Goal: Task Accomplishment & Management: Complete application form

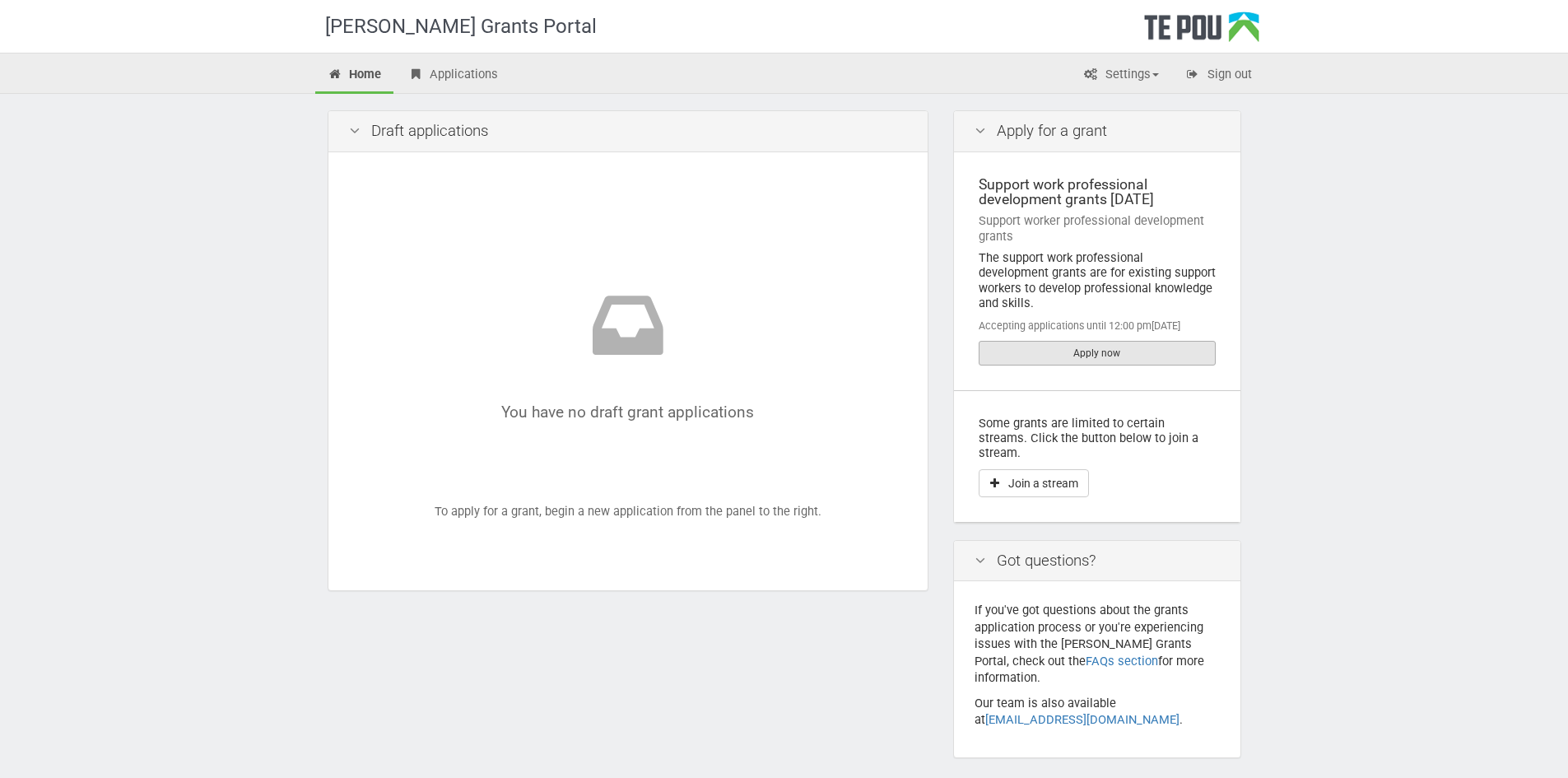
click at [1101, 341] on link "Apply now" at bounding box center [1097, 353] width 237 height 25
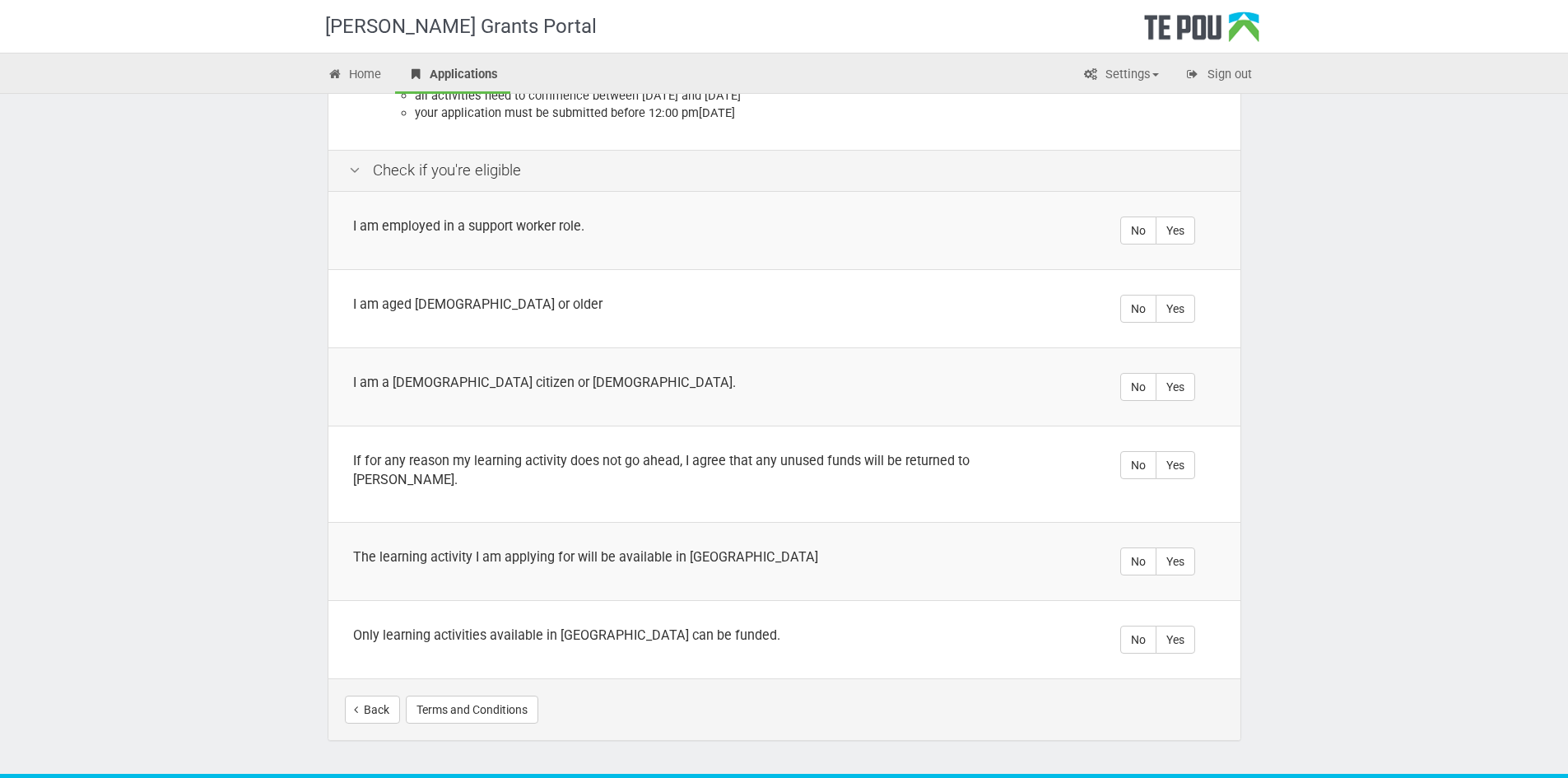
scroll to position [312, 0]
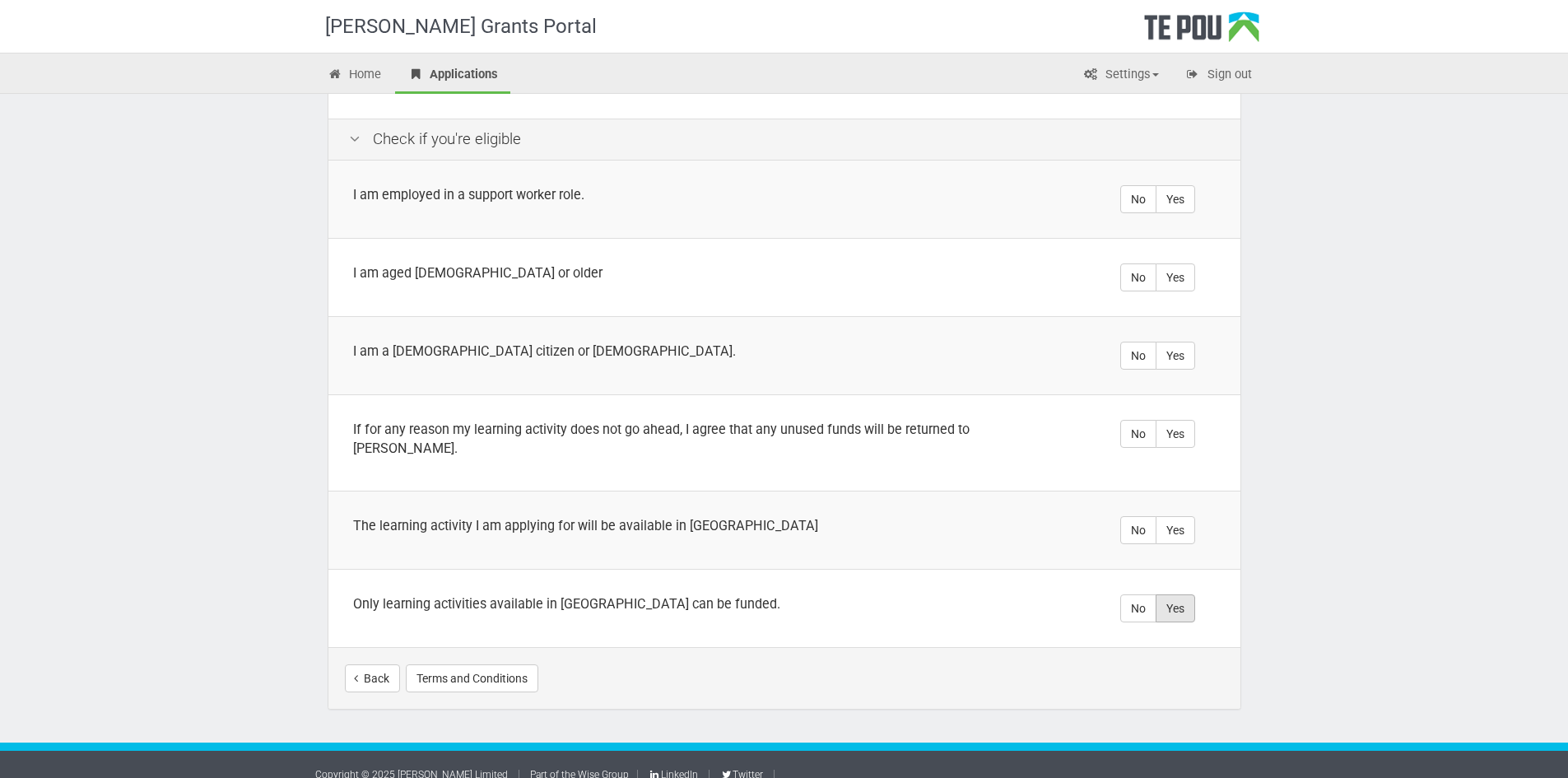
click at [1180, 594] on label "Yes" at bounding box center [1175, 607] width 39 height 28
radio input "true"
click at [1181, 516] on label "Yes" at bounding box center [1175, 530] width 39 height 28
radio input "true"
click at [1175, 430] on label "Yes" at bounding box center [1175, 433] width 39 height 28
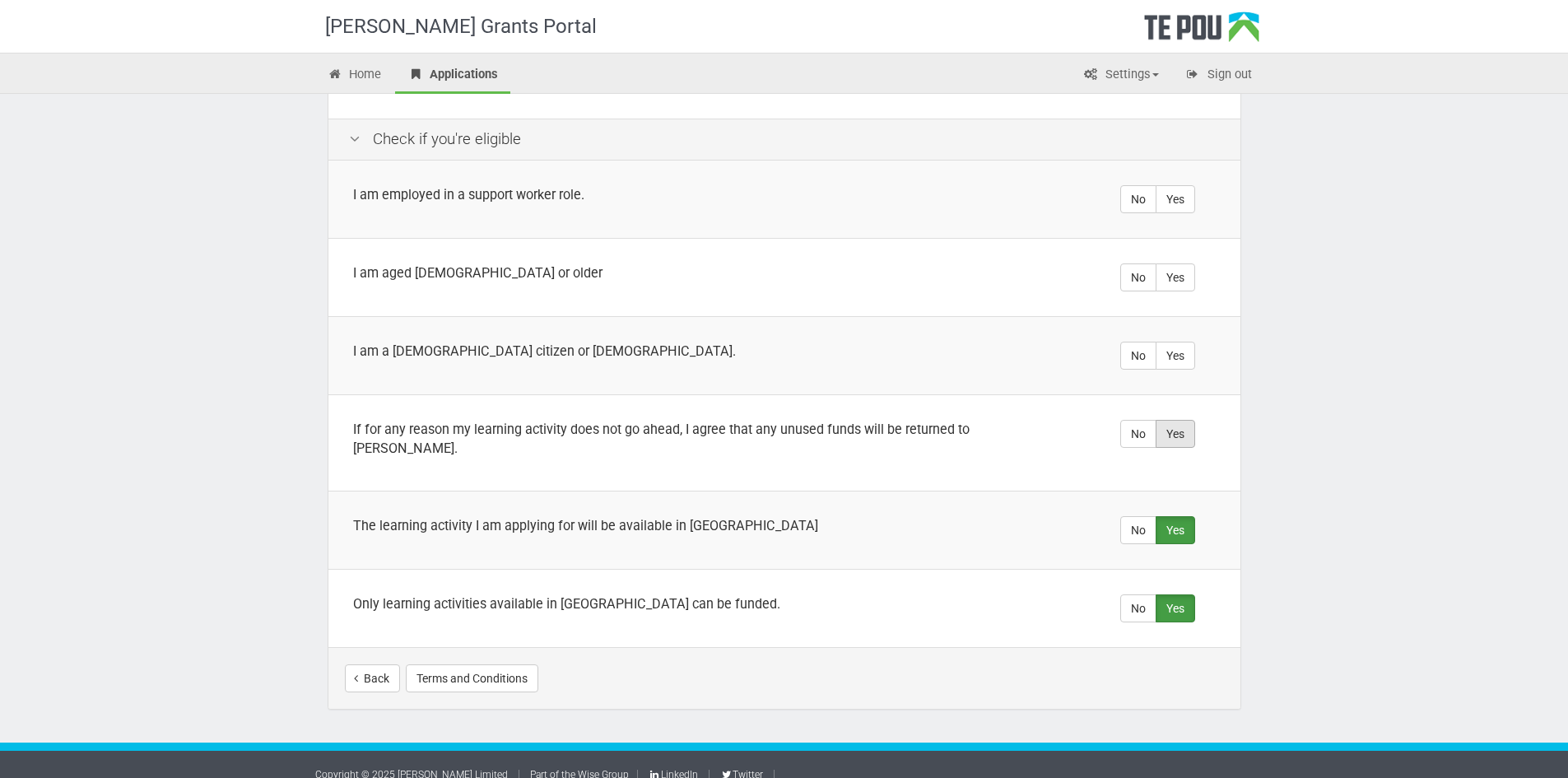
radio input "true"
click at [1190, 352] on label "Yes" at bounding box center [1175, 355] width 39 height 28
radio input "true"
click at [1191, 278] on label "Yes" at bounding box center [1175, 277] width 39 height 28
radio input "true"
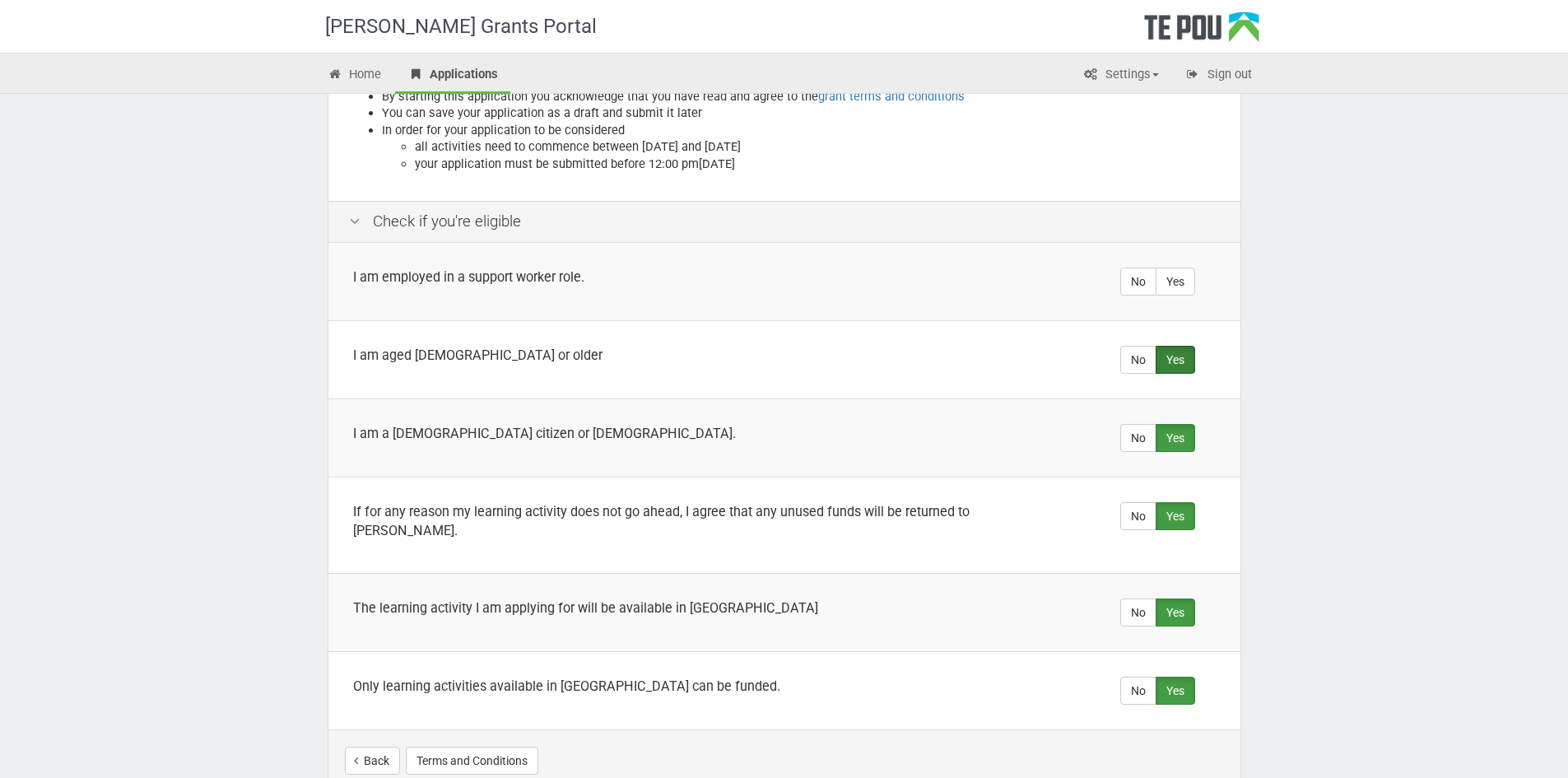
scroll to position [147, 0]
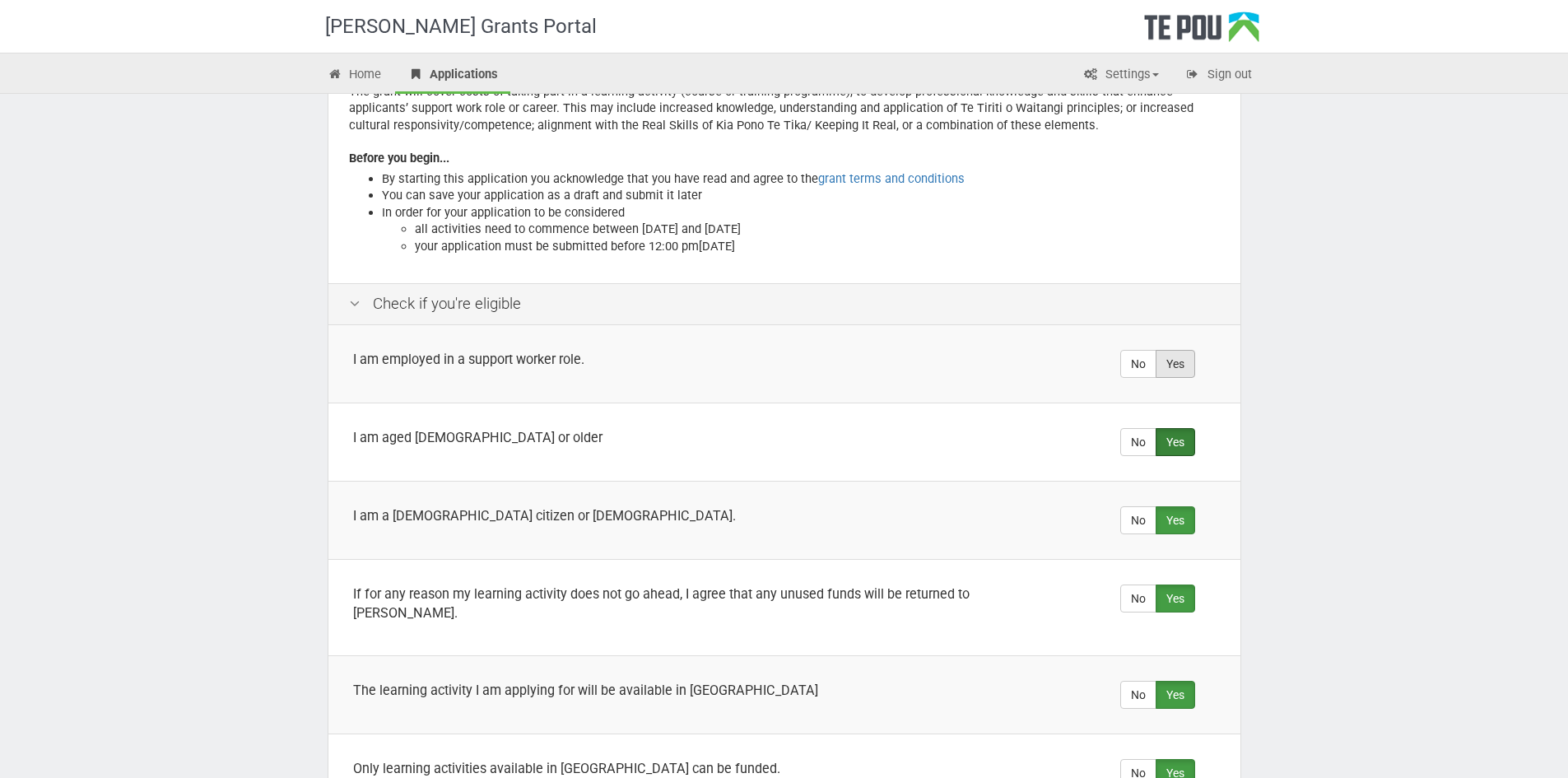
click at [1181, 368] on label "Yes" at bounding box center [1175, 363] width 39 height 28
radio input "true"
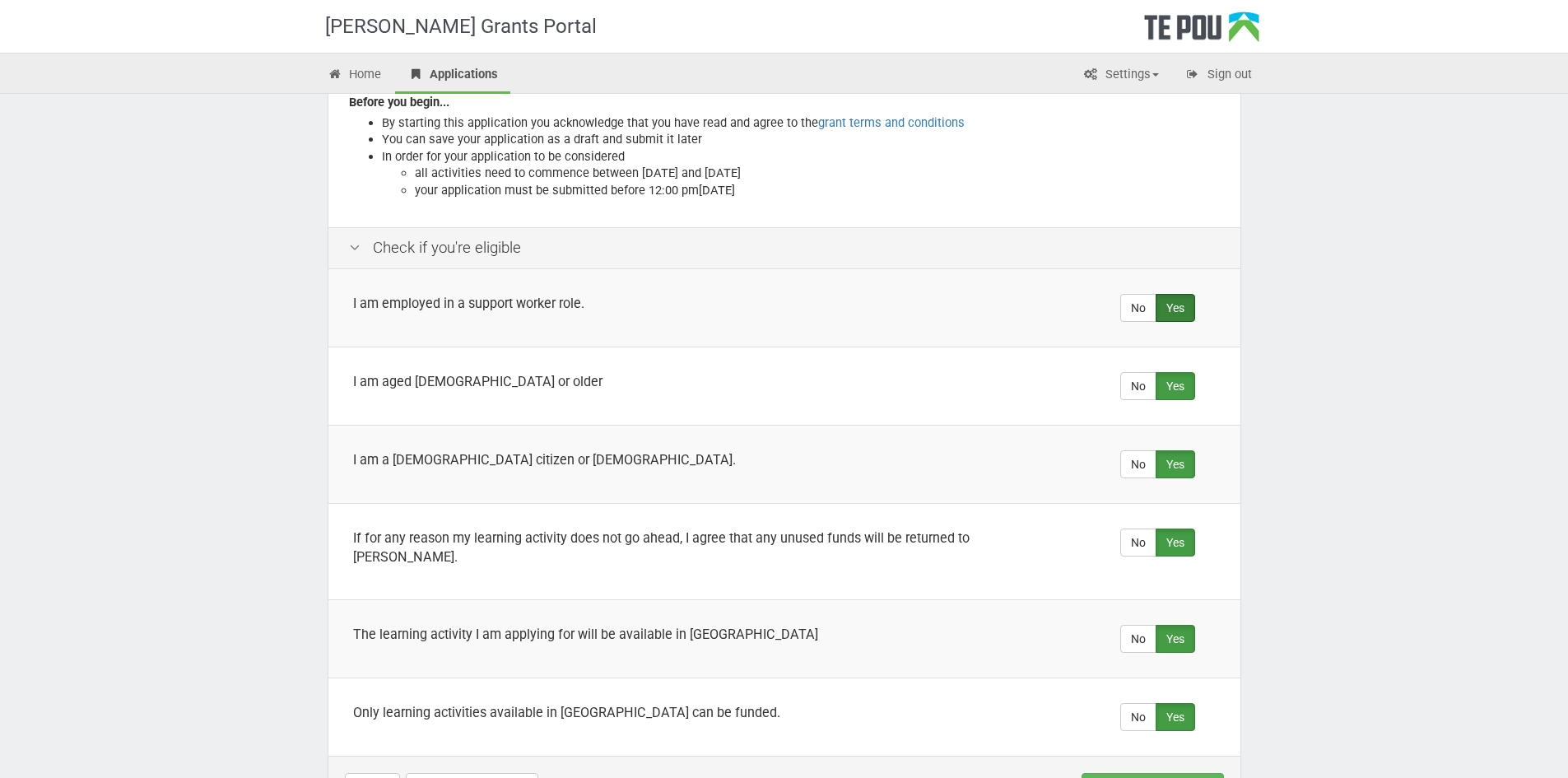
scroll to position [312, 0]
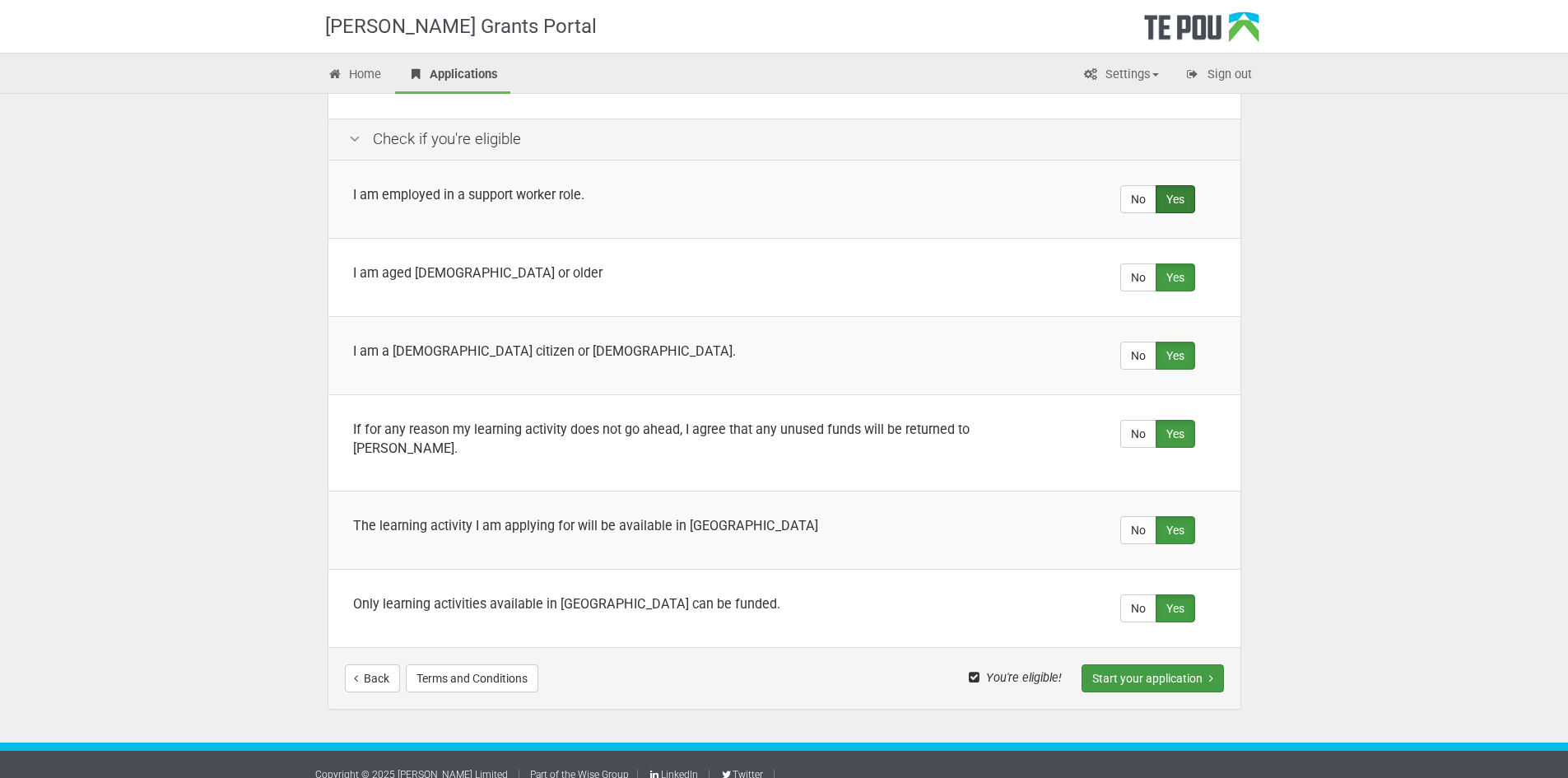
click at [1150, 664] on button "Start your application" at bounding box center [1153, 677] width 142 height 28
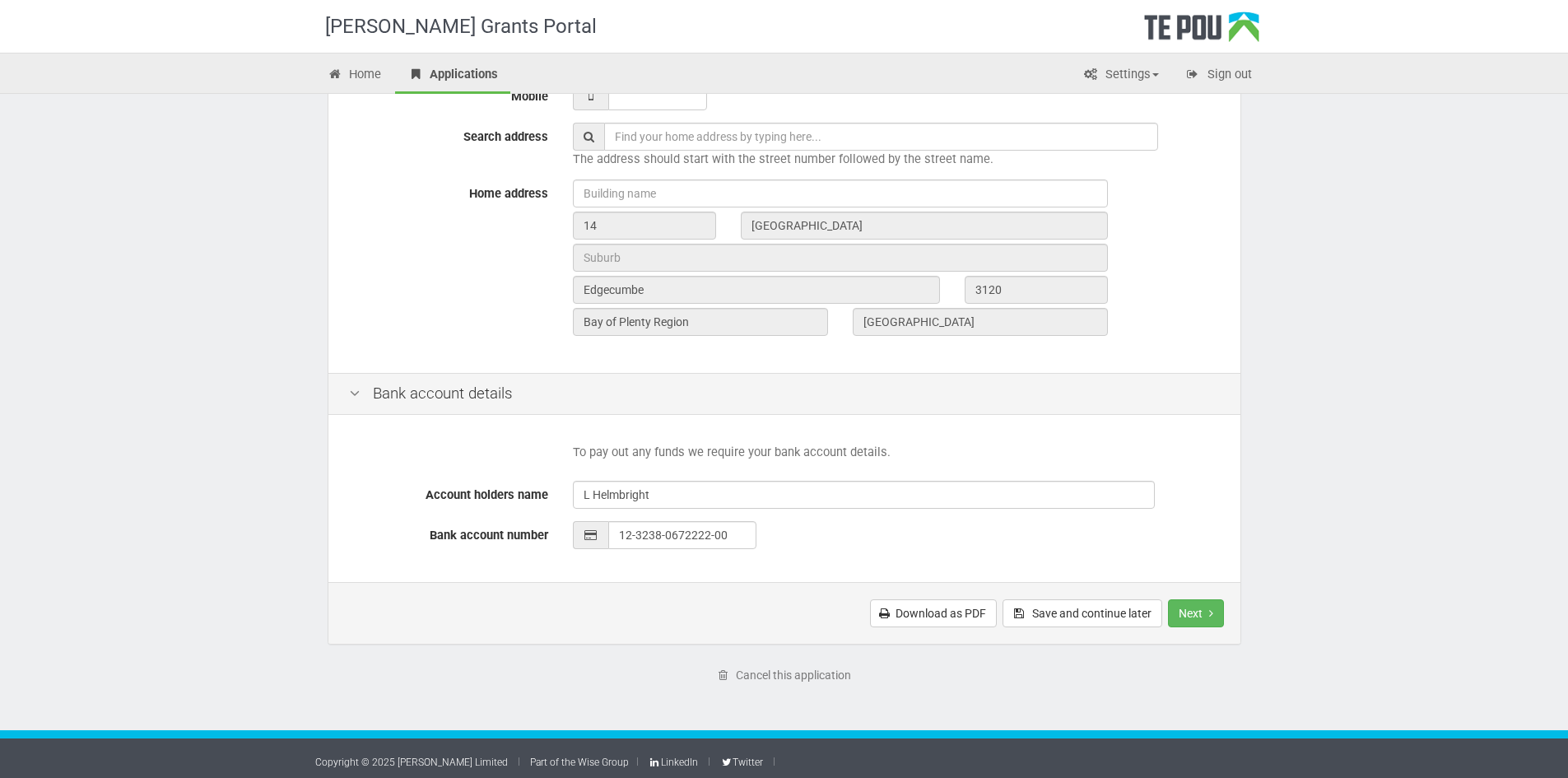
scroll to position [520, 0]
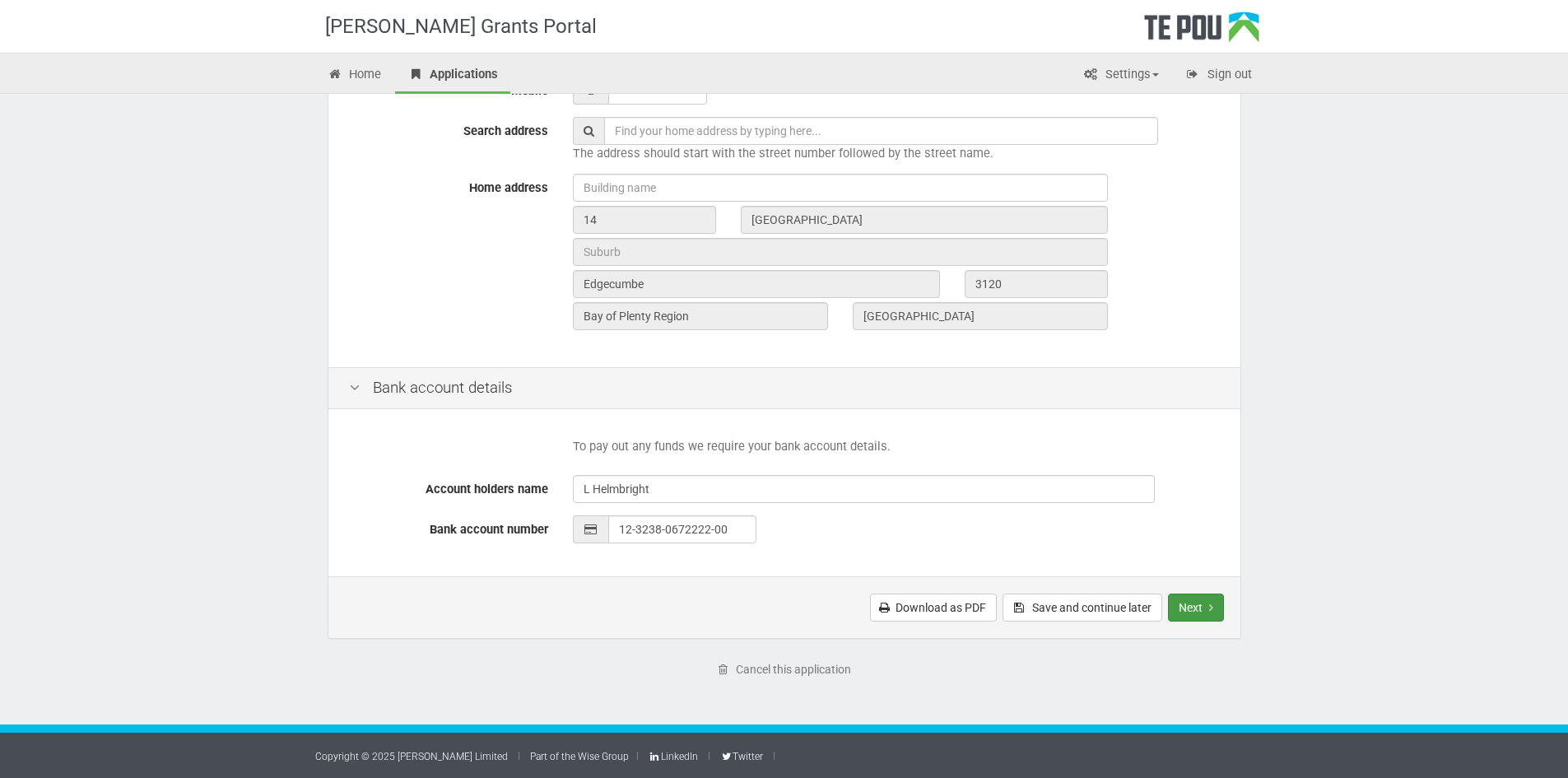
click at [1211, 613] on button "Next" at bounding box center [1196, 607] width 56 height 28
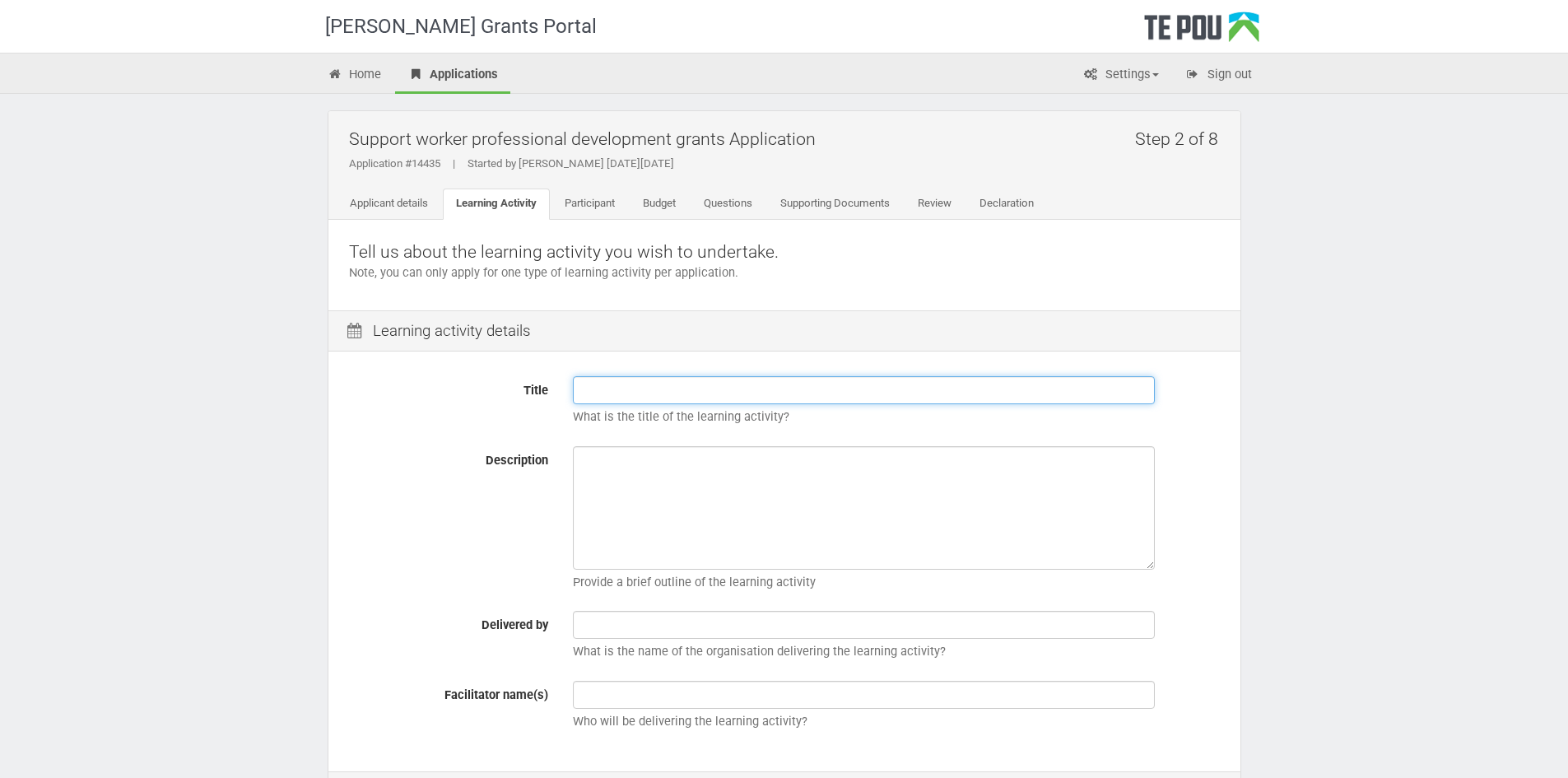
click at [605, 385] on input "Title" at bounding box center [864, 389] width 582 height 28
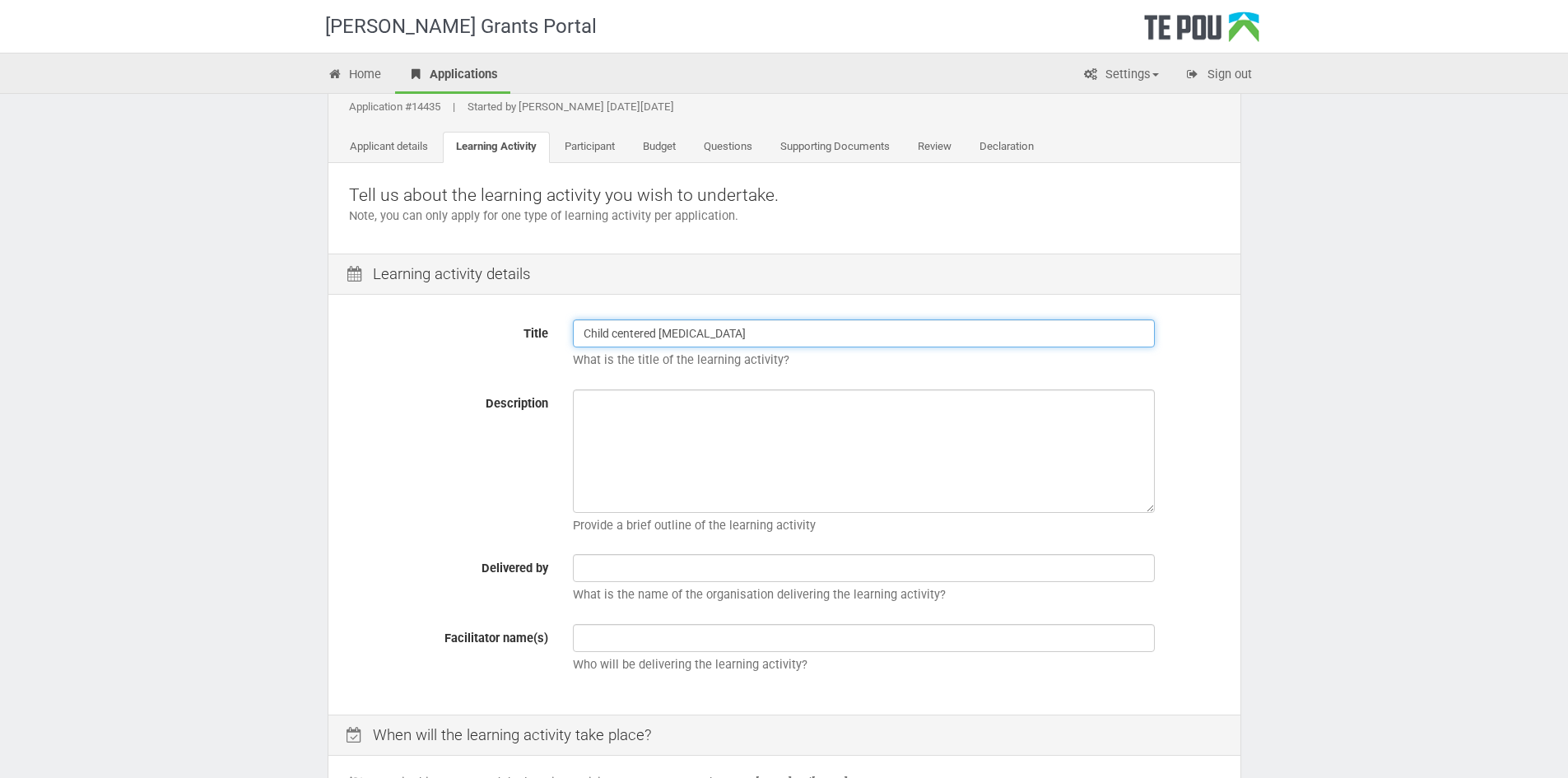
scroll to position [82, 0]
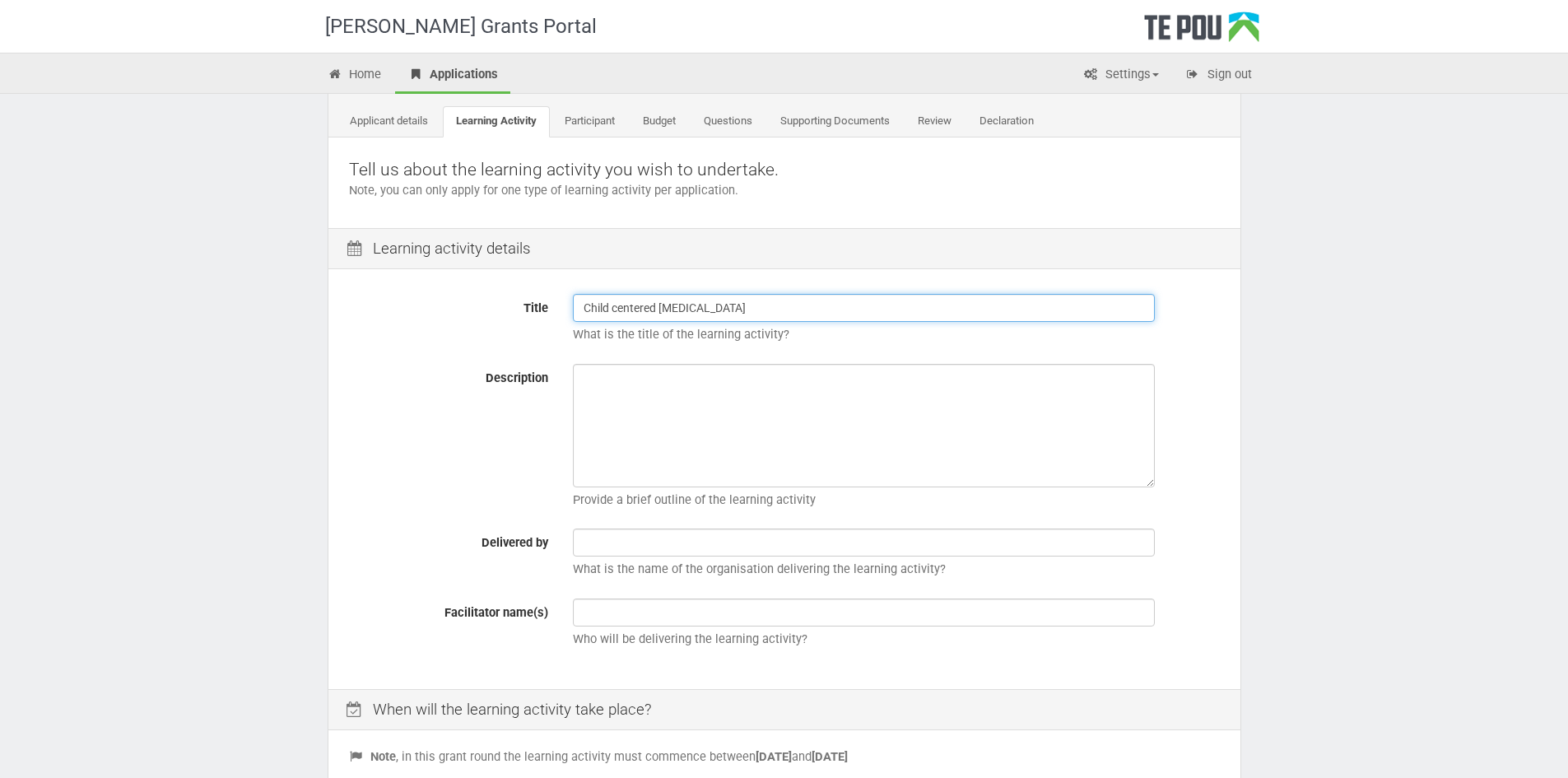
click at [619, 308] on input "Child centered Play therapy" at bounding box center [864, 307] width 582 height 28
type input "Child Centered Play therapy"
click at [586, 393] on textarea "Description" at bounding box center [864, 425] width 582 height 124
paste textarea "Child-Centred Play Therapy (CCPT) is a form of child counselling for children f…"
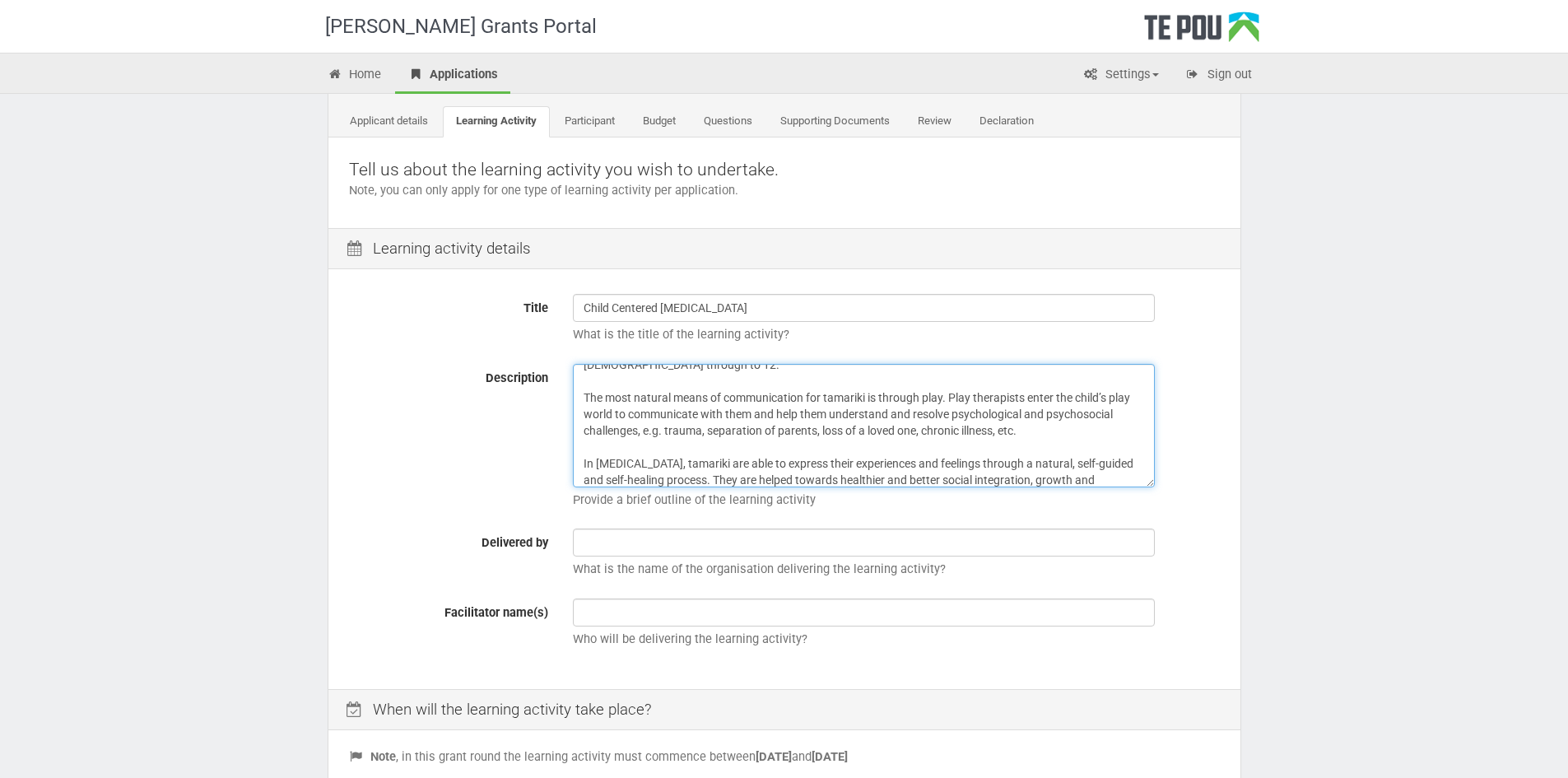
scroll to position [53, 0]
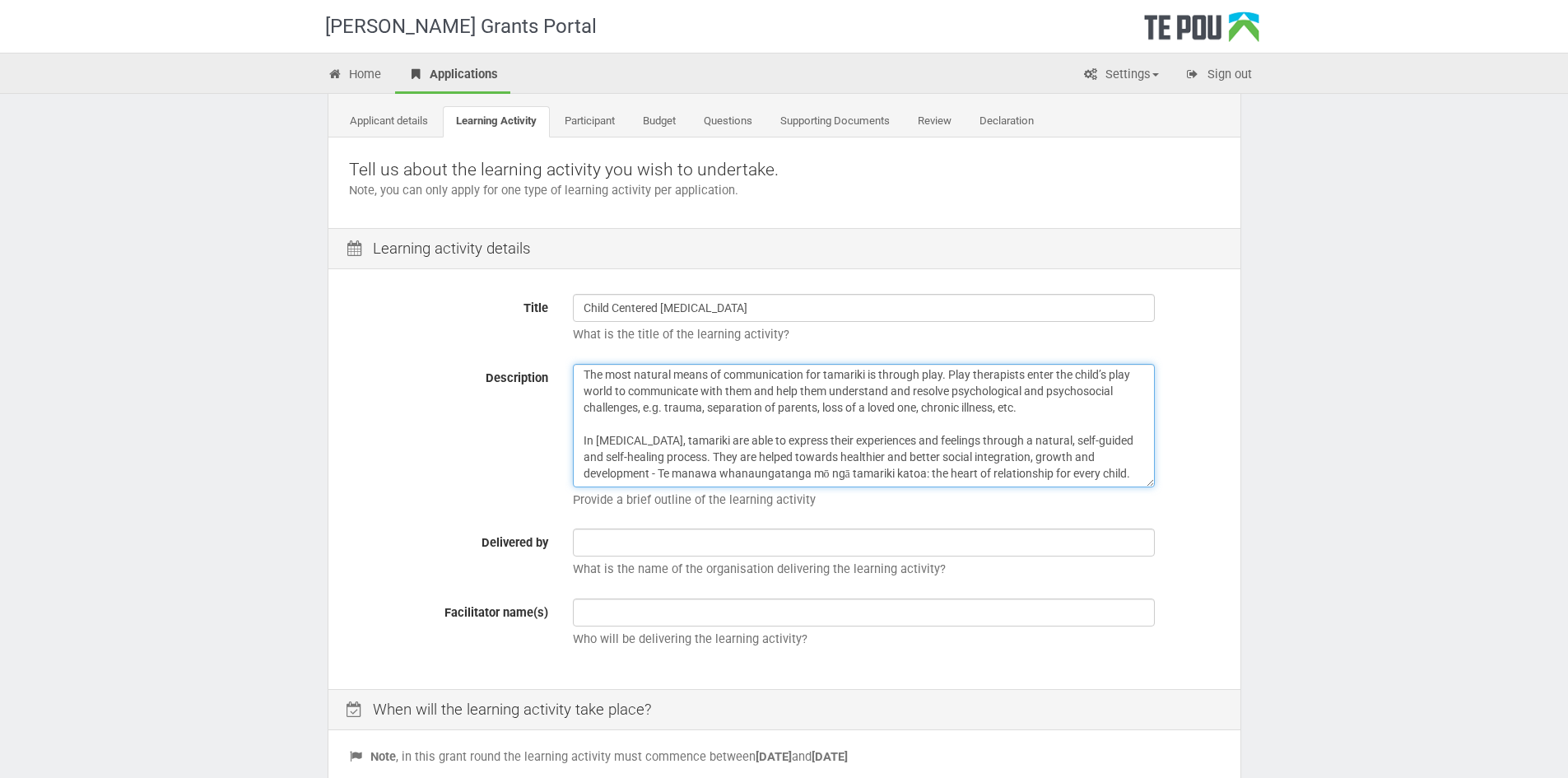
drag, startPoint x: 639, startPoint y: 469, endPoint x: 657, endPoint y: 450, distance: 26.2
click at [657, 450] on textarea "Child-Centred Play Therapy (CCPT) is a form of child counselling for children f…" at bounding box center [864, 425] width 582 height 124
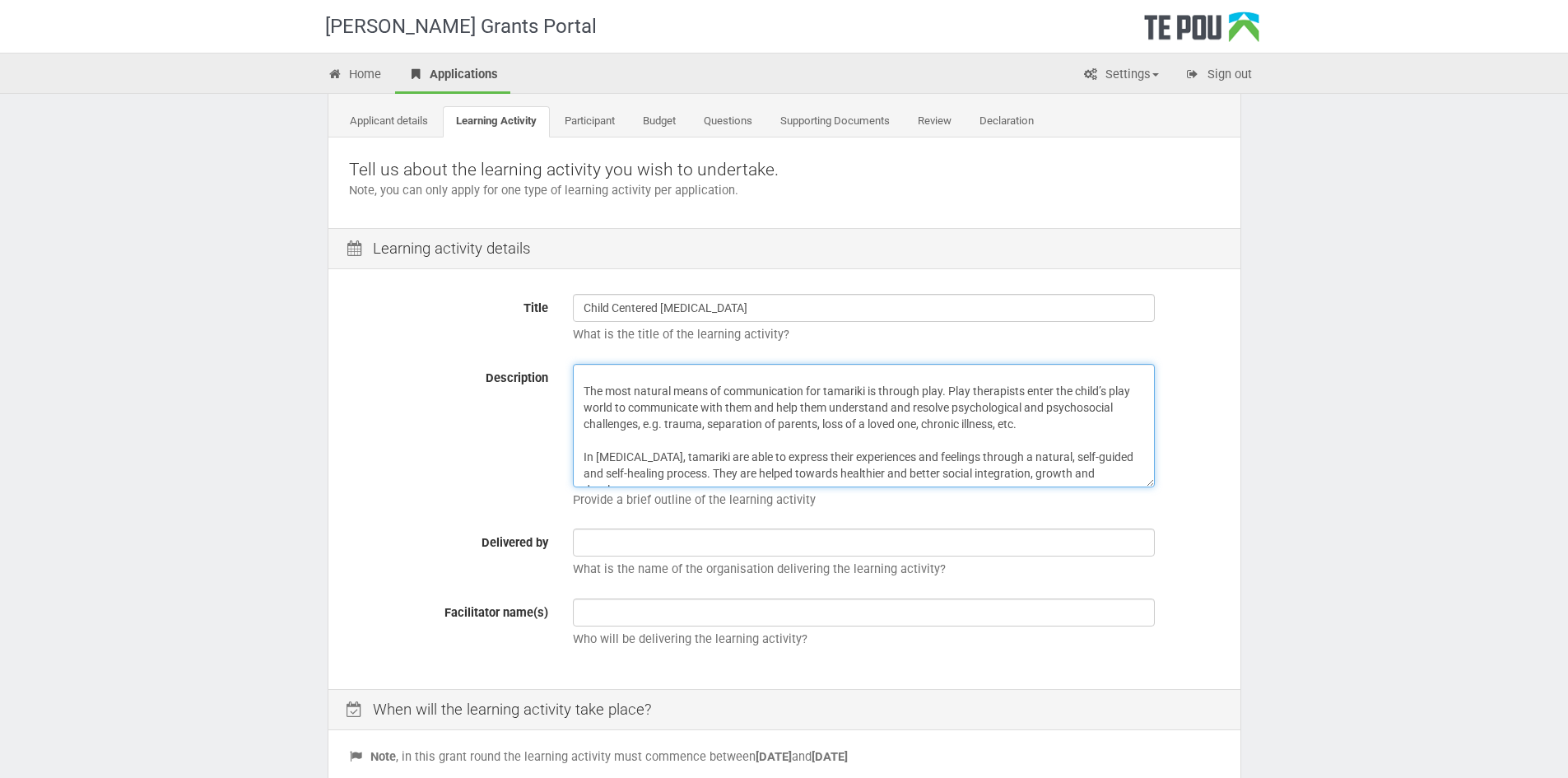
click at [579, 440] on textarea "Child-Centred Play Therapy (CCPT) is a form of child counselling for children f…" at bounding box center [864, 425] width 582 height 124
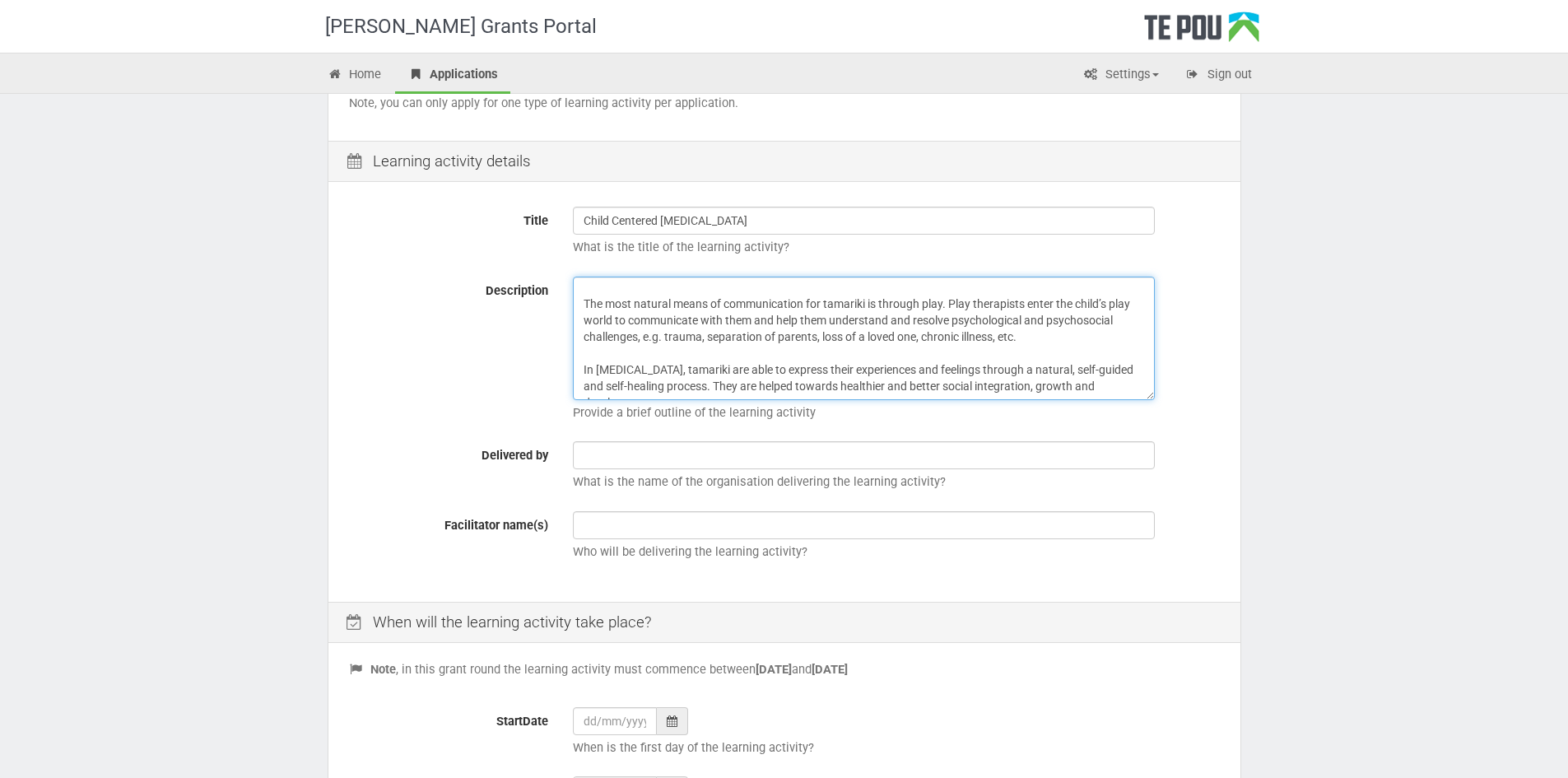
scroll to position [247, 0]
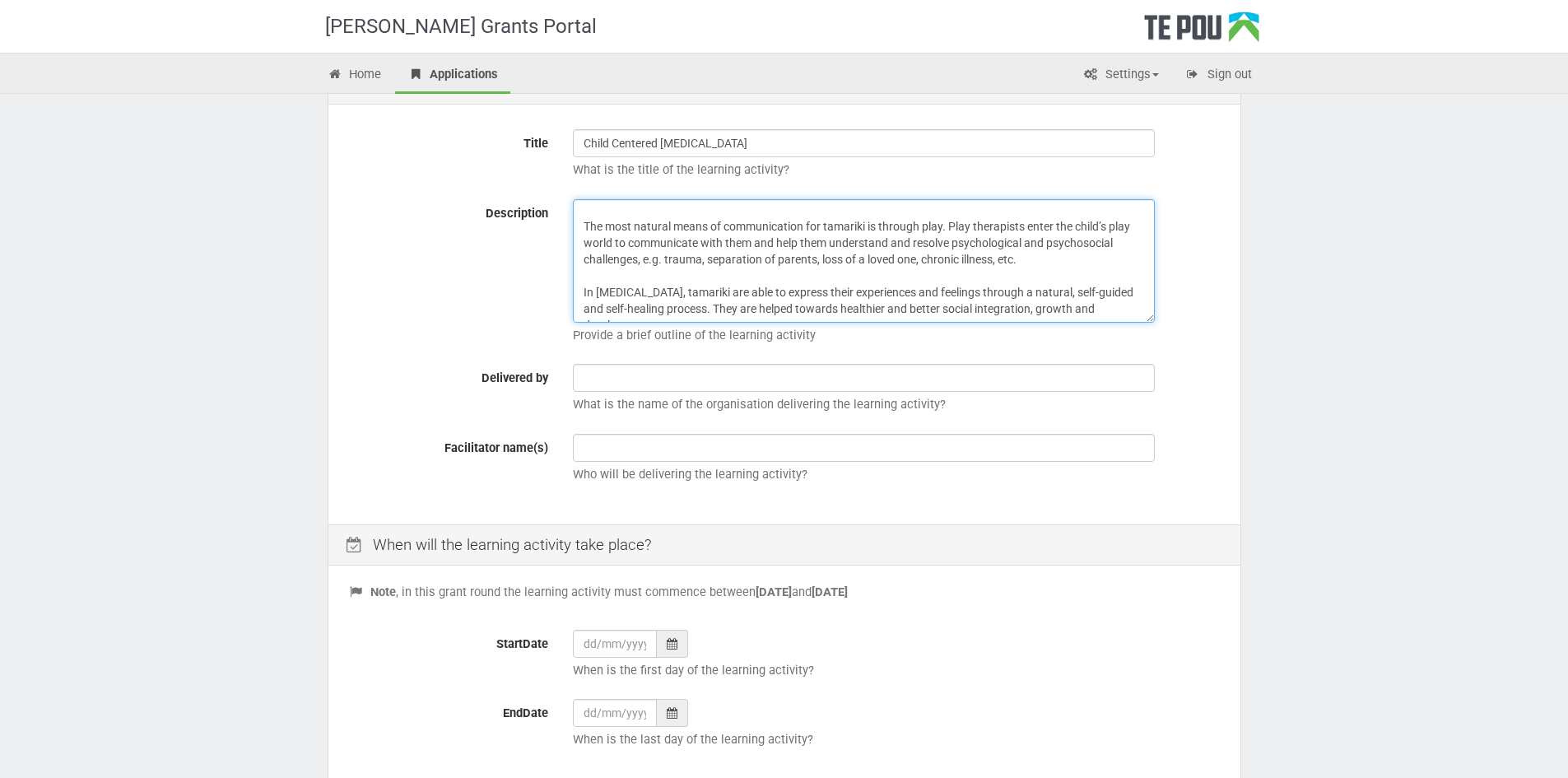
type textarea "Child-Centred Play Therapy (CCPT) is a form of child counselling for children f…"
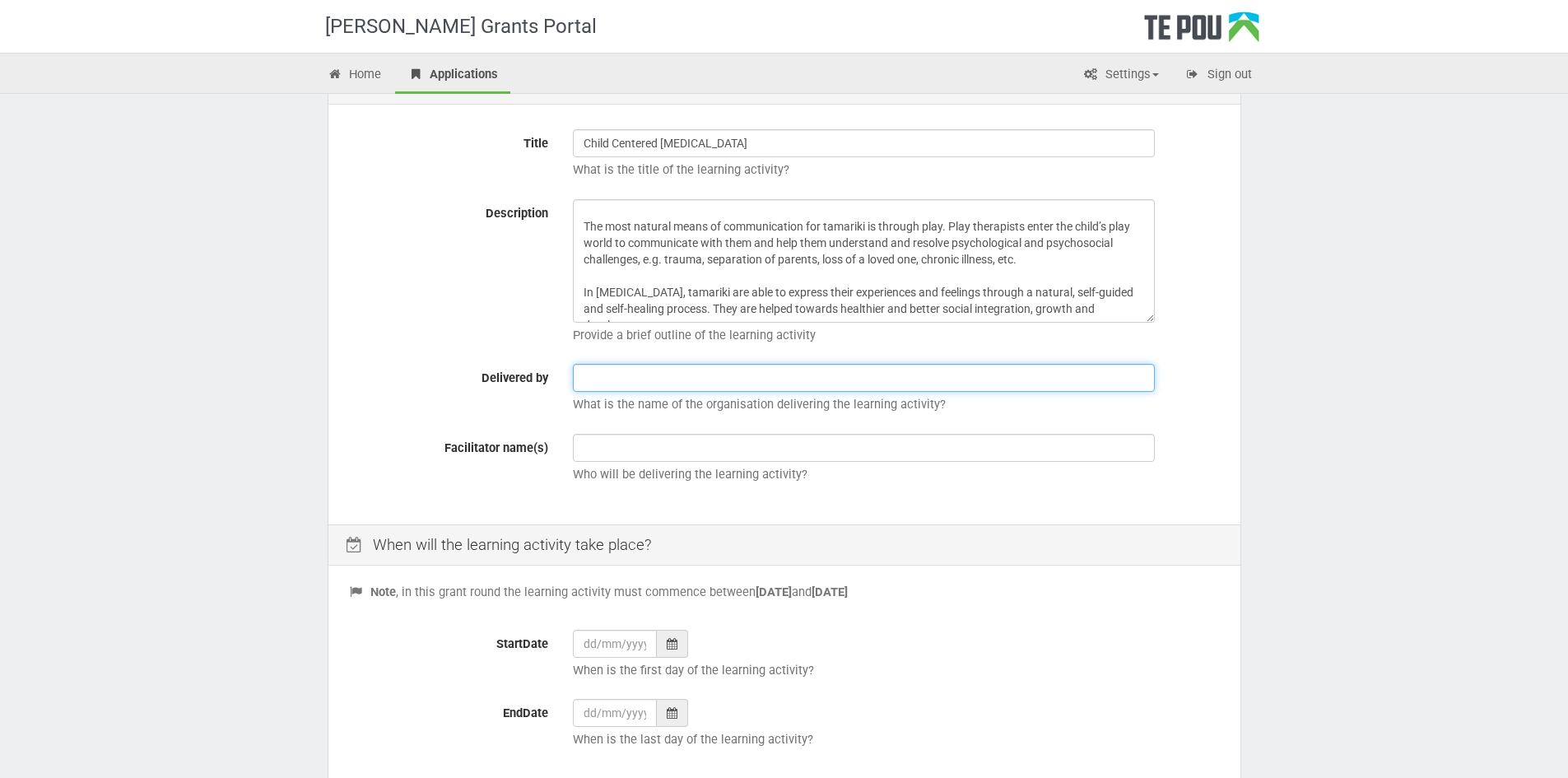
click at [670, 377] on input "text" at bounding box center [864, 377] width 582 height 28
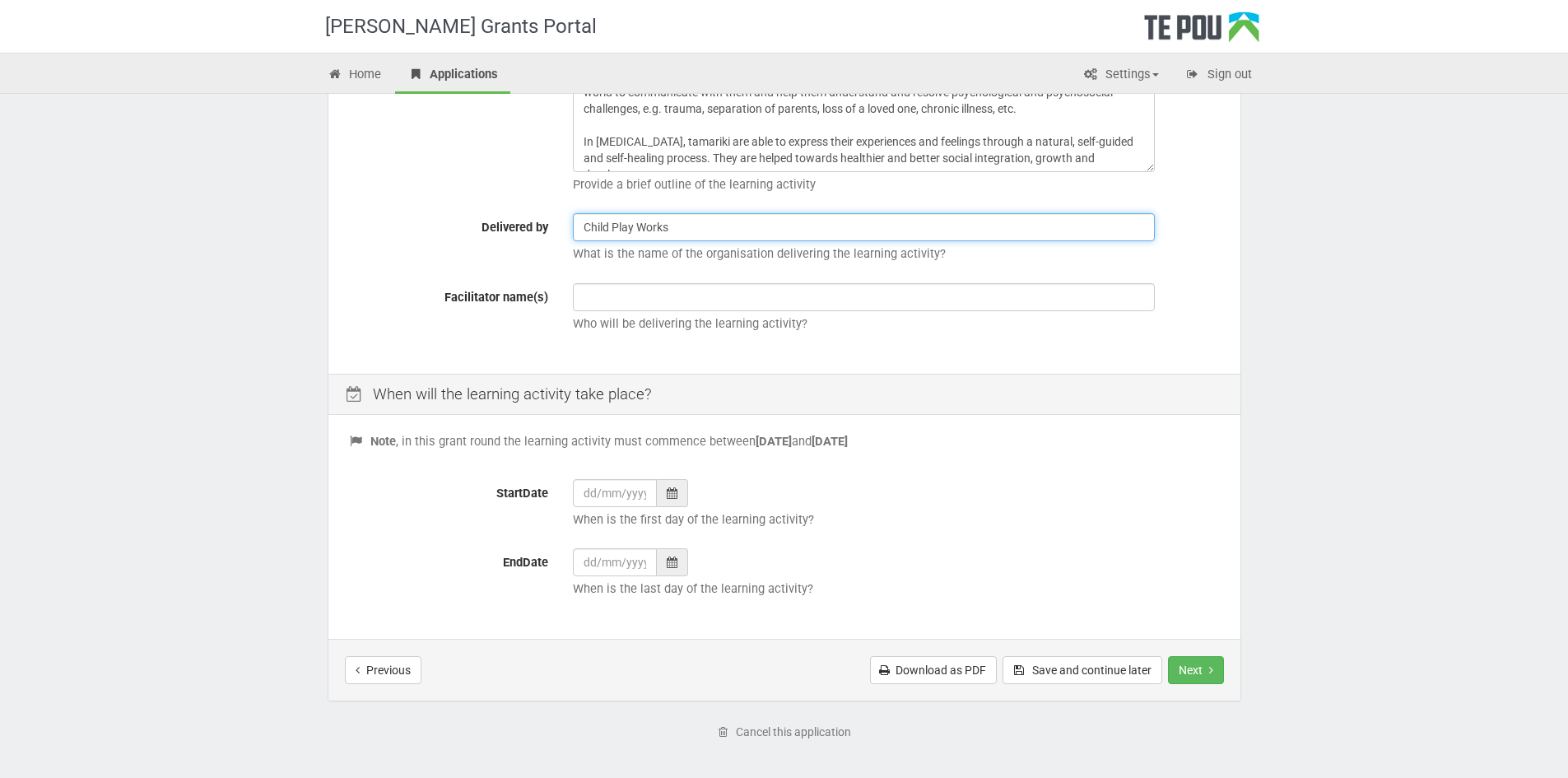
scroll to position [411, 0]
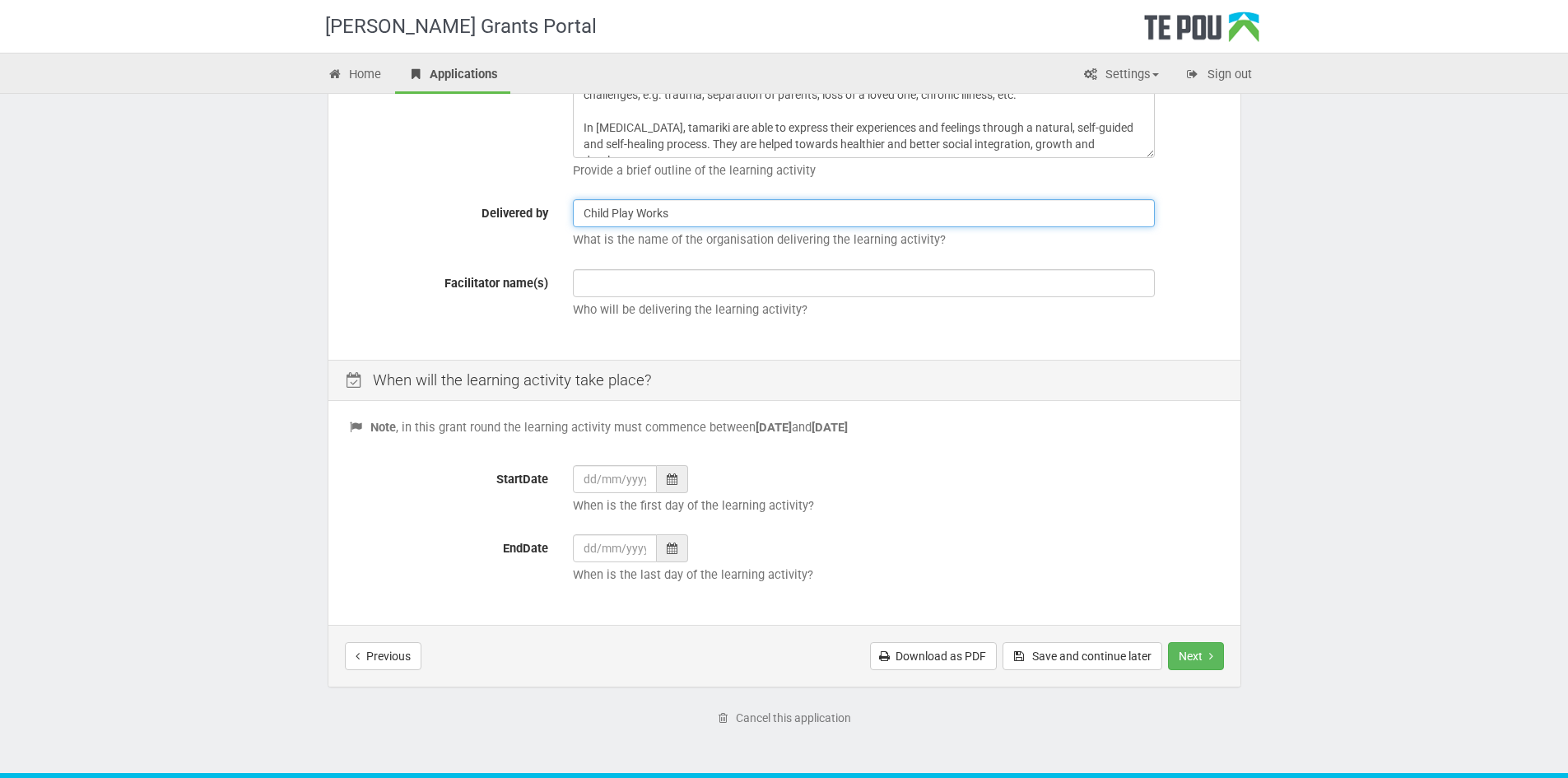
type input "Child Play Works"
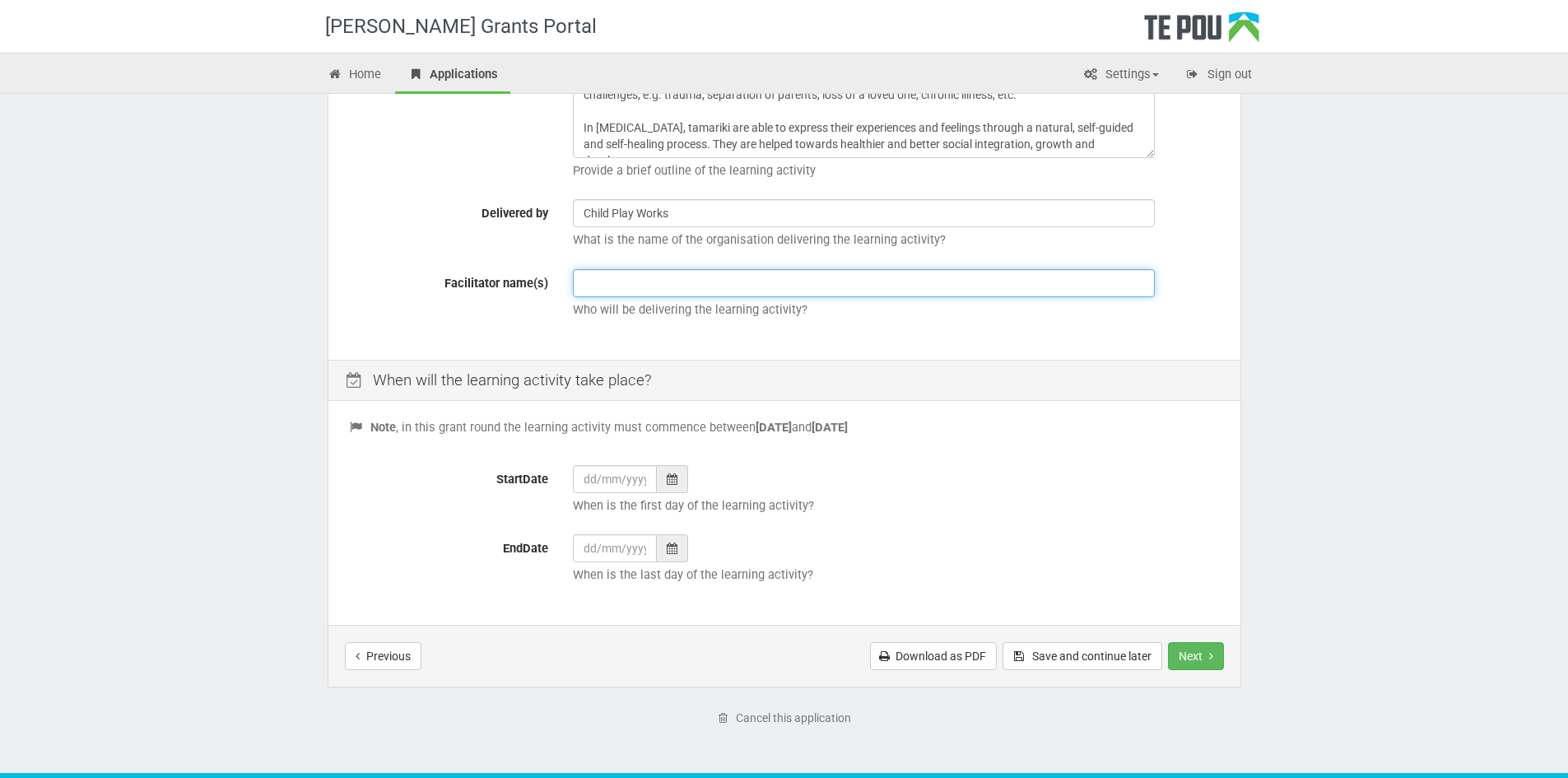
click at [614, 284] on input "text" at bounding box center [864, 282] width 582 height 28
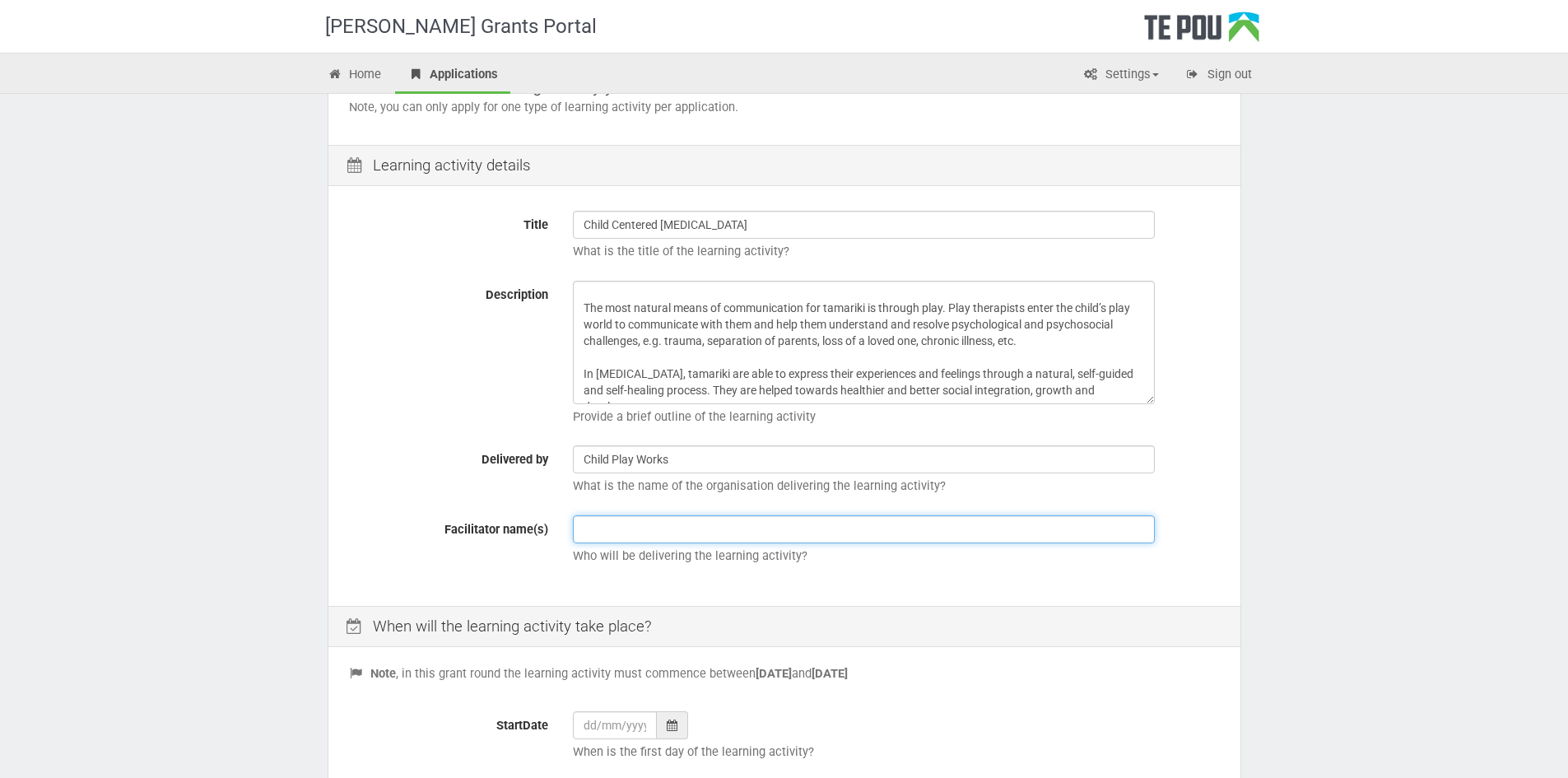
scroll to position [165, 0]
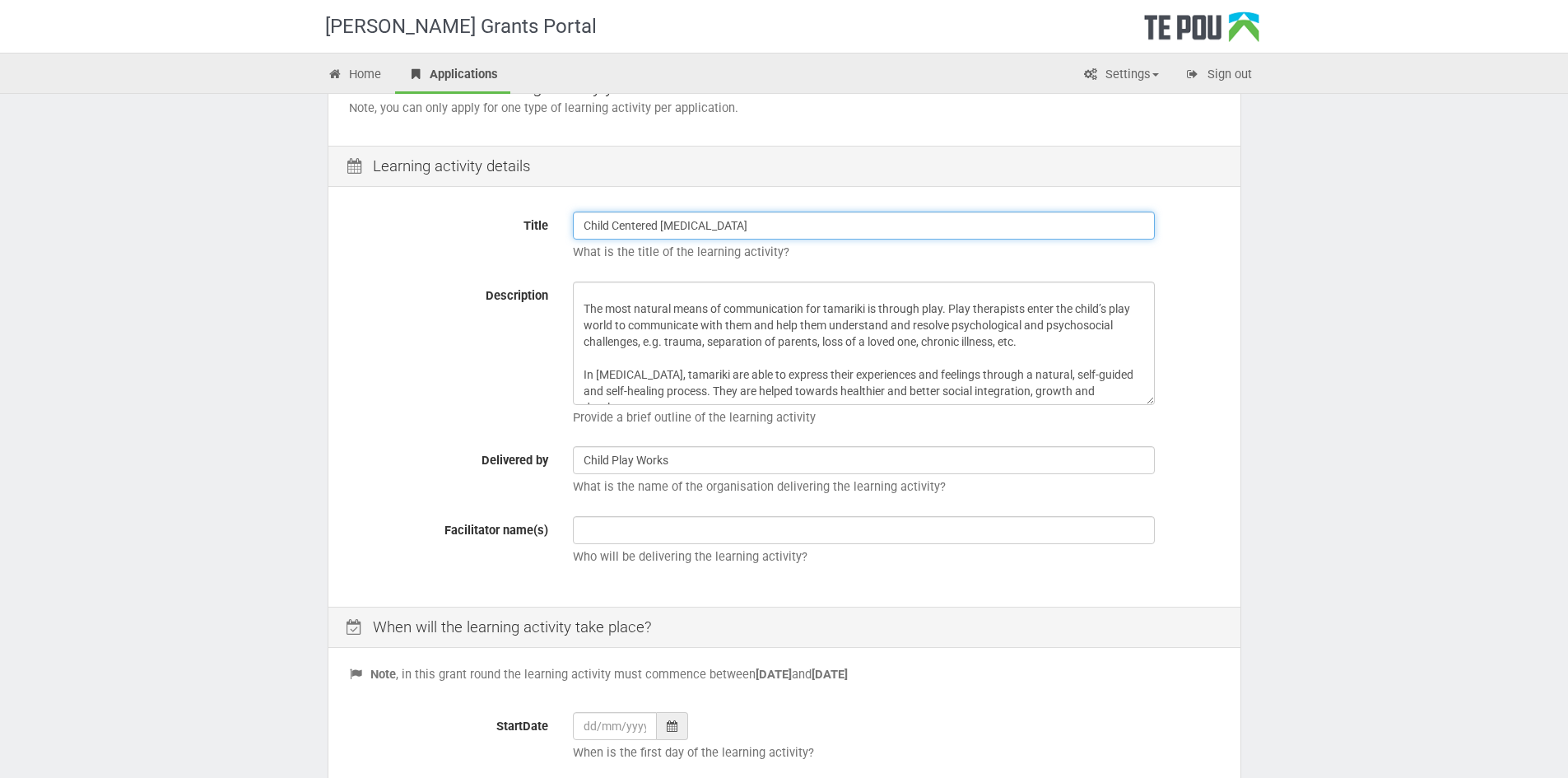
click at [808, 228] on input "Child Centered Play therapy" at bounding box center [864, 225] width 582 height 28
type input "Child Centered Play therapy - therapy and supervision"
click at [674, 392] on textarea "Child-Centred Play Therapy (CCPT) is a form of child counselling for children f…" at bounding box center [864, 343] width 582 height 124
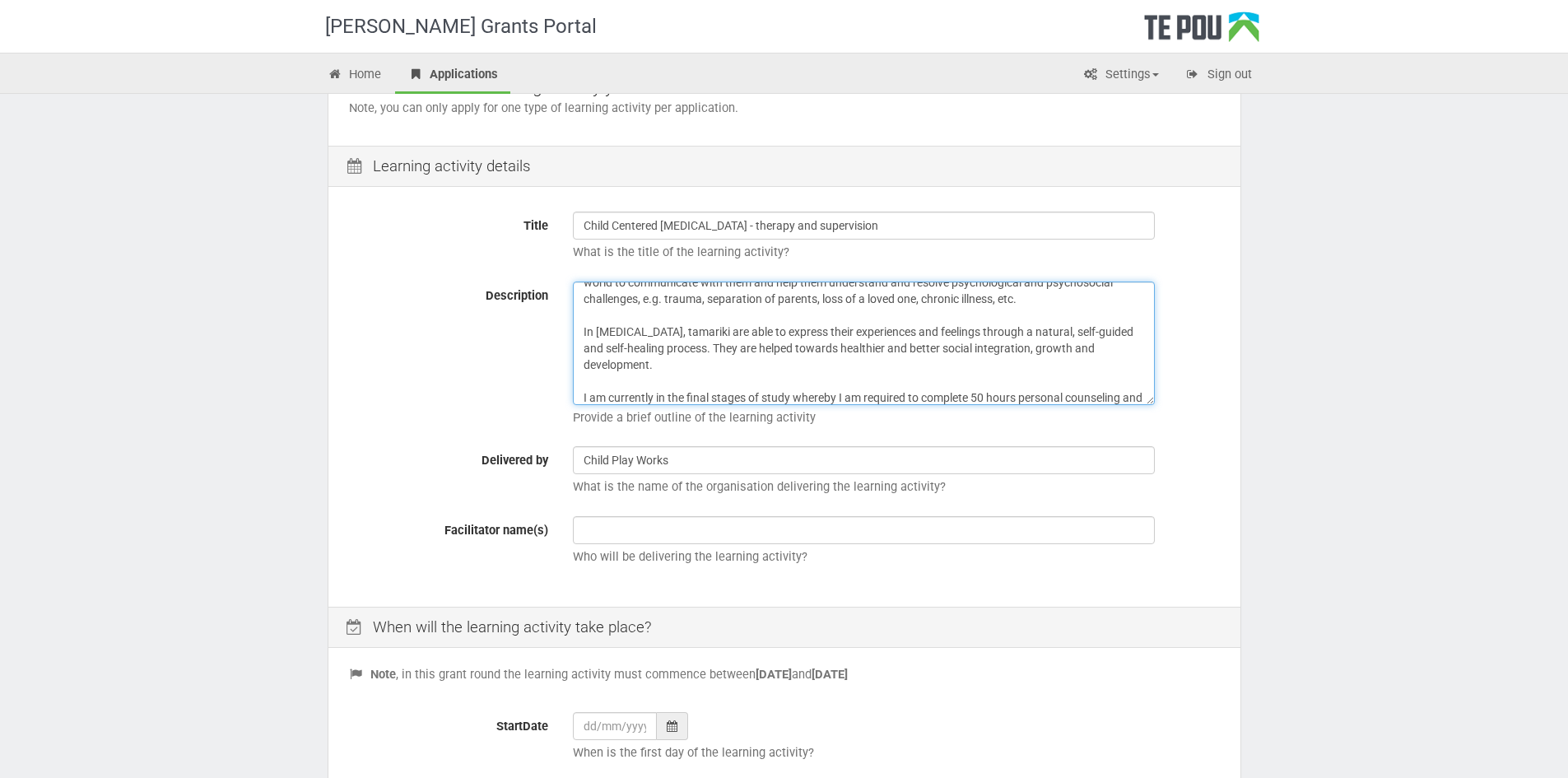
scroll to position [85, 0]
drag, startPoint x: 825, startPoint y: 398, endPoint x: 523, endPoint y: 376, distance: 302.8
click at [523, 376] on div "Description Child-Centred Play Therapy (CCPT) is a form of child counselling fo…" at bounding box center [784, 358] width 896 height 153
click at [877, 400] on textarea "Child-Centred Play Therapy (CCPT) is a form of child counselling for children f…" at bounding box center [864, 343] width 582 height 124
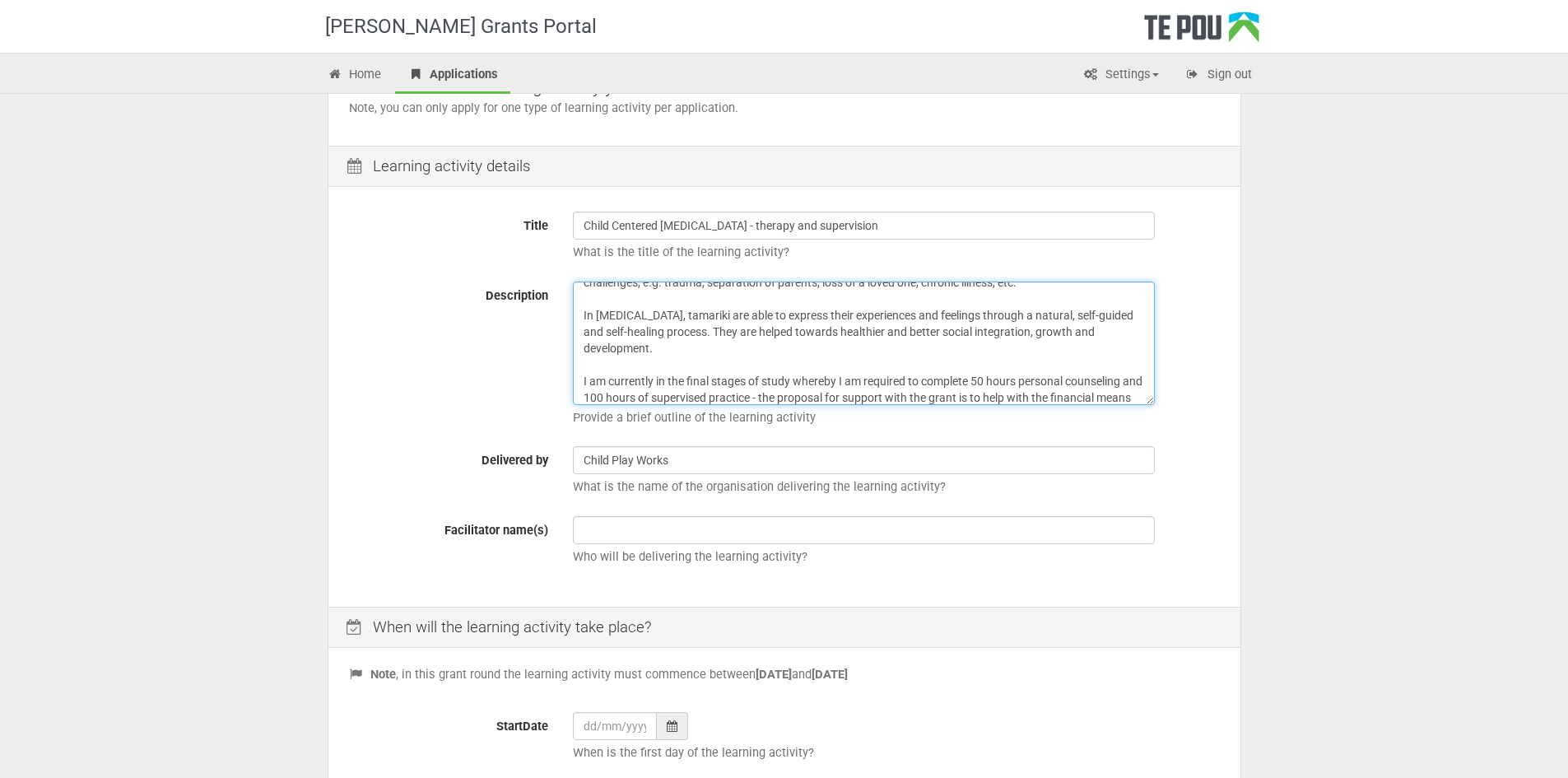
scroll to position [102, 0]
drag, startPoint x: 700, startPoint y: 393, endPoint x: 581, endPoint y: 354, distance: 125.2
click at [581, 354] on textarea "Child-Centred Play Therapy (CCPT) is a form of child counselling for children f…" at bounding box center [864, 343] width 582 height 124
click at [868, 397] on textarea "Child-Centred Play Therapy (CCPT) is a form of child counselling for children f…" at bounding box center [864, 343] width 582 height 124
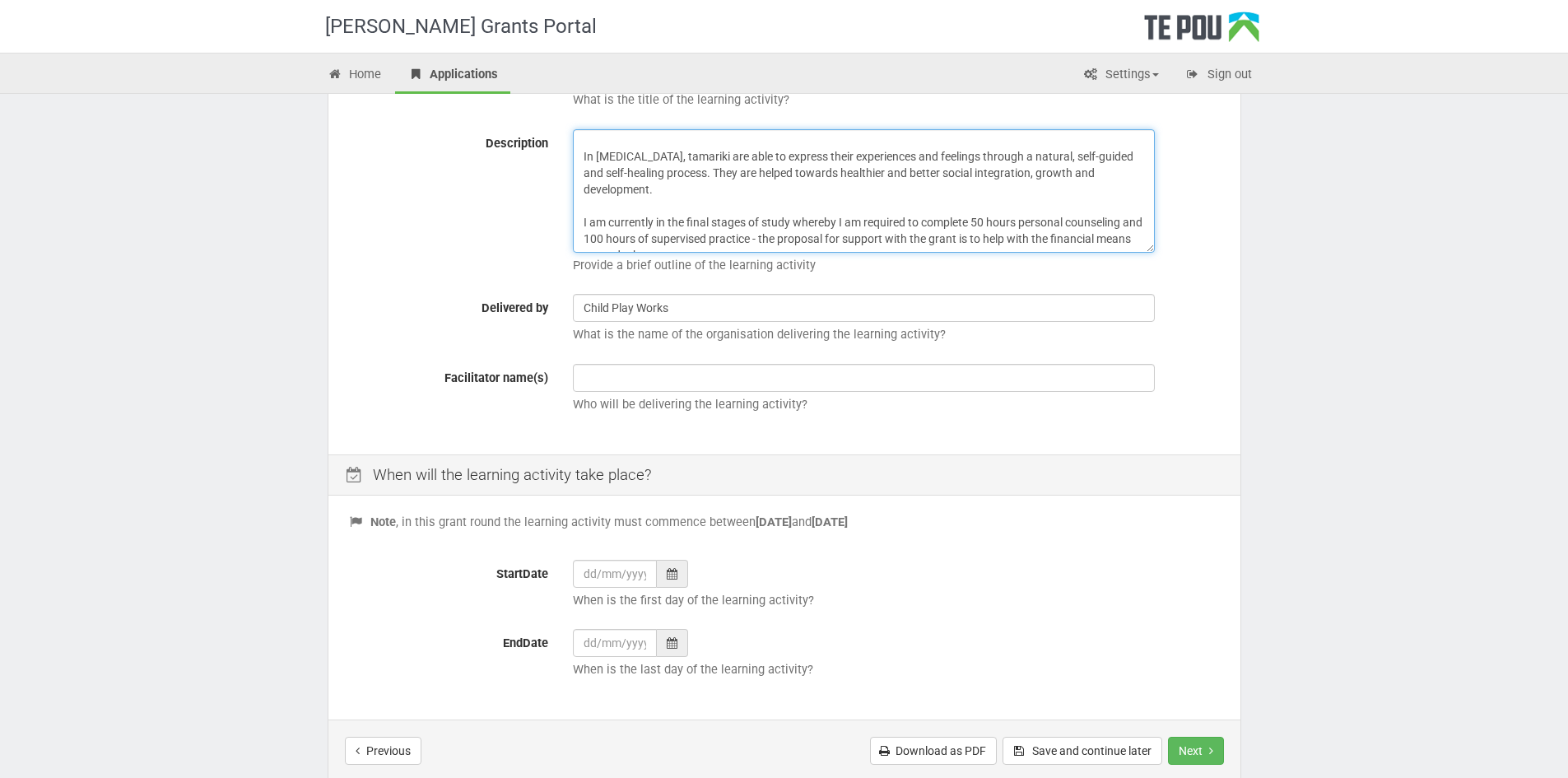
scroll to position [329, 0]
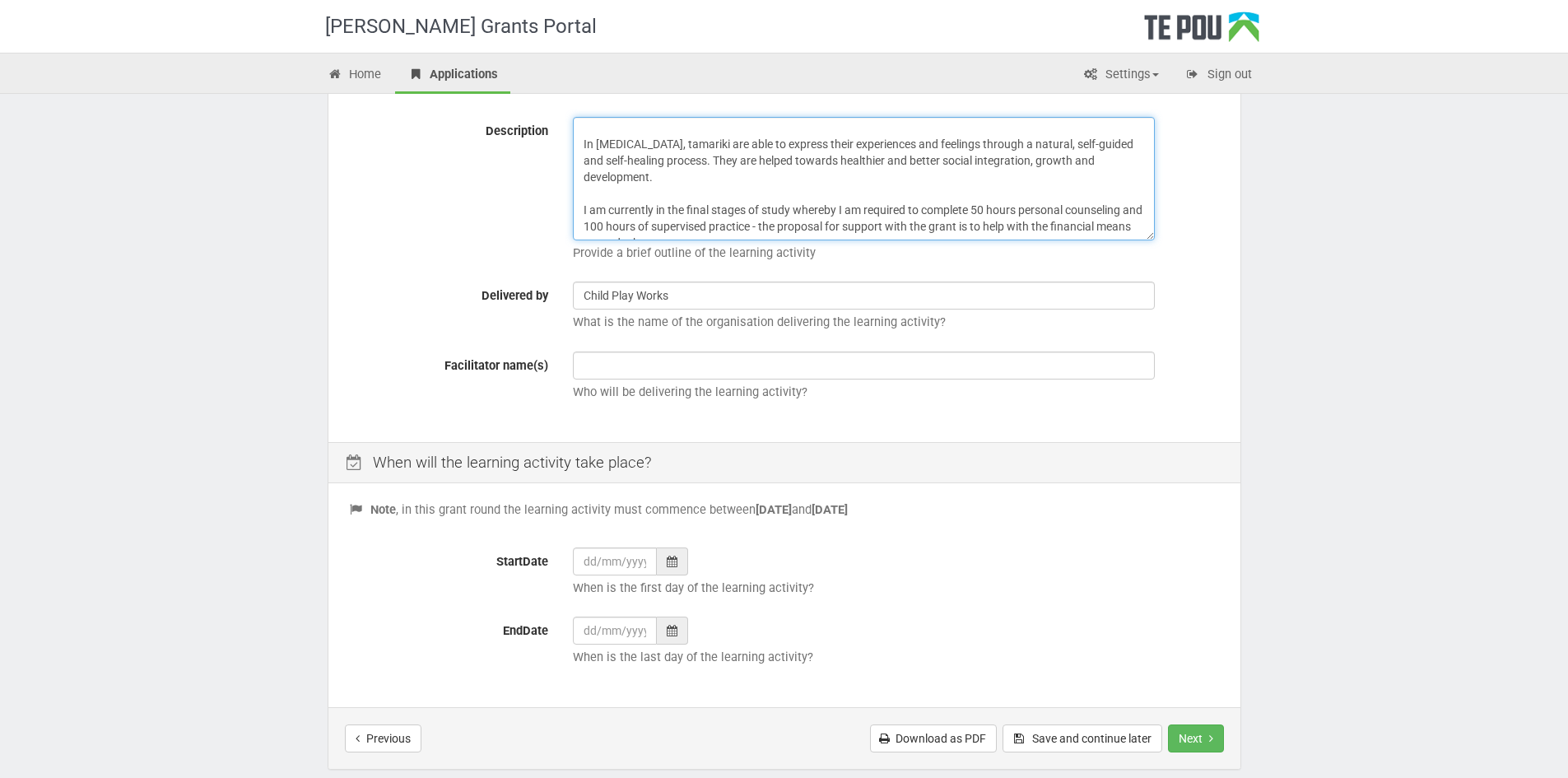
type textarea "Child-Centred Play Therapy (CCPT) is a form of child counselling for children f…"
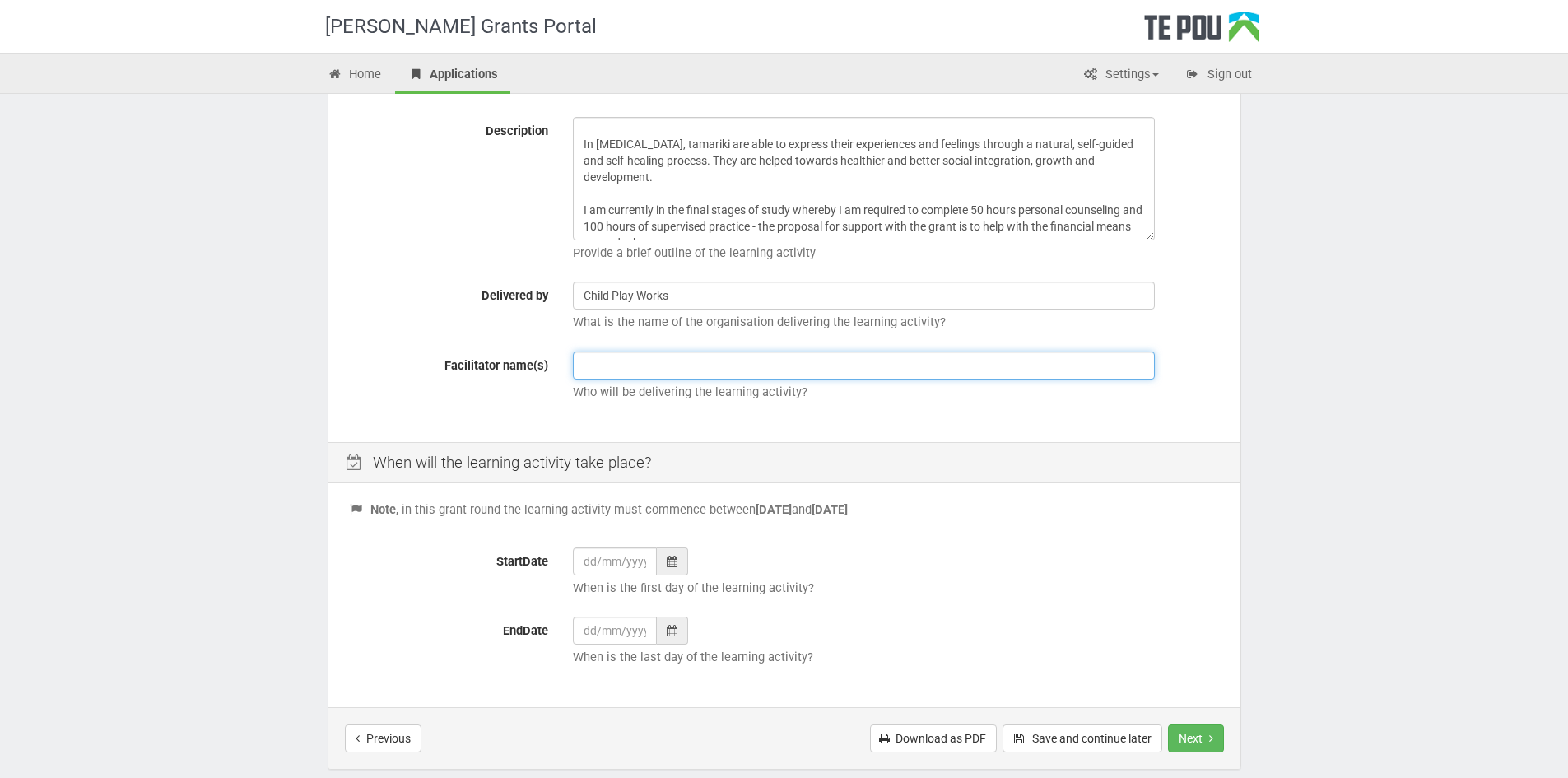
click at [672, 355] on input "text" at bounding box center [864, 365] width 582 height 28
paste input "Melanie"
paste input "Gilbert-De Rios"
click at [768, 366] on input "Melanie Gilbert-De Rios - supervisor - I still need to find a psycho therapist" at bounding box center [864, 365] width 582 height 28
click at [712, 365] on input "Melanie Gilbert-De Rios - supervisor) - I still need to find a psycho therapist" at bounding box center [864, 365] width 582 height 28
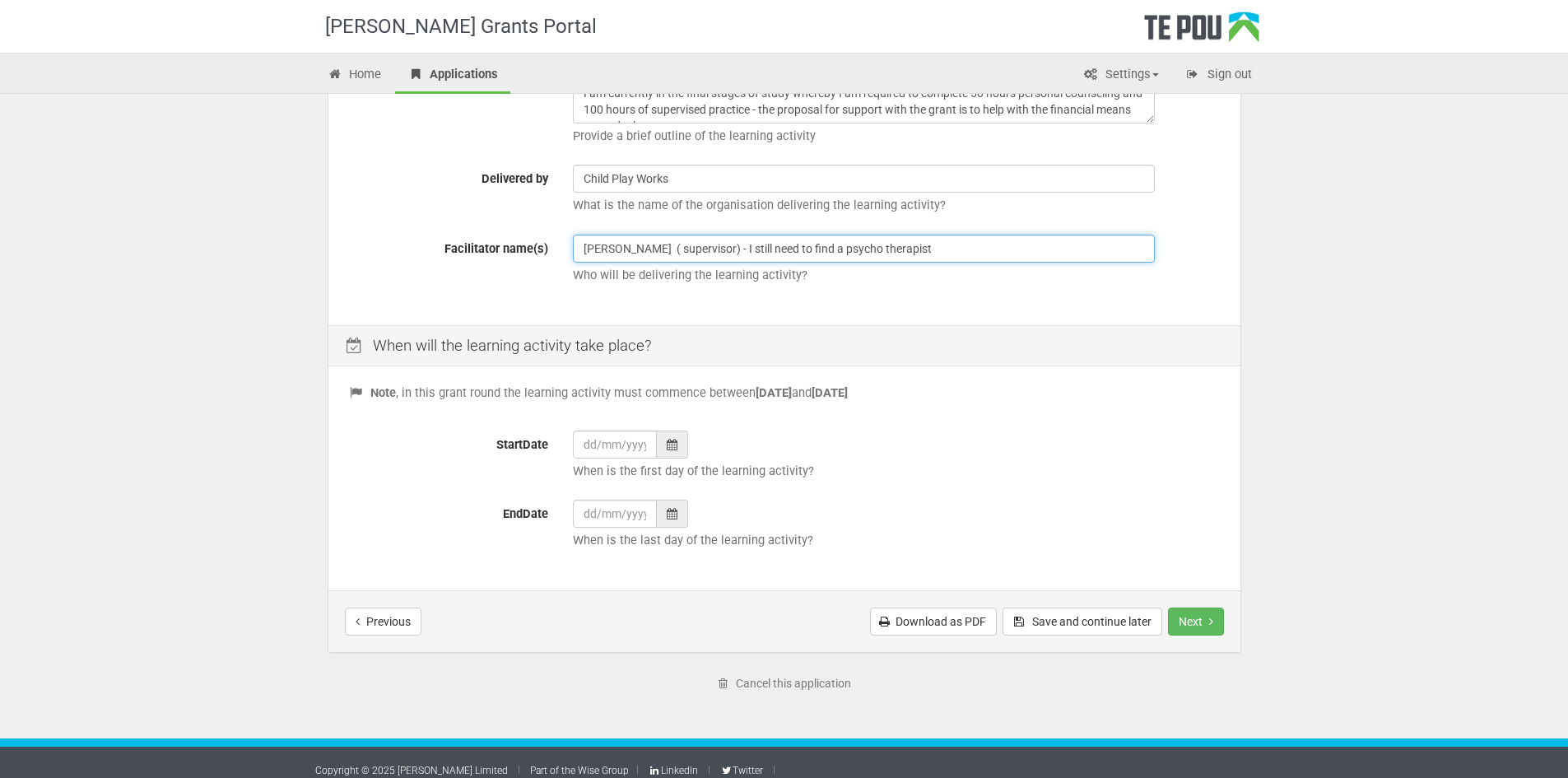
scroll to position [460, 0]
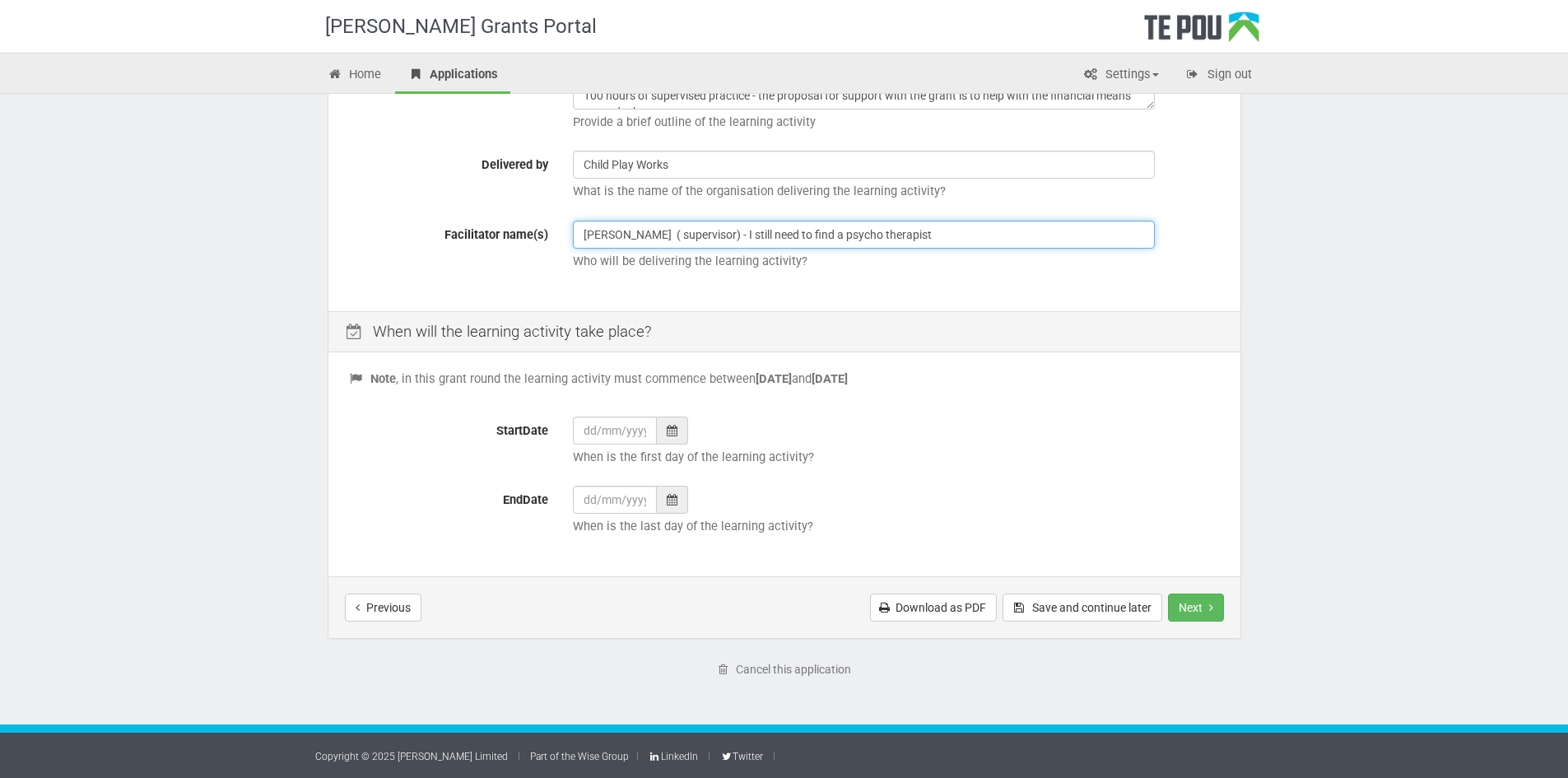
type input "Melanie Gilbert-De Rios ( supervisor) - I still need to find a psycho therapist"
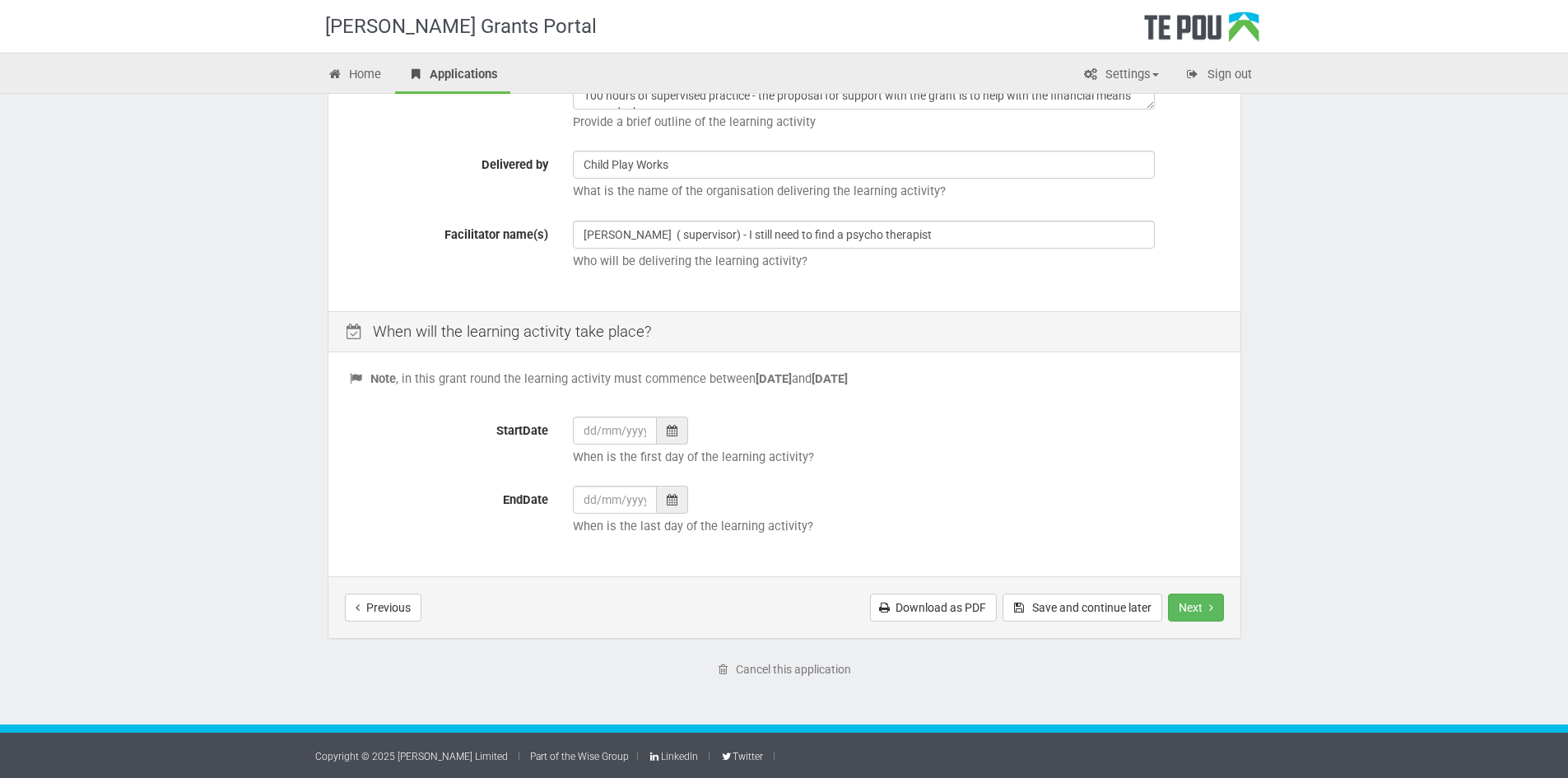
click at [678, 432] on div at bounding box center [672, 430] width 31 height 28
click at [827, 395] on div "Note , in this grant round the learning activity must commence between 1 Novemb…" at bounding box center [784, 466] width 912 height 220
click at [669, 426] on icon at bounding box center [672, 430] width 11 height 12
click at [734, 231] on th "»" at bounding box center [737, 225] width 25 height 25
click at [611, 300] on td "3" at bounding box center [614, 300] width 25 height 25
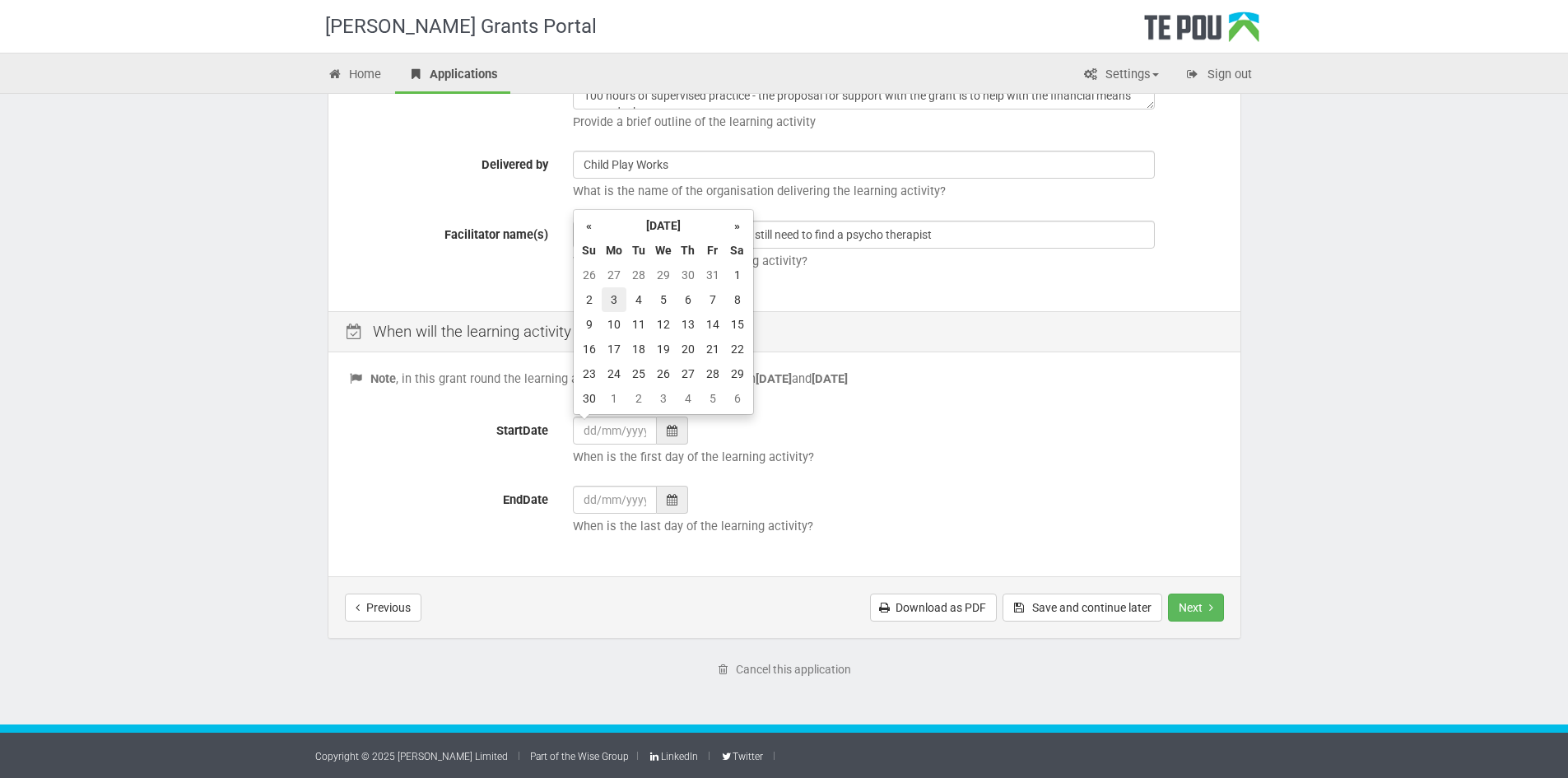
type input "03/11/2025"
click at [678, 500] on div at bounding box center [672, 498] width 31 height 28
click at [733, 299] on th "»" at bounding box center [737, 295] width 25 height 25
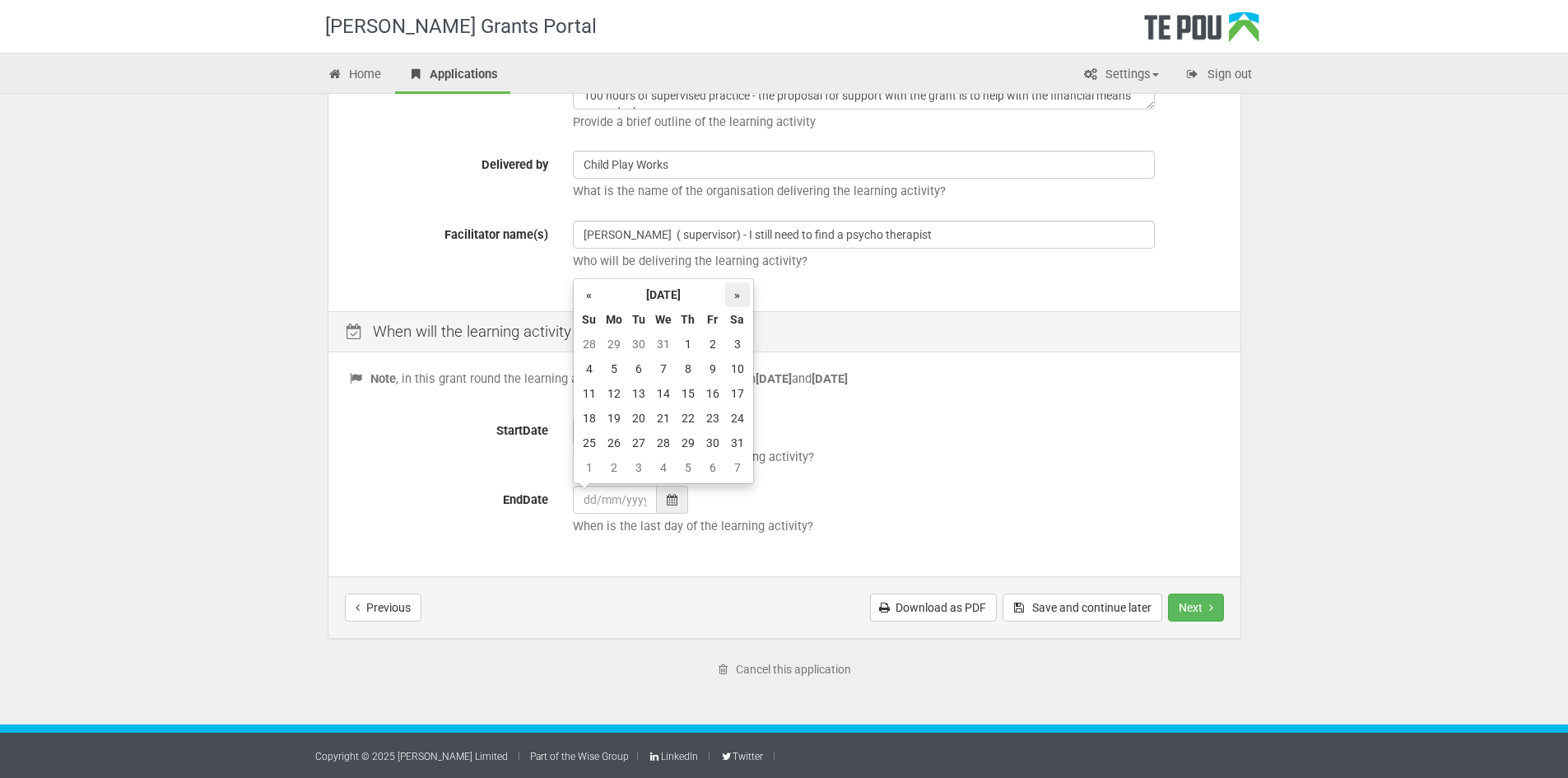
click at [733, 299] on th "»" at bounding box center [737, 295] width 25 height 25
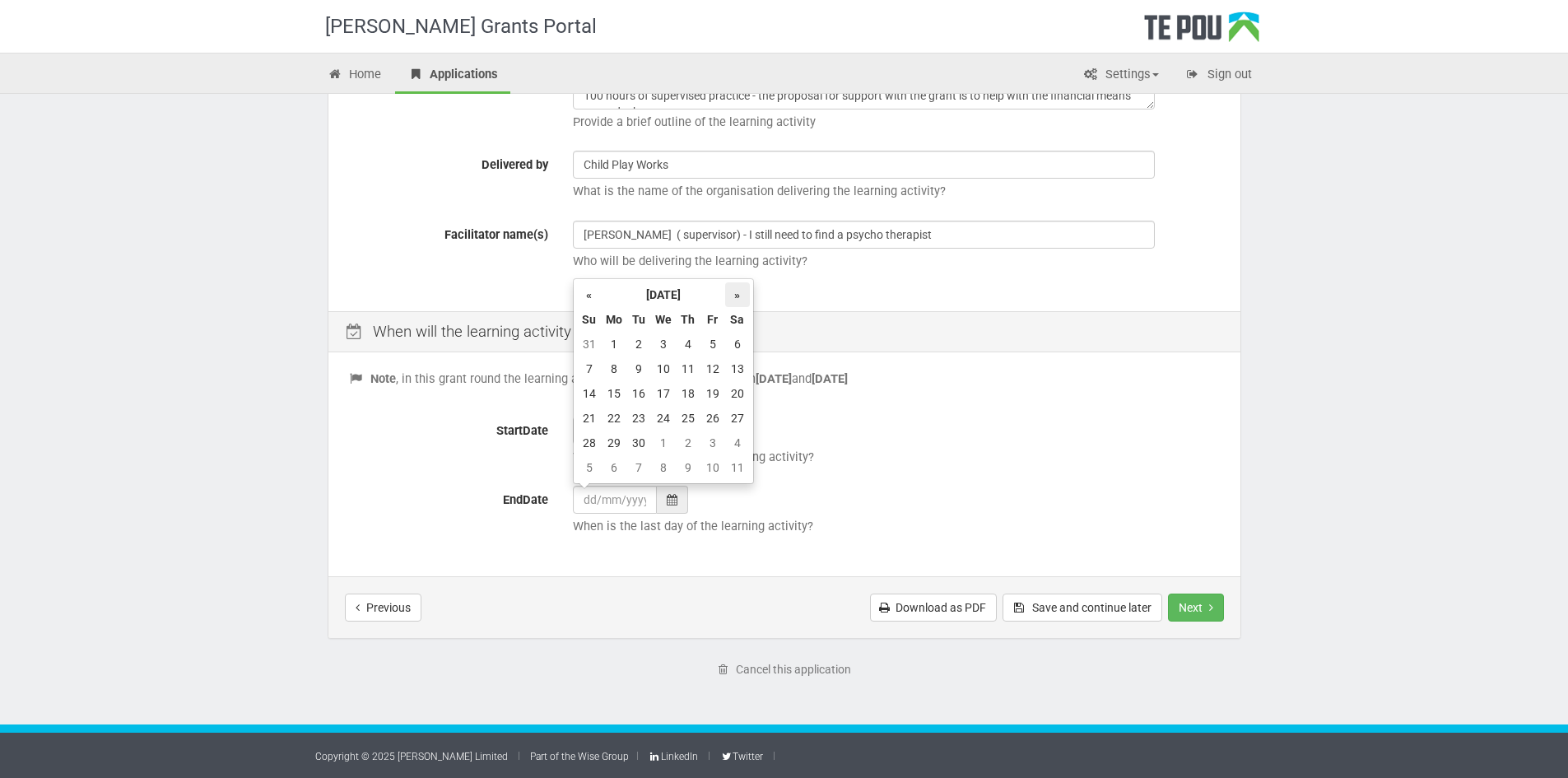
click at [733, 299] on th "»" at bounding box center [737, 295] width 25 height 25
click at [611, 369] on td "6" at bounding box center [614, 369] width 25 height 25
type input "06/07/2026"
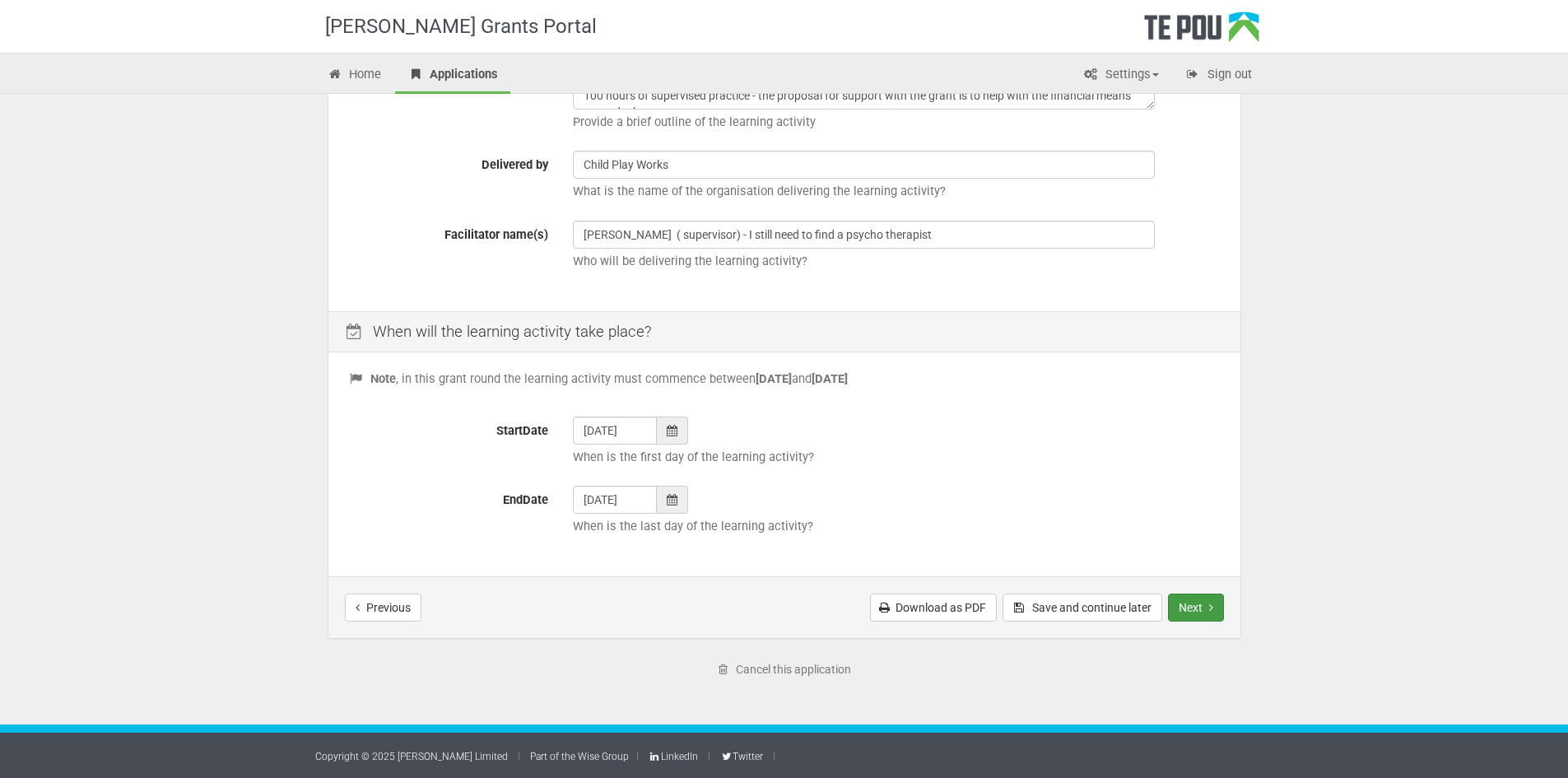
click at [1214, 605] on button "Next" at bounding box center [1196, 607] width 56 height 28
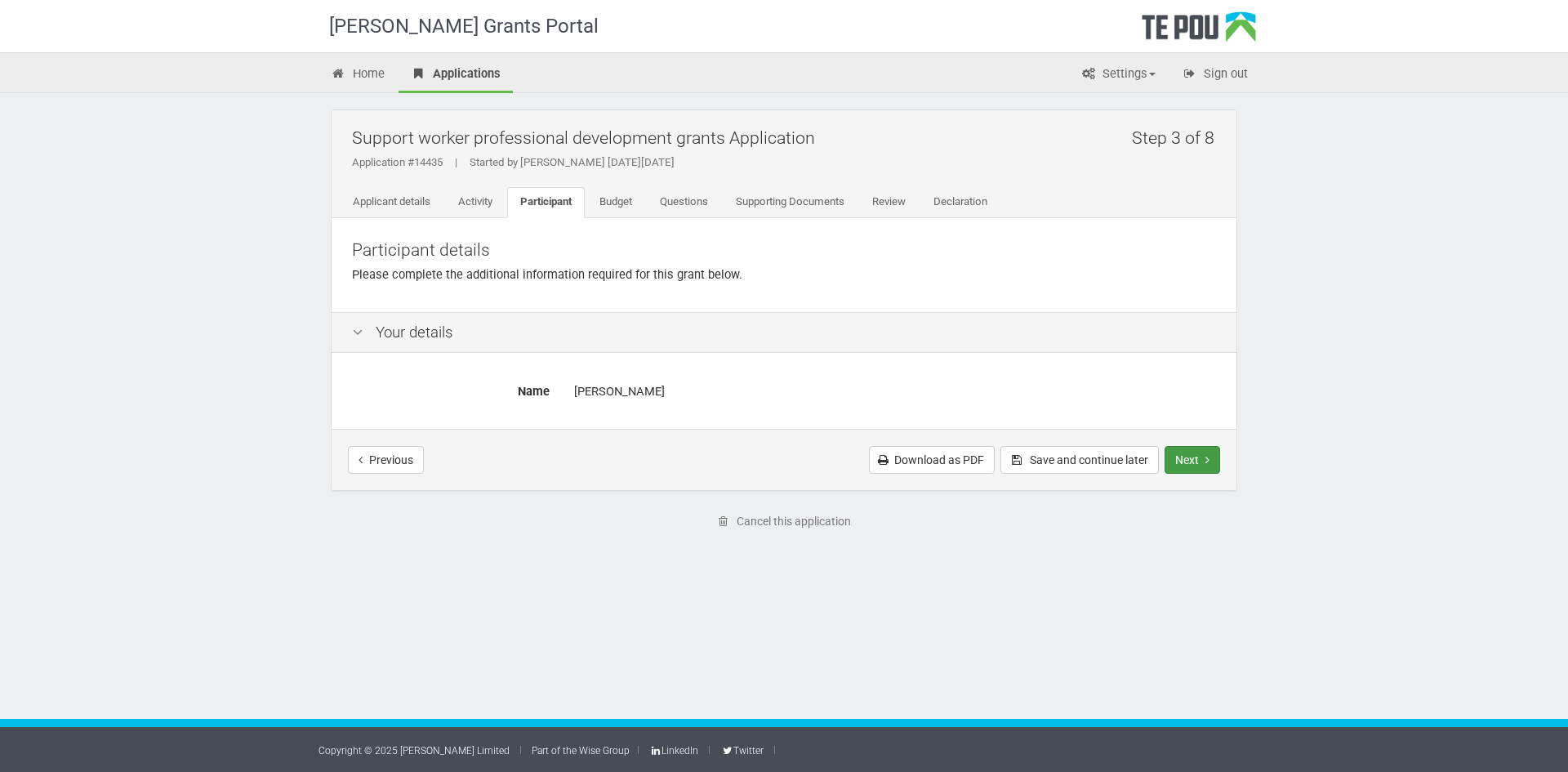
click at [1189, 453] on button "Next" at bounding box center [1192, 459] width 56 height 27
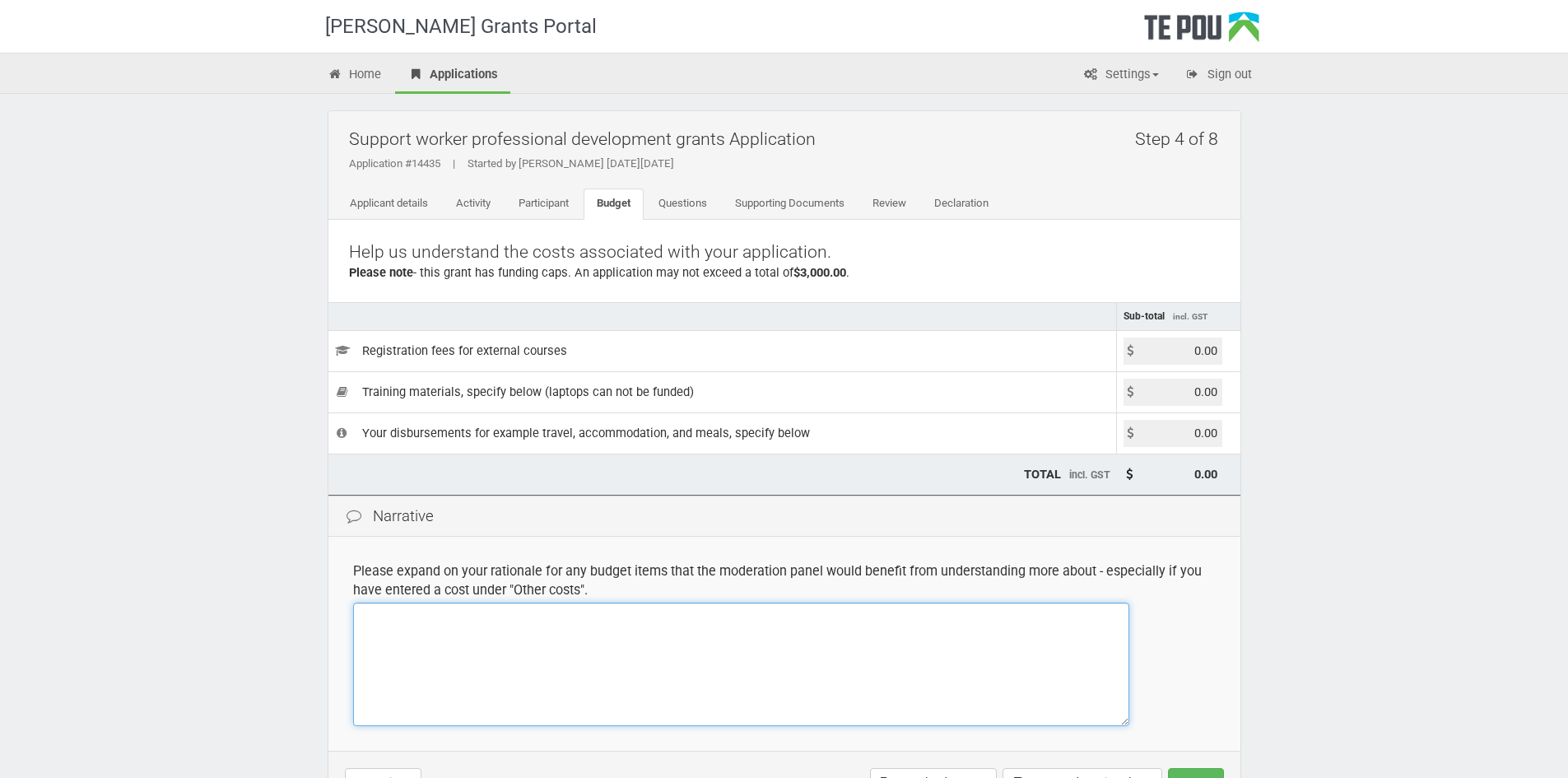
click at [442, 625] on textarea at bounding box center [742, 664] width 776 height 124
click at [98, 282] on div "Te Pou Grants Portal Home Applications Settings Profile My account FAQs Sign ou…" at bounding box center [784, 476] width 1568 height 952
click at [462, 634] on textarea at bounding box center [742, 664] width 776 height 124
paste textarea "As part of the ChildPlayWorks Clinical Play Therapy Training Programme, trainee…"
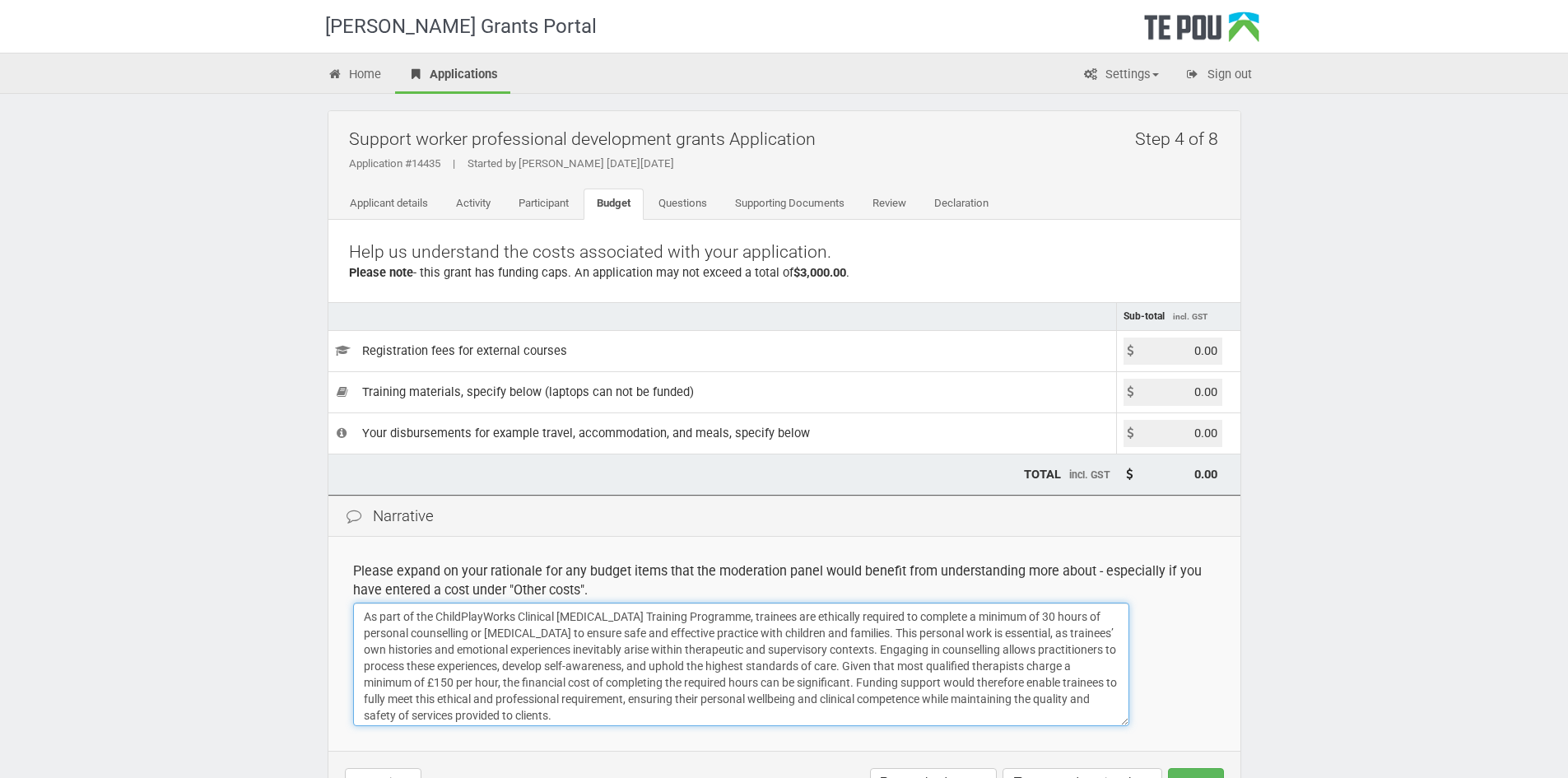
scroll to position [4, 0]
click at [534, 674] on textarea "As part of the ChildPlayWorks Clinical Play Therapy Training Programme, trainee…" at bounding box center [742, 664] width 776 height 124
click at [488, 693] on textarea "As part of the ChildPlayWorks Clinical Play Therapy Training Programme, trainee…" at bounding box center [742, 664] width 776 height 124
click at [820, 696] on textarea "As part of the ChildPlayWorks Clinical Play Therapy Training Programme, trainee…" at bounding box center [742, 664] width 776 height 124
click at [716, 712] on textarea "As part of the ChildPlayWorks Clinical Play Therapy Training Programme, trainee…" at bounding box center [742, 664] width 776 height 124
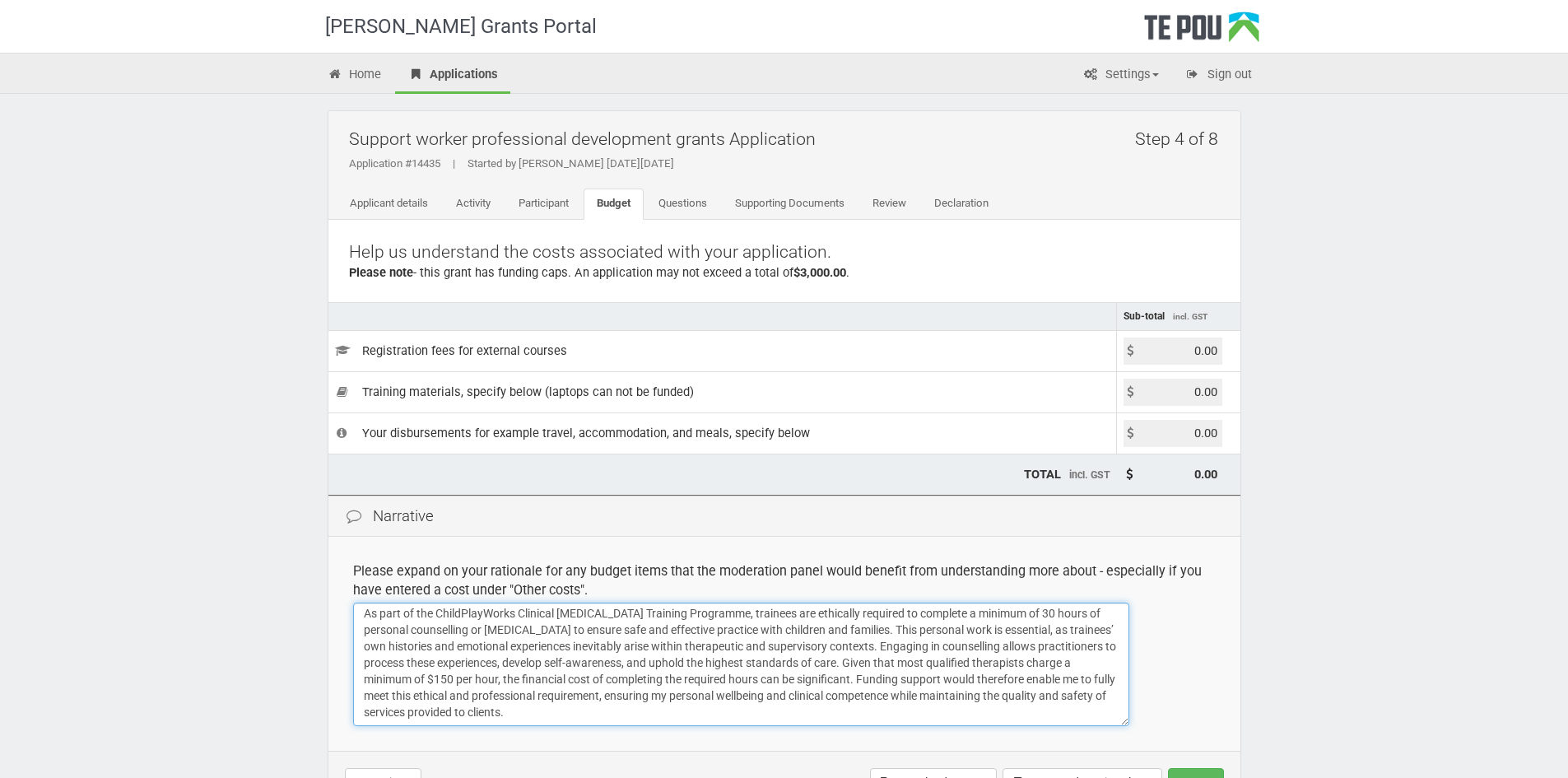
scroll to position [30, 0]
click at [1261, 727] on div "Step 4 of 8 Support worker professional development grants Application Applicat…" at bounding box center [784, 496] width 963 height 805
click at [888, 714] on textarea "As part of the ChildPlayWorks Clinical Play Therapy Training Programme, trainee…" at bounding box center [742, 664] width 776 height 124
drag, startPoint x: 768, startPoint y: 687, endPoint x: 306, endPoint y: 581, distance: 474.0
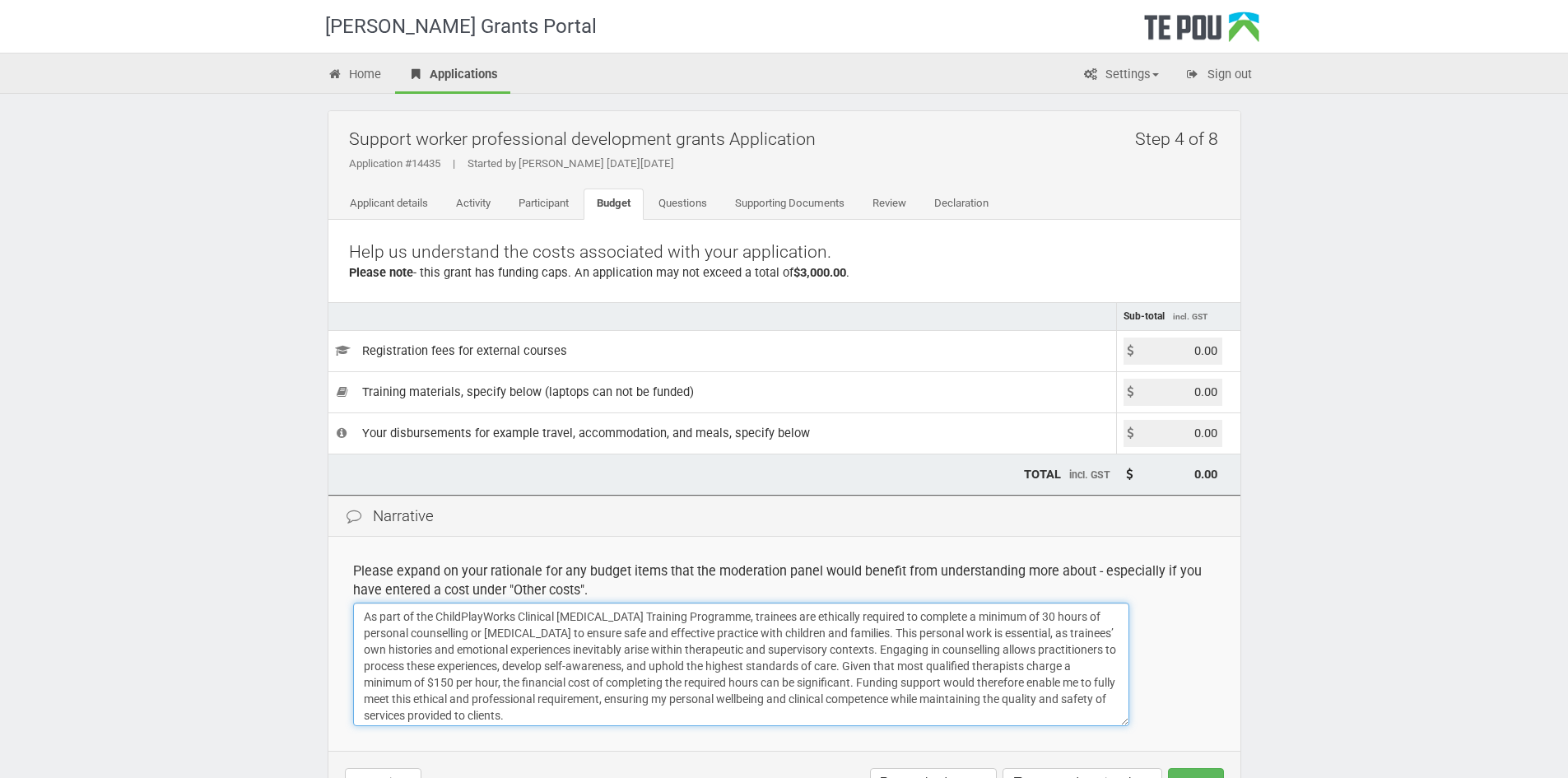
click at [306, 581] on div "Step 4 of 8 Support worker professional development grants Application Applicat…" at bounding box center [784, 496] width 963 height 805
paste textarea "I am required to complete a minimum of 30 hours of personal counselling or psyc…"
type textarea "As part of the ChildPlayWorks Clinical Play Therapy Training Programme, I am re…"
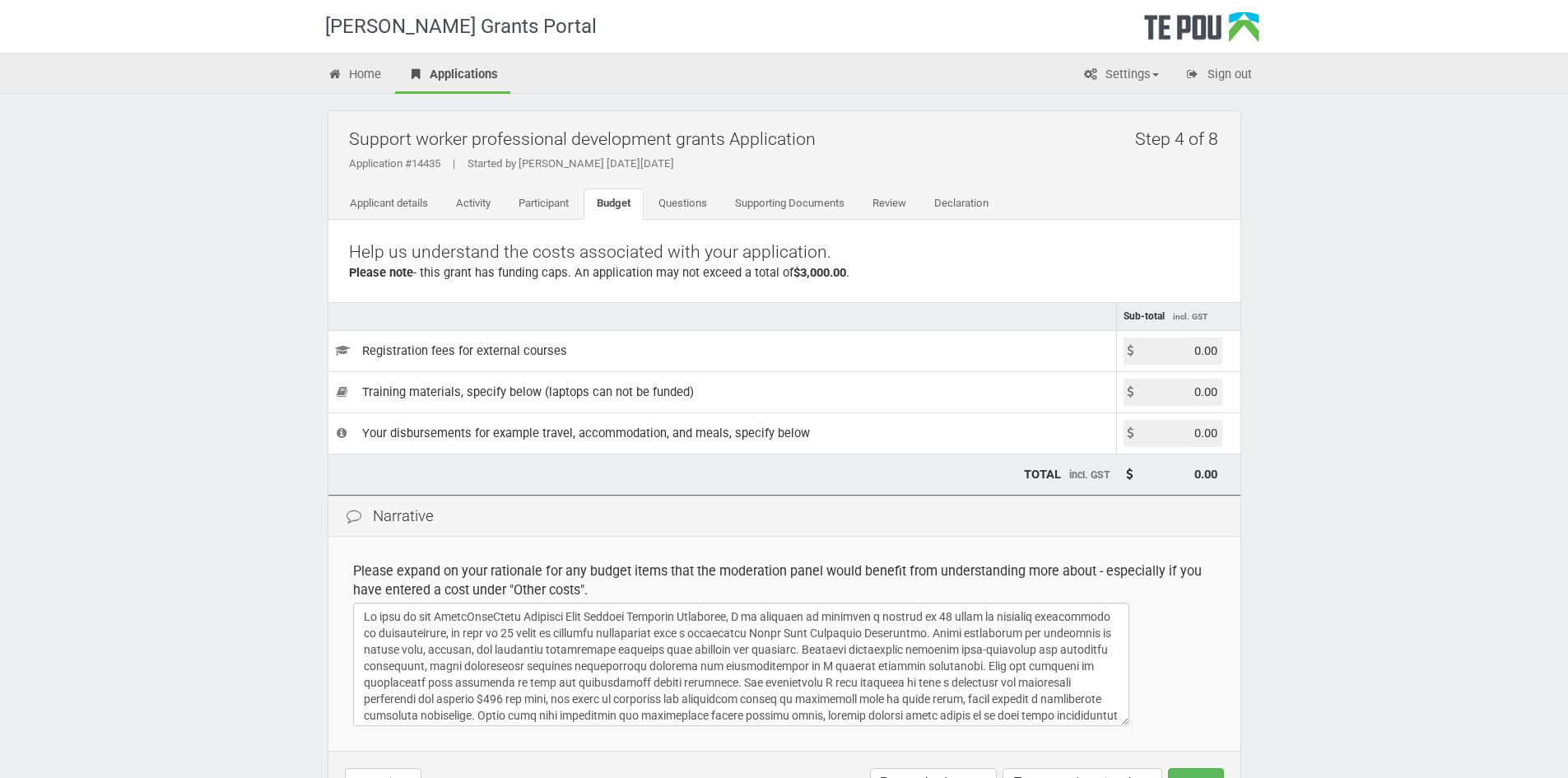
click at [1190, 430] on input "0.00" at bounding box center [1173, 433] width 99 height 28
type input "3000.00"
type input "3,000.00"
click at [1225, 549] on td "Please expand on your rationale for any budget items that the moderation panel …" at bounding box center [784, 644] width 912 height 214
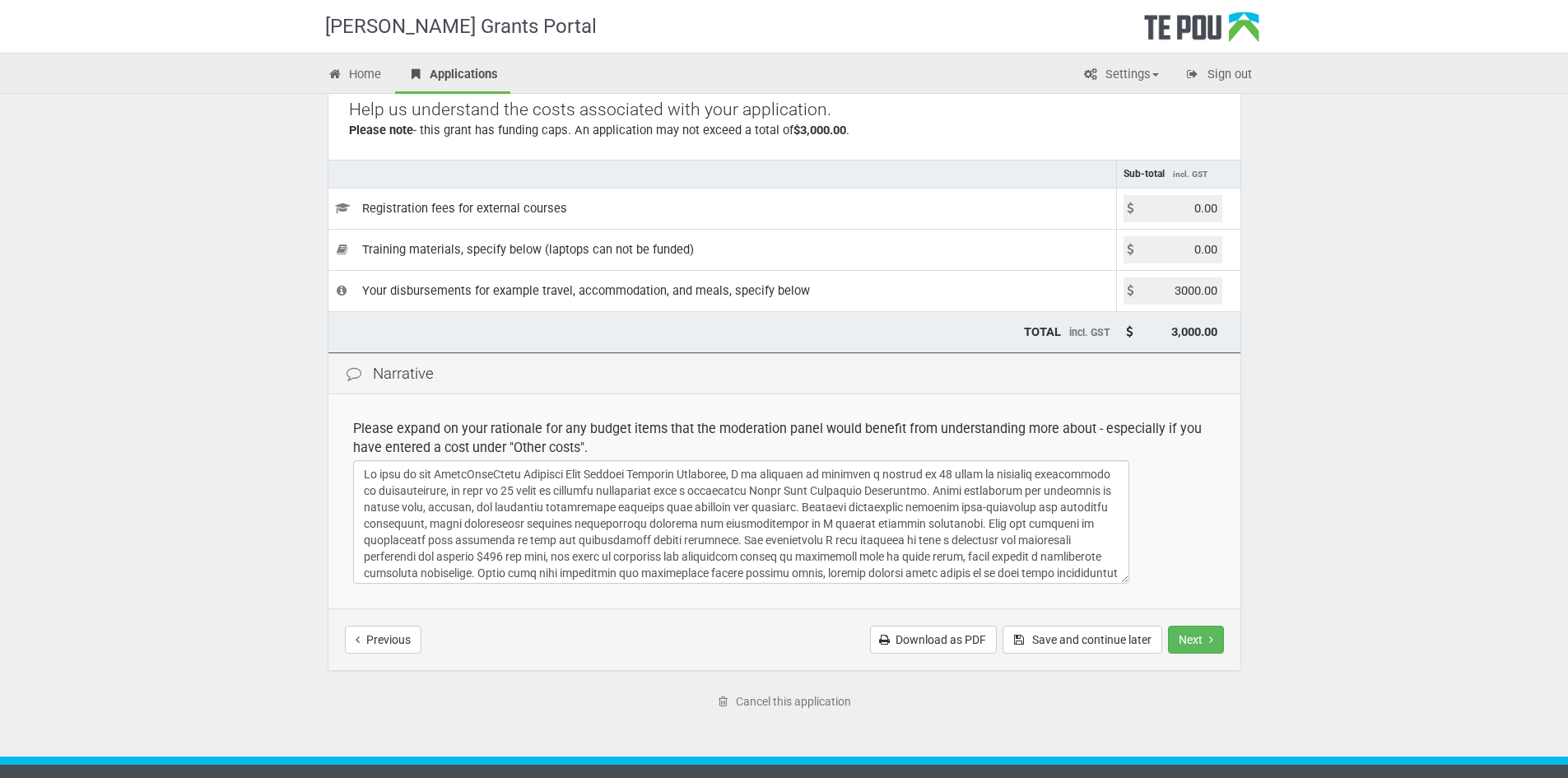
scroll to position [174, 0]
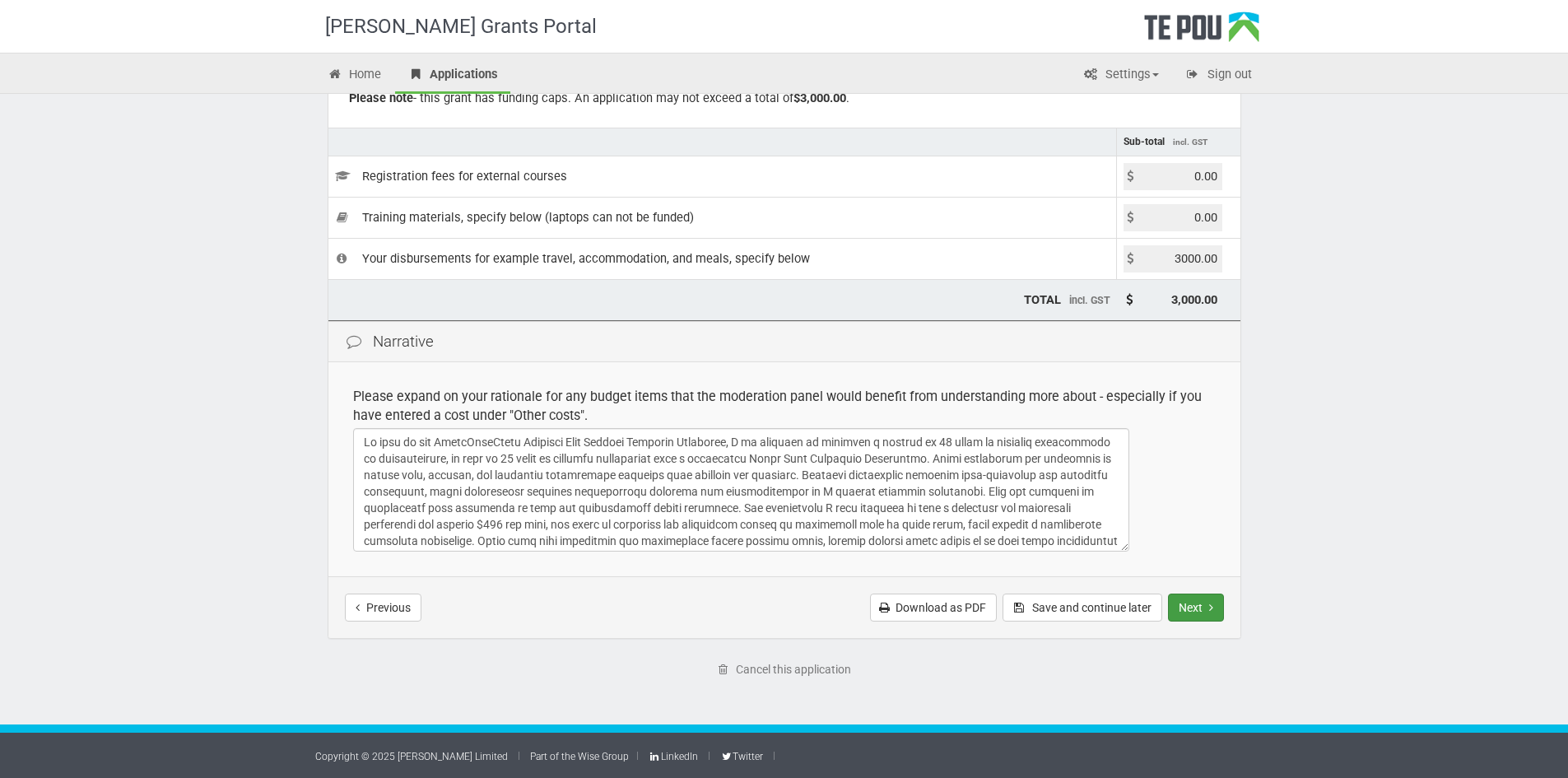
click at [1204, 603] on button "Next" at bounding box center [1196, 607] width 56 height 28
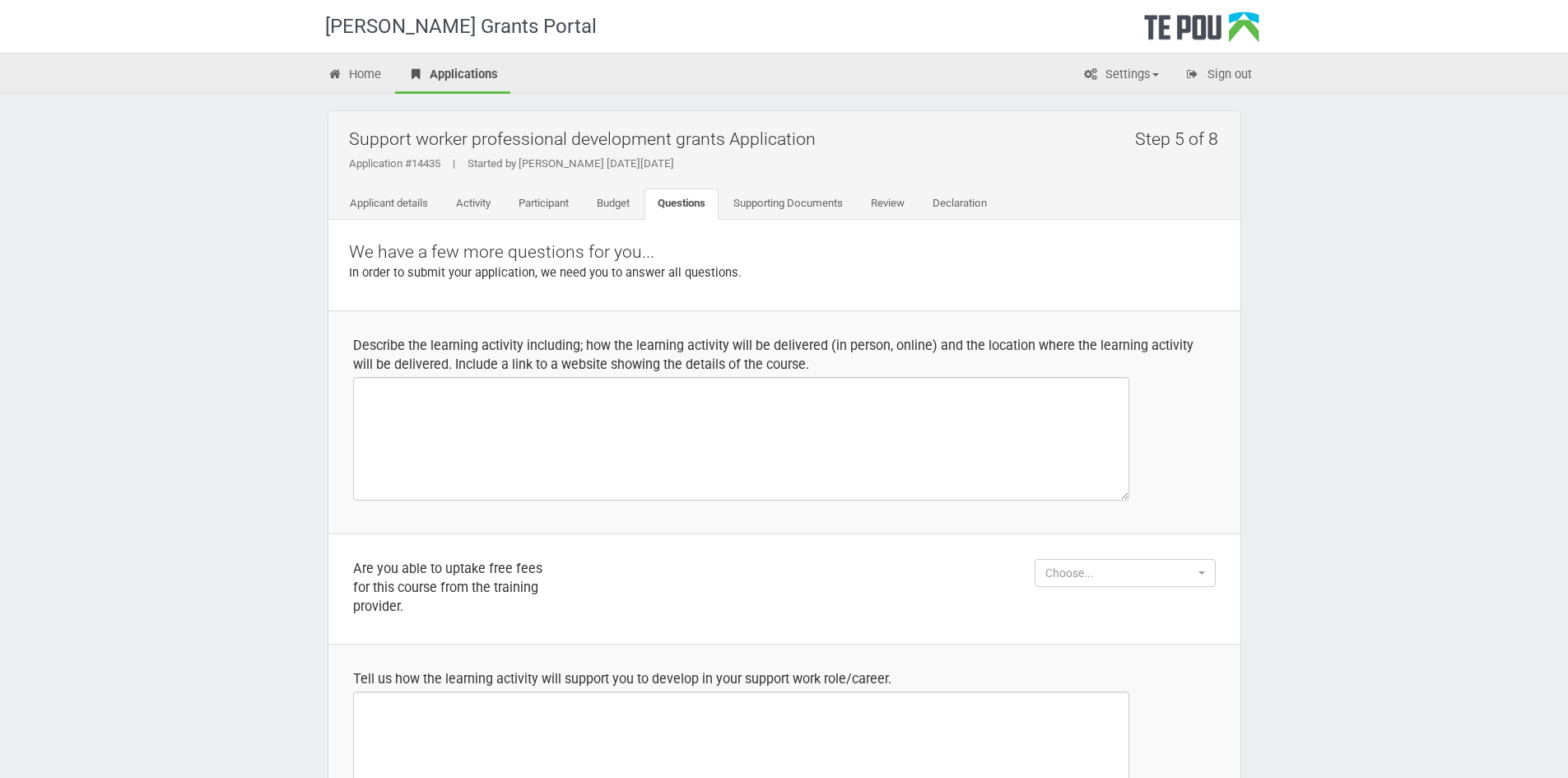
select select
click at [781, 417] on textarea at bounding box center [742, 438] width 776 height 124
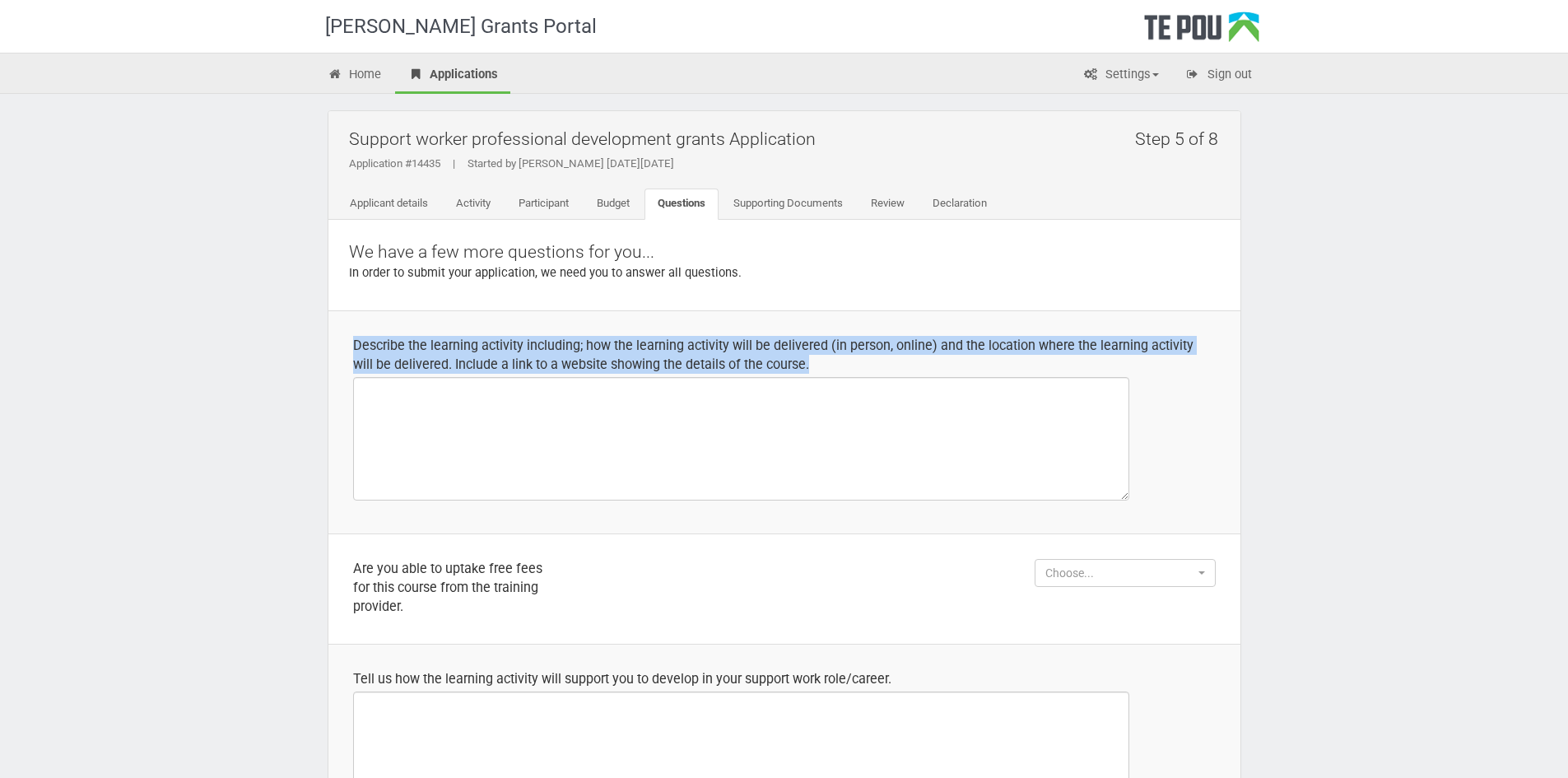
drag, startPoint x: 792, startPoint y: 361, endPoint x: 349, endPoint y: 342, distance: 443.4
click at [349, 342] on td "Describe the learning activity including; how the learning activity will be del…" at bounding box center [784, 422] width 912 height 223
copy div "Describe the learning activity including; how the learning activity will be del…"
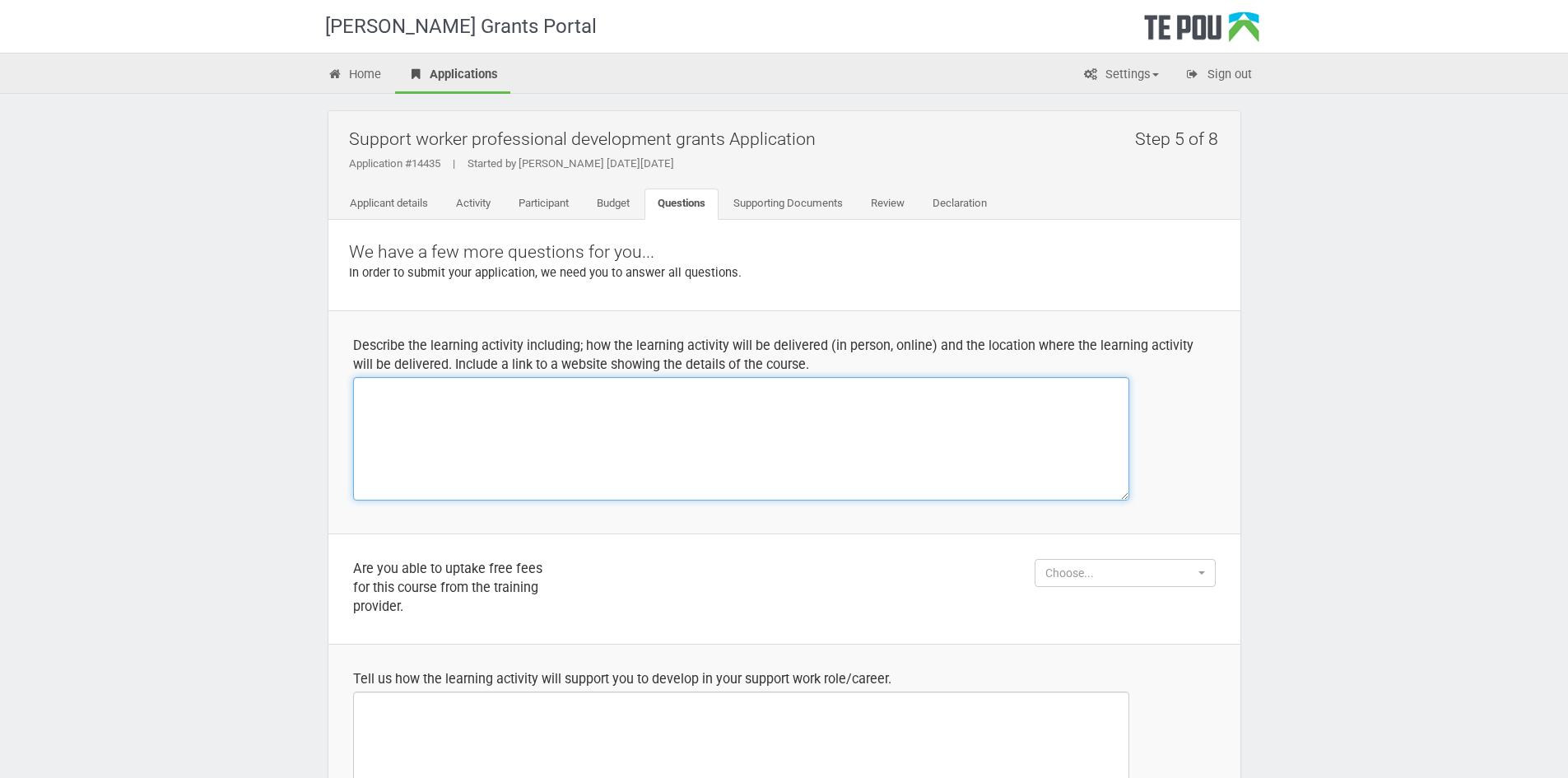
click at [473, 443] on textarea at bounding box center [742, 438] width 776 height 124
paste textarea "The learning activity is the Child-Centred Play Therapy Training Programme offe…"
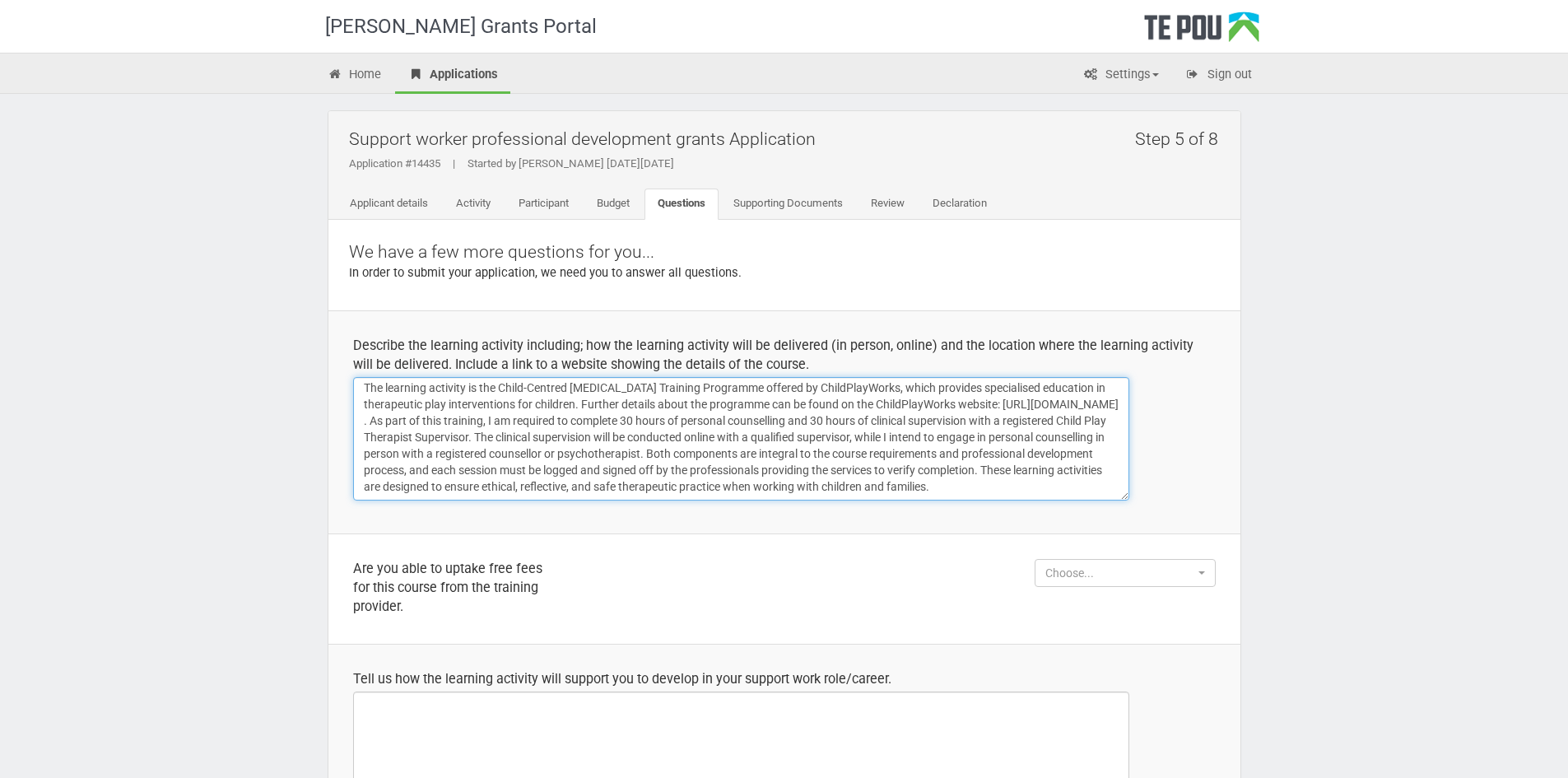
scroll to position [20, 0]
click at [367, 418] on textarea "The learning activity is the Child-Centred Play Therapy Training Programme offe…" at bounding box center [742, 438] width 776 height 124
click at [492, 434] on textarea "The learning activity is the Child-Centred Play Therapy Training Programme offe…" at bounding box center [742, 438] width 776 height 124
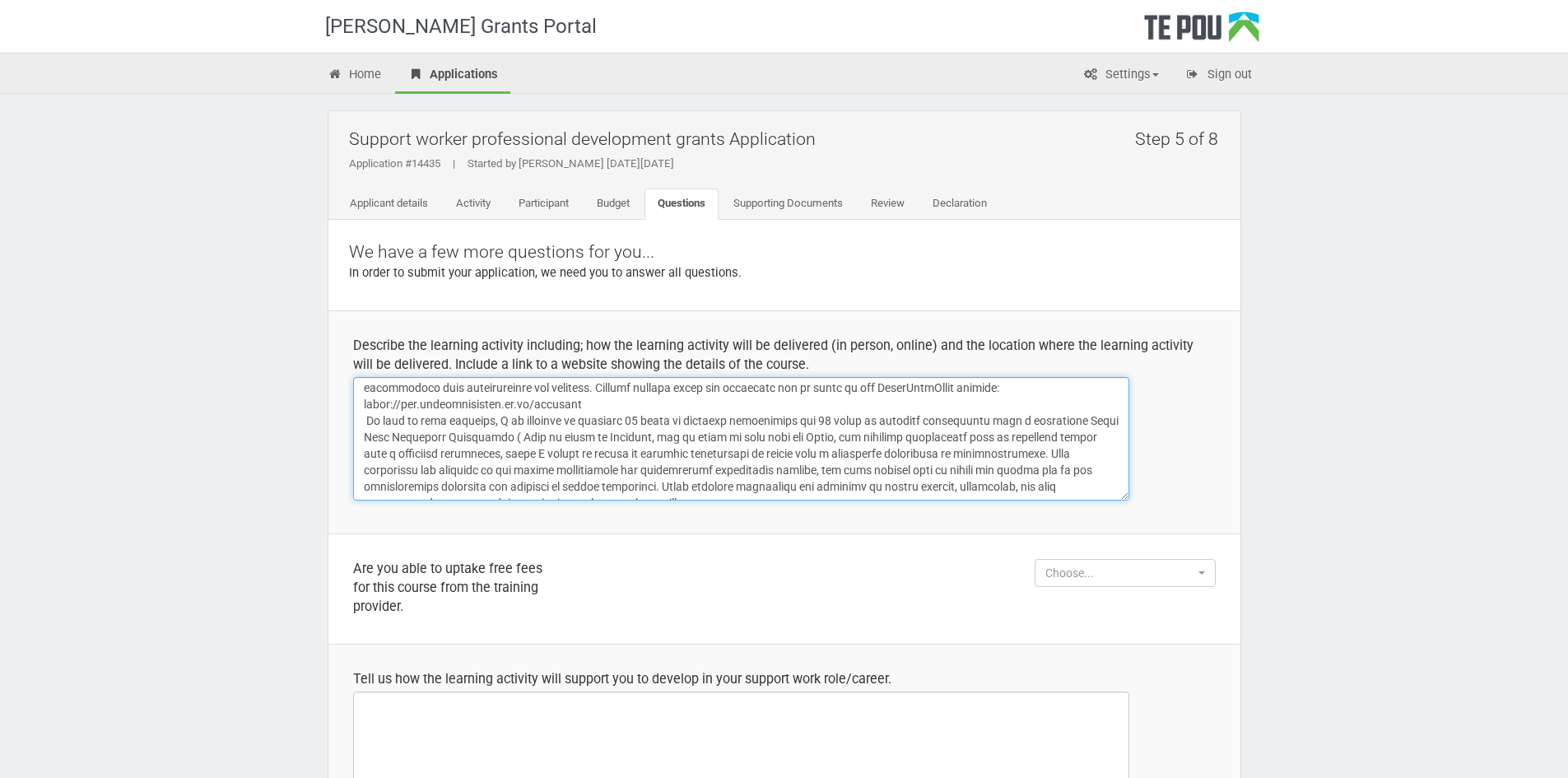
click at [520, 433] on textarea at bounding box center [742, 438] width 776 height 124
click at [507, 439] on textarea at bounding box center [742, 438] width 776 height 124
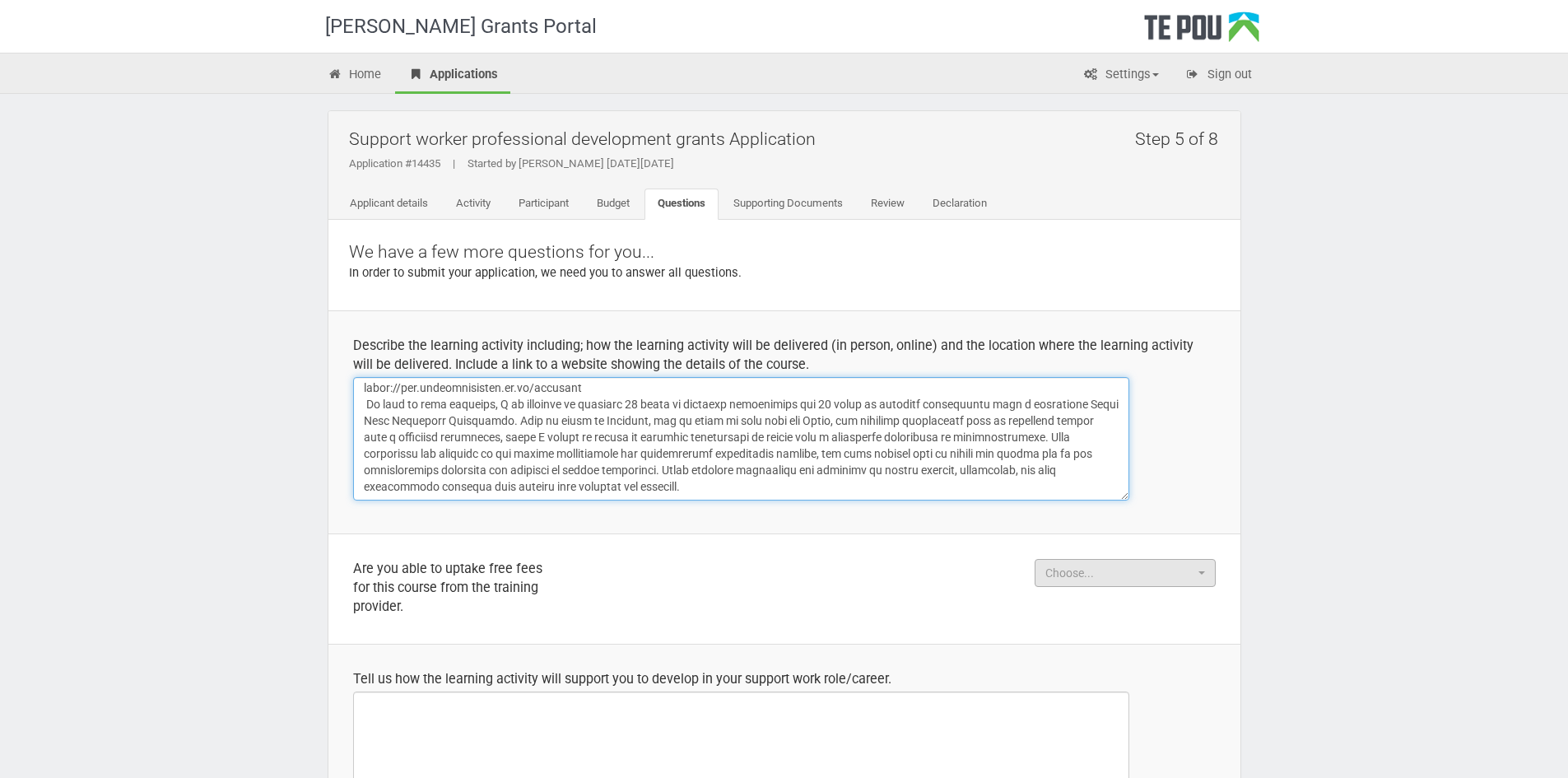
type textarea "The learning activity is the Child-Centred Play Therapy Training Programme offe…"
click at [1117, 573] on span "Choose..." at bounding box center [1119, 572] width 149 height 16
click at [1088, 640] on link "No" at bounding box center [1125, 647] width 180 height 21
select select "No"
click at [725, 487] on textarea at bounding box center [742, 438] width 776 height 124
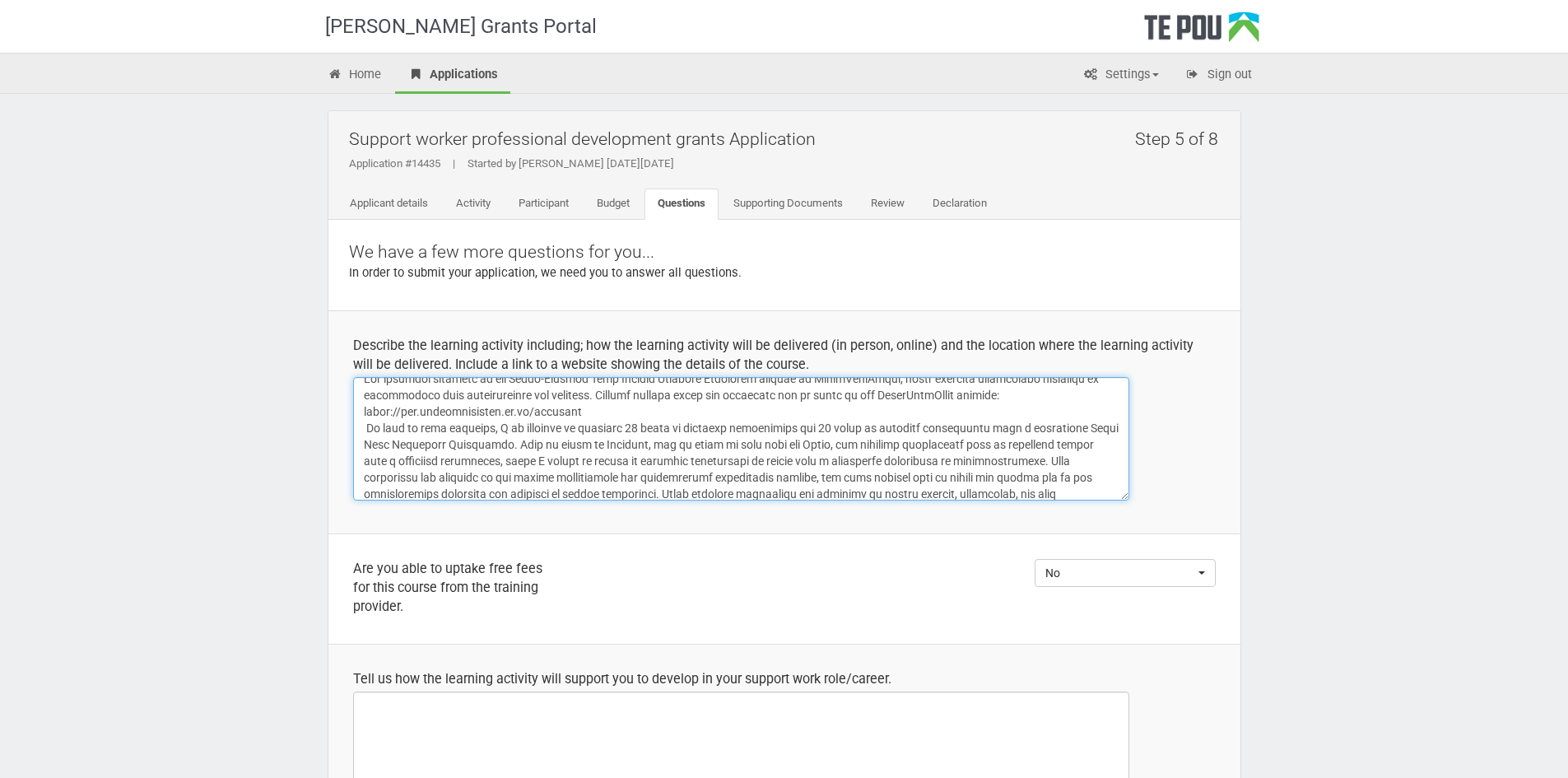
scroll to position [0, 0]
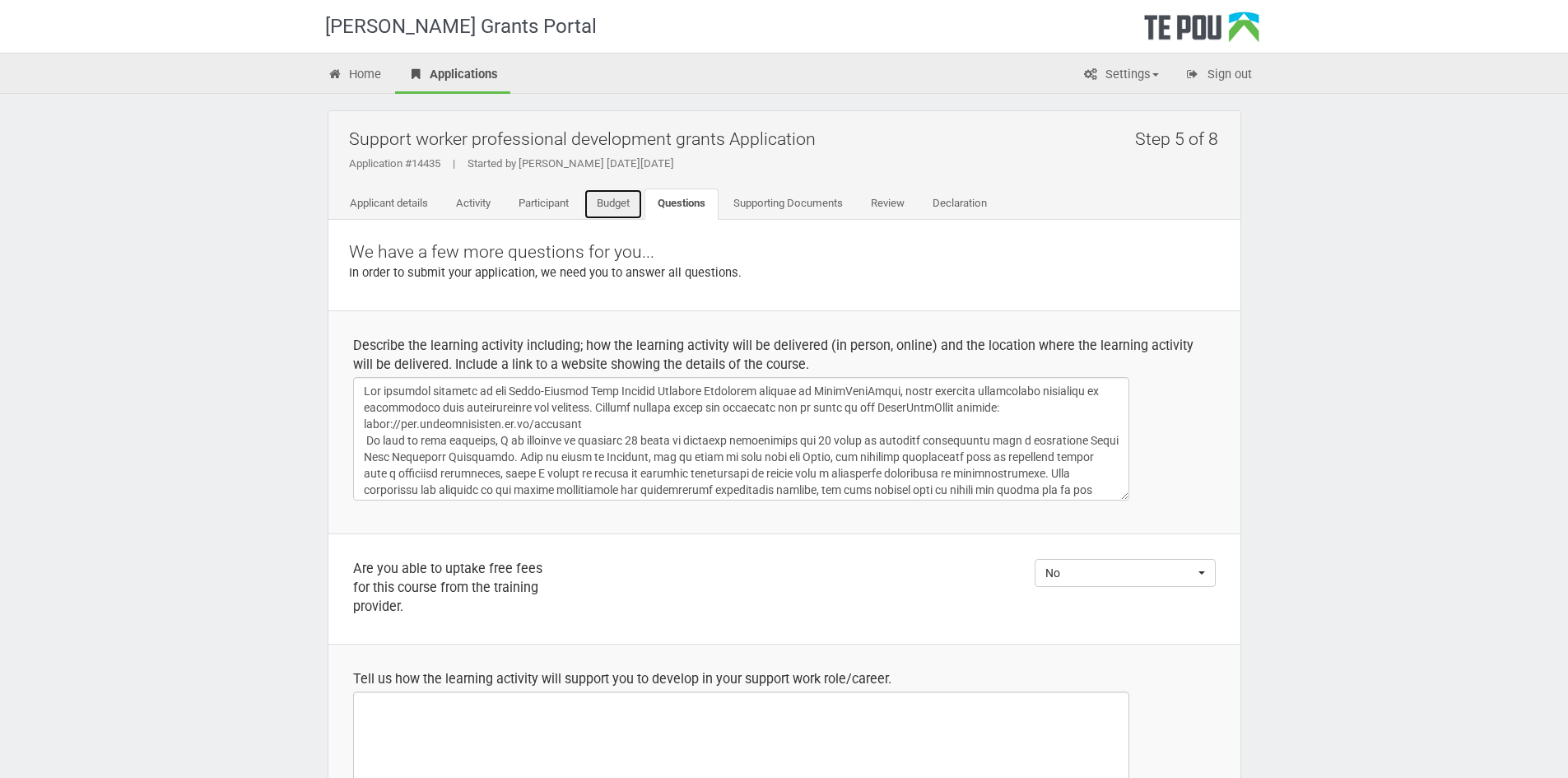
click at [615, 200] on link "Budget" at bounding box center [613, 204] width 60 height 31
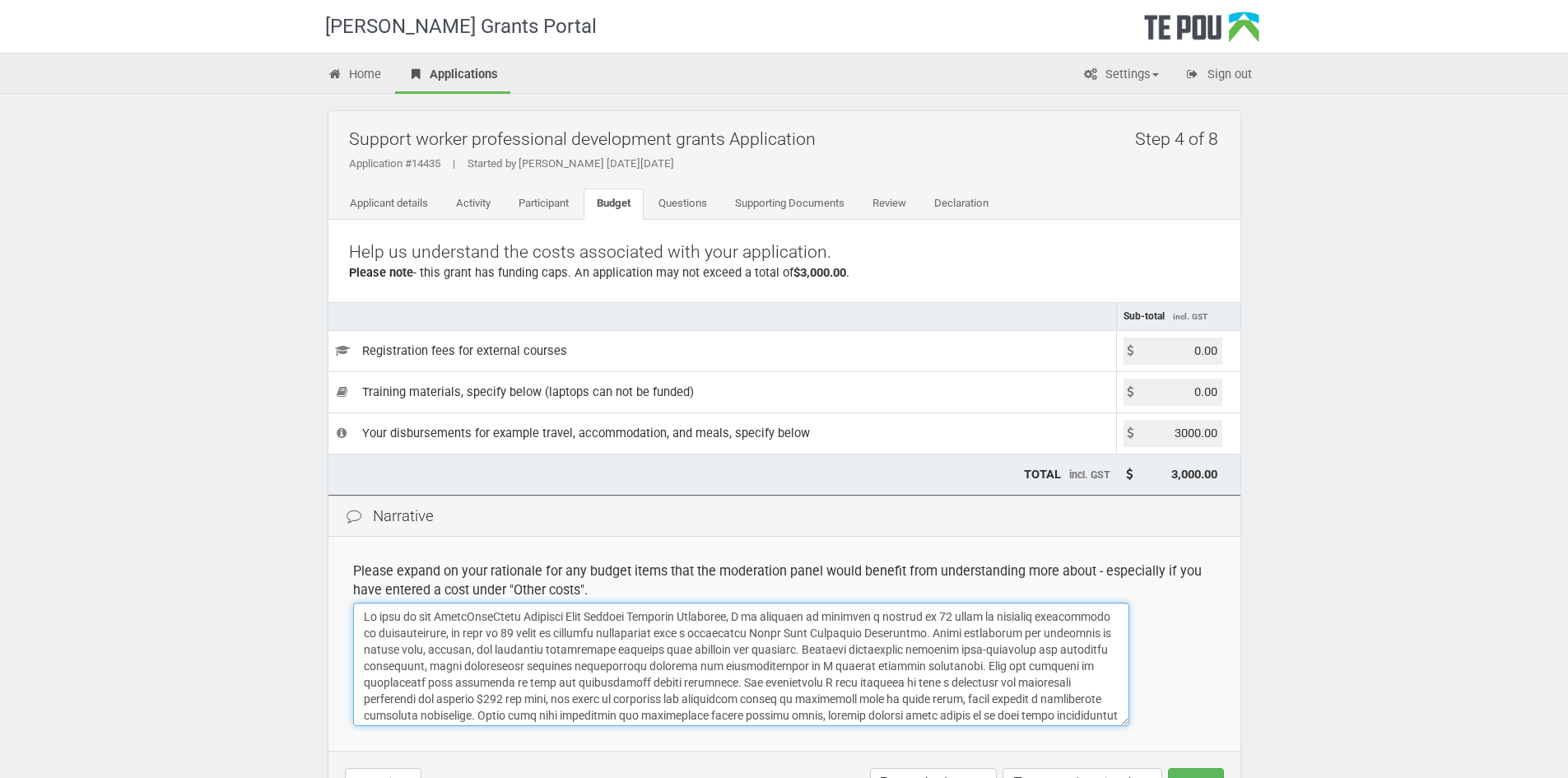
click at [1003, 664] on textarea at bounding box center [742, 664] width 776 height 124
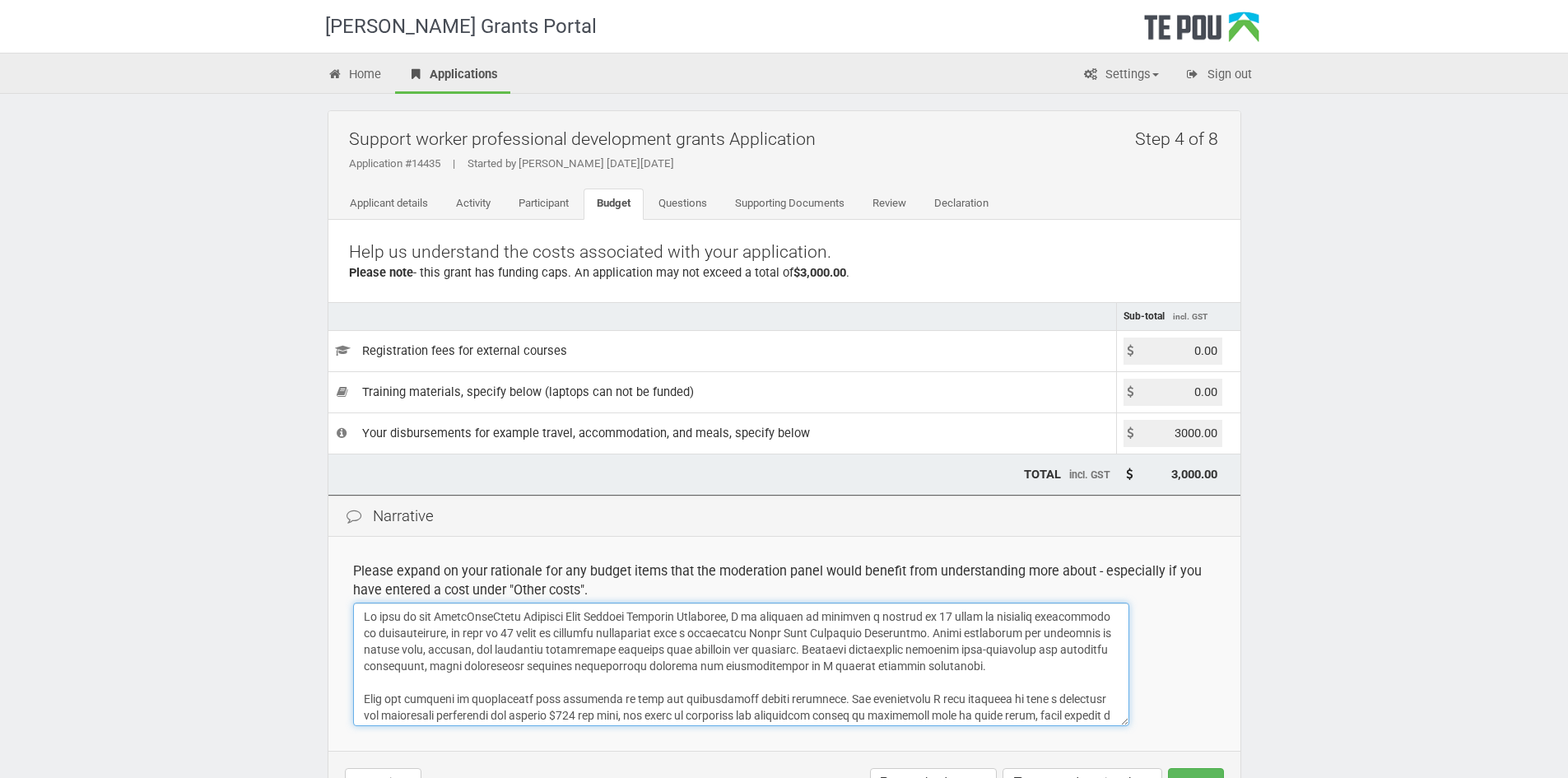
click at [1052, 669] on textarea at bounding box center [742, 664] width 776 height 124
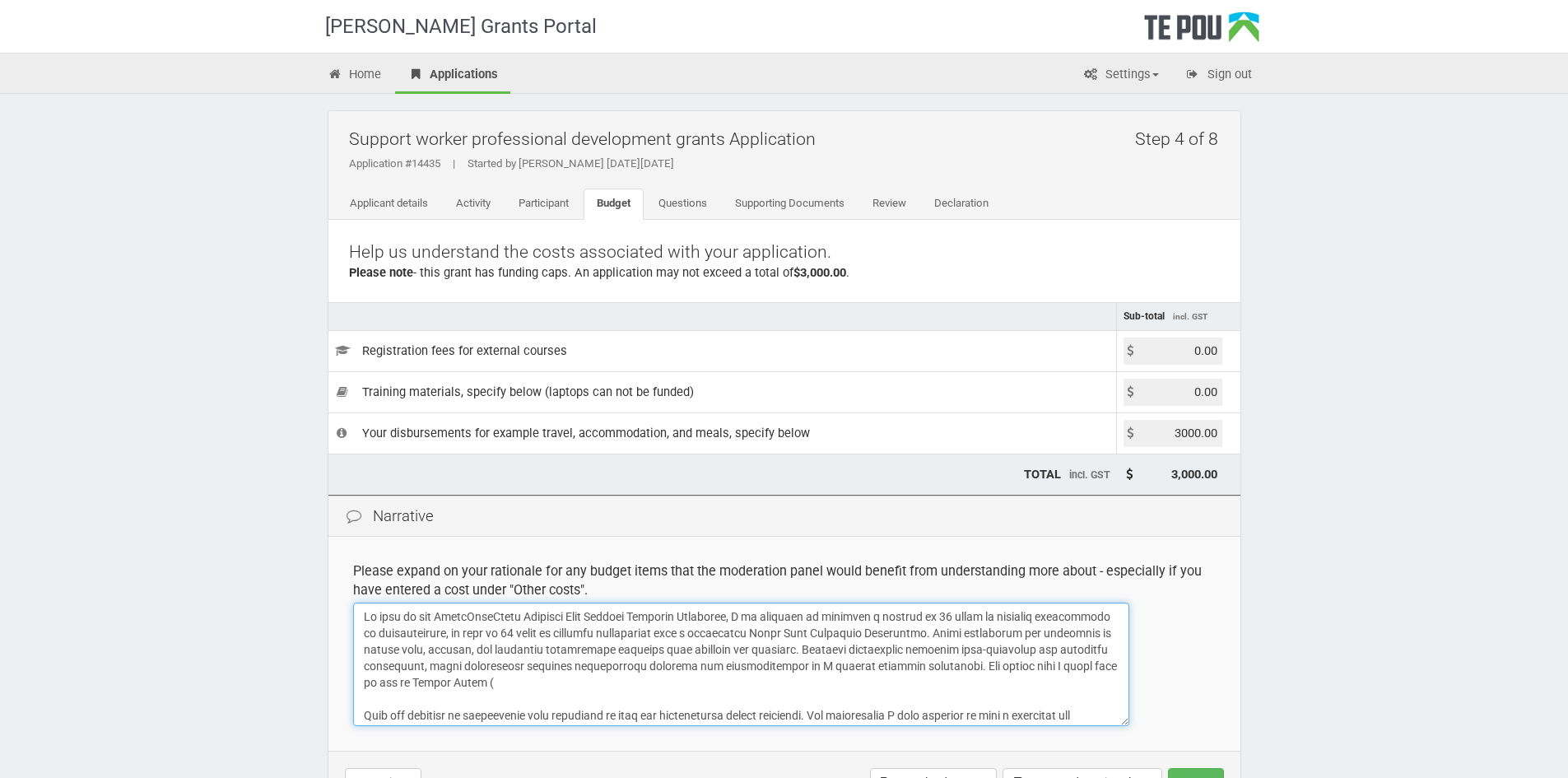
paste textarea "[URL][DOMAIN_NAME]"
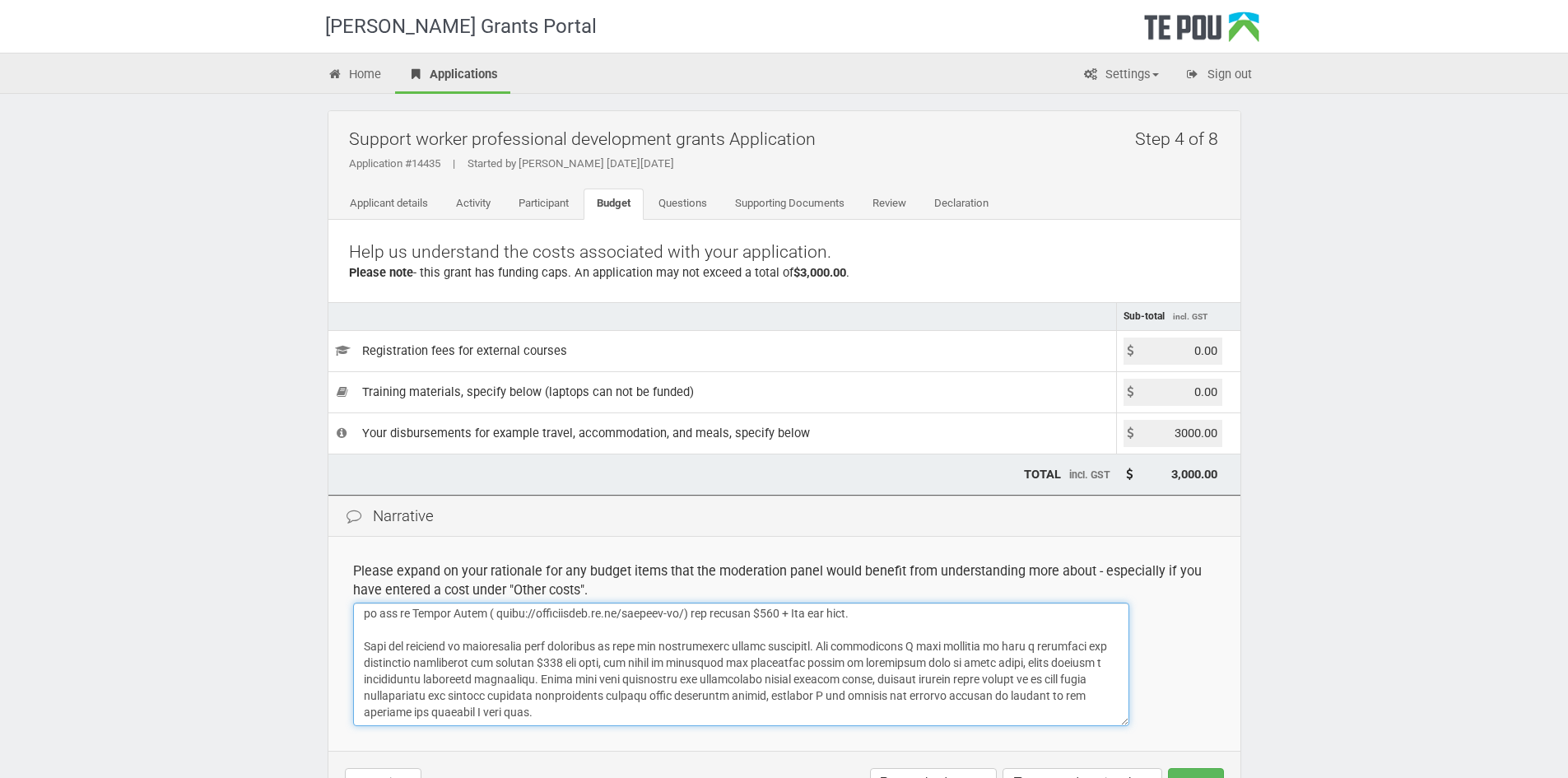
click at [616, 648] on textarea at bounding box center [742, 664] width 776 height 124
paste textarea "[URL][DOMAIN_NAME]"
type textarea "As part of the ChildPlayWorks Clinical [MEDICAL_DATA] Training Programme, I am …"
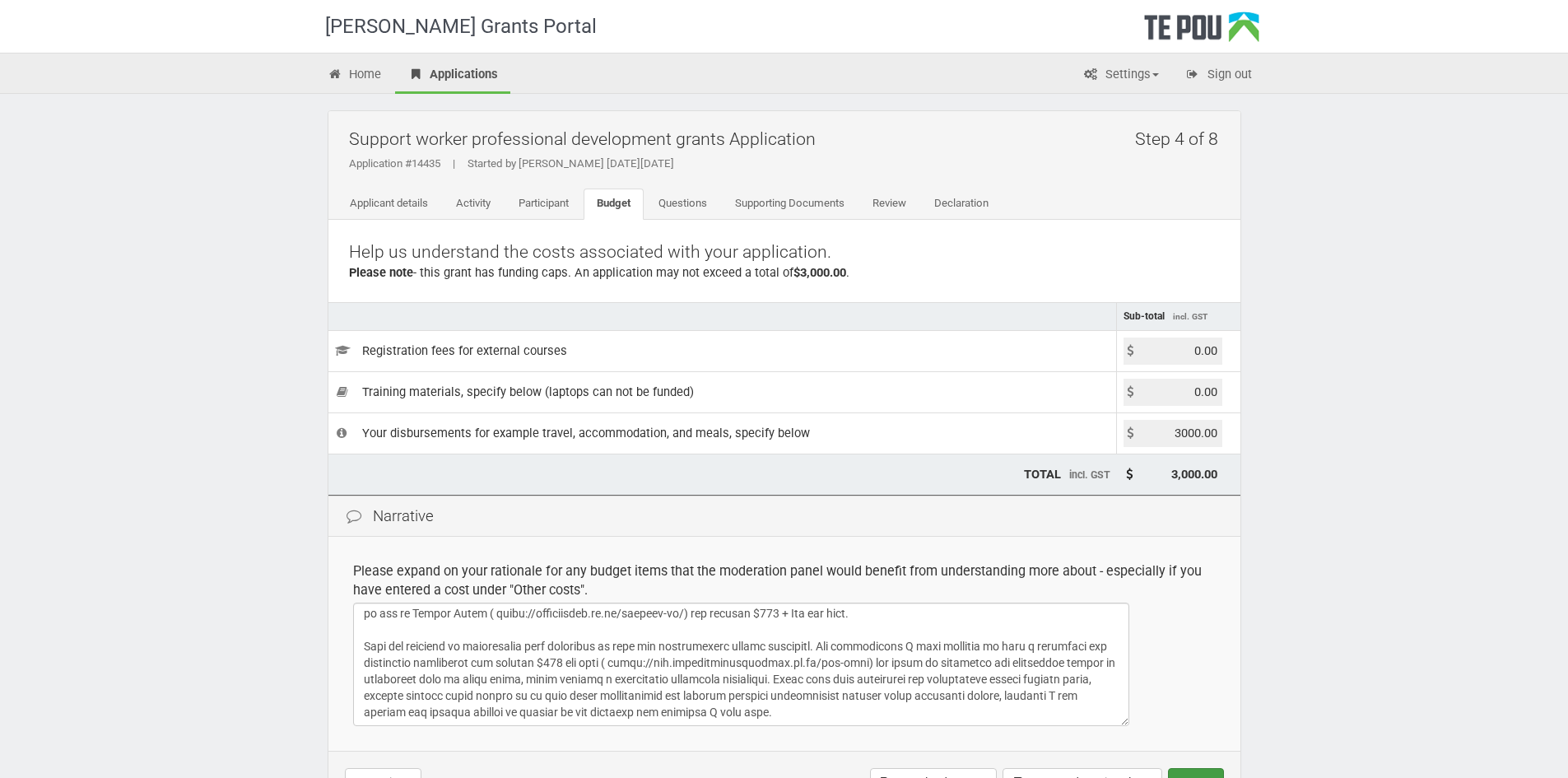
click at [1193, 774] on button "Next" at bounding box center [1196, 782] width 56 height 28
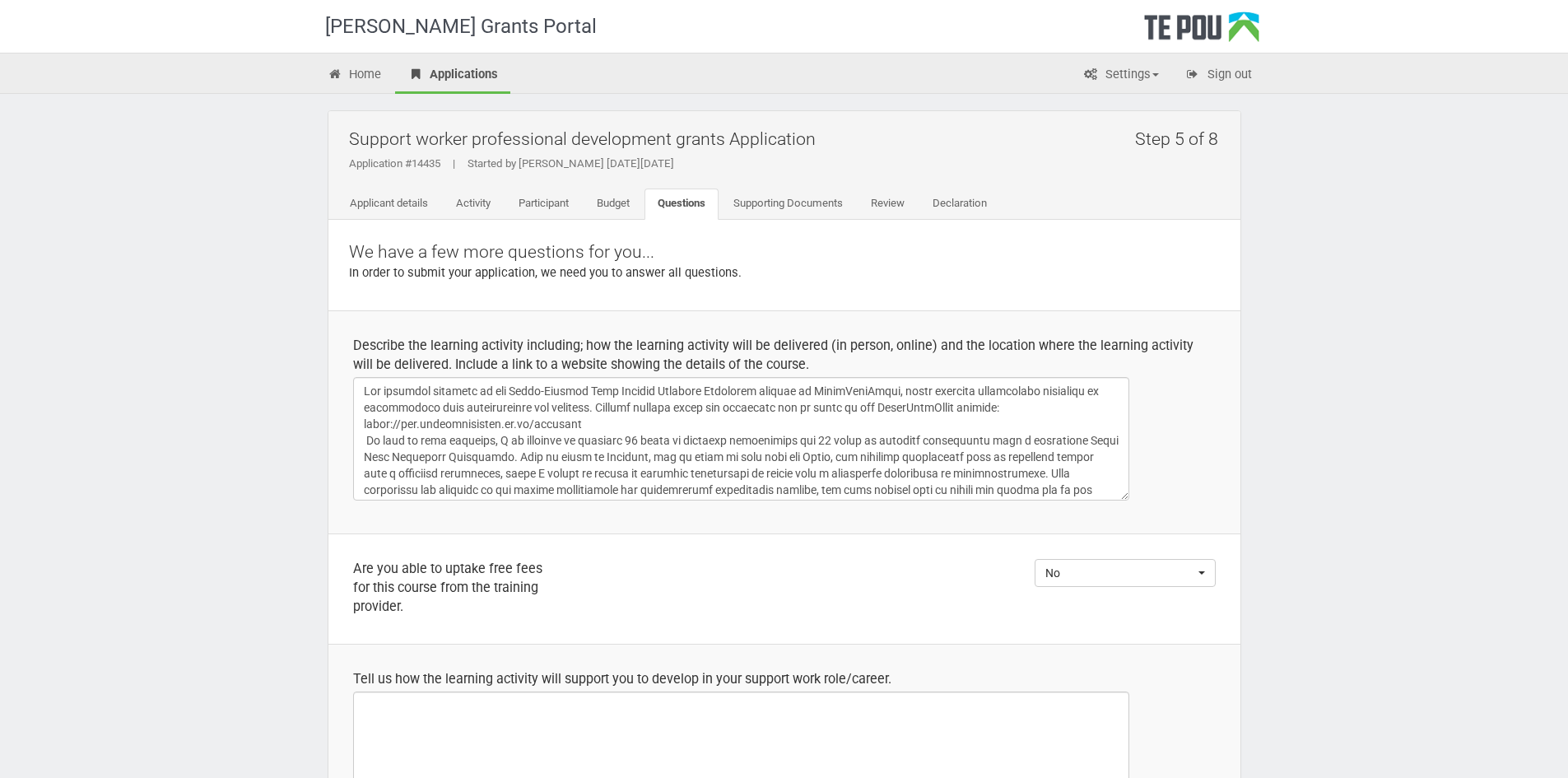
select select
click at [793, 205] on link "Supporting Documents" at bounding box center [788, 204] width 136 height 31
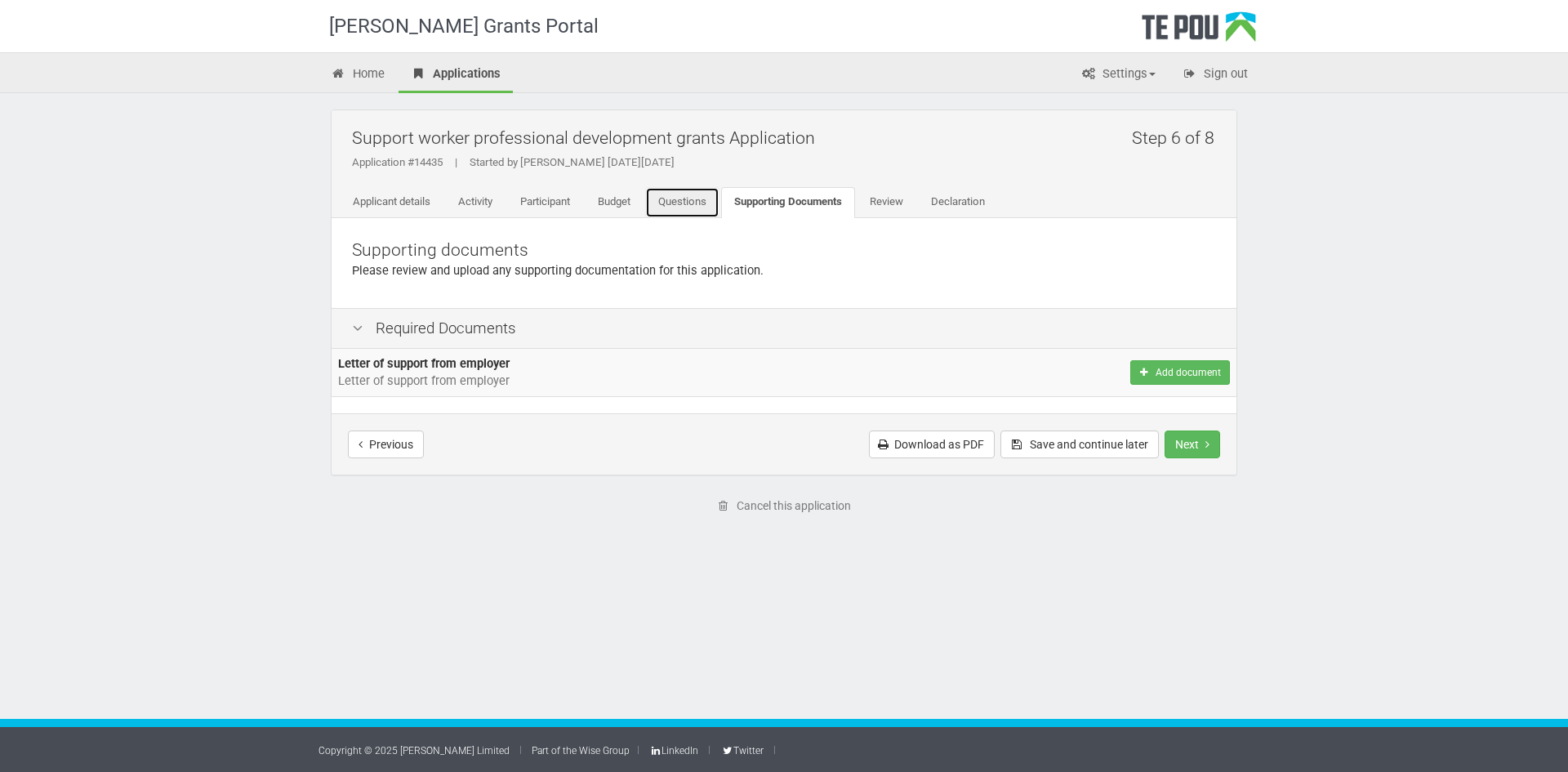
click at [683, 209] on link "Questions" at bounding box center [682, 202] width 74 height 31
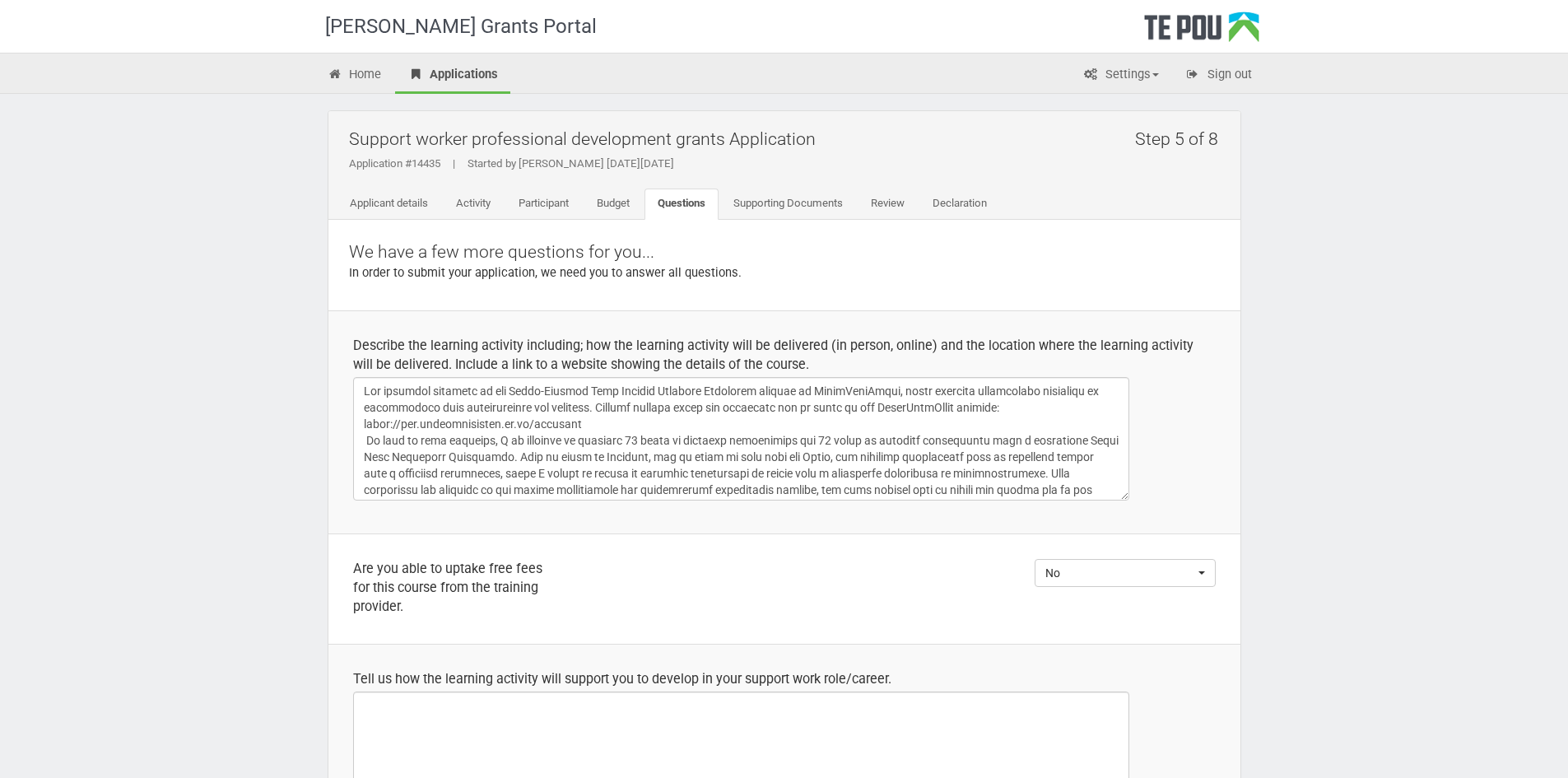
select select
click at [624, 207] on link "Budget" at bounding box center [613, 204] width 60 height 31
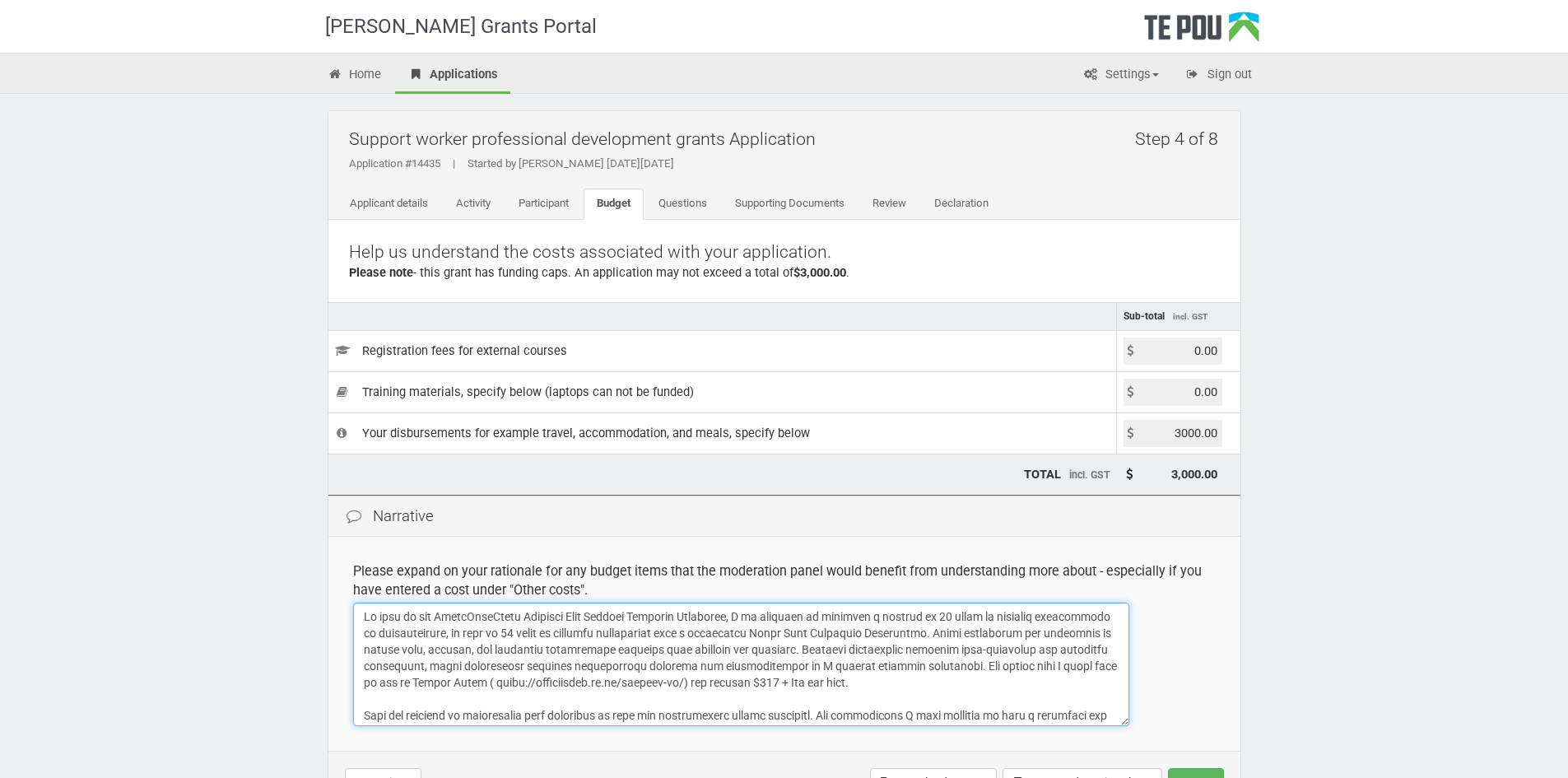
drag, startPoint x: 529, startPoint y: 681, endPoint x: 740, endPoint y: 688, distance: 211.1
click at [740, 688] on textarea at bounding box center [742, 664] width 776 height 124
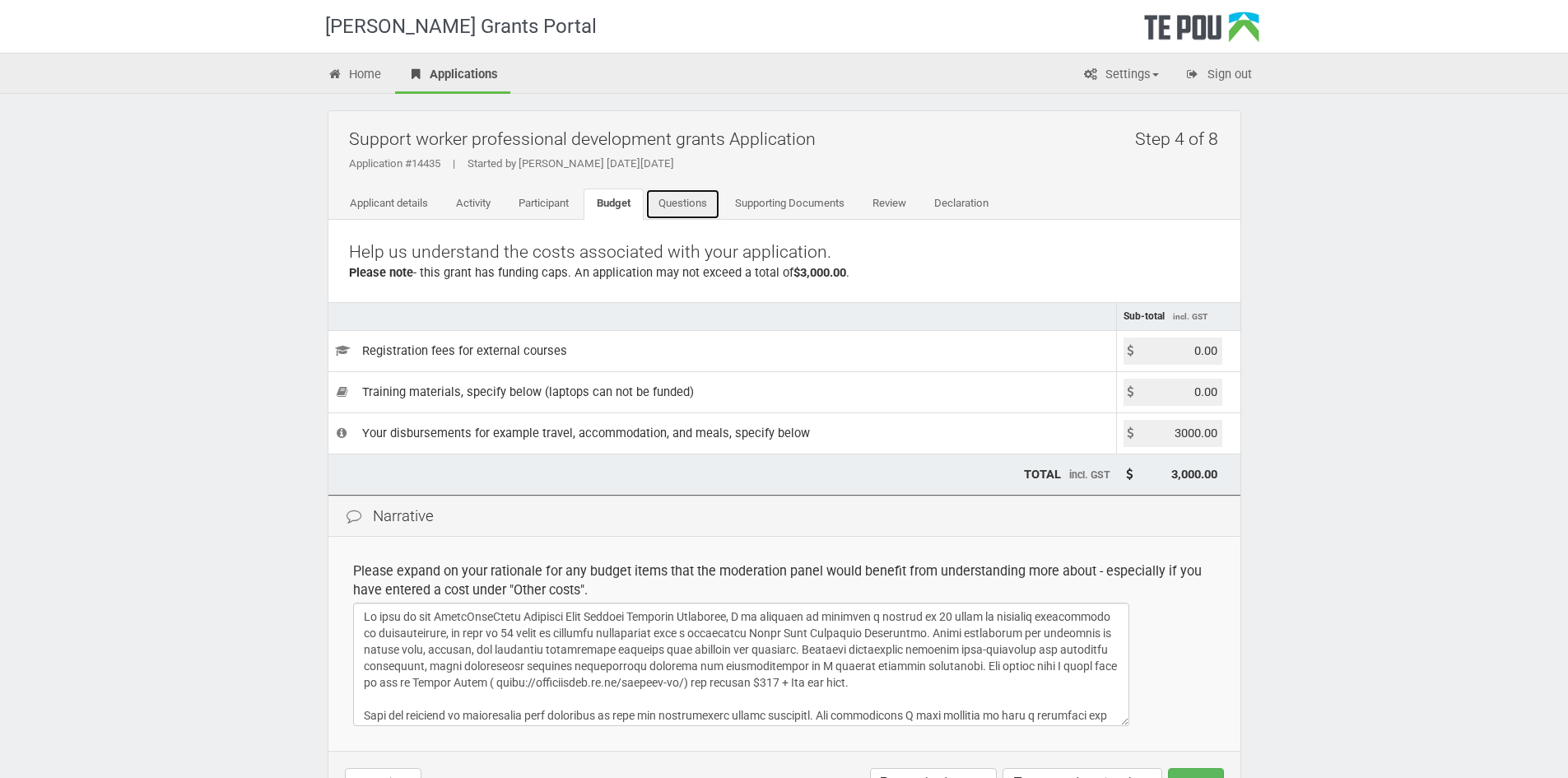
click at [709, 205] on link "Questions" at bounding box center [683, 204] width 75 height 31
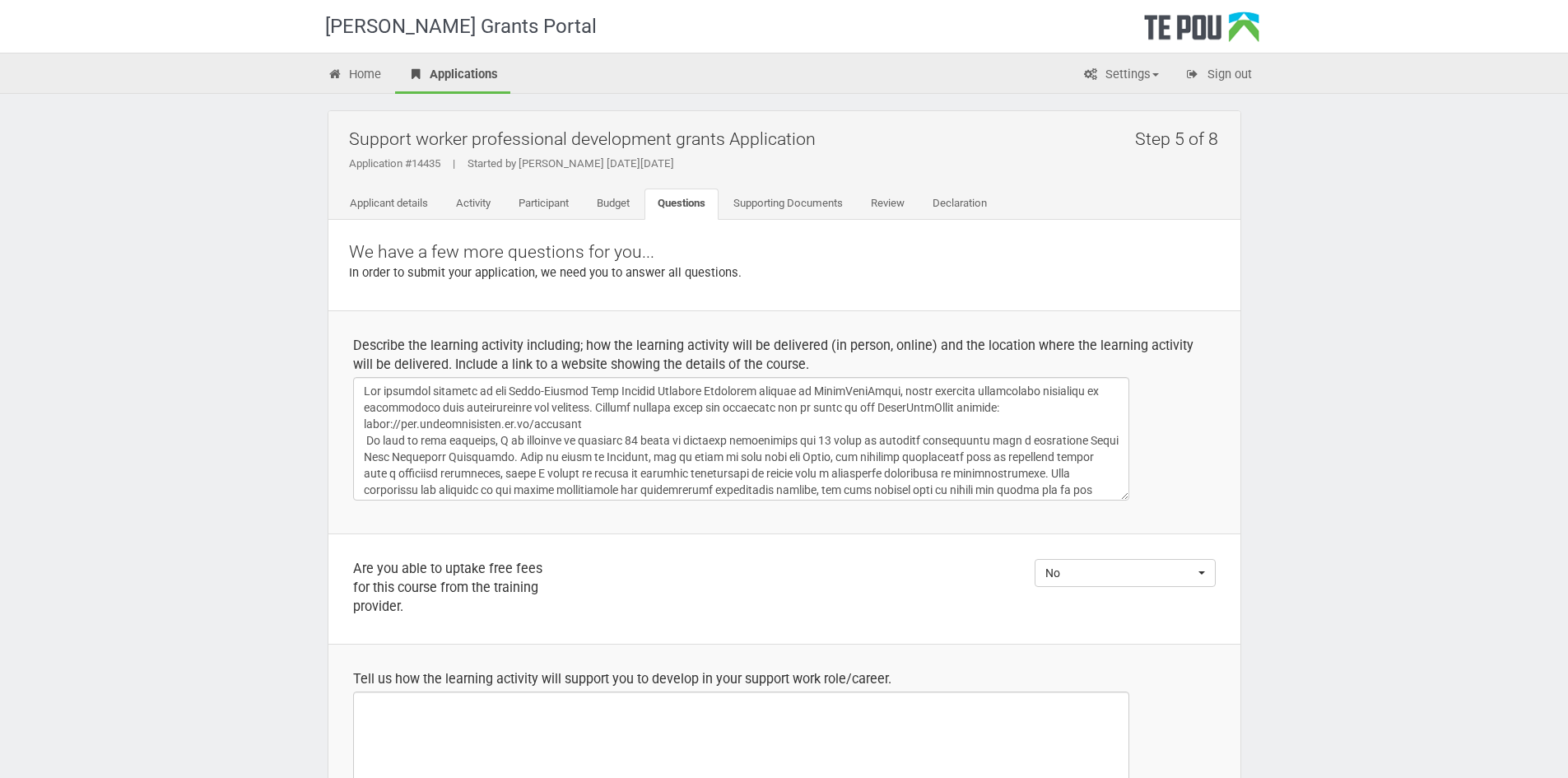
select select
click at [781, 436] on textarea at bounding box center [742, 438] width 776 height 124
click at [786, 441] on textarea at bounding box center [742, 438] width 776 height 124
paste textarea "( https://veerlepoels.co.nz/contact-me/)"
type textarea "The learning activity is the Child-Centred Play Therapy Training Programme offe…"
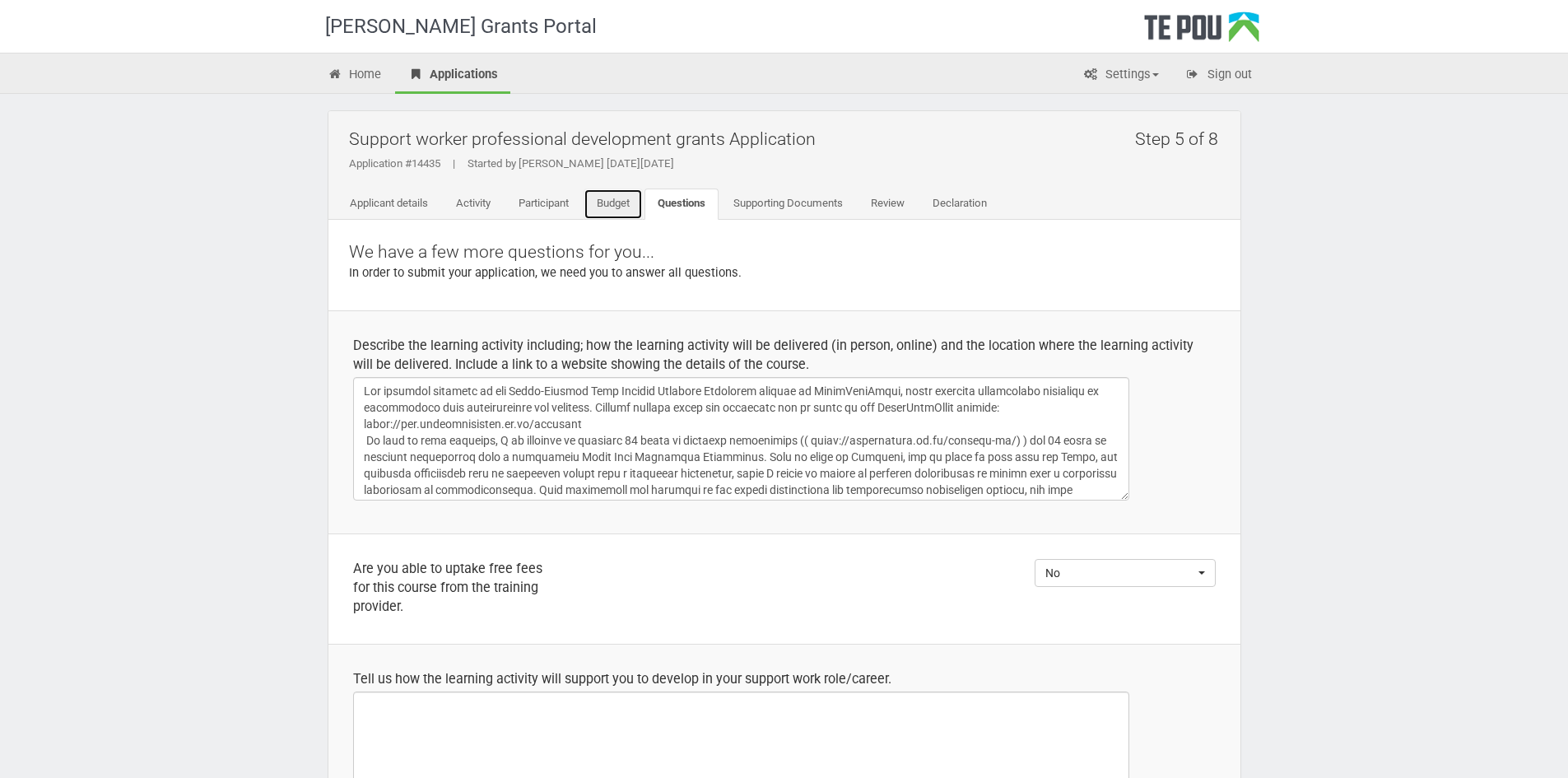
click at [615, 210] on link "Budget" at bounding box center [613, 204] width 60 height 31
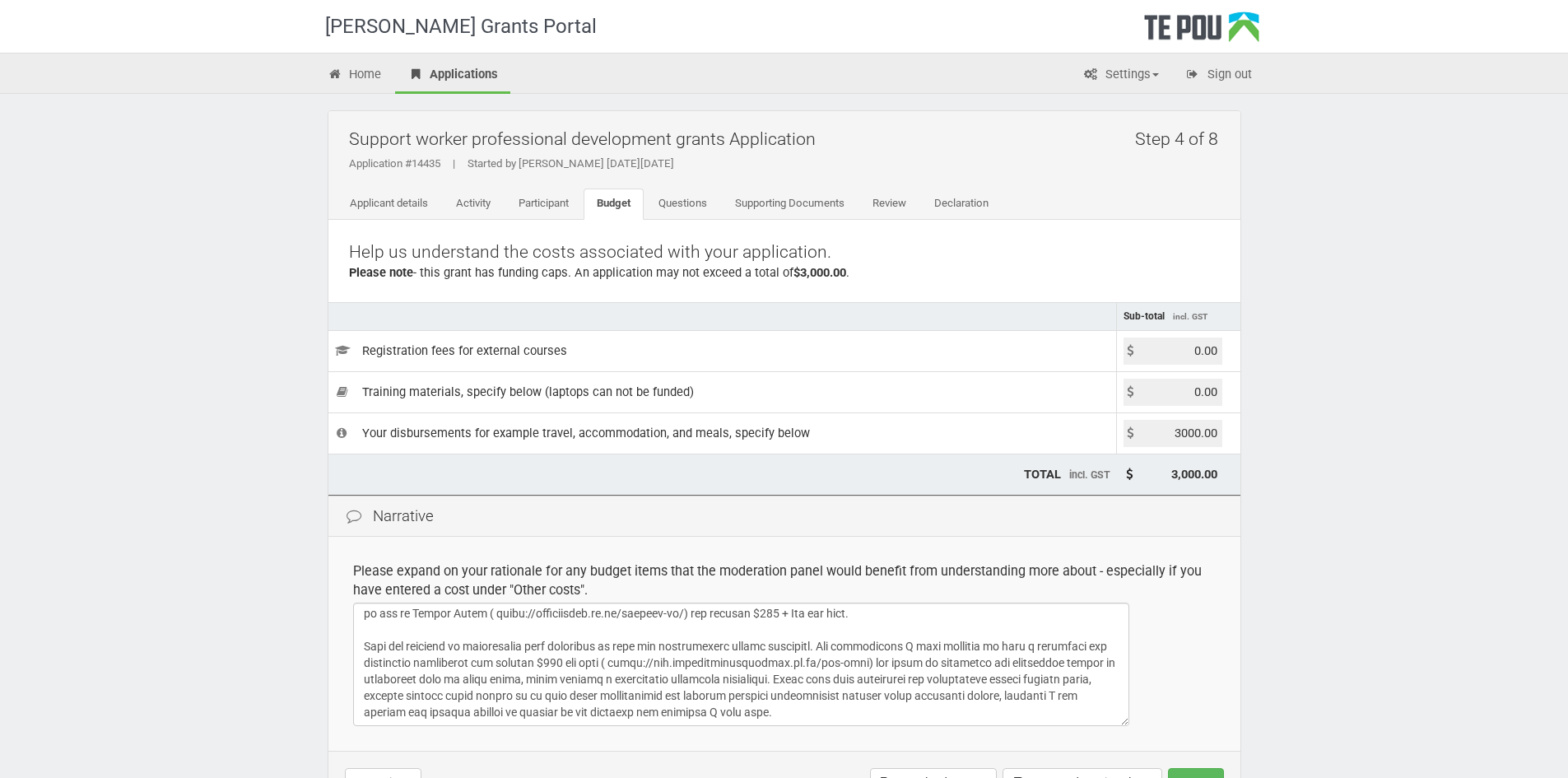
scroll to position [102, 0]
drag, startPoint x: 879, startPoint y: 630, endPoint x: 617, endPoint y: 632, distance: 262.0
click at [617, 632] on textarea at bounding box center [742, 664] width 776 height 124
click at [670, 213] on link "Questions" at bounding box center [683, 204] width 75 height 31
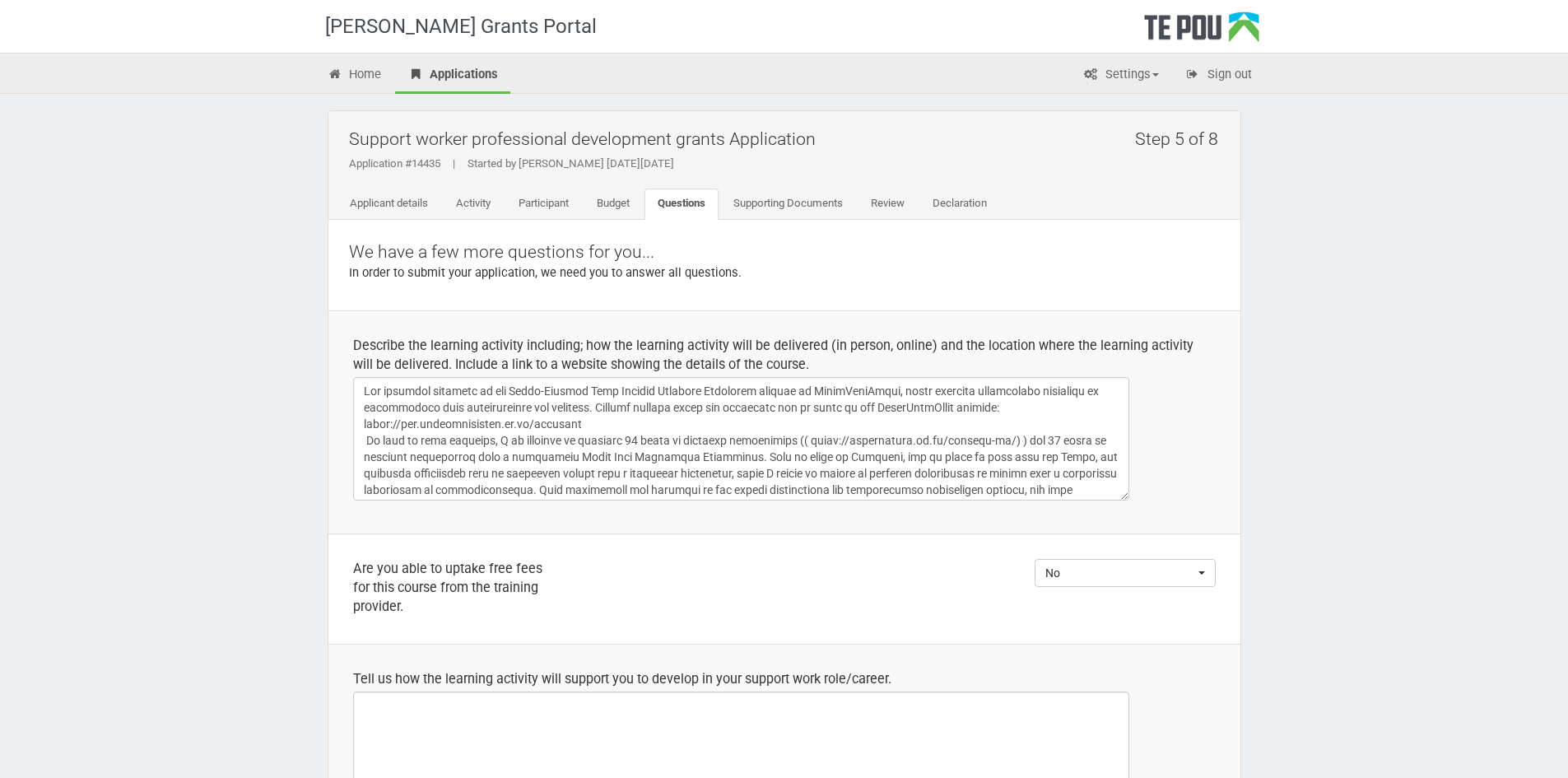
select select
click at [1004, 438] on textarea at bounding box center [742, 438] width 776 height 124
click at [791, 442] on textarea at bounding box center [742, 438] width 776 height 124
click at [711, 458] on textarea at bounding box center [742, 438] width 776 height 124
paste textarea "( https://www.playtherapytauranga.co.nz/our-team)"
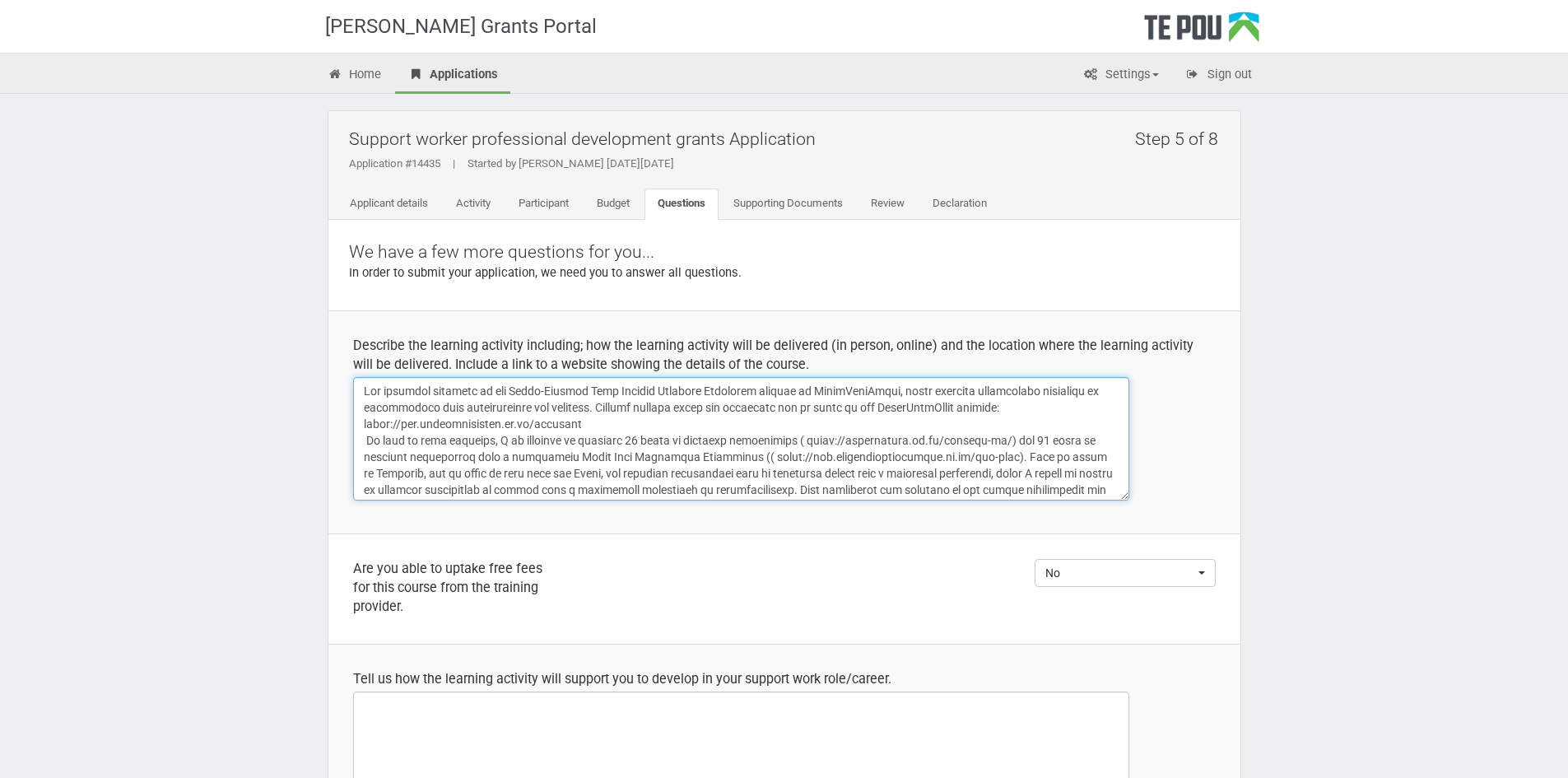
click at [572, 471] on textarea at bounding box center [742, 438] width 776 height 124
click at [719, 455] on textarea at bounding box center [742, 438] width 776 height 124
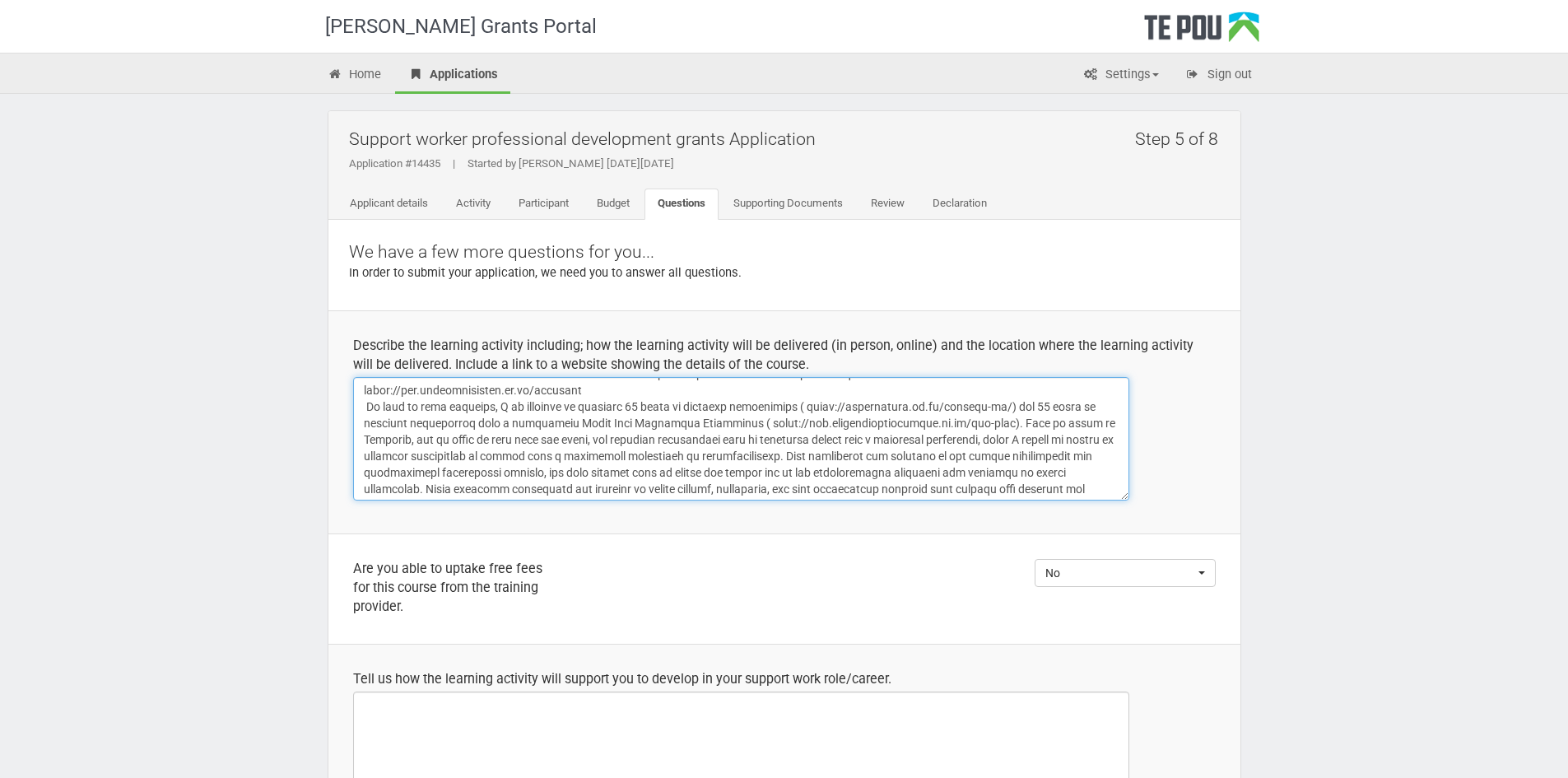
scroll to position [53, 0]
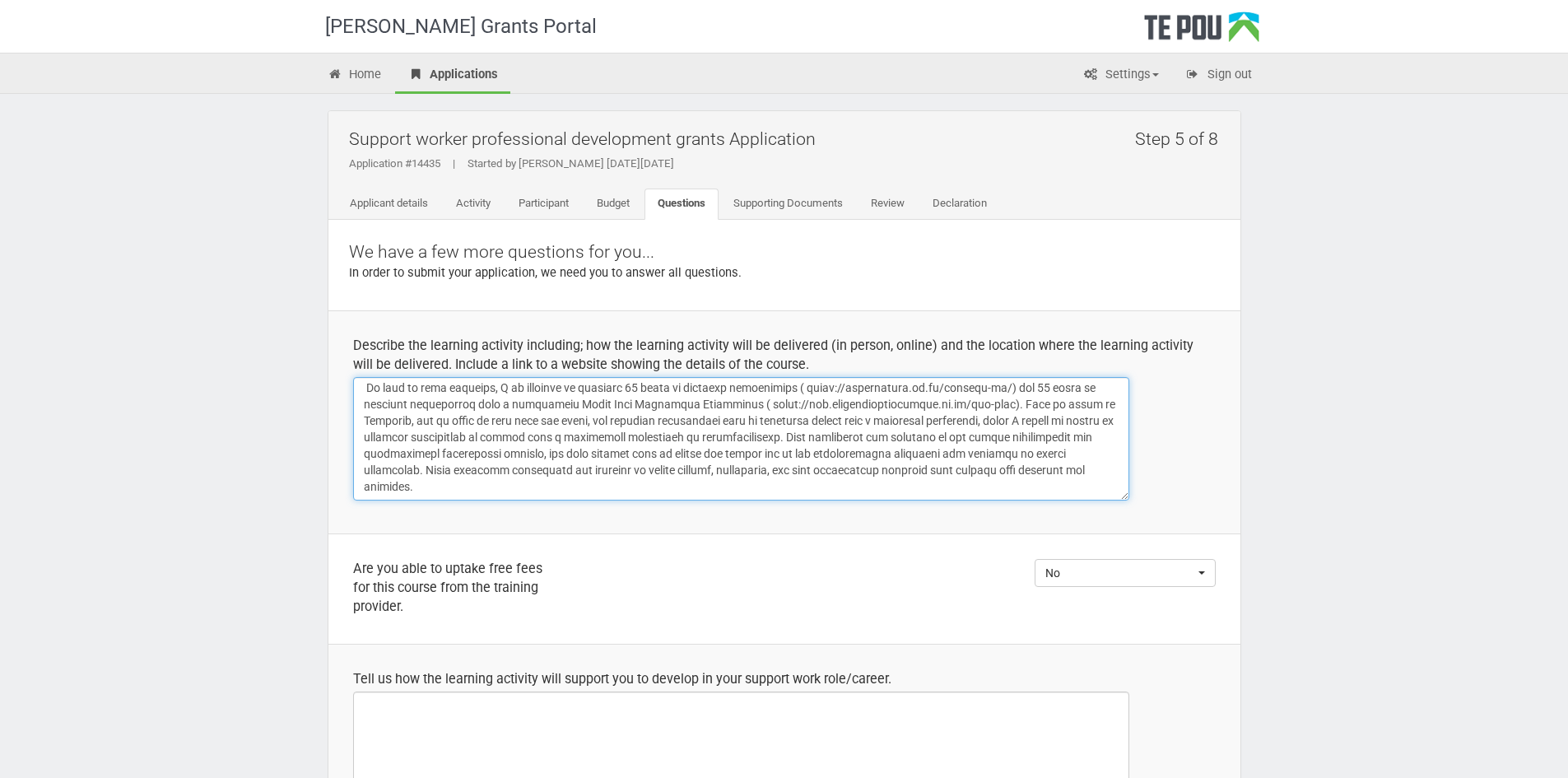
drag, startPoint x: 482, startPoint y: 481, endPoint x: 492, endPoint y: 465, distance: 18.9
click at [492, 465] on textarea at bounding box center [742, 438] width 776 height 124
click at [614, 485] on textarea at bounding box center [742, 438] width 776 height 124
drag, startPoint x: 516, startPoint y: 466, endPoint x: 528, endPoint y: 484, distance: 21.6
click at [528, 484] on textarea at bounding box center [742, 438] width 776 height 124
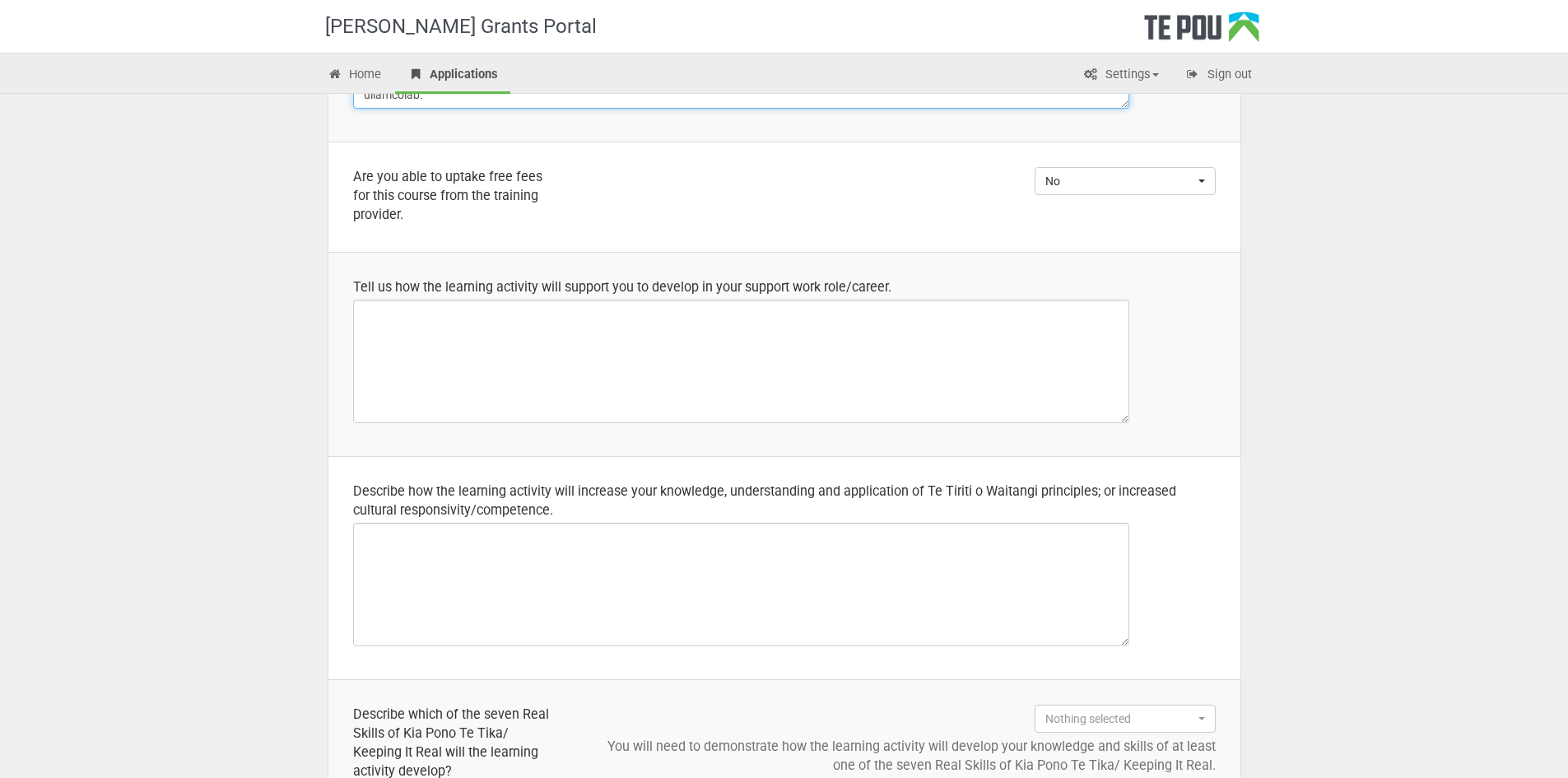
scroll to position [411, 0]
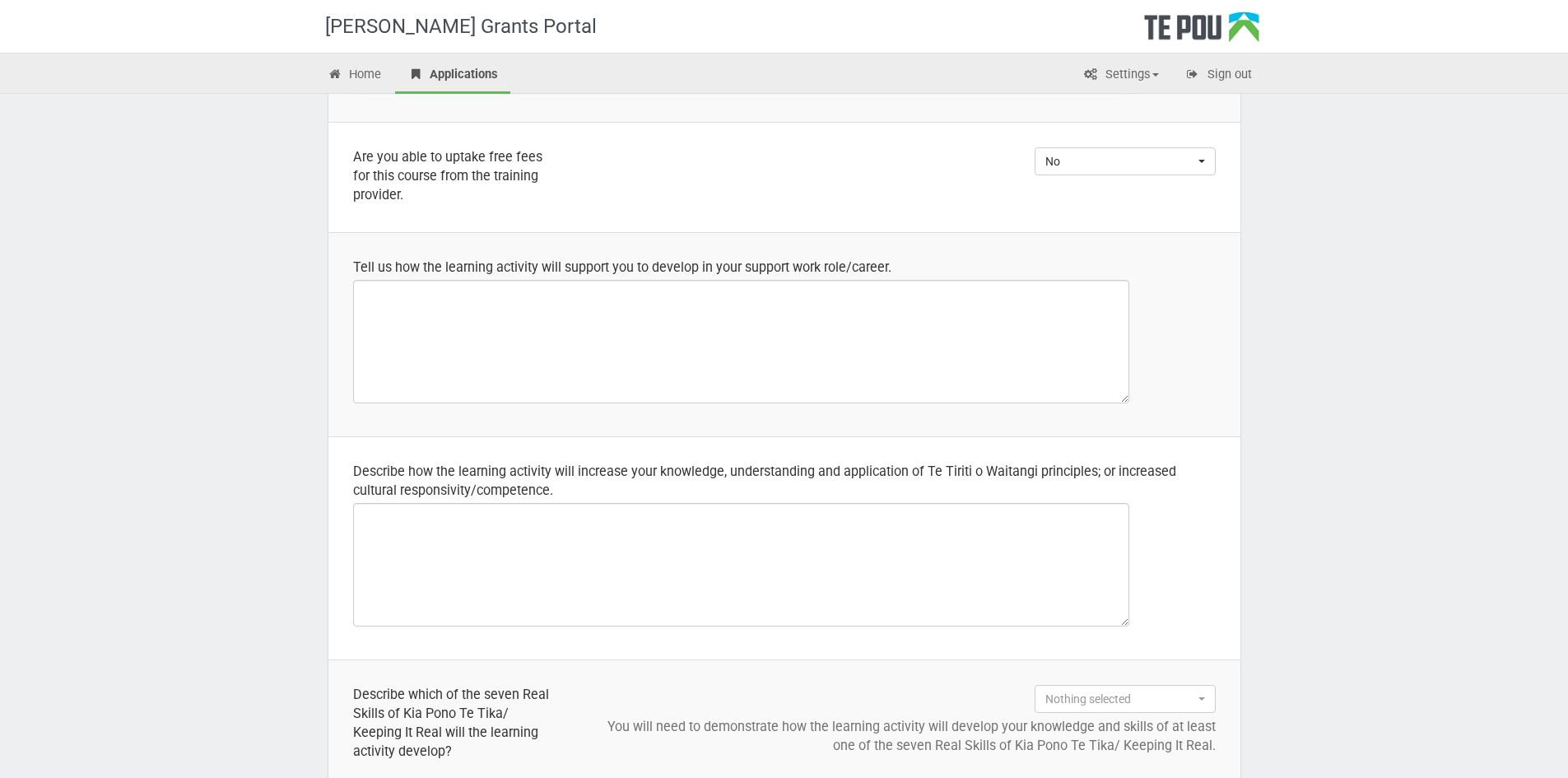
type textarea "The learning activity is the Child-Centred Play Therapy Training Programme offe…"
click at [403, 323] on textarea at bounding box center [742, 341] width 776 height 124
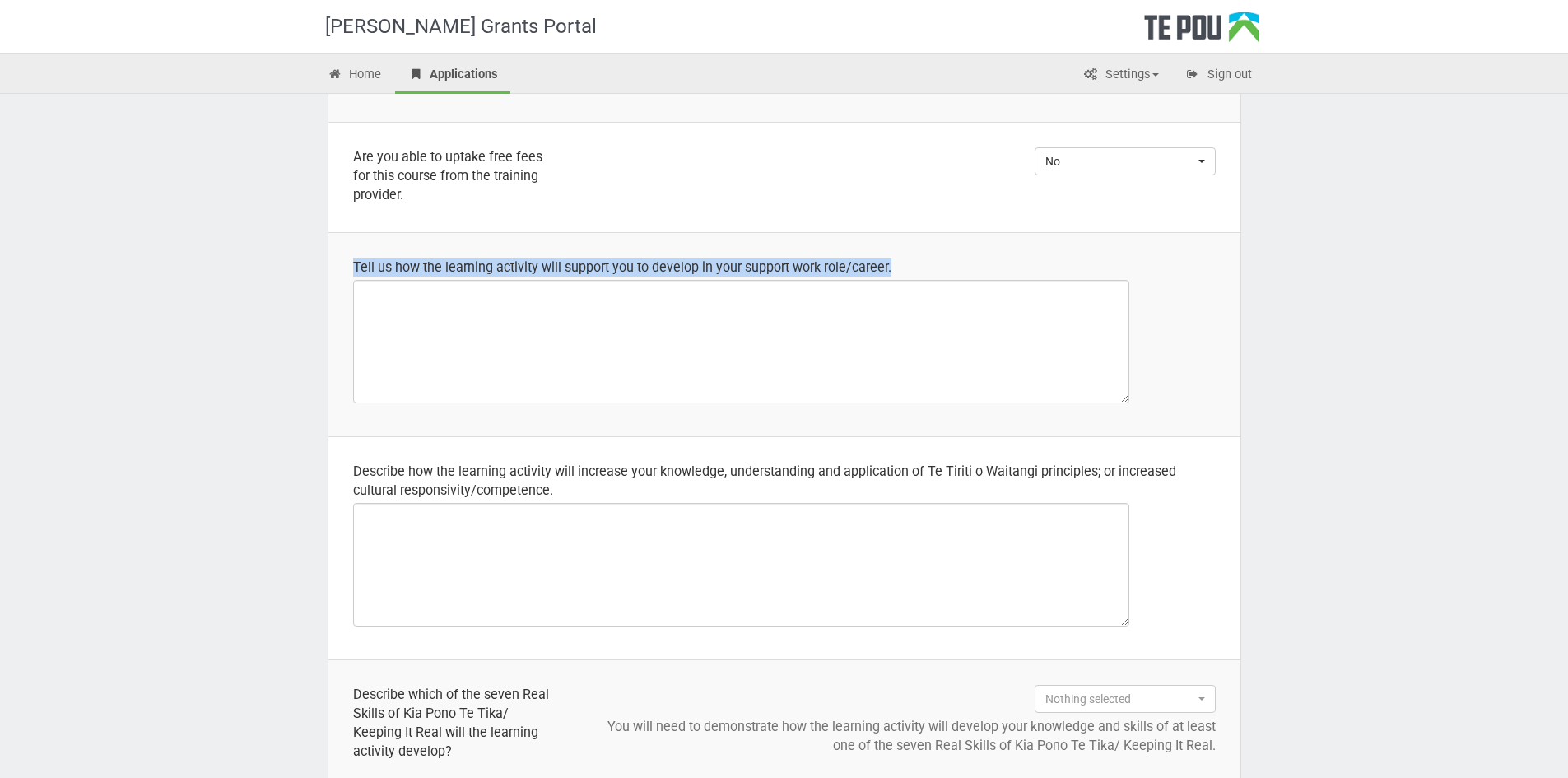
drag, startPoint x: 924, startPoint y: 268, endPoint x: 353, endPoint y: 272, distance: 571.0
click at [353, 272] on div "Tell us how the learning activity will support you to develop in your support w…" at bounding box center [784, 266] width 863 height 19
copy div "Tell us how the learning activity will support you to develop in your support w…"
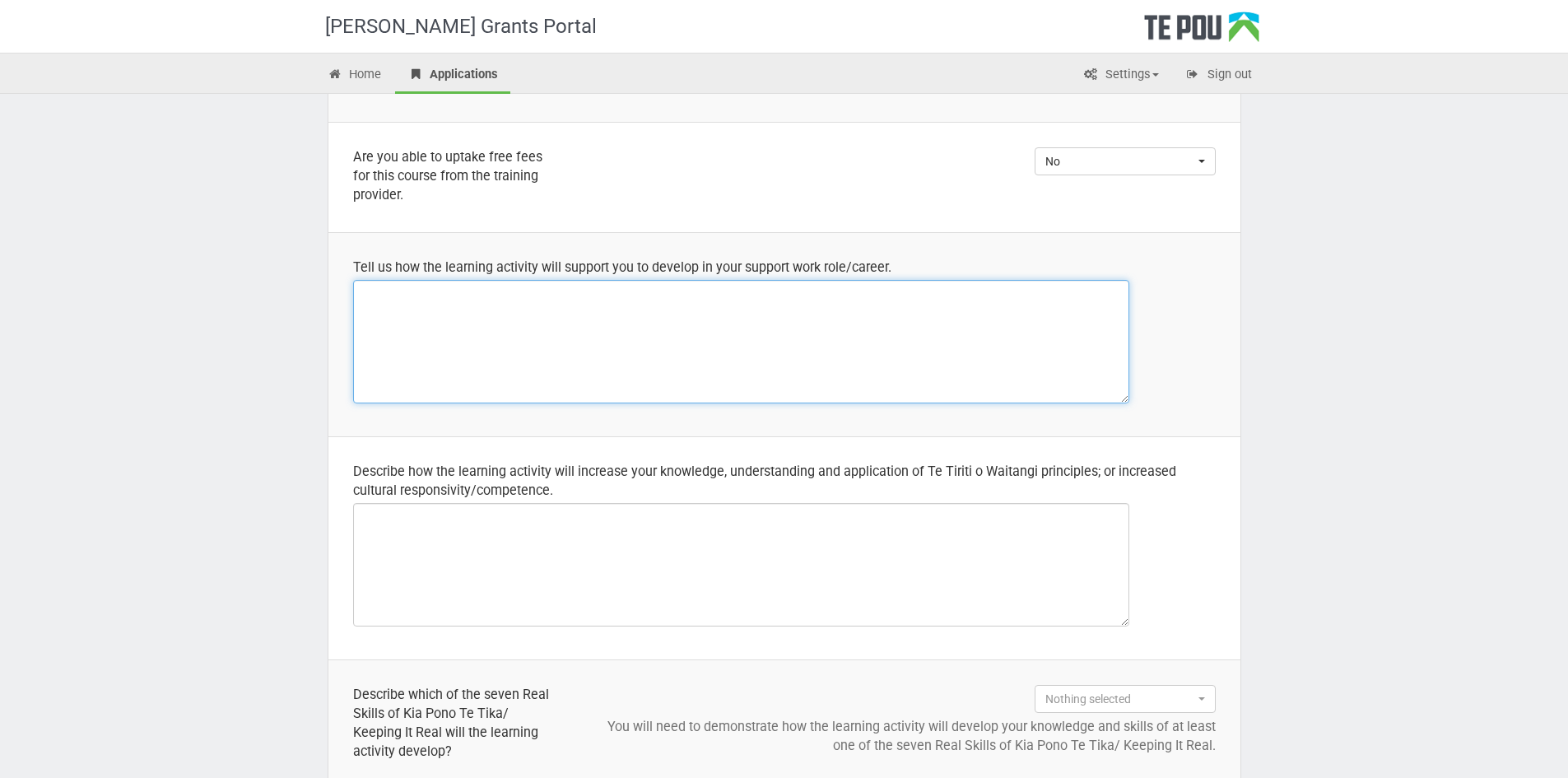
click at [646, 344] on textarea at bounding box center [742, 341] width 776 height 124
paste textarea "Completing the required counselling and clinical supervision will allow me to i…"
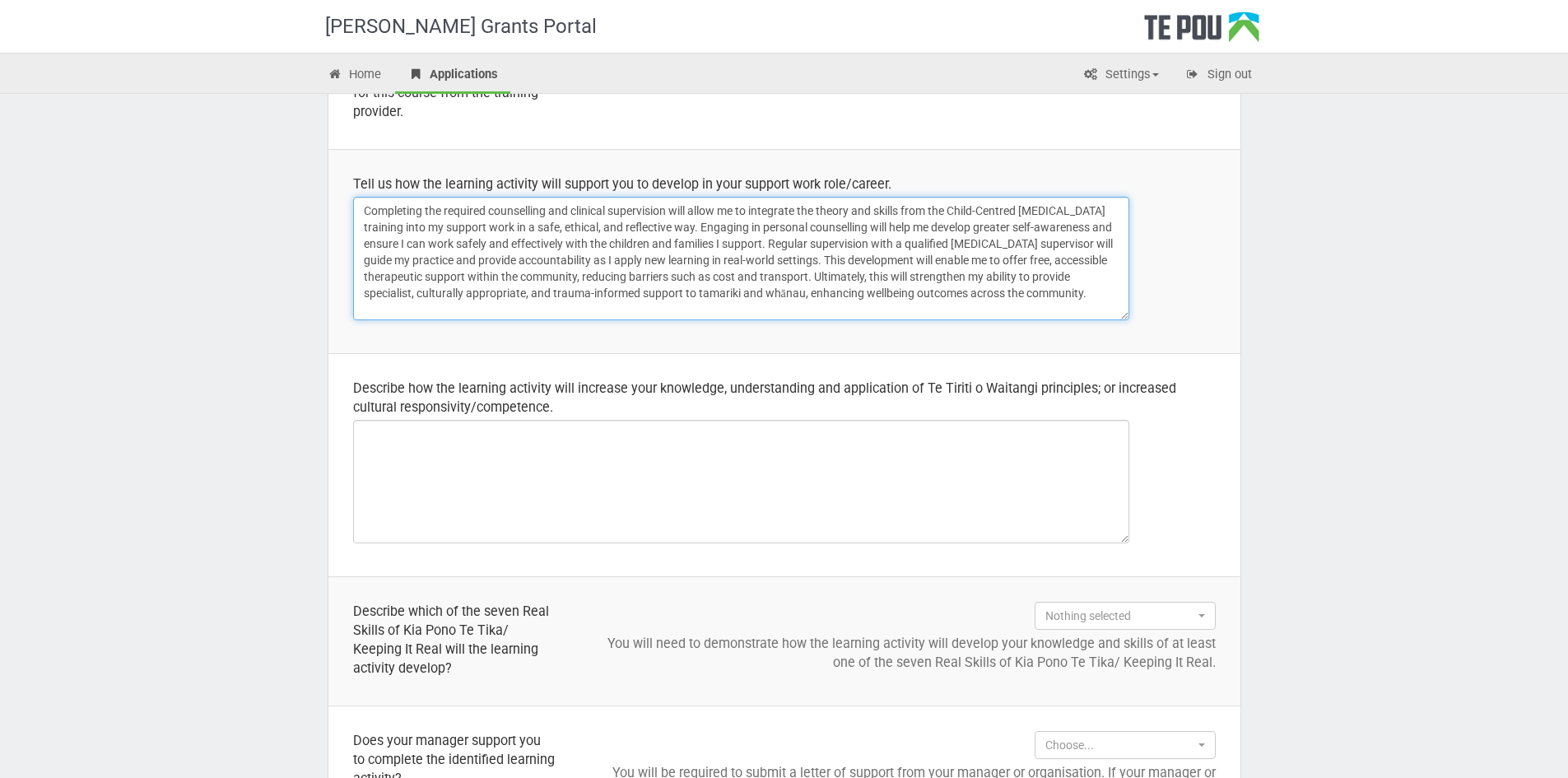
scroll to position [494, 0]
type textarea "Completing the required counselling and clinical supervision will allow me to i…"
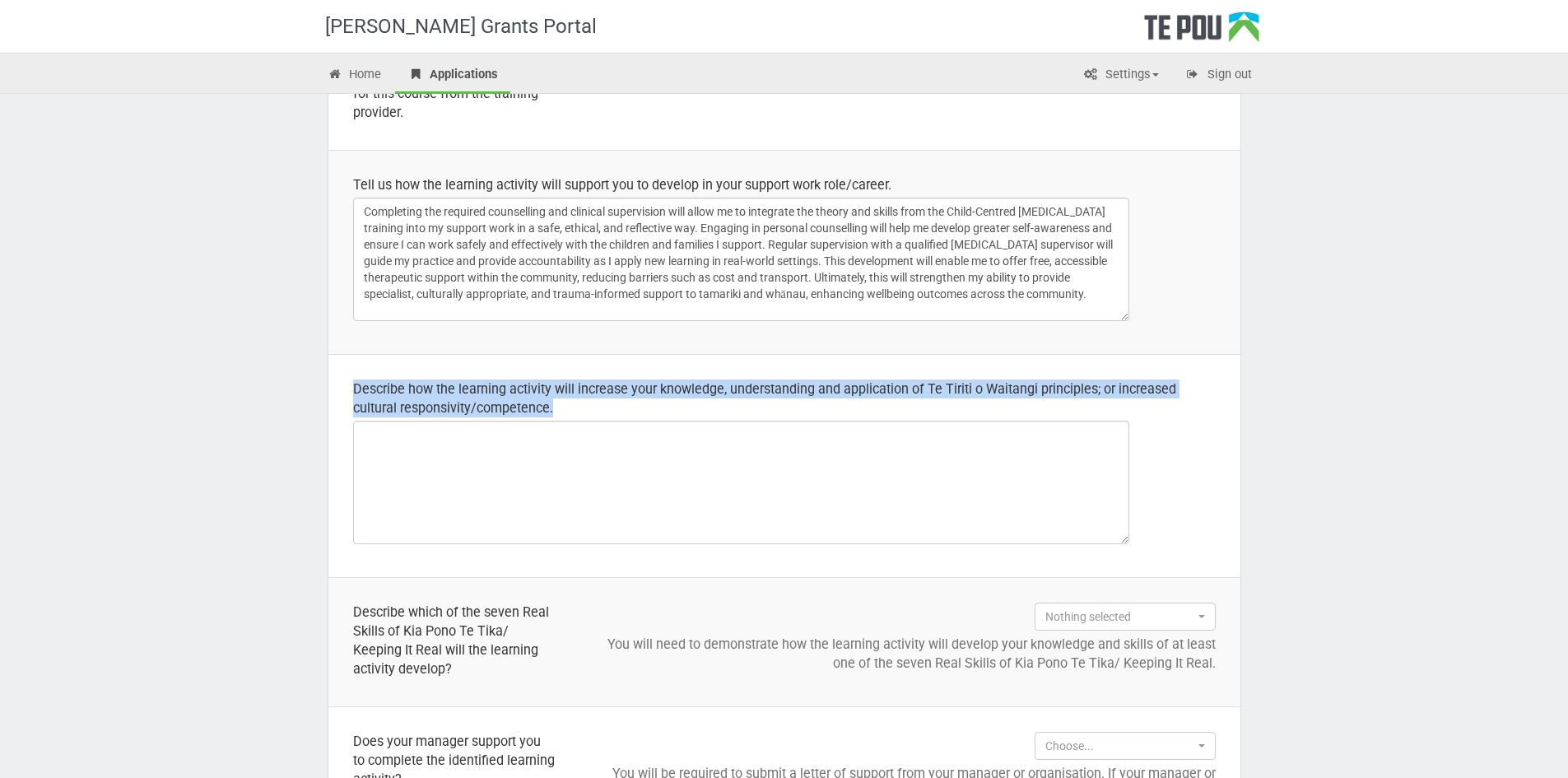
drag, startPoint x: 561, startPoint y: 412, endPoint x: 352, endPoint y: 391, distance: 210.1
click at [352, 391] on td "Describe how the learning activity will increase your knowledge, understanding …" at bounding box center [784, 466] width 912 height 223
copy div "Describe how the learning activity will increase your knowledge, understanding …"
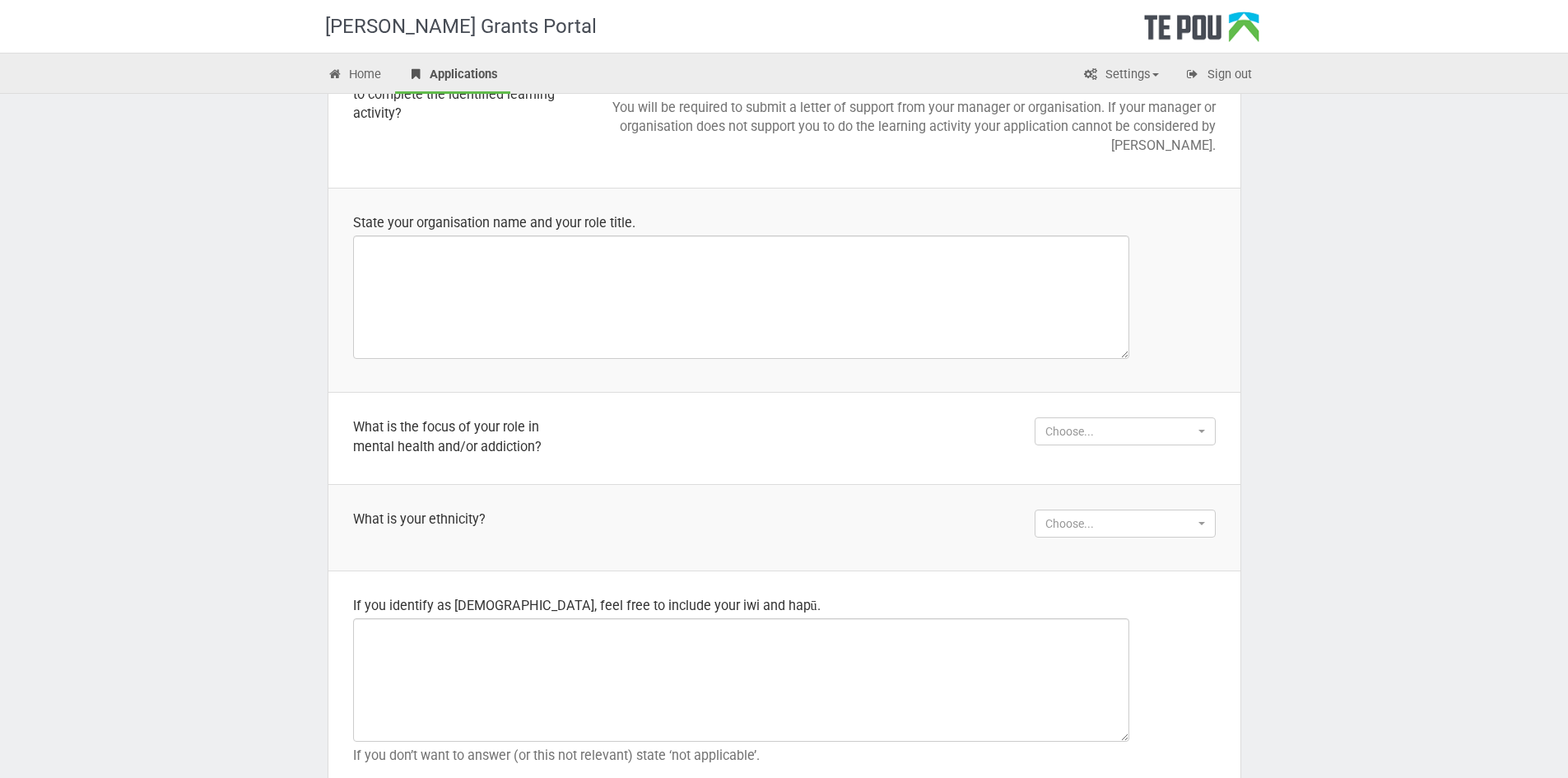
scroll to position [1235, 0]
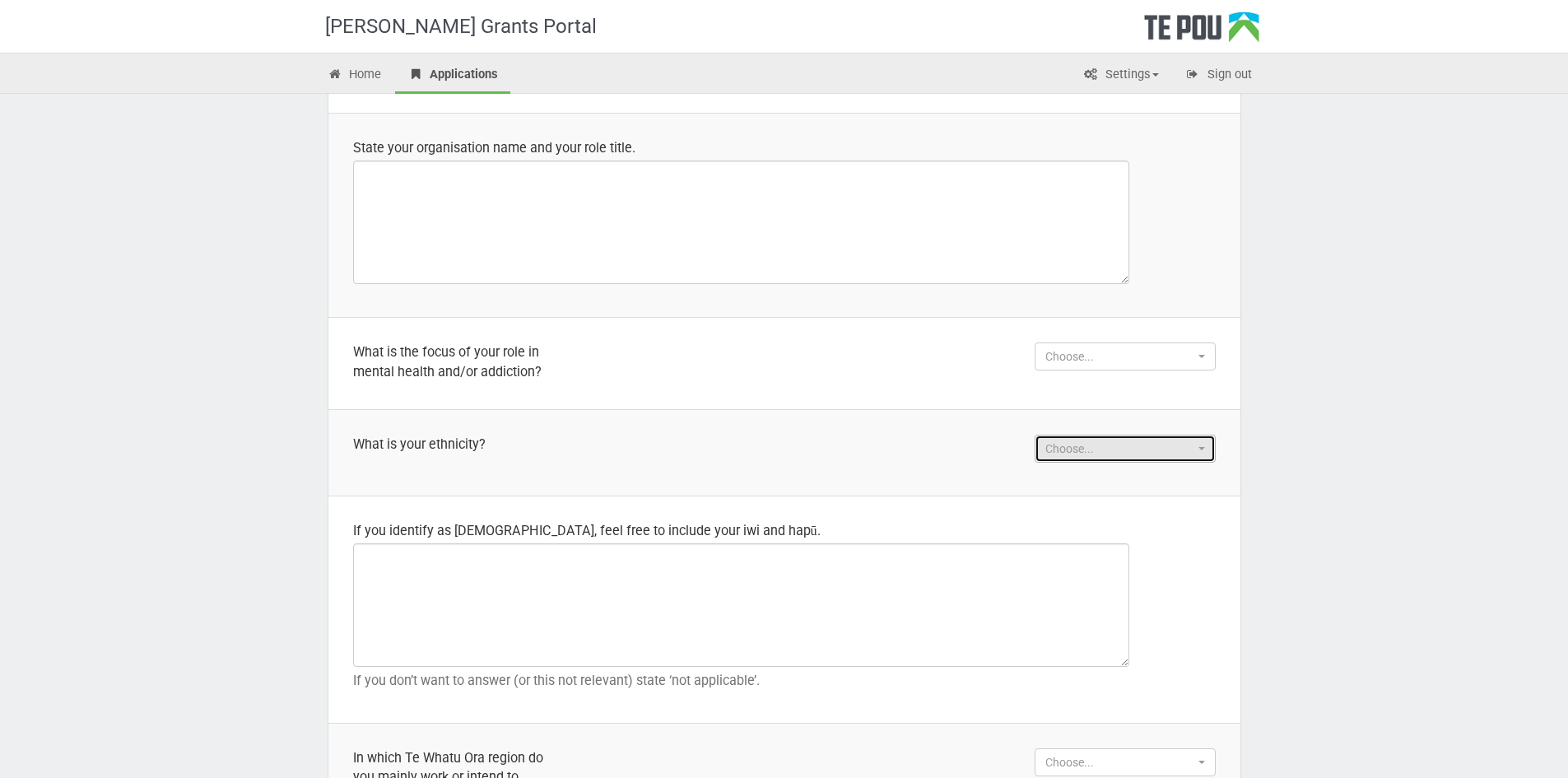
click at [1184, 452] on span "Choose..." at bounding box center [1119, 449] width 149 height 16
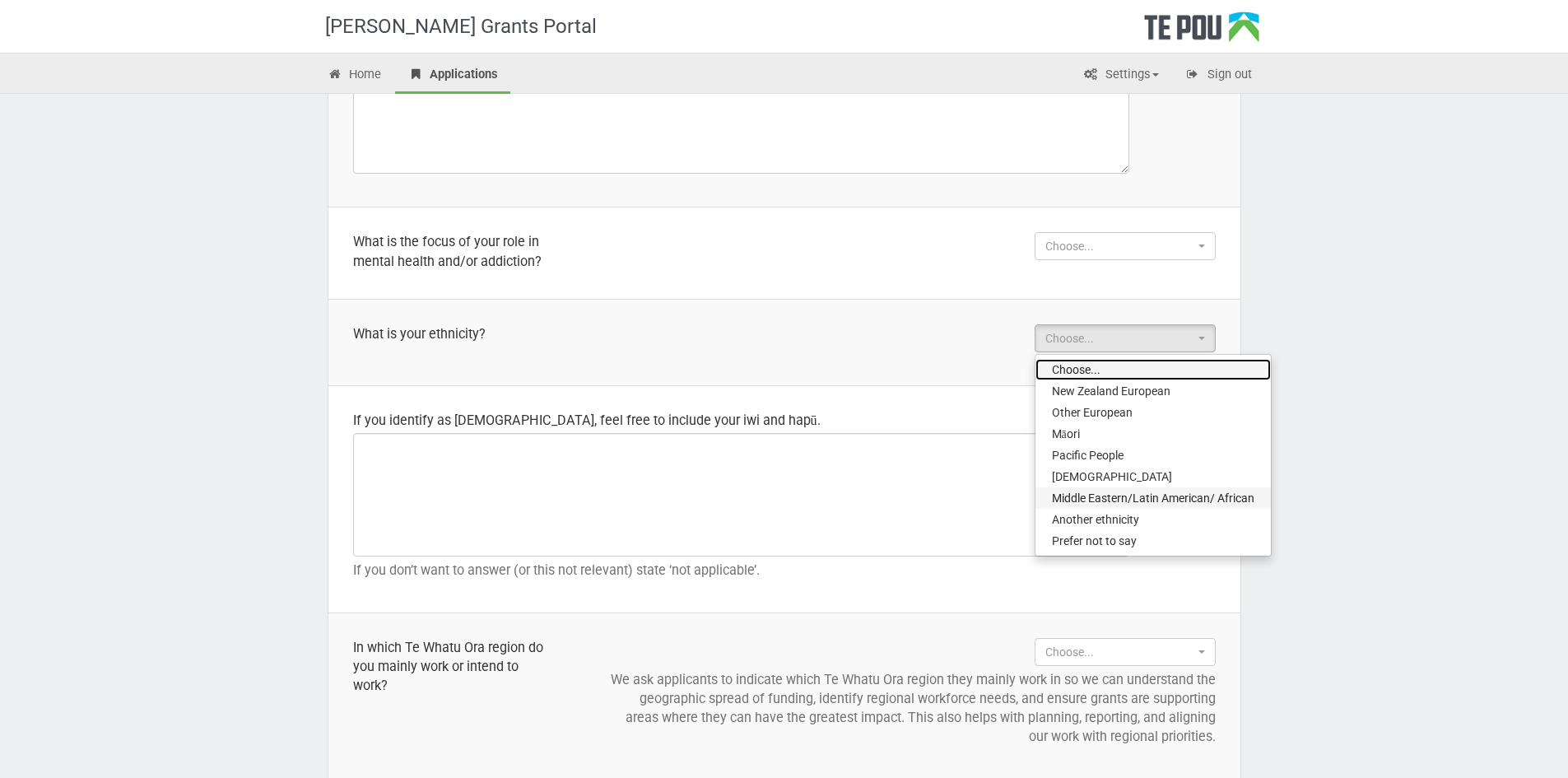
scroll to position [1317, 0]
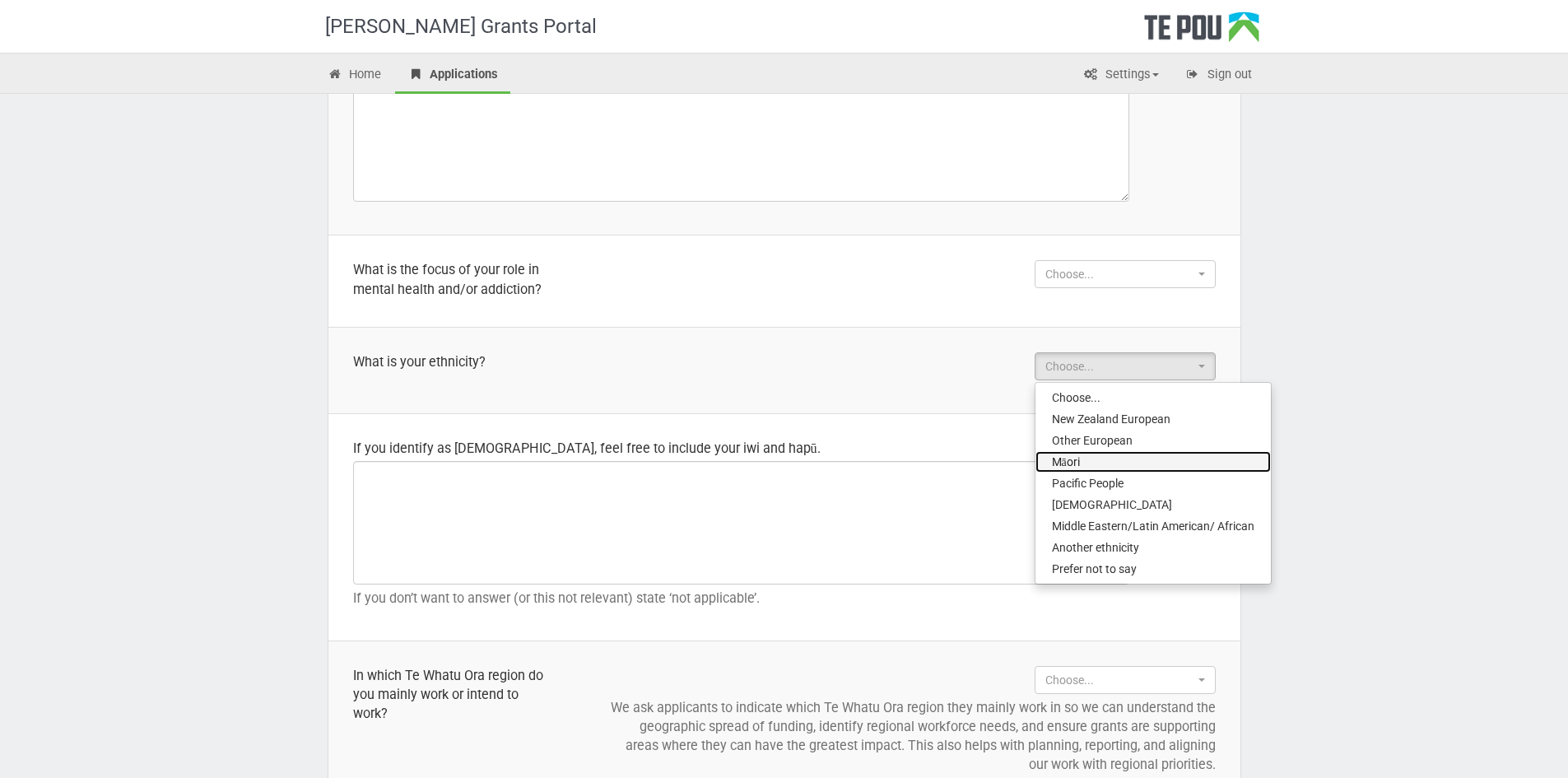
click at [1084, 463] on link "Māori" at bounding box center [1153, 462] width 235 height 21
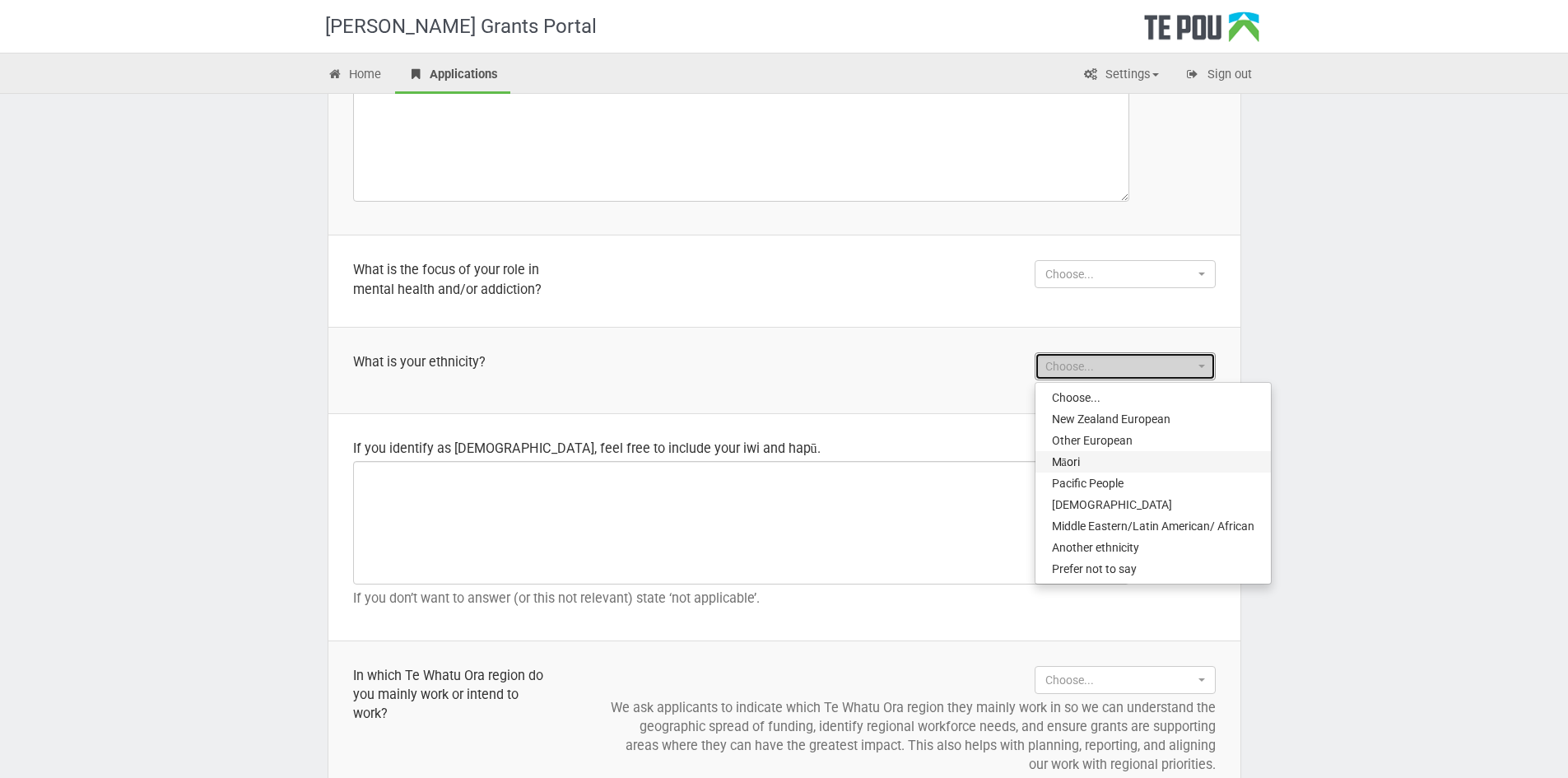
select select "Māori"
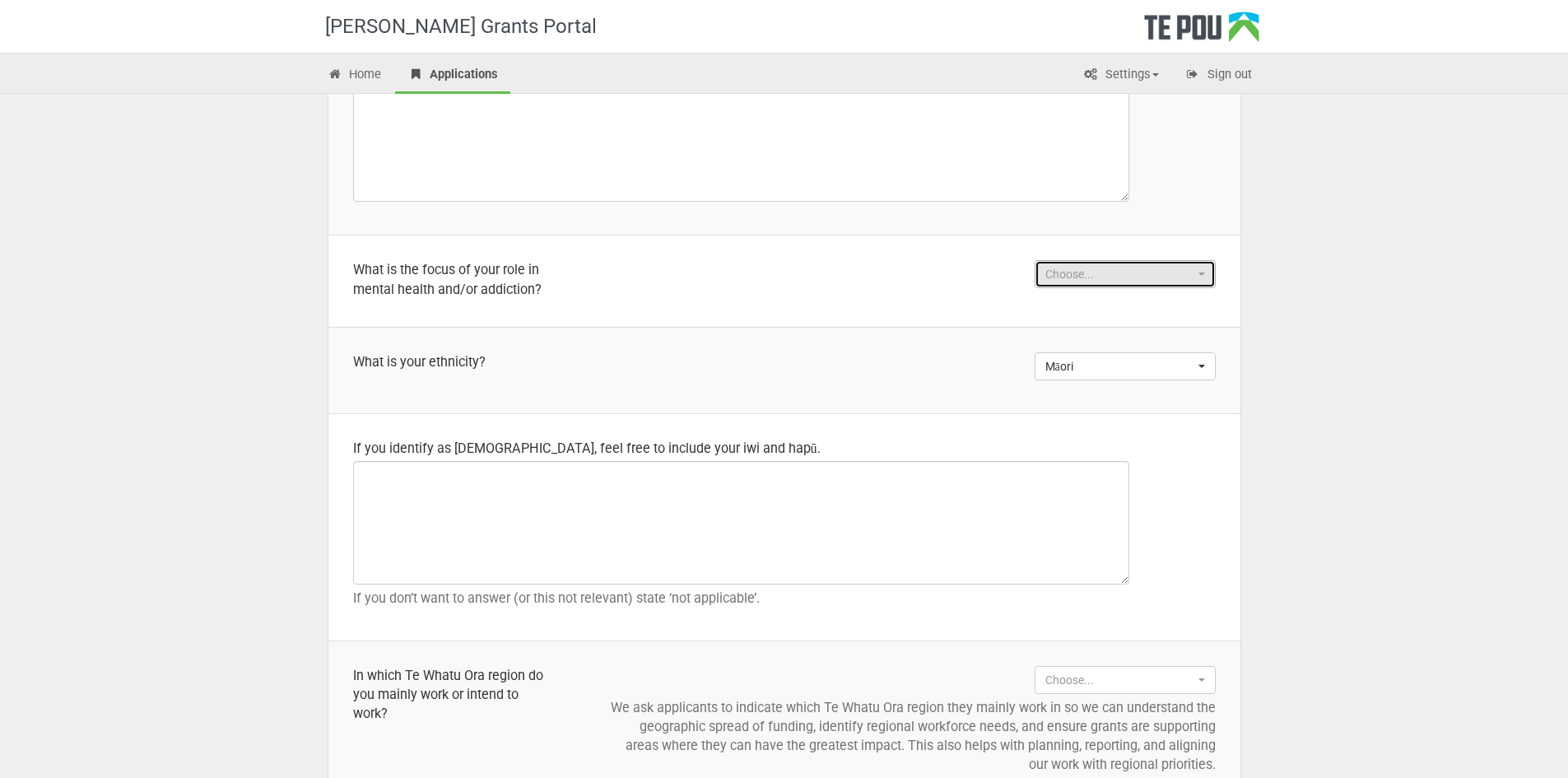
click at [1155, 285] on button "Choose..." at bounding box center [1125, 273] width 181 height 28
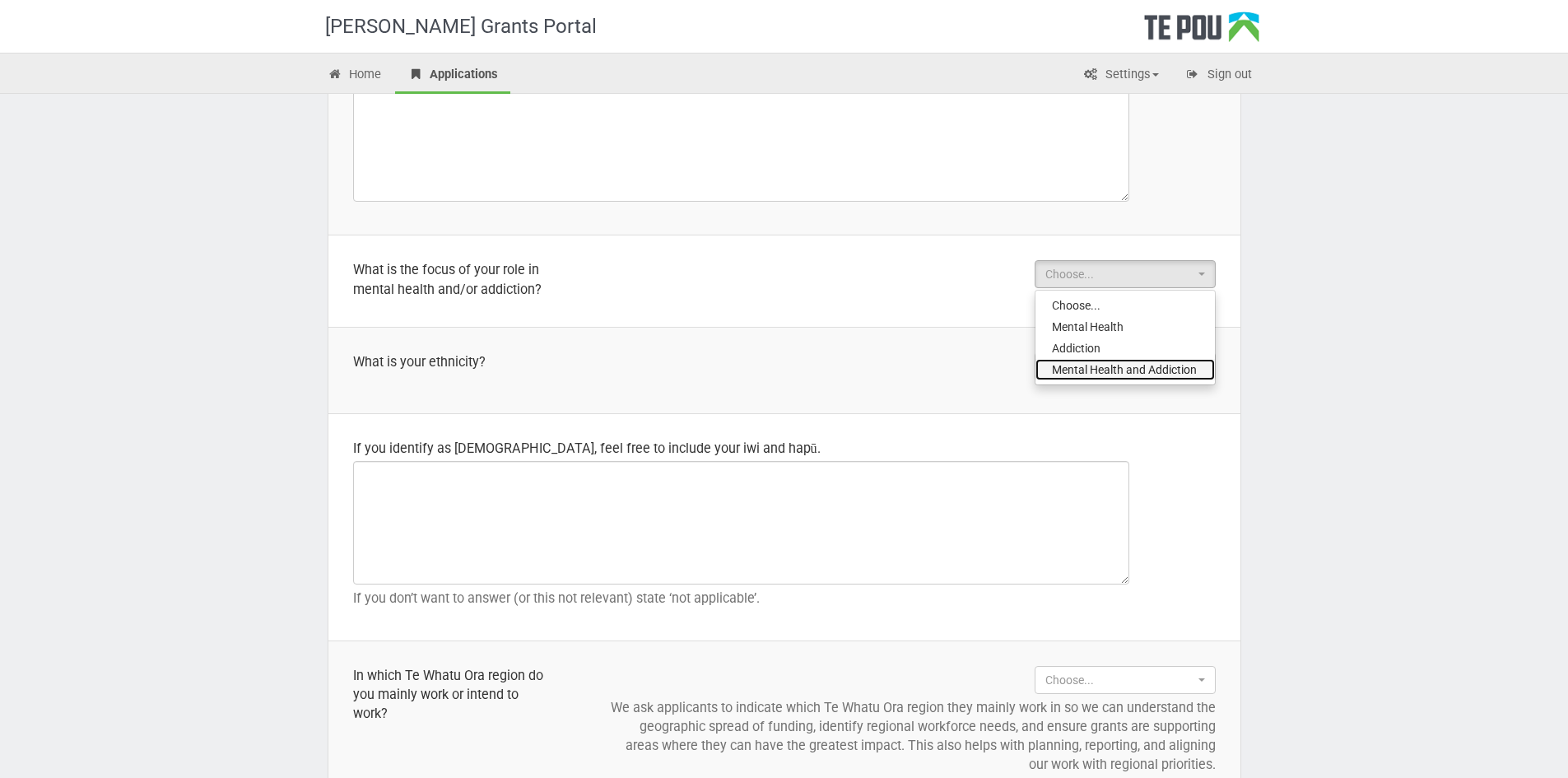
click at [1148, 362] on span "Mental Health and Addiction" at bounding box center [1124, 369] width 145 height 16
select select "Mental Health and Addiction"
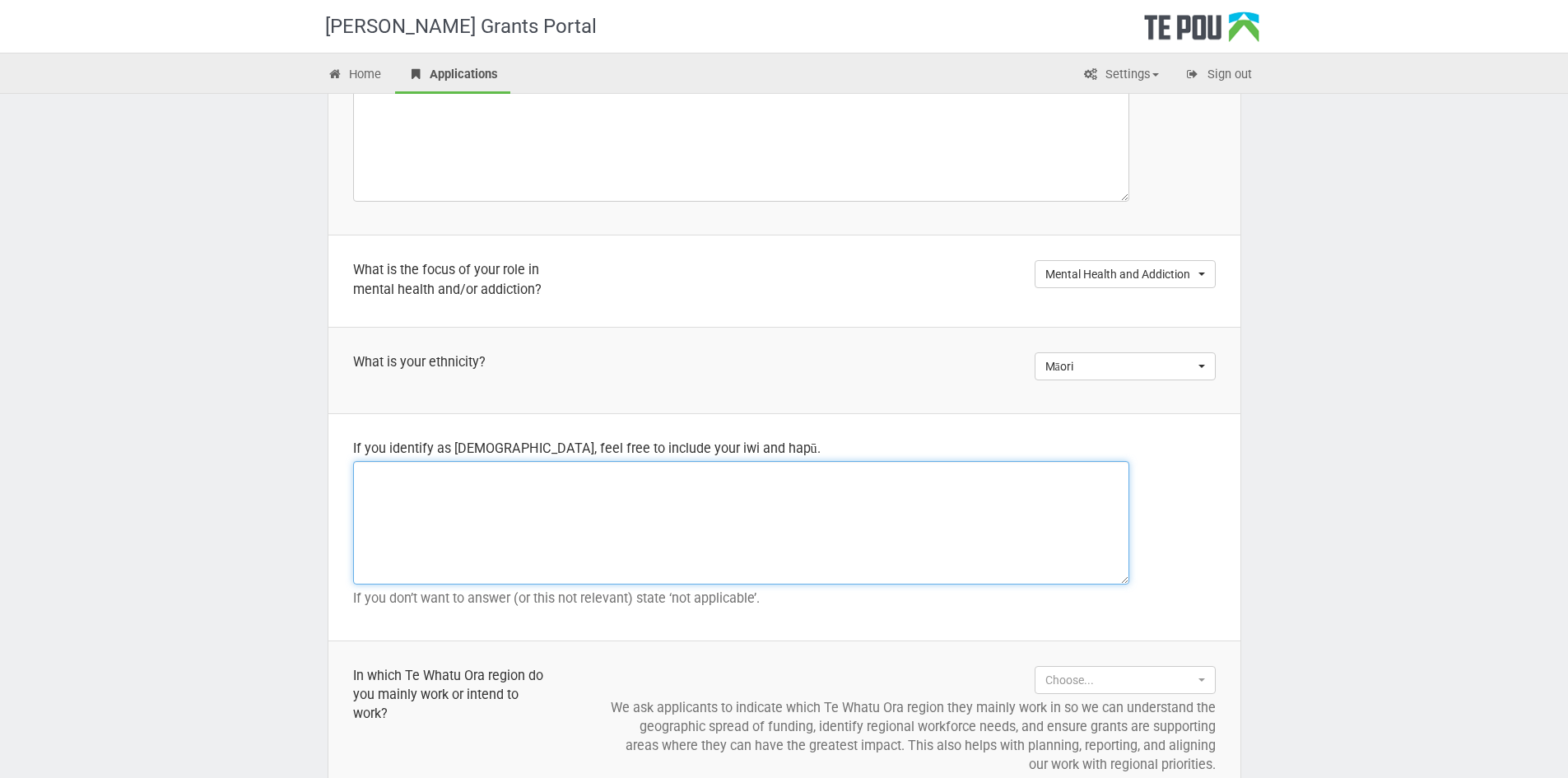
click at [442, 484] on textarea at bounding box center [742, 523] width 776 height 124
click at [640, 474] on textarea "I identify as Māori European - I am from Te Whanau a apanui -" at bounding box center [742, 523] width 776 height 124
click at [706, 474] on textarea "I identify as Māori European - I am from Te Whanau a Apanui -" at bounding box center [742, 523] width 776 height 124
drag, startPoint x: 565, startPoint y: 472, endPoint x: 354, endPoint y: 474, distance: 211.0
click at [354, 474] on textarea "I identify as Māori European - I am from Te Whanau a Apanui - Ehutu" at bounding box center [742, 523] width 776 height 124
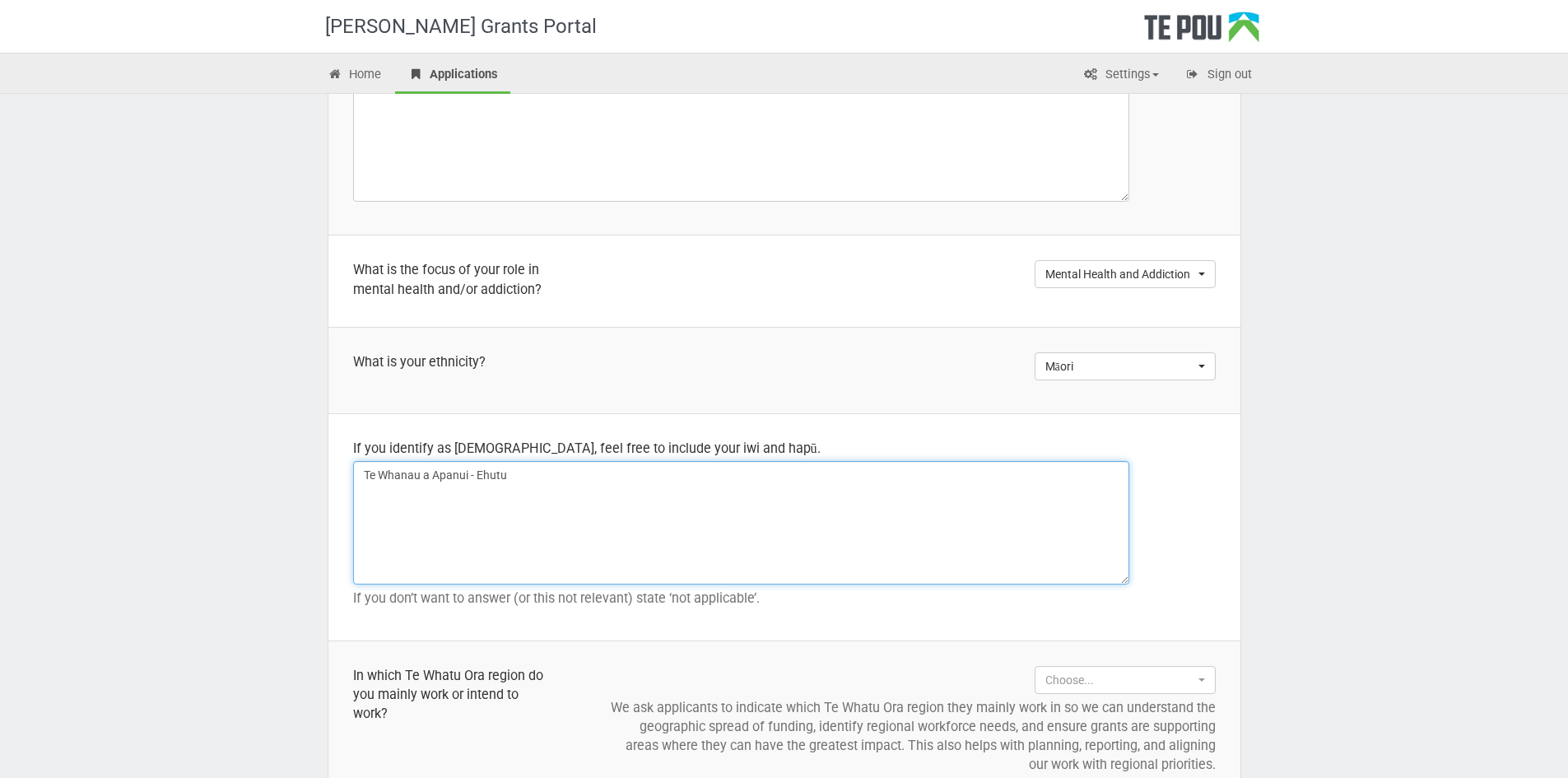
click at [576, 480] on textarea "Te Whanau a Apanui - Ehutu" at bounding box center [742, 523] width 776 height 124
drag, startPoint x: 436, startPoint y: 496, endPoint x: 350, endPoint y: 496, distance: 86.0
click at [350, 496] on td "If you identify as Māori, feel free to include your iwi and hapū. Te Whanau a A…" at bounding box center [784, 526] width 912 height 227
paste textarea "akatō"
type textarea "Te Whanau a Apanui - Ehutu Whakatōhea"
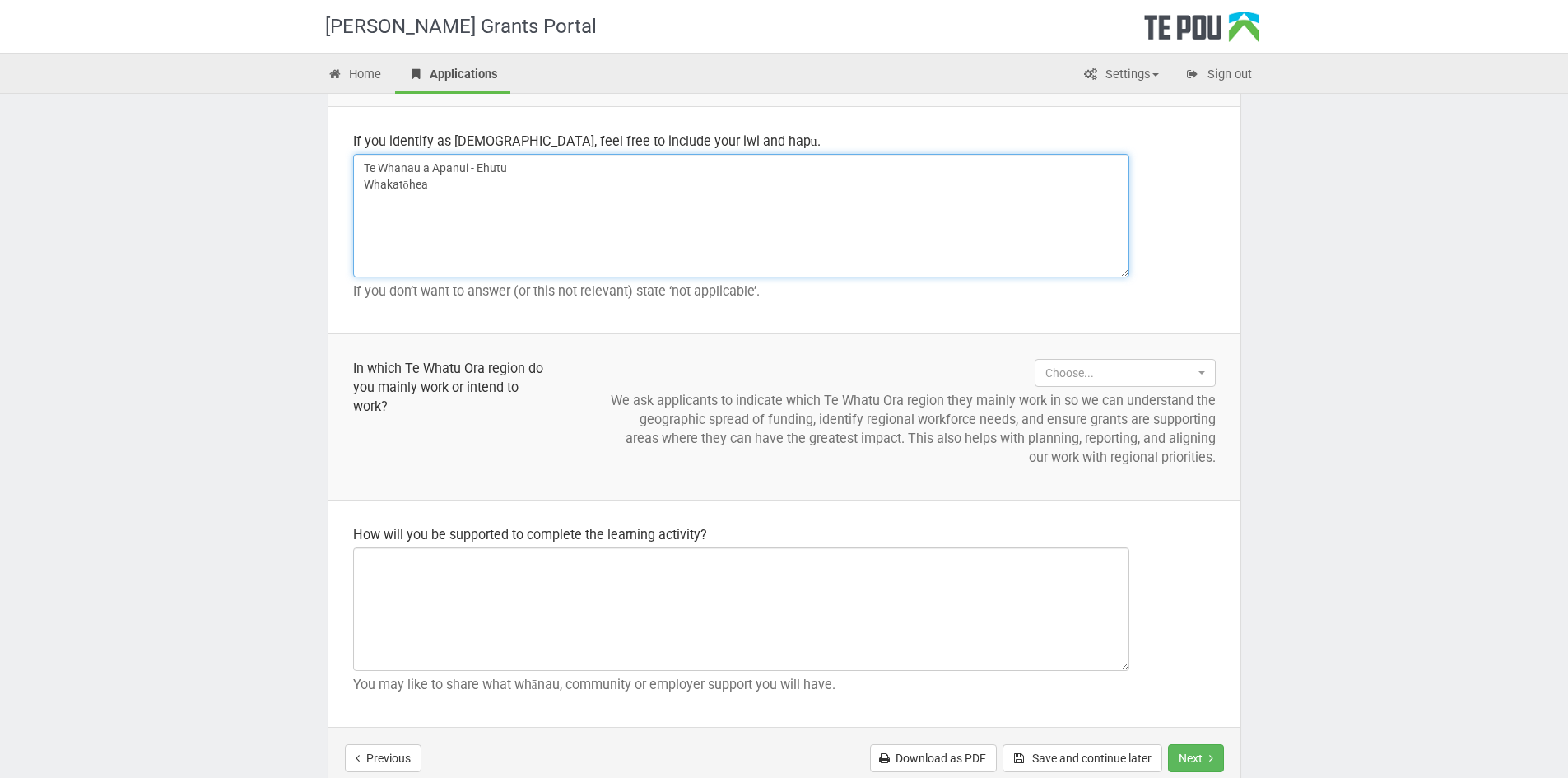
scroll to position [1646, 0]
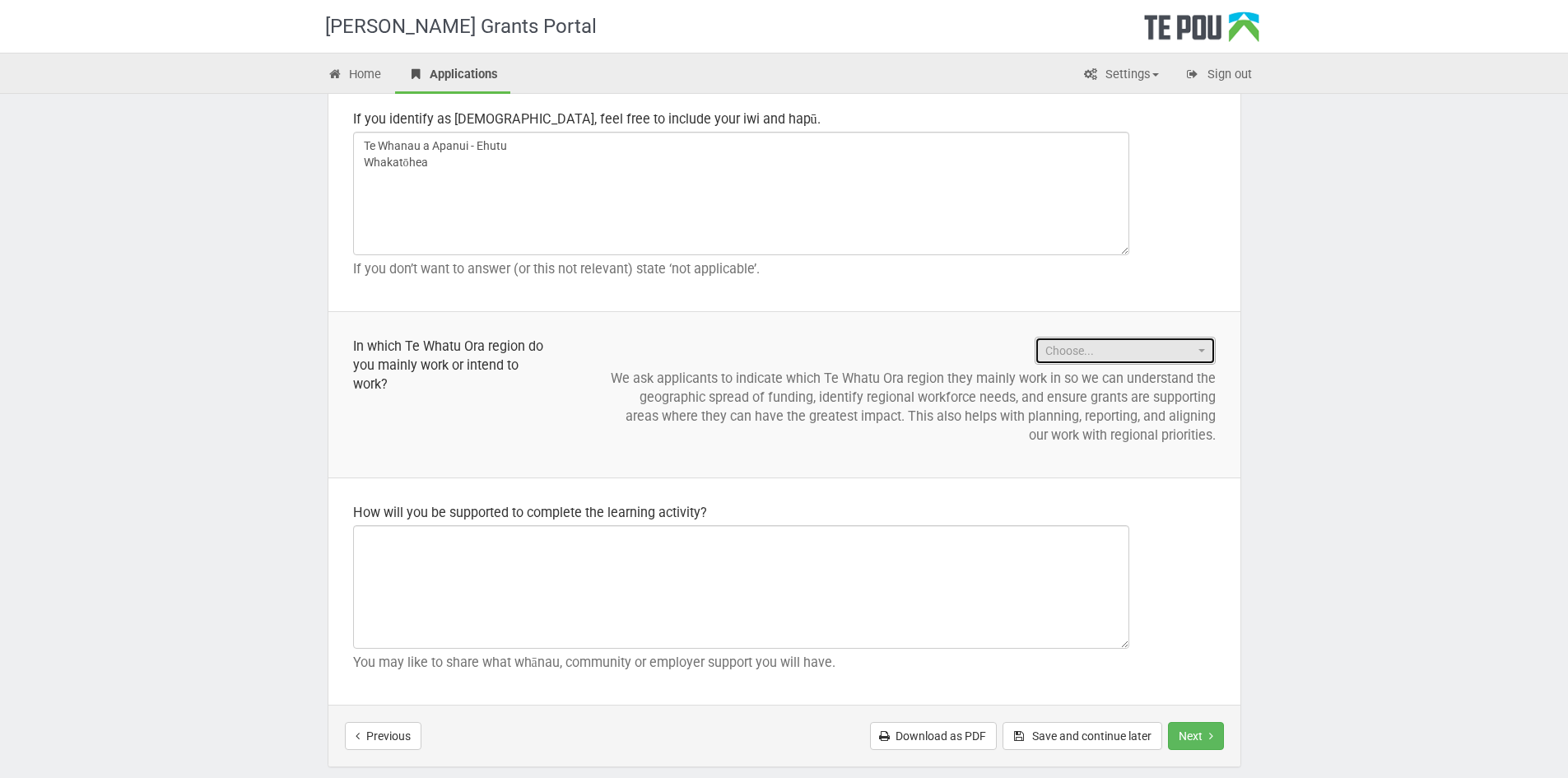
click at [1189, 357] on span "Choose..." at bounding box center [1119, 351] width 149 height 16
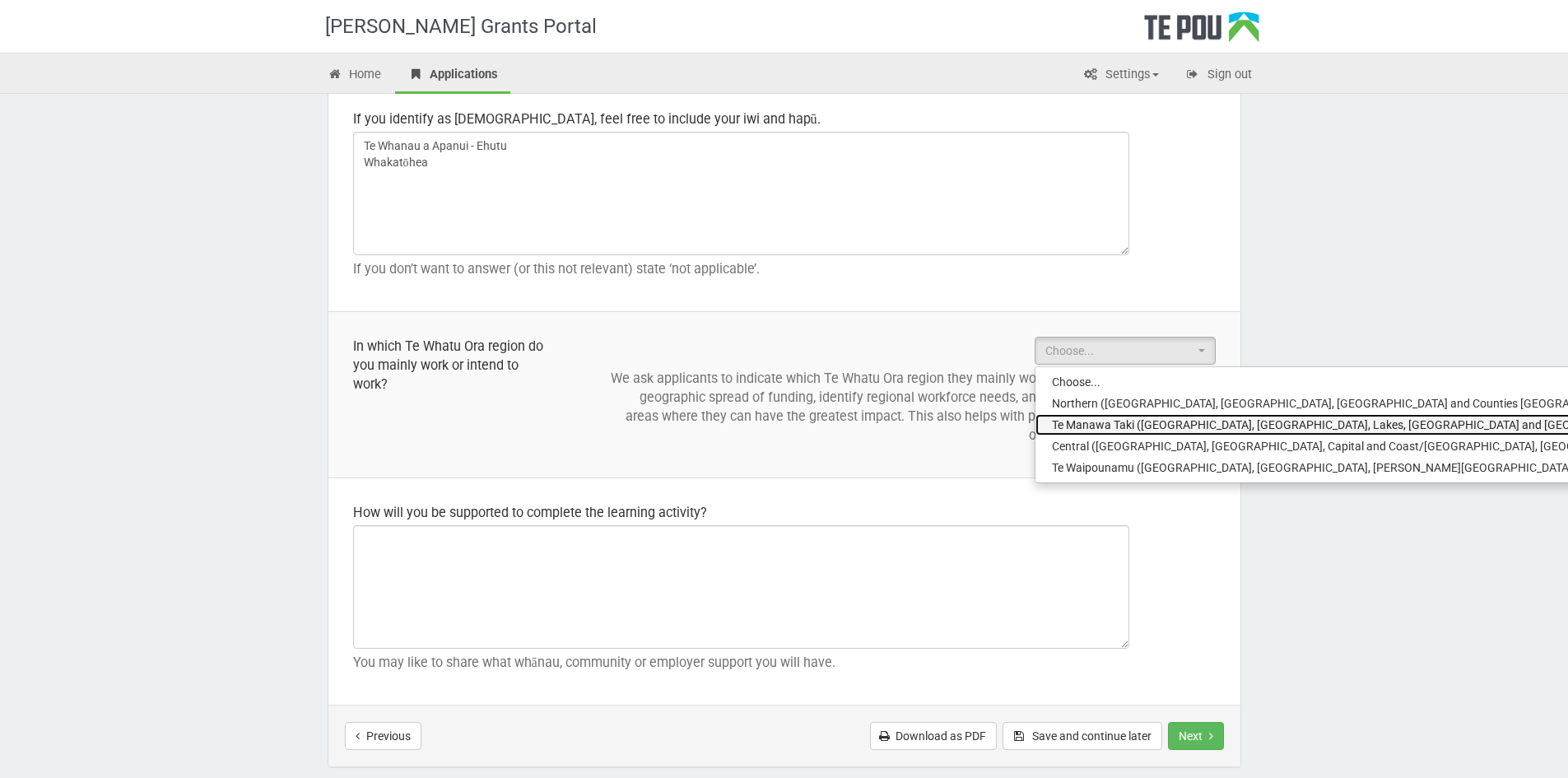
click at [1187, 424] on span "Te Manawa Taki (Bay of Plenty, Waikato, Lakes, Tairāwhiti and Taranaki)" at bounding box center [1355, 425] width 607 height 16
select select "Te Manawa Taki (Bay of Plenty, Waikato, Lakes, Tairāwhiti and Taranaki)"
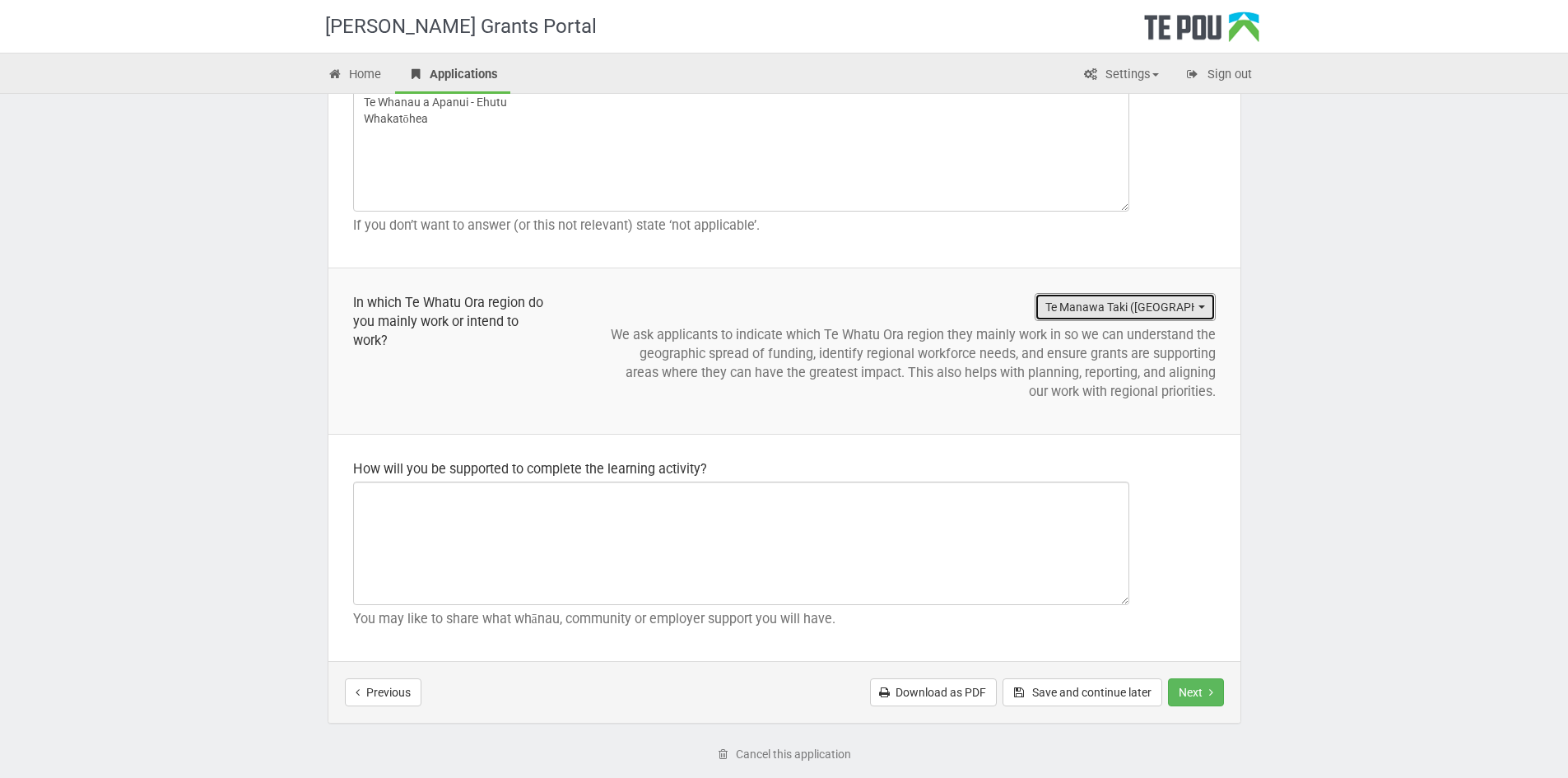
scroll to position [1728, 0]
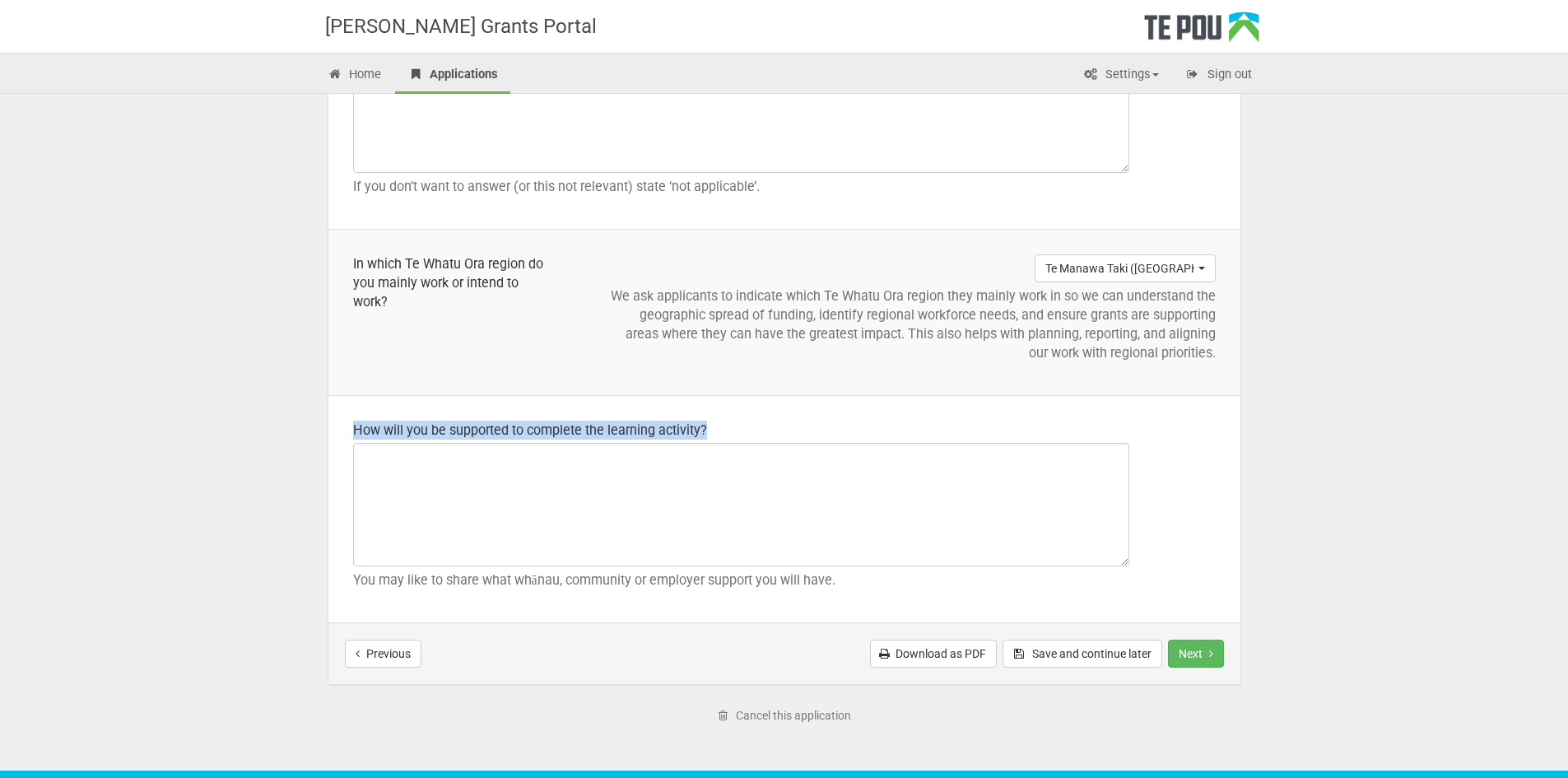
drag, startPoint x: 735, startPoint y: 429, endPoint x: 340, endPoint y: 418, distance: 395.2
click at [340, 418] on td "How will you be supported to complete the learning activity? You may like to sh…" at bounding box center [784, 508] width 912 height 227
copy div "How will you be supported to complete the learning activity?"
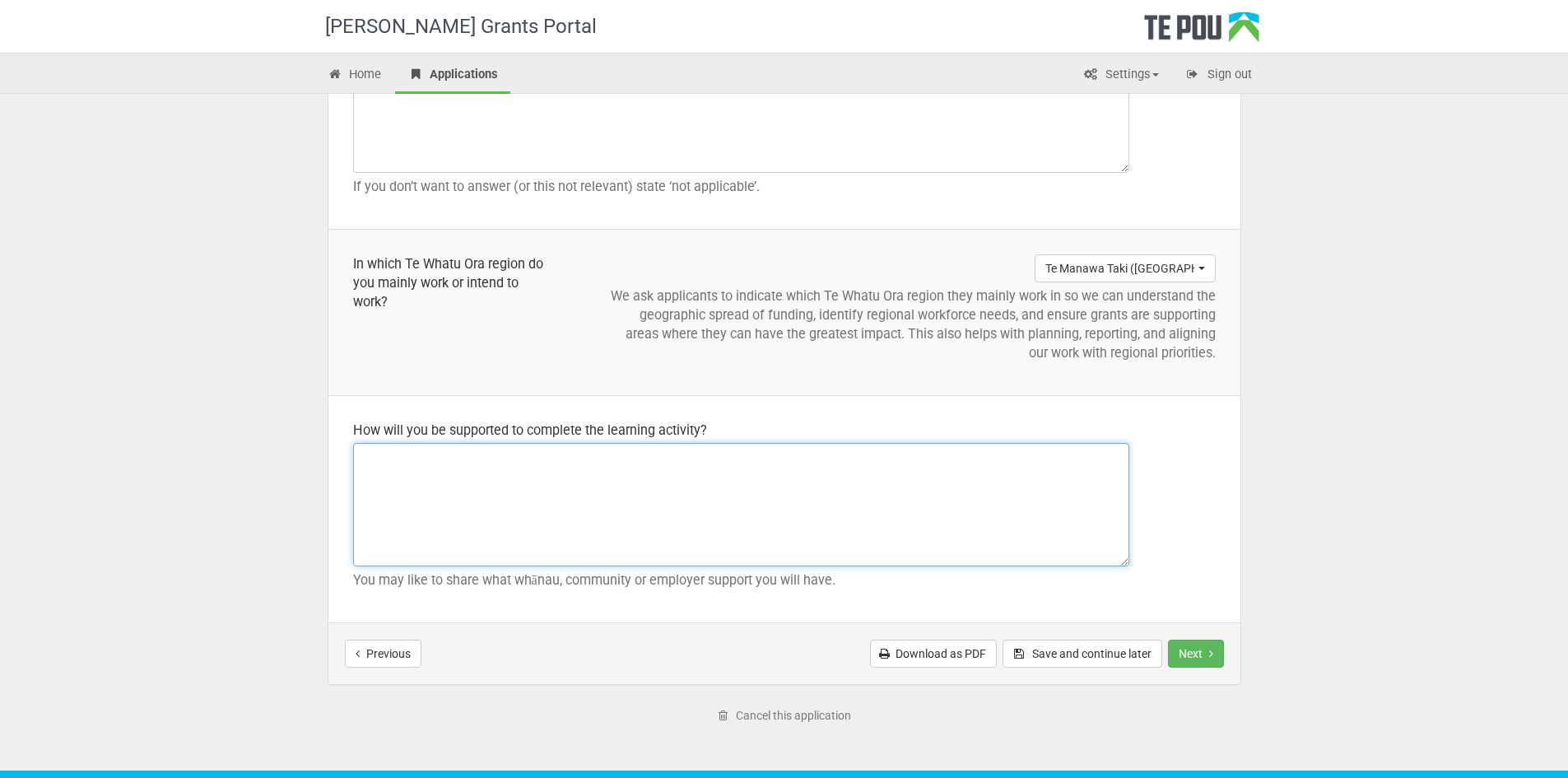
click at [515, 492] on textarea at bounding box center [742, 504] width 776 height 124
paste textarea "I feel truly blessed and fortunate to have the support of my employer and colle…"
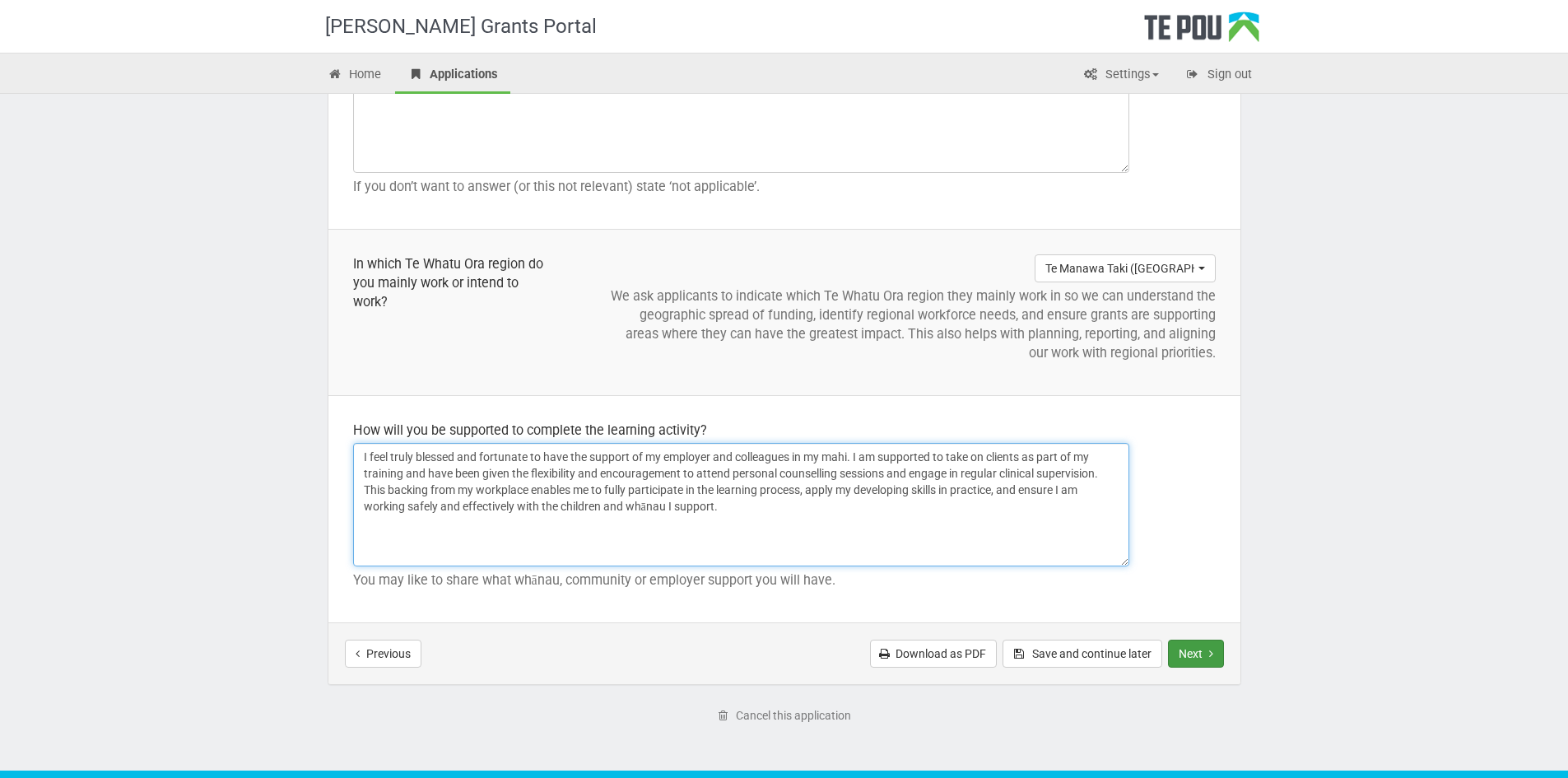
type textarea "I feel truly blessed and fortunate to have the support of my employer and colle…"
click at [1215, 660] on button "Next" at bounding box center [1196, 652] width 56 height 28
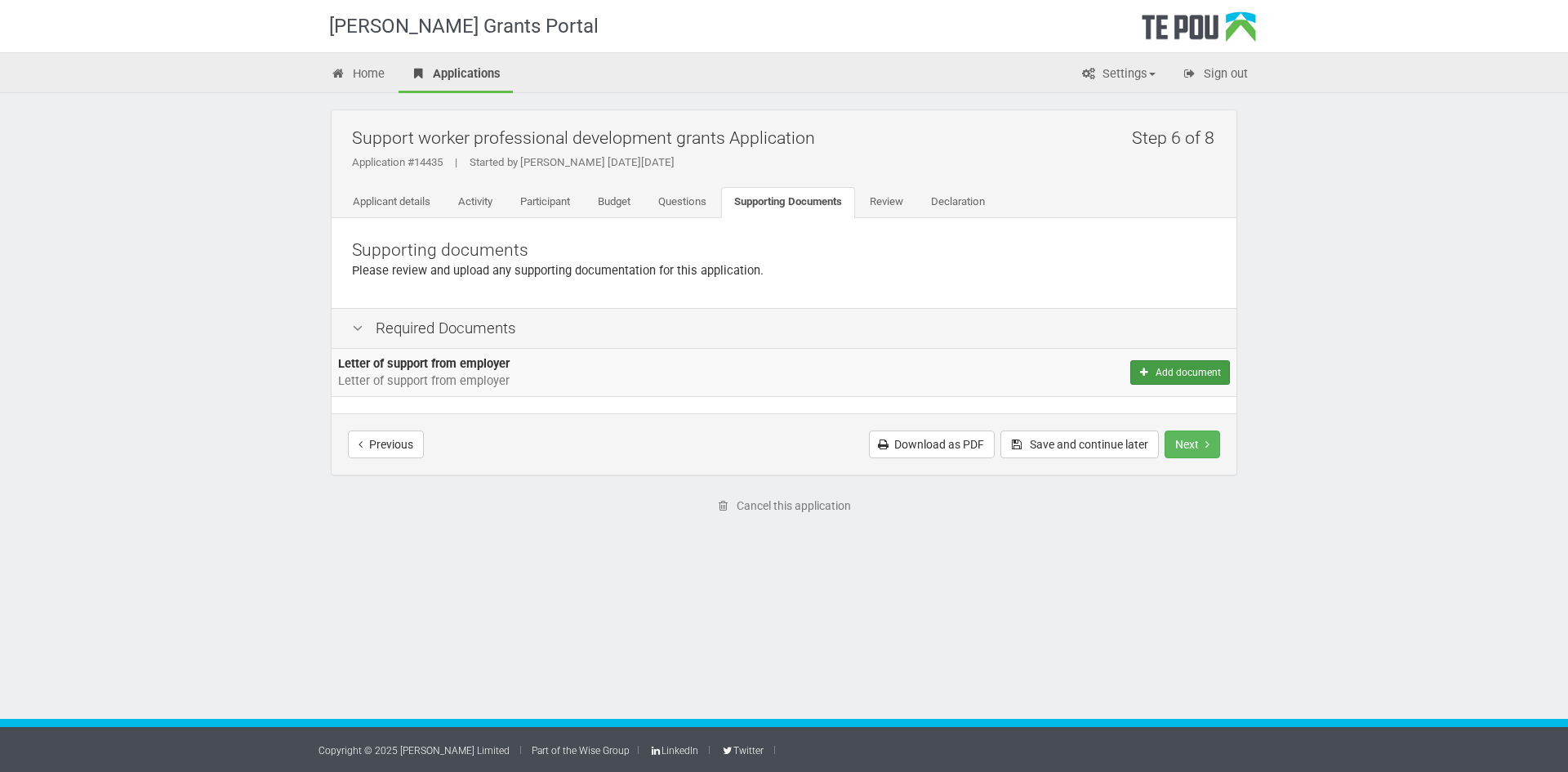
click at [1178, 378] on button "Add document" at bounding box center [1179, 373] width 100 height 25
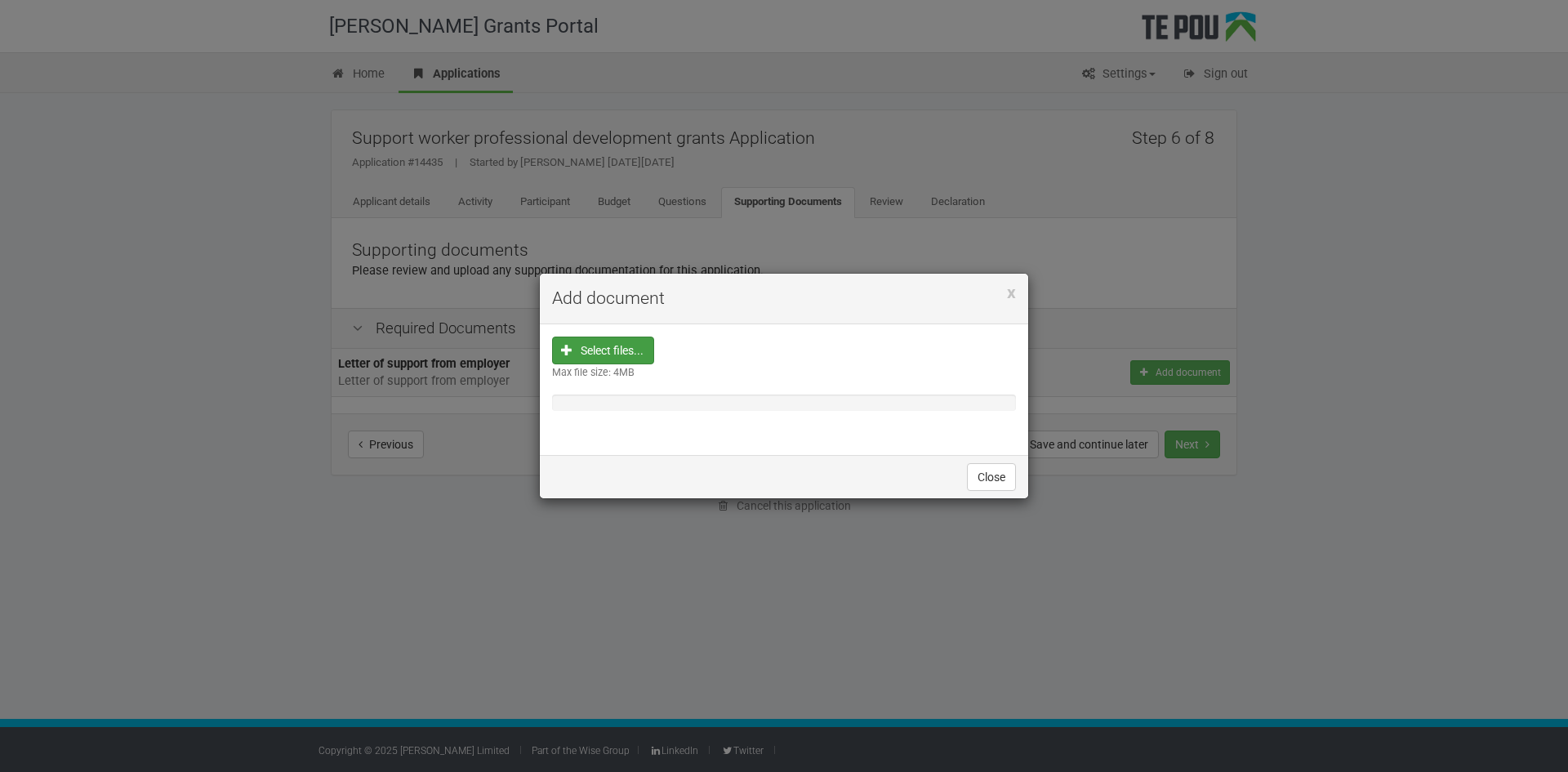
click at [640, 352] on input "file" at bounding box center [608, 454] width 91 height 233
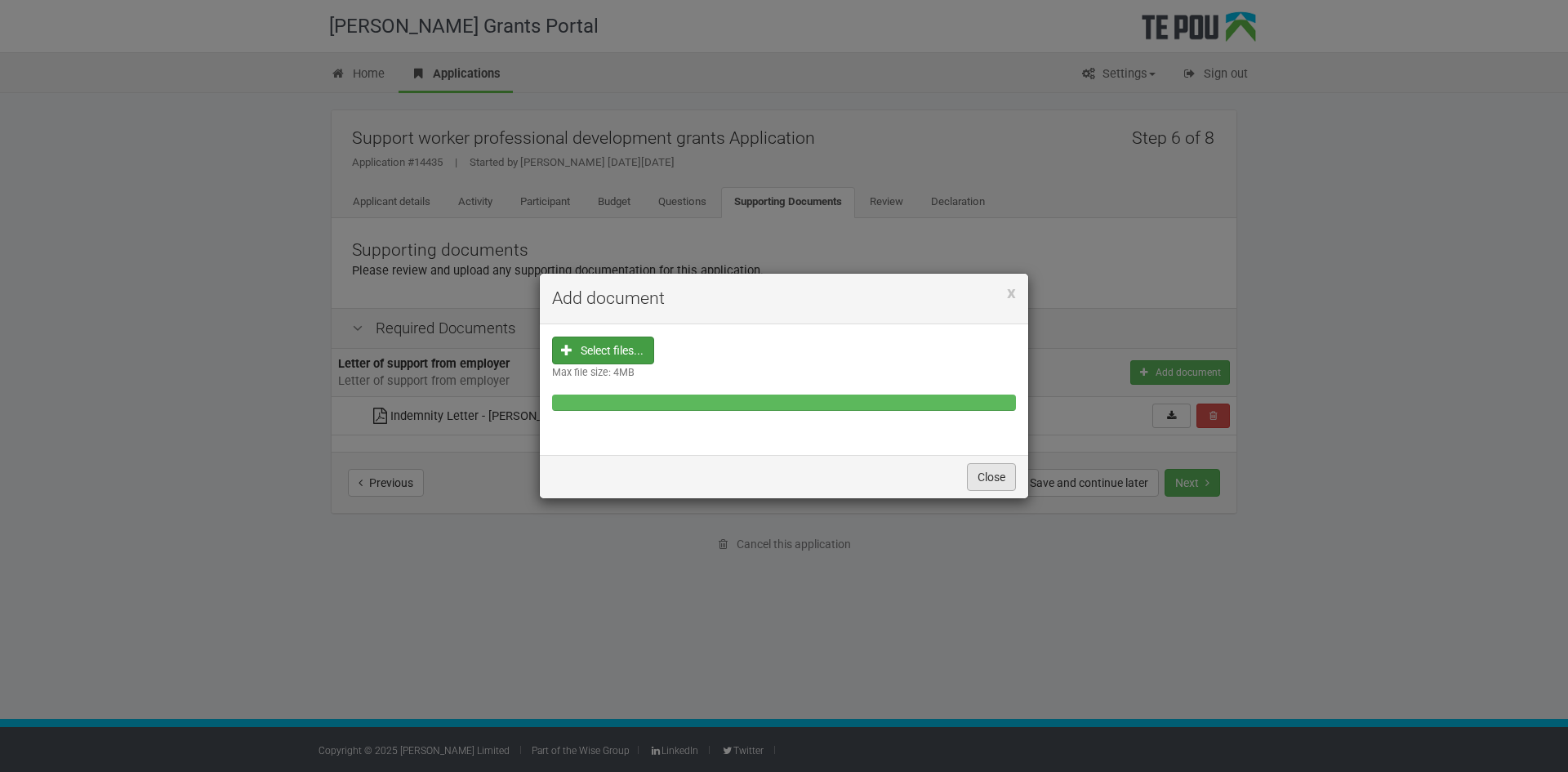
click at [1004, 483] on button "Close" at bounding box center [991, 476] width 49 height 27
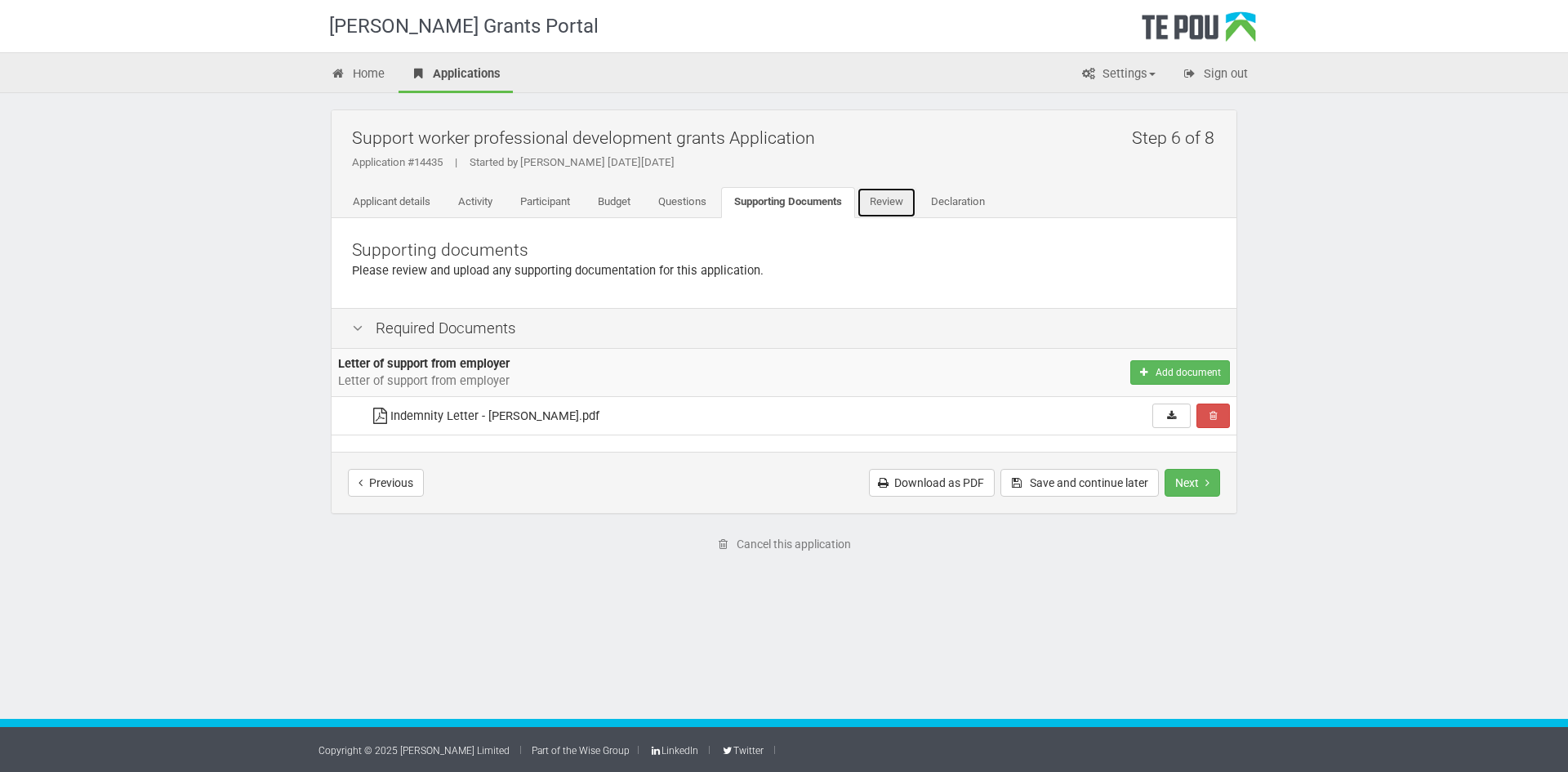
click at [890, 205] on link "Review" at bounding box center [886, 202] width 59 height 31
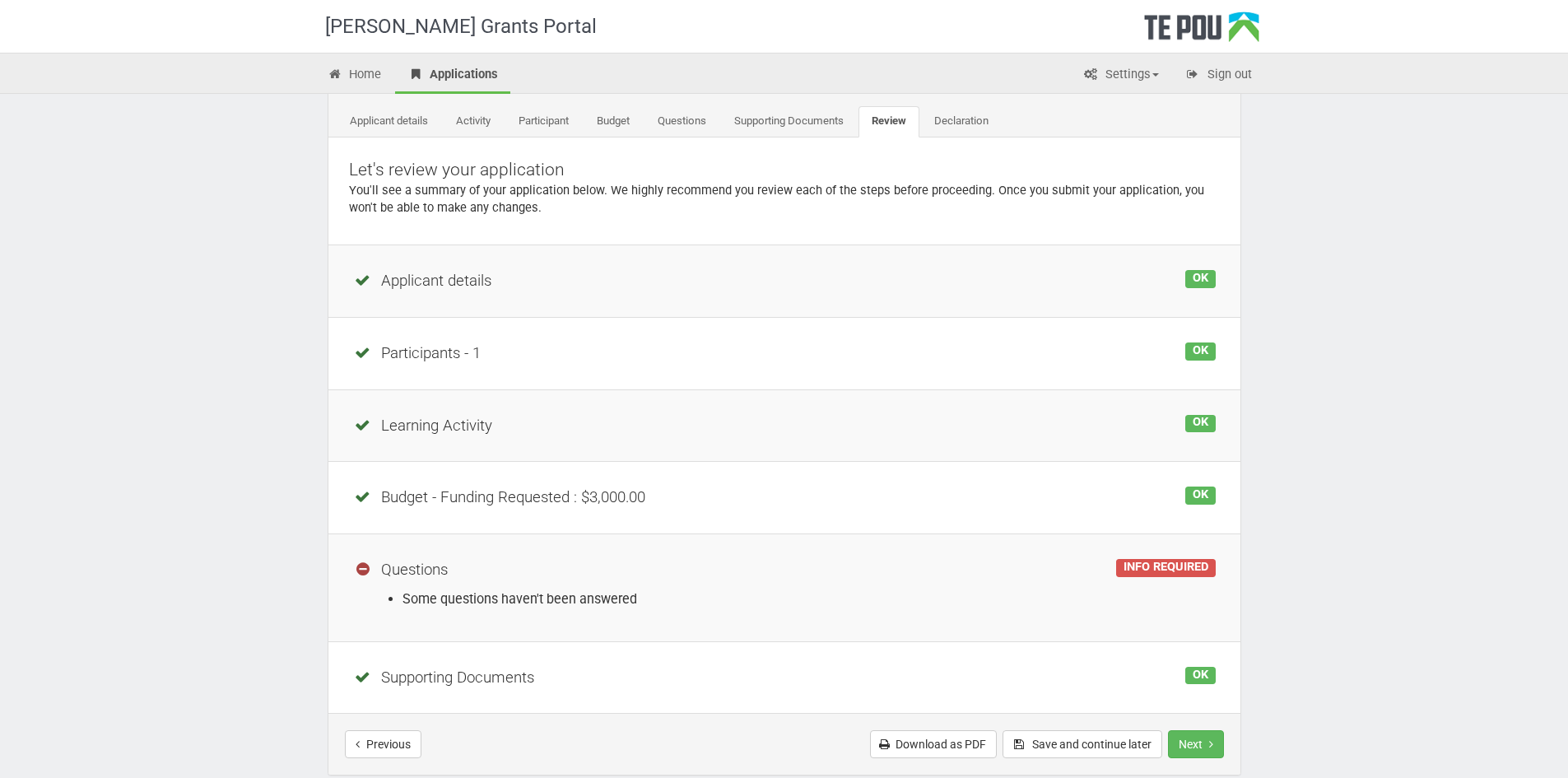
scroll to position [165, 0]
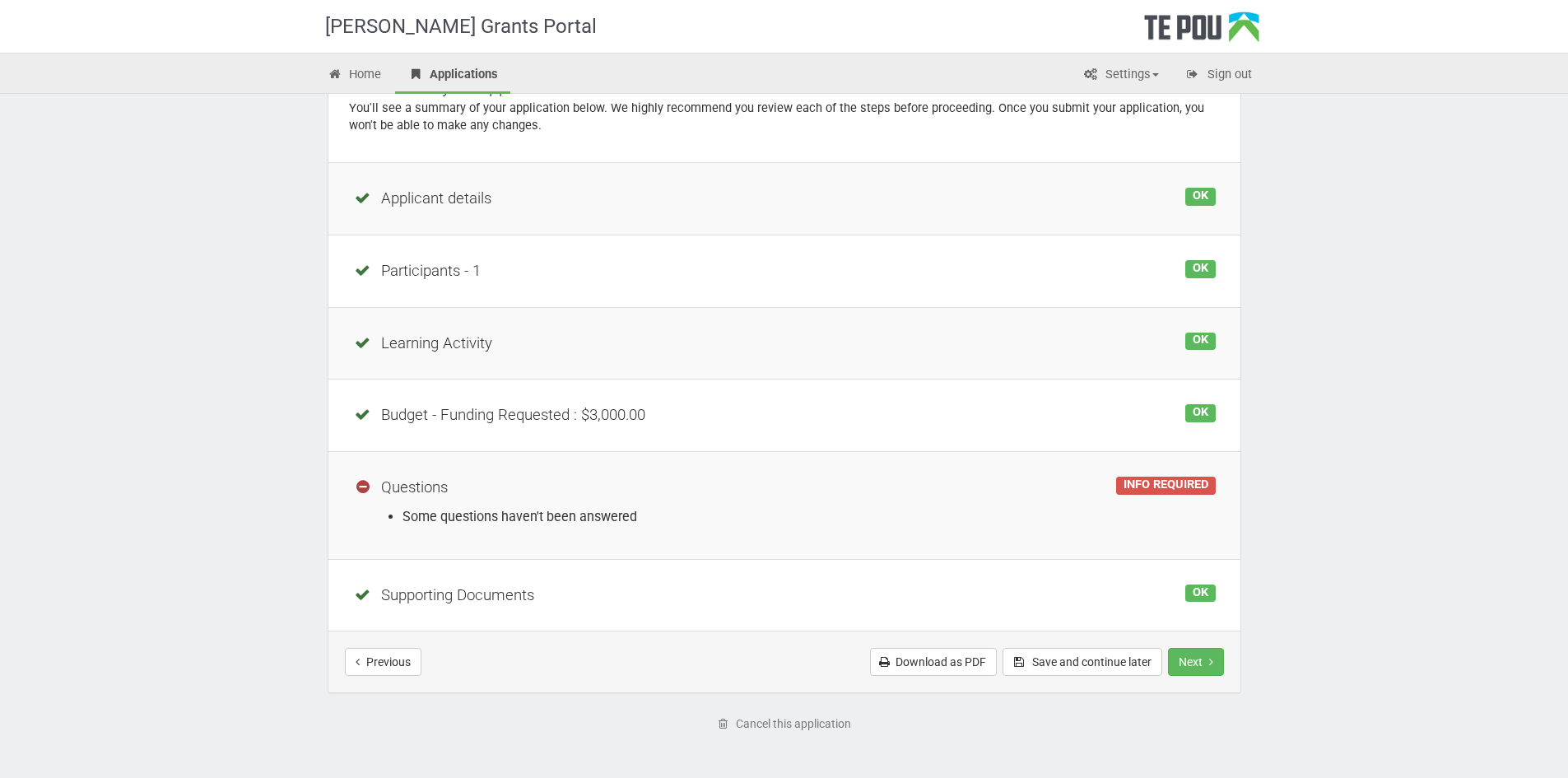
click at [613, 515] on li "Some questions haven't been answered" at bounding box center [808, 515] width 813 height 19
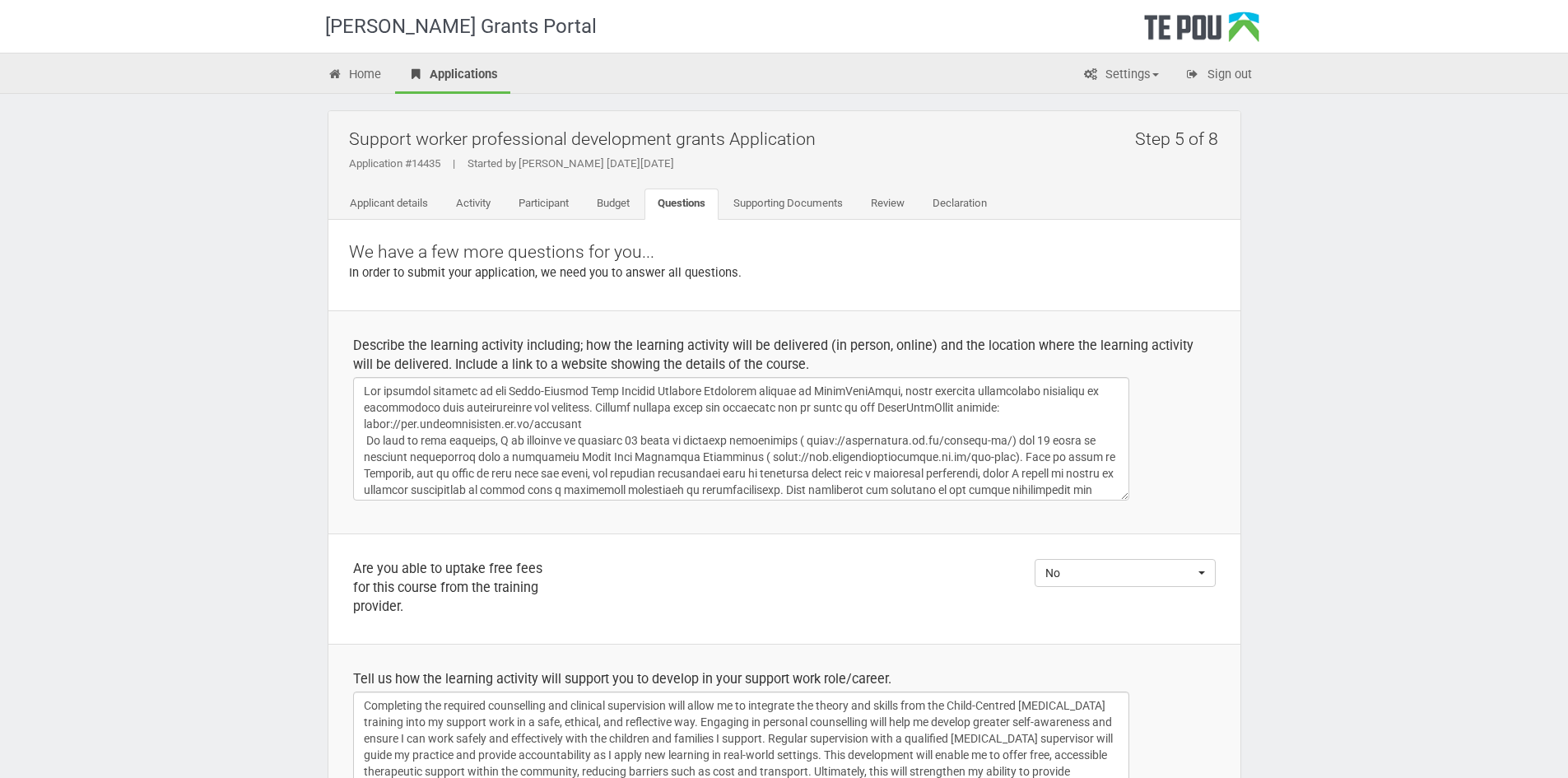
select select
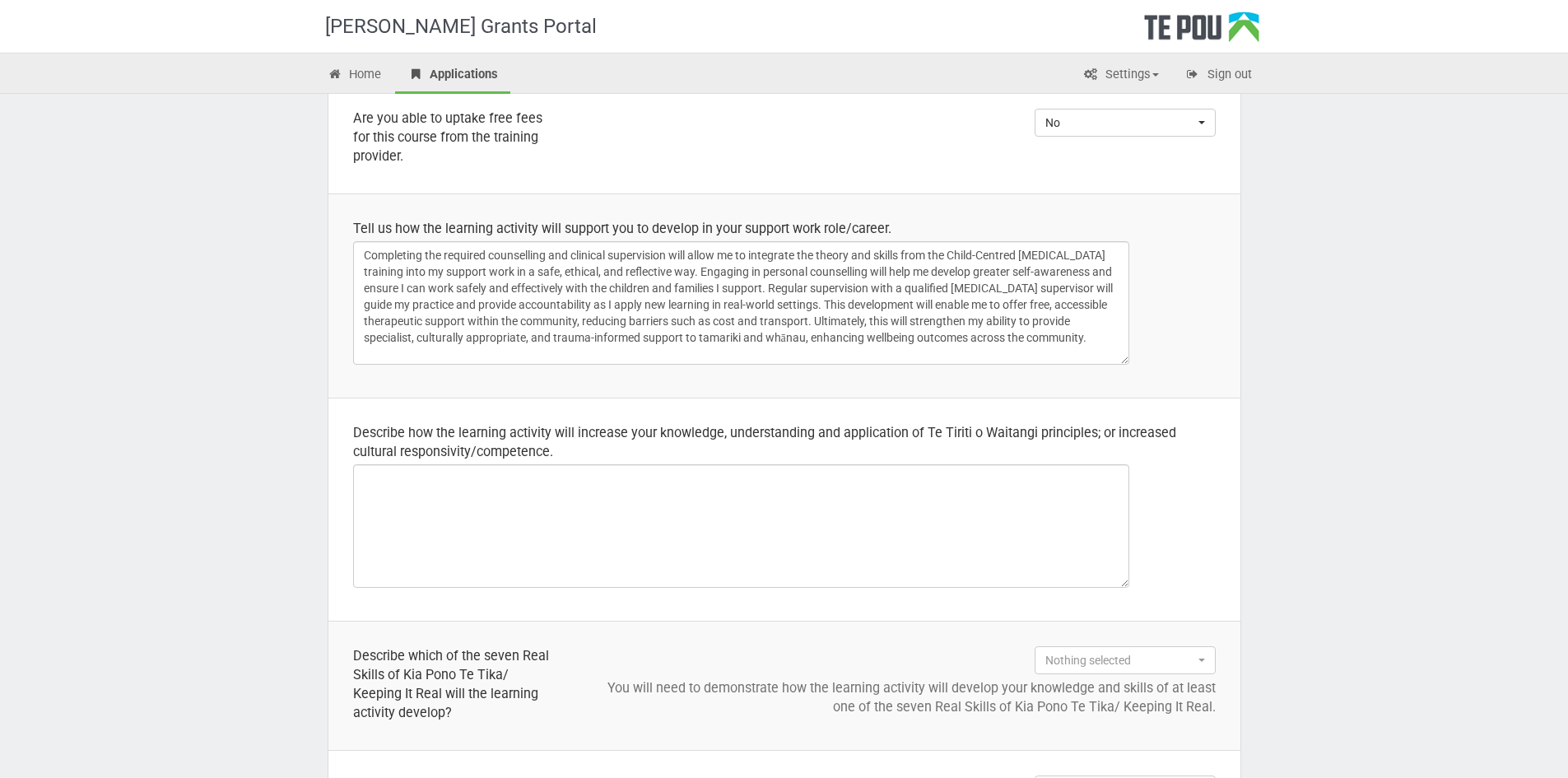
scroll to position [494, 0]
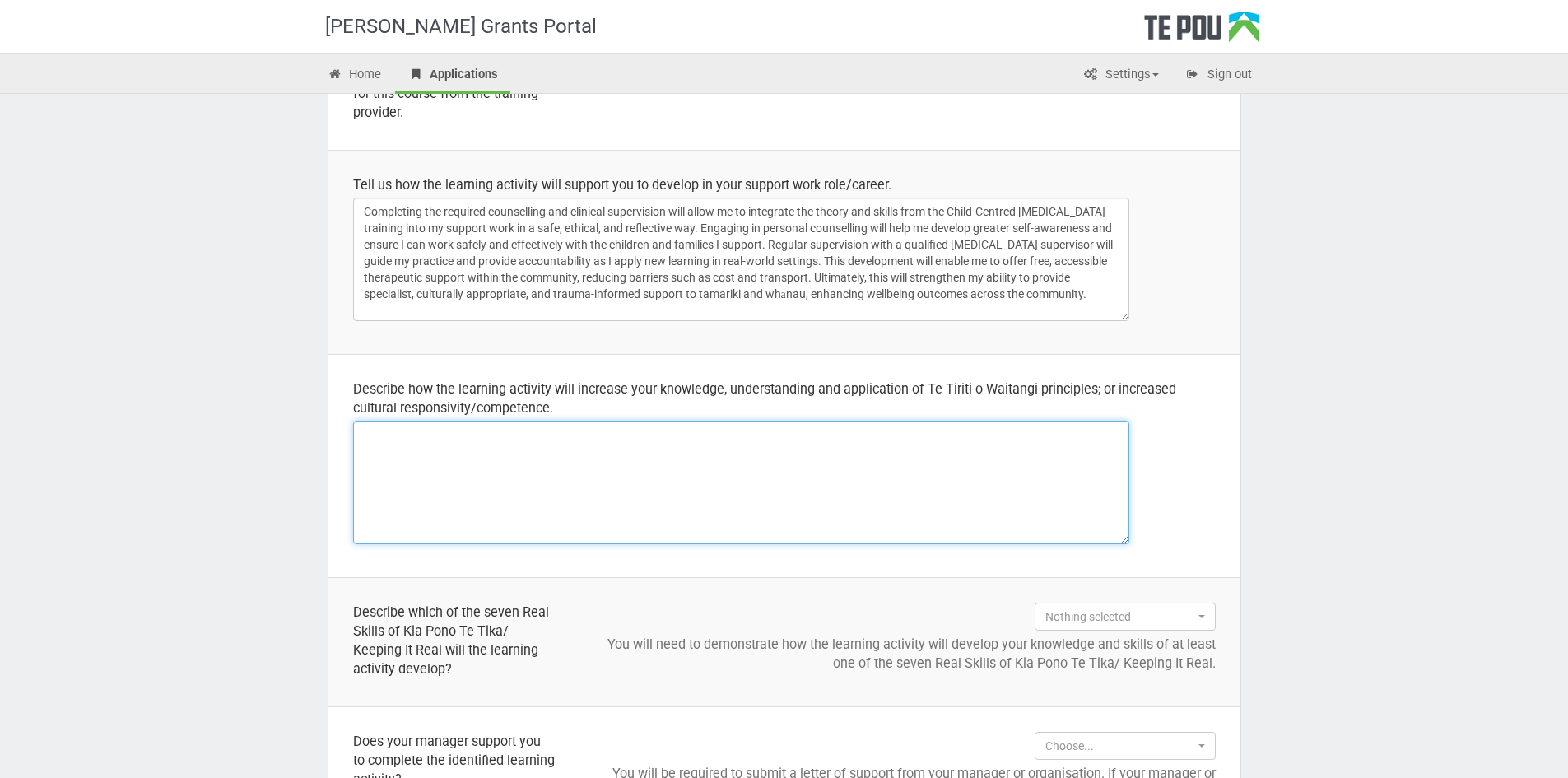
click at [618, 487] on textarea at bounding box center [742, 482] width 776 height 124
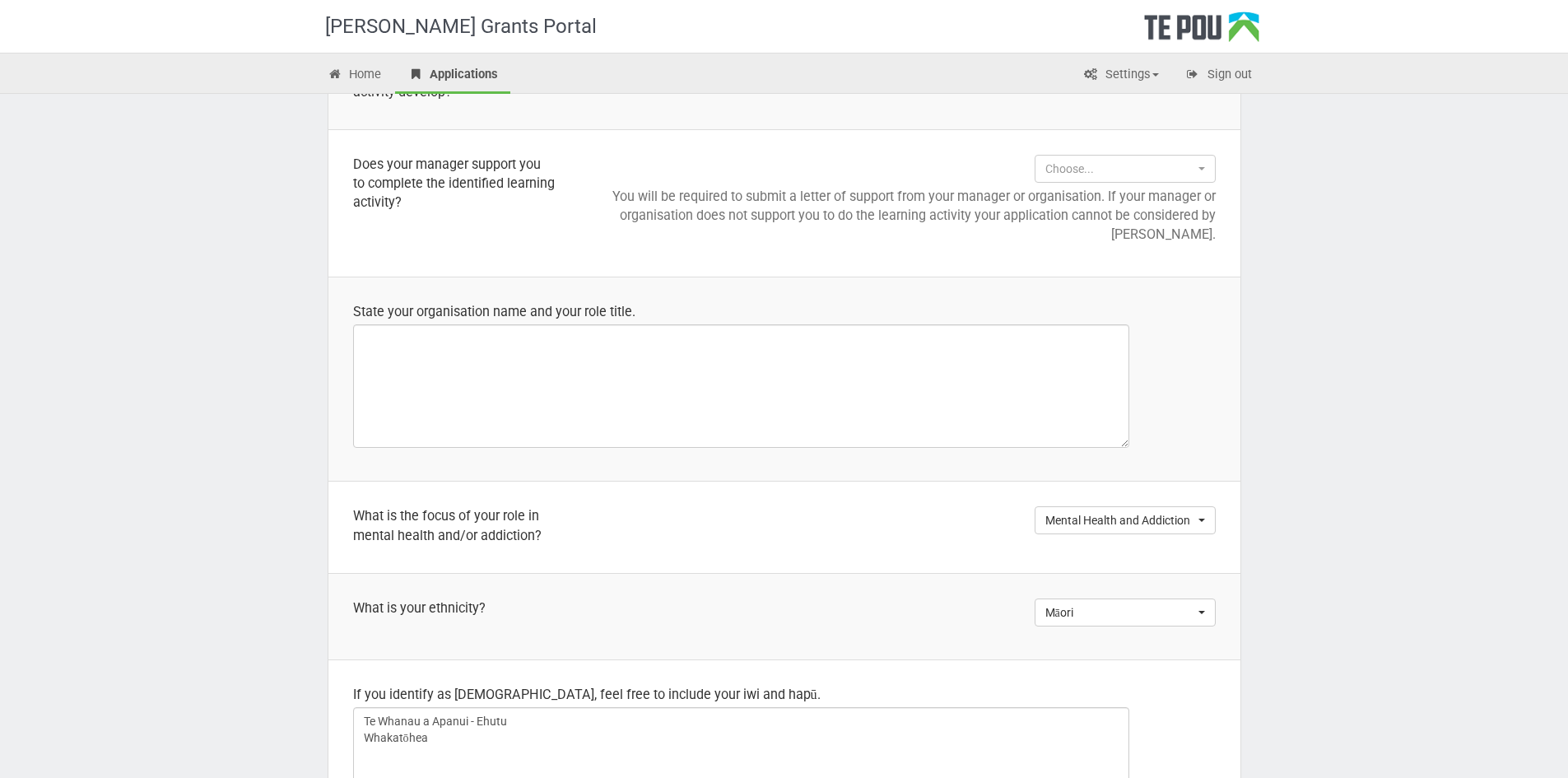
scroll to position [1070, 0]
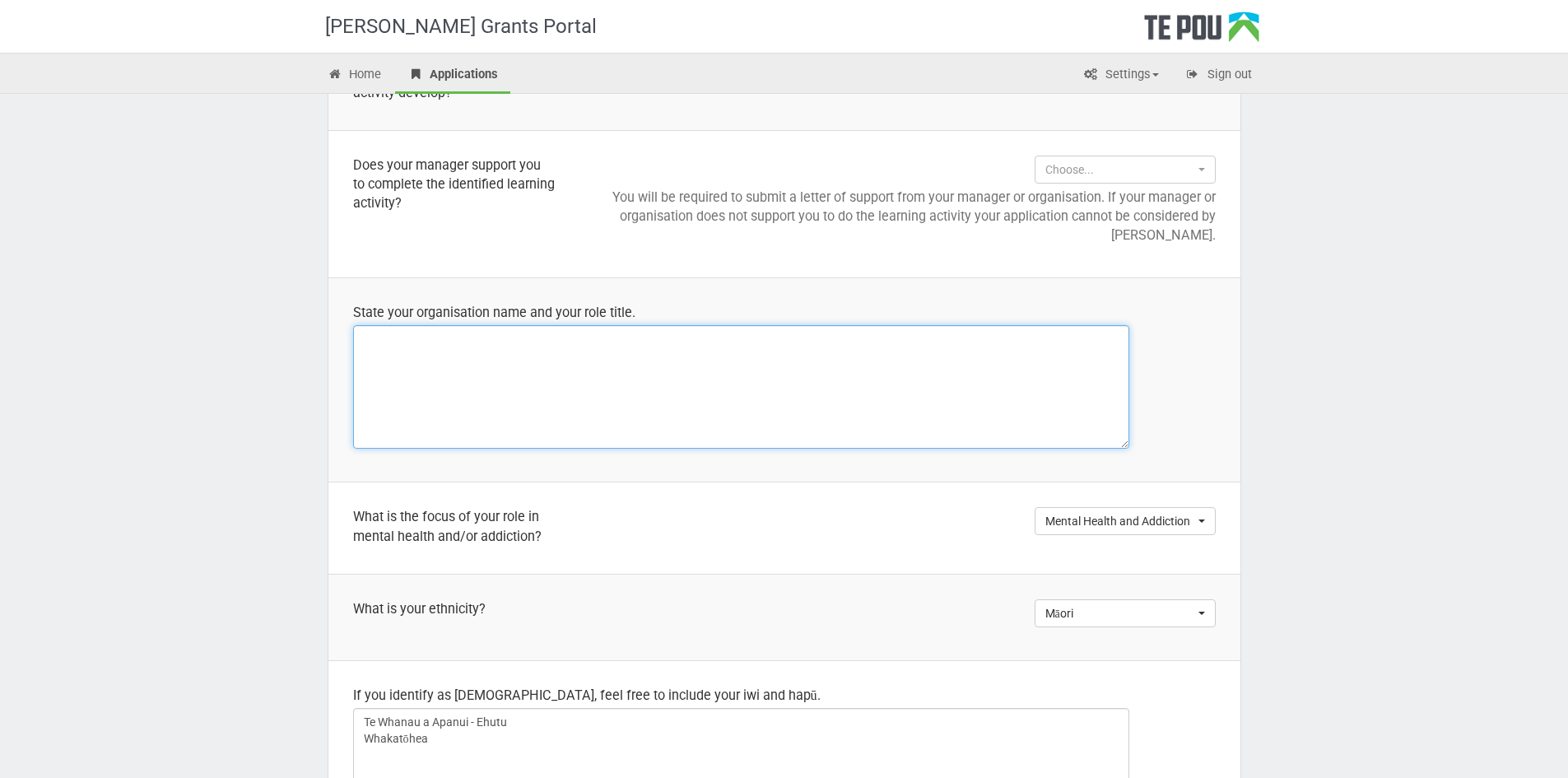
click at [409, 345] on textarea at bounding box center [742, 386] width 776 height 124
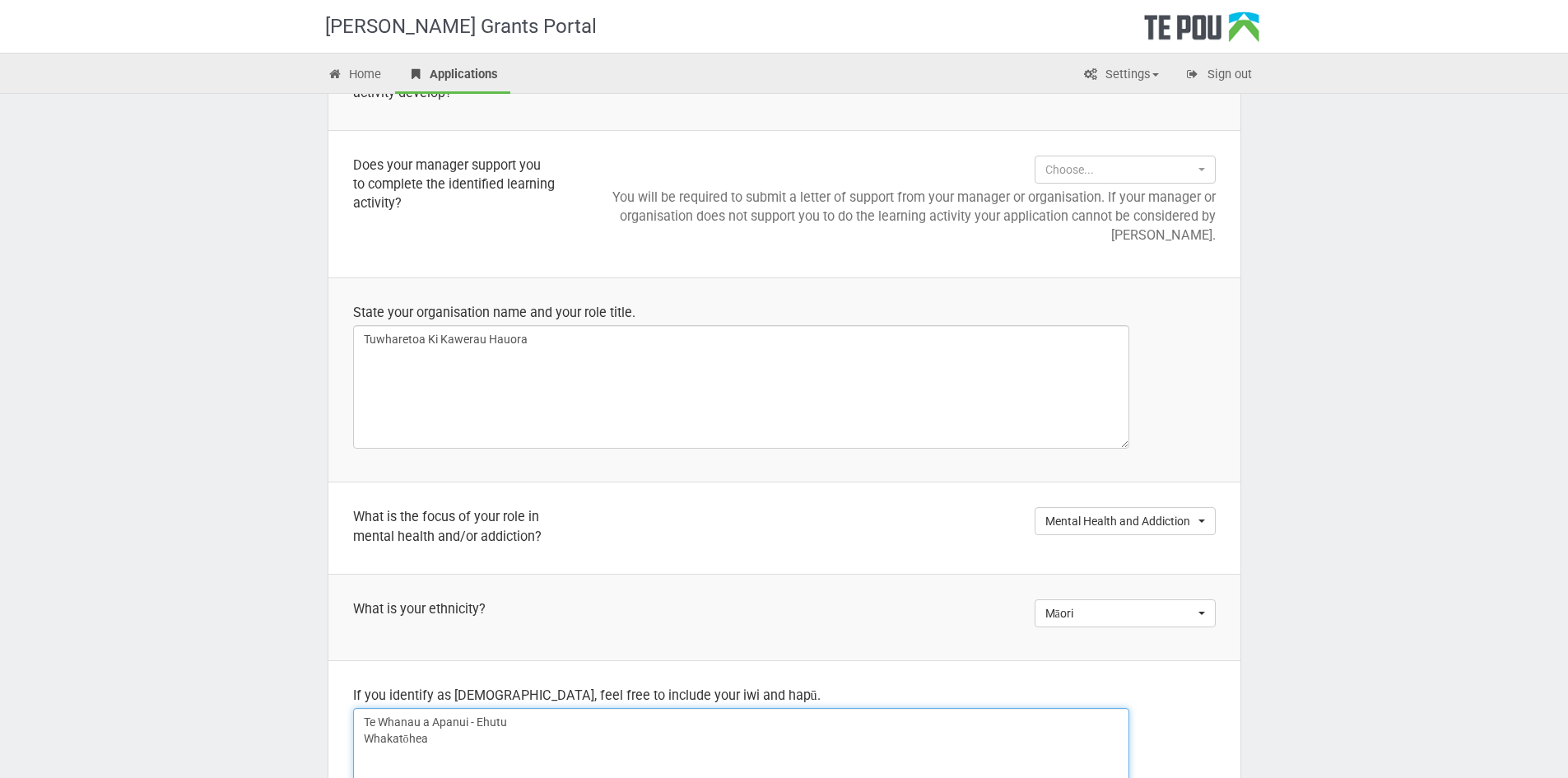
click at [1008, 749] on textarea "Te Whanau a Apanui - Ehutu Whakatōhea" at bounding box center [742, 769] width 776 height 124
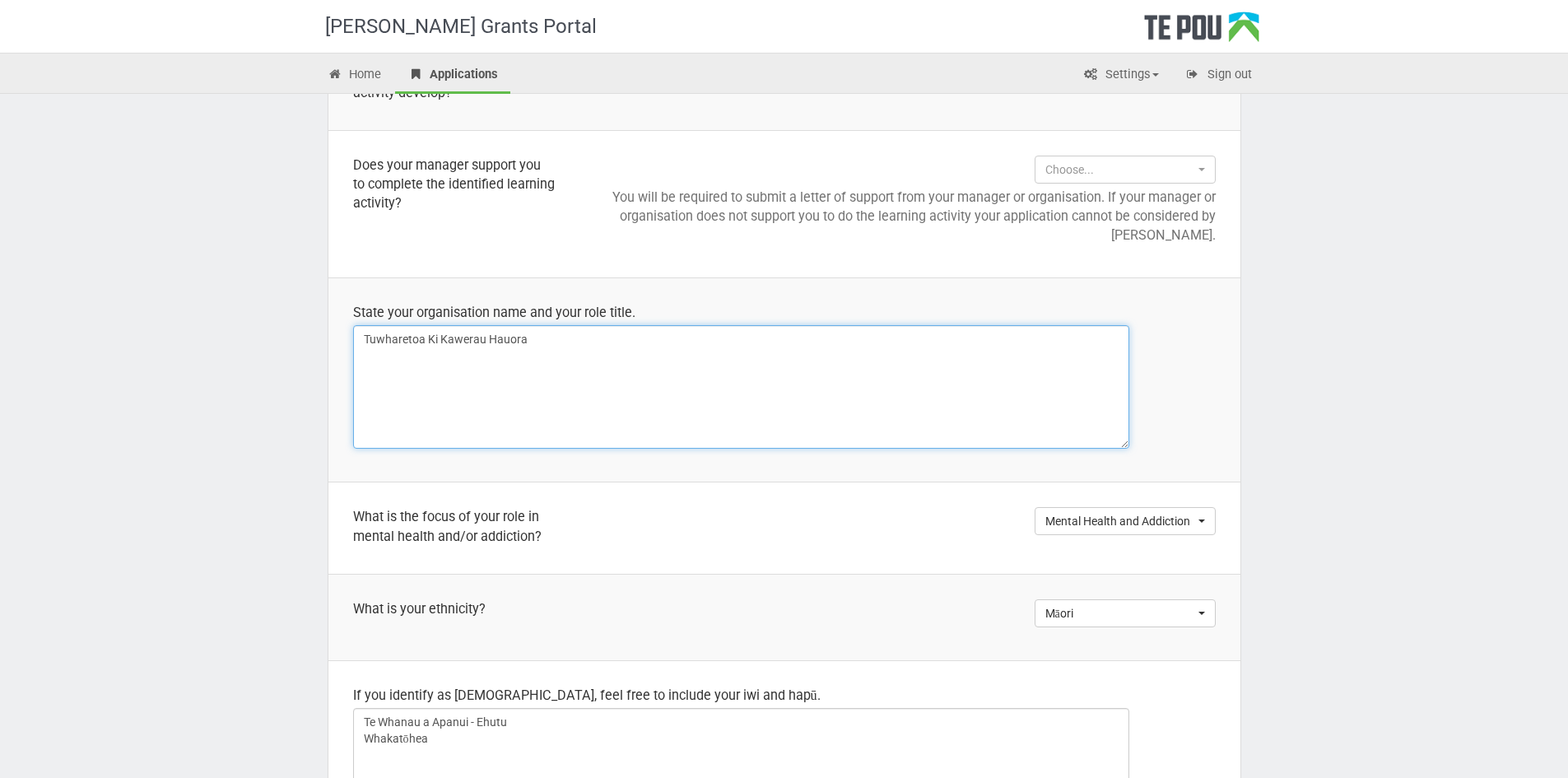
click at [448, 382] on textarea "Tuwharetoa Ki Kawerau Hauora" at bounding box center [742, 386] width 776 height 124
paste textarea "Infant Child Adolescent and Youth Mental Health Clinician"
type textarea "Tuwharetoa Ki Kawerau Hauora Infant Child Adolescent and Youth Mental Health Cl…"
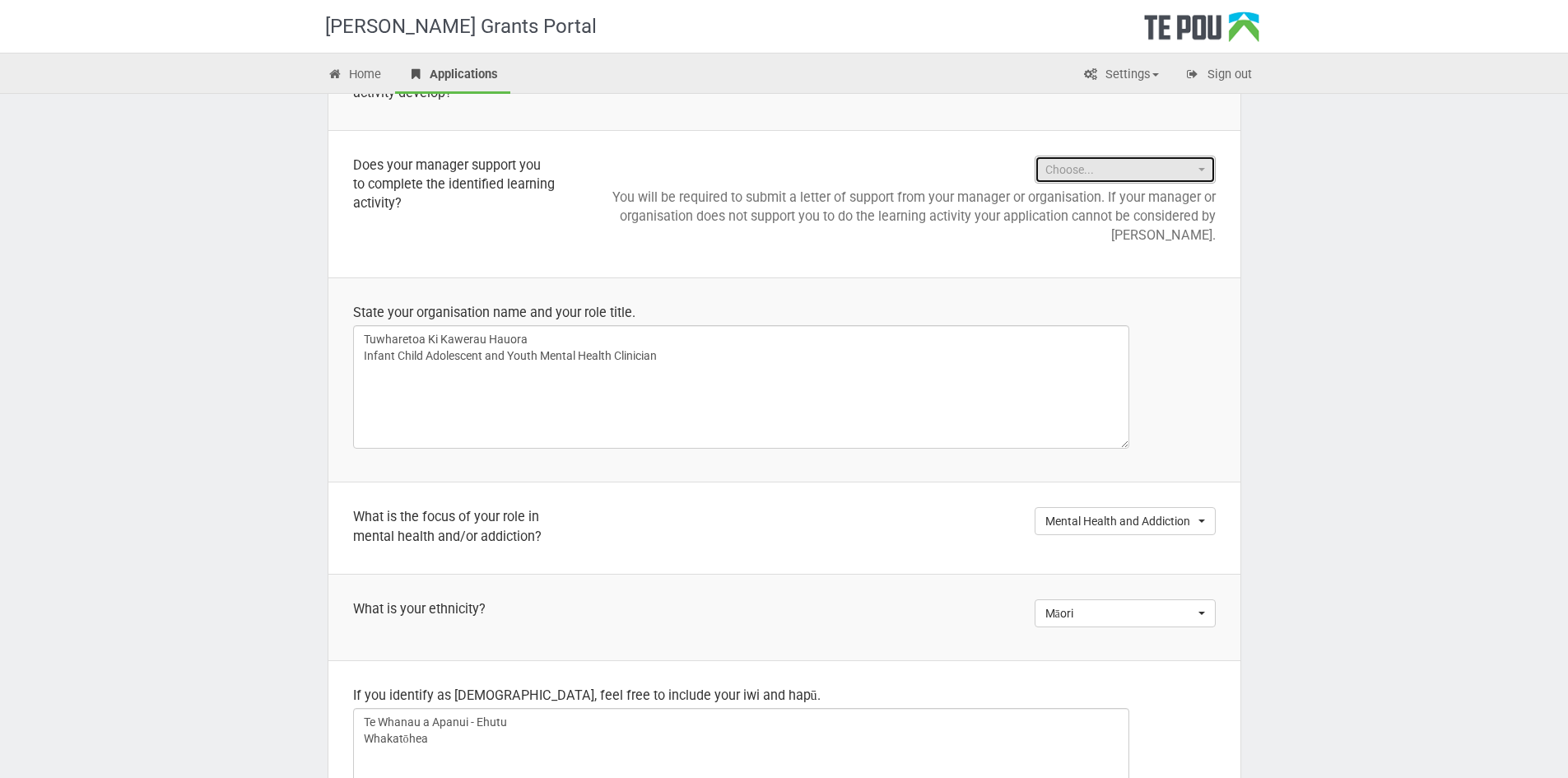
click at [1204, 171] on span "button" at bounding box center [1201, 170] width 6 height 4
click at [1139, 222] on link "Yes" at bounding box center [1125, 223] width 180 height 21
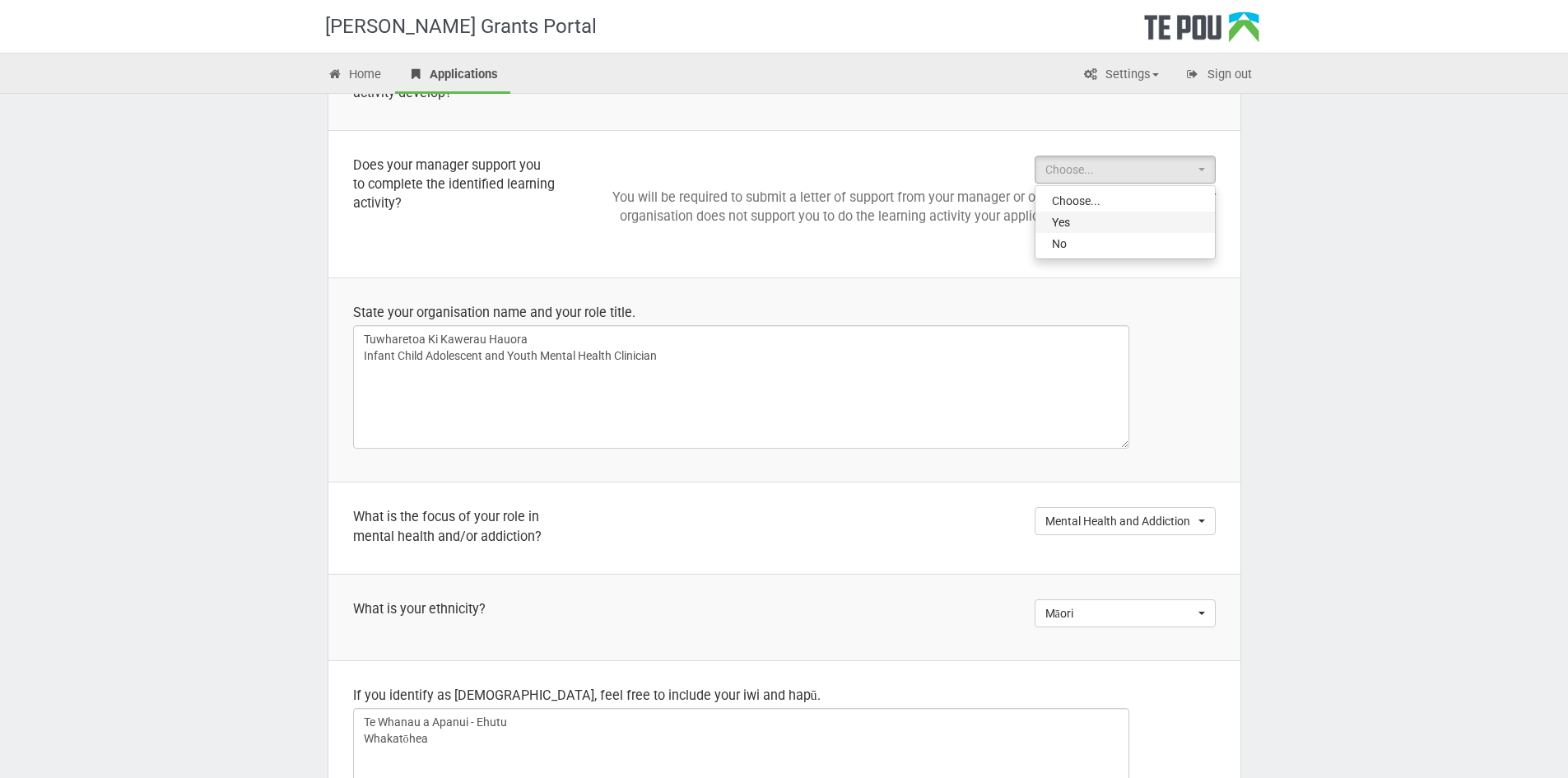
select select "Yes"
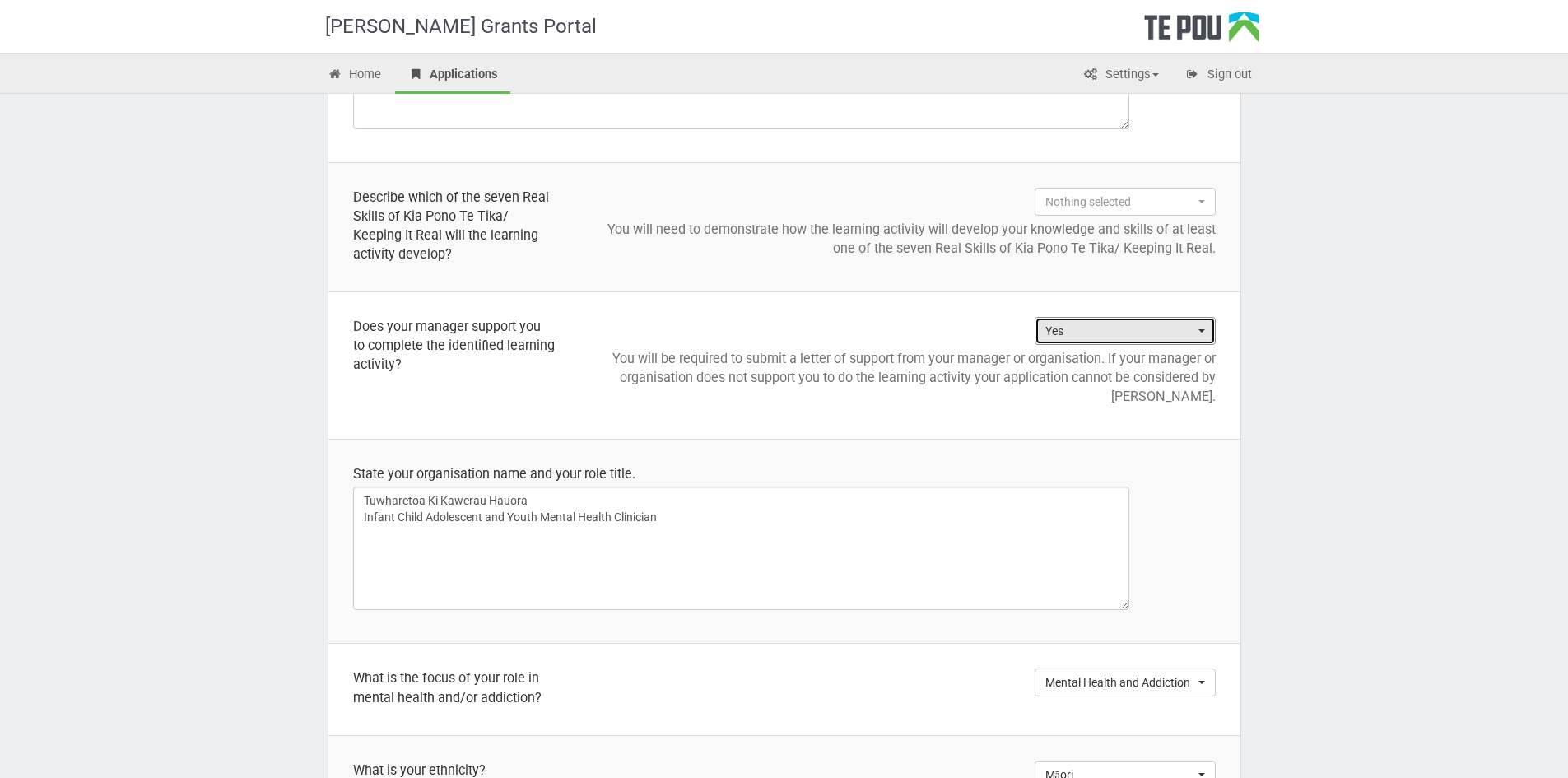
scroll to position [905, 0]
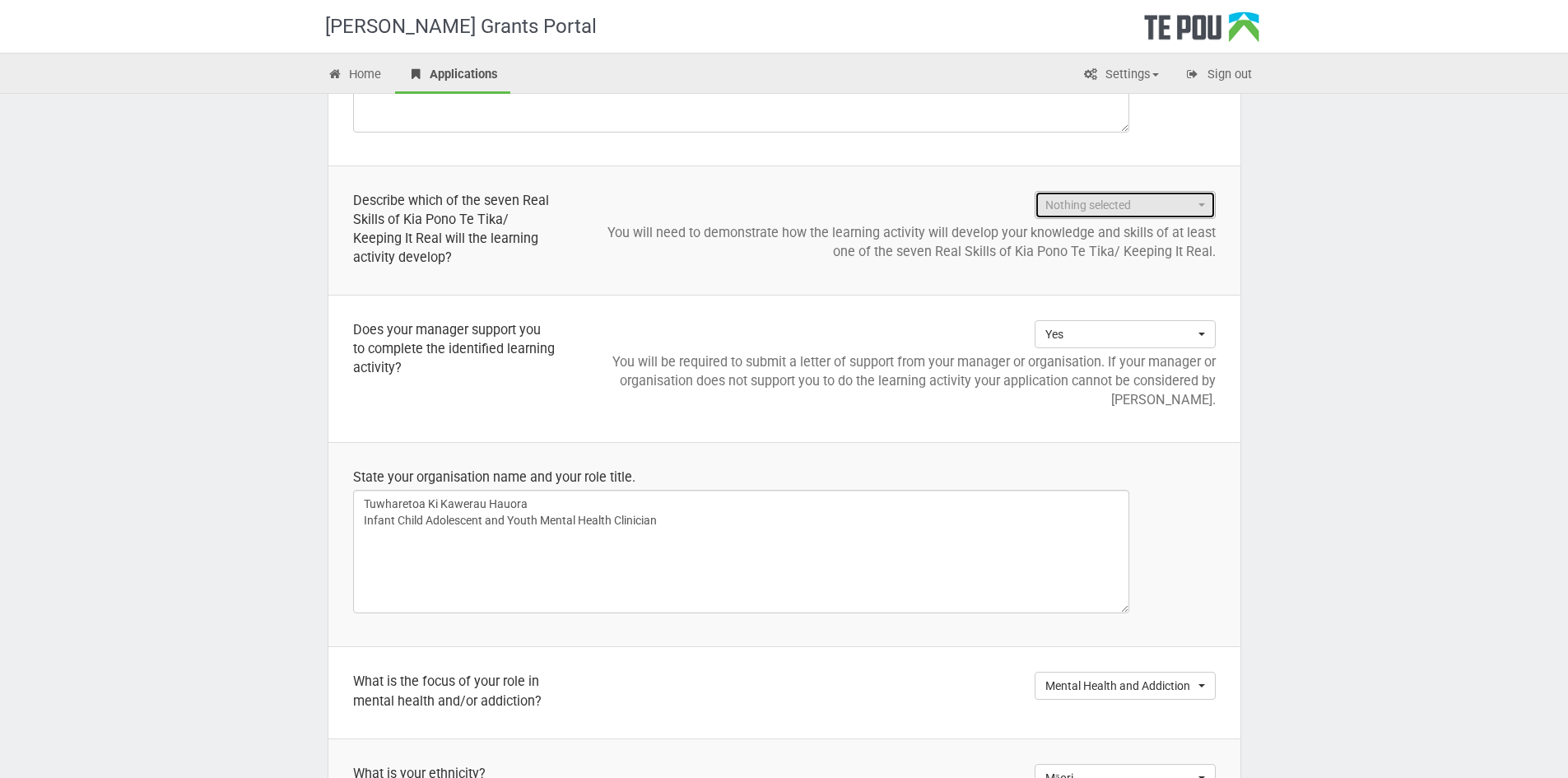
click at [1160, 205] on span "Nothing selected" at bounding box center [1119, 205] width 149 height 16
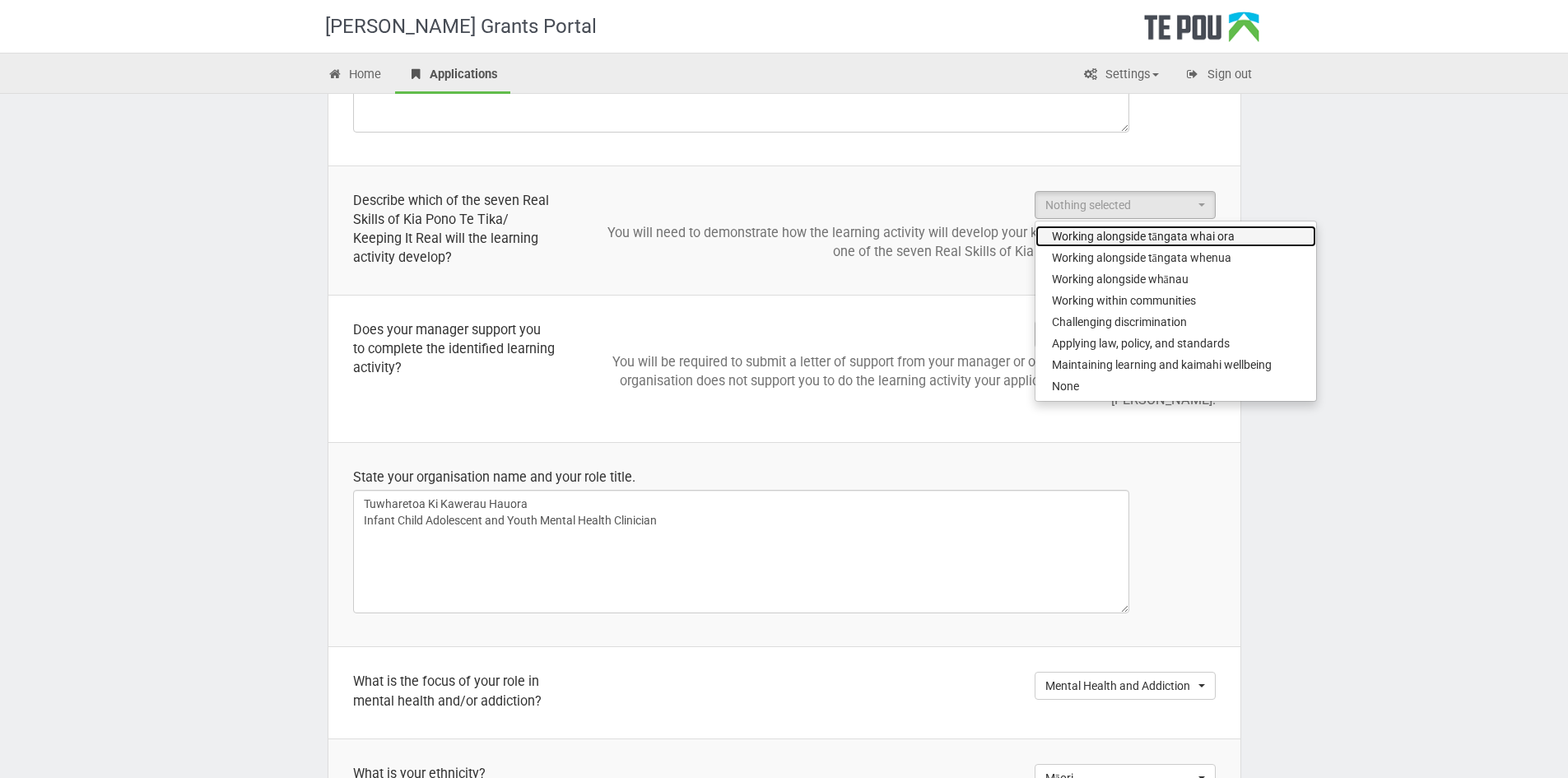
click at [1200, 235] on span "Working alongside tāngata whai ora" at bounding box center [1142, 236] width 183 height 16
select select "Working alongside tāngata whai ora"
click at [804, 267] on td "Working alongside tāngata whai ora Working alongside tāngata whai ora Working a…" at bounding box center [910, 231] width 661 height 129
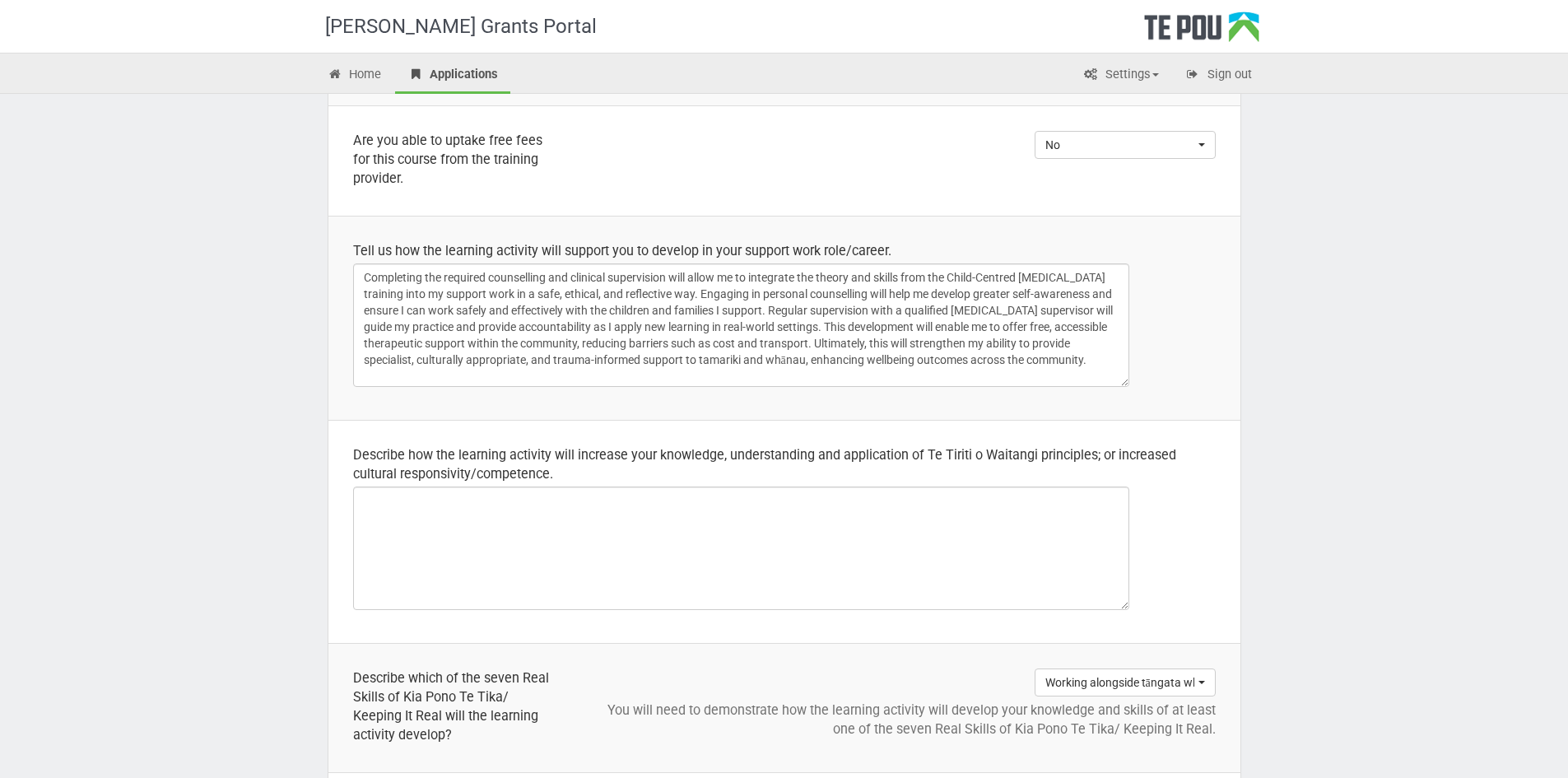
scroll to position [376, 0]
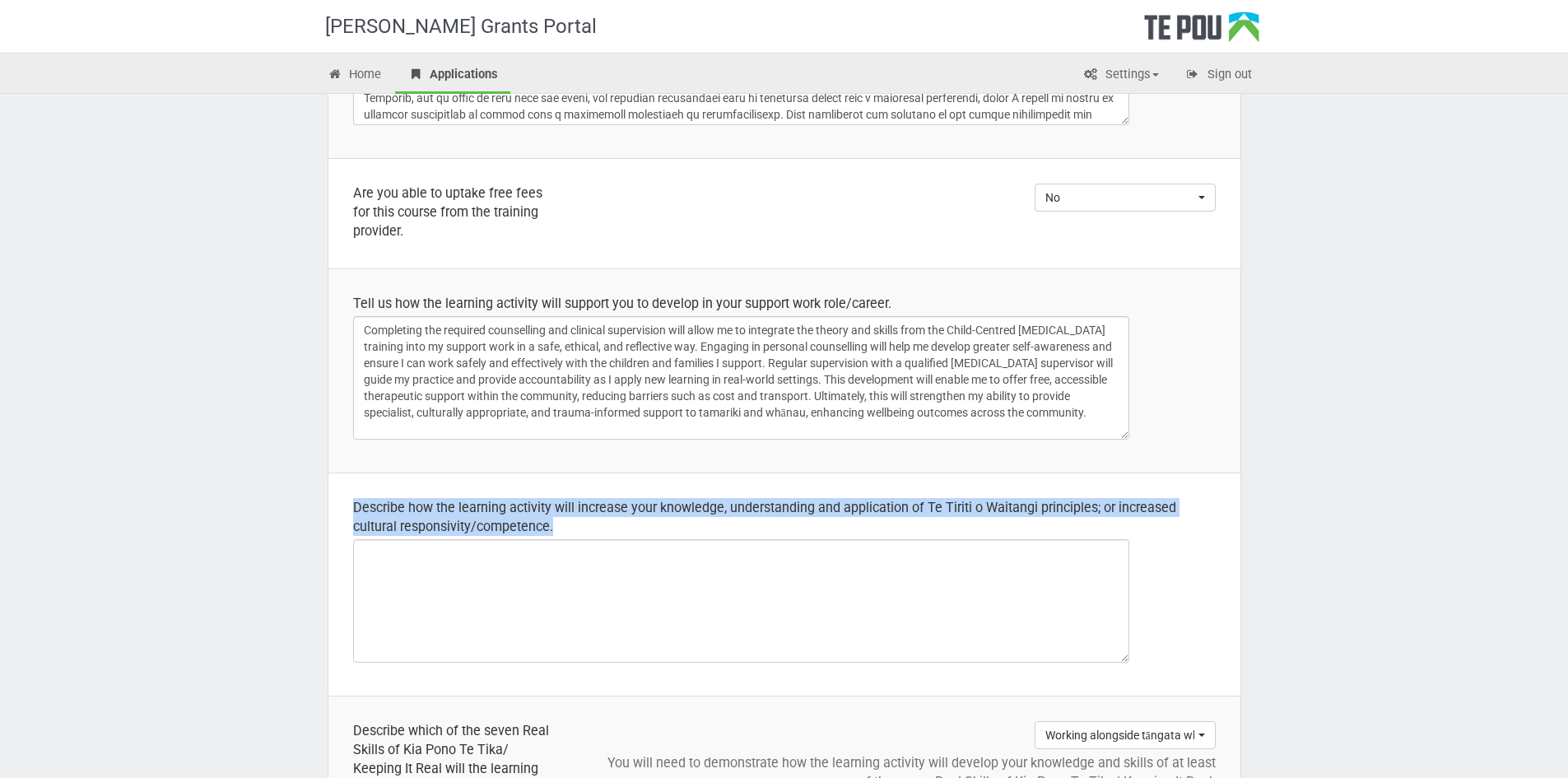
drag, startPoint x: 589, startPoint y: 528, endPoint x: 345, endPoint y: 505, distance: 245.1
click at [345, 505] on td "Describe how the learning activity will increase your knowledge, understanding …" at bounding box center [784, 584] width 912 height 223
copy div "Describe how the learning activity will increase your knowledge, understanding …"
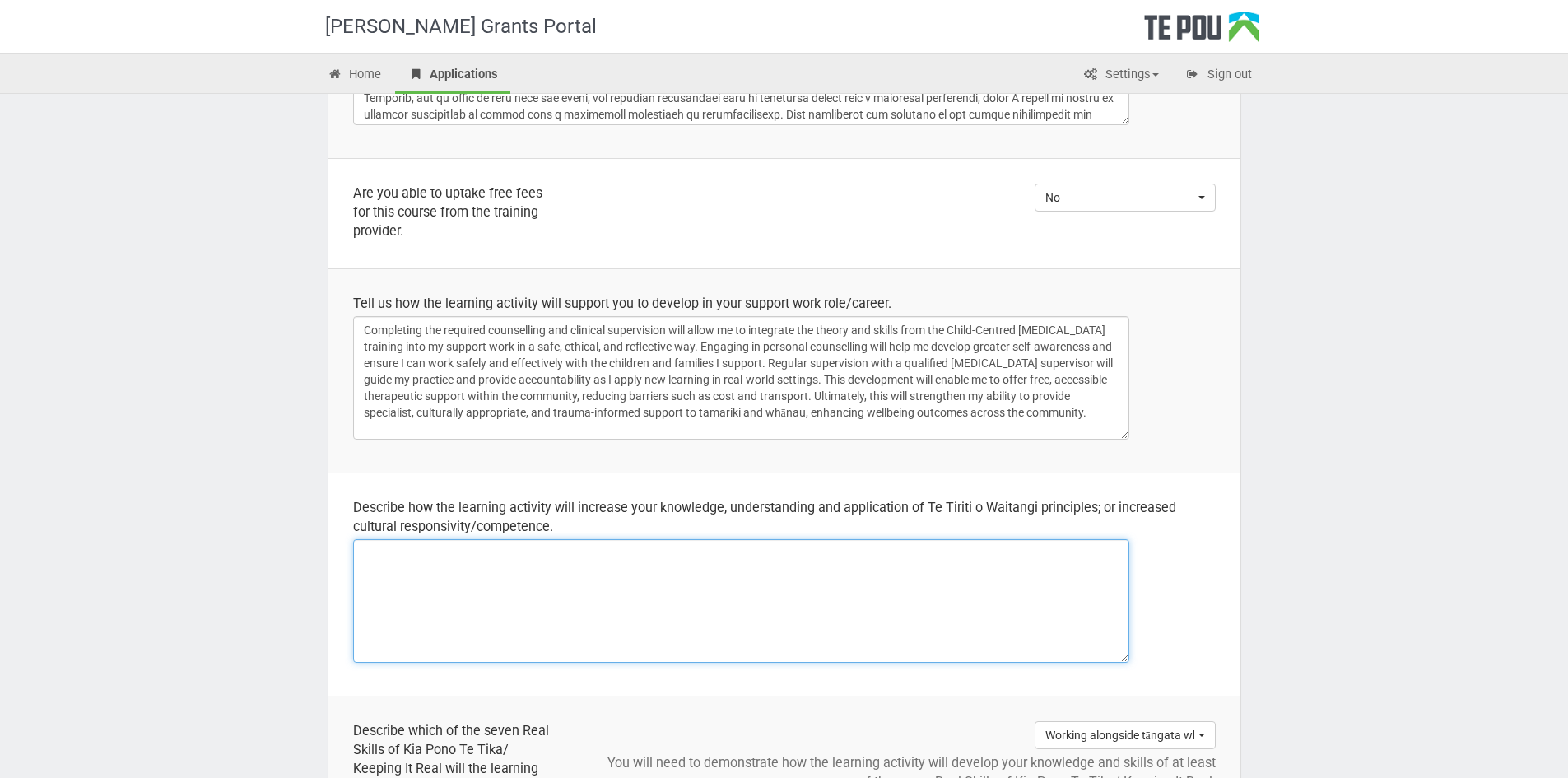
click at [519, 578] on textarea at bounding box center [742, 601] width 776 height 124
paste textarea "Through this learning activity, I will deepen my understanding and application …"
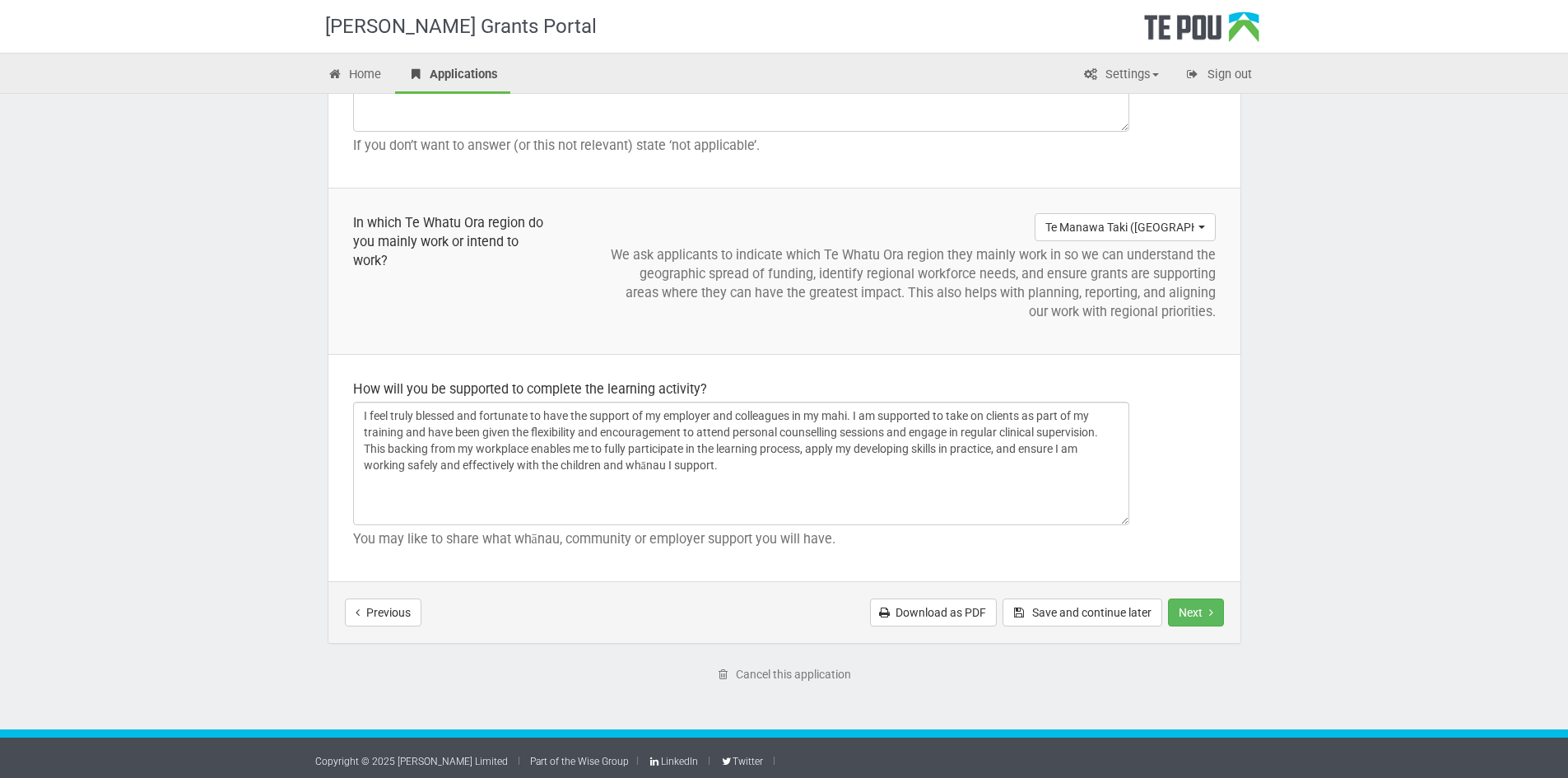
scroll to position [1774, 0]
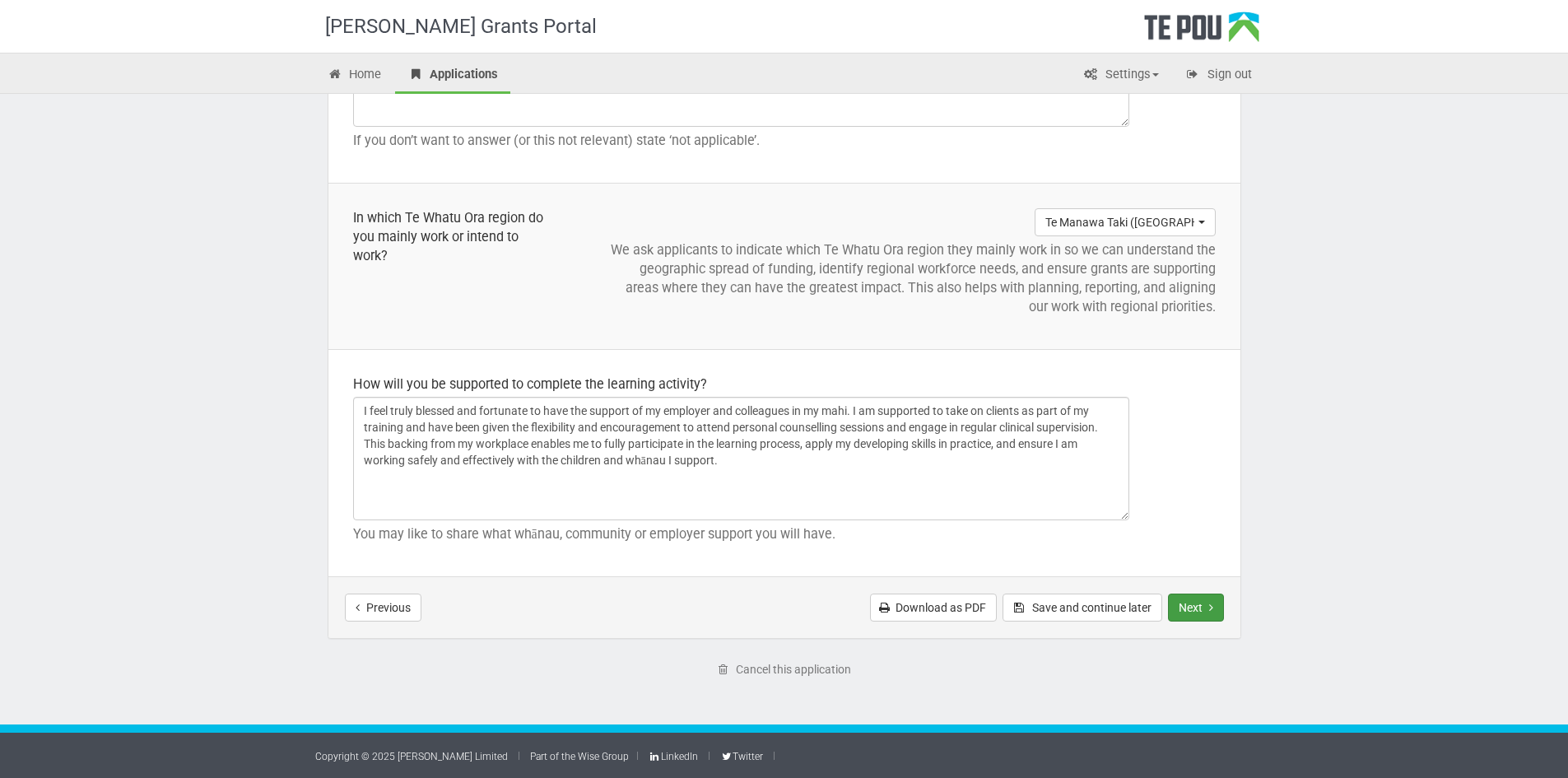
type textarea "Through this learning activity, I will deepen my understanding and application …"
click at [1206, 605] on button "Next" at bounding box center [1196, 607] width 56 height 28
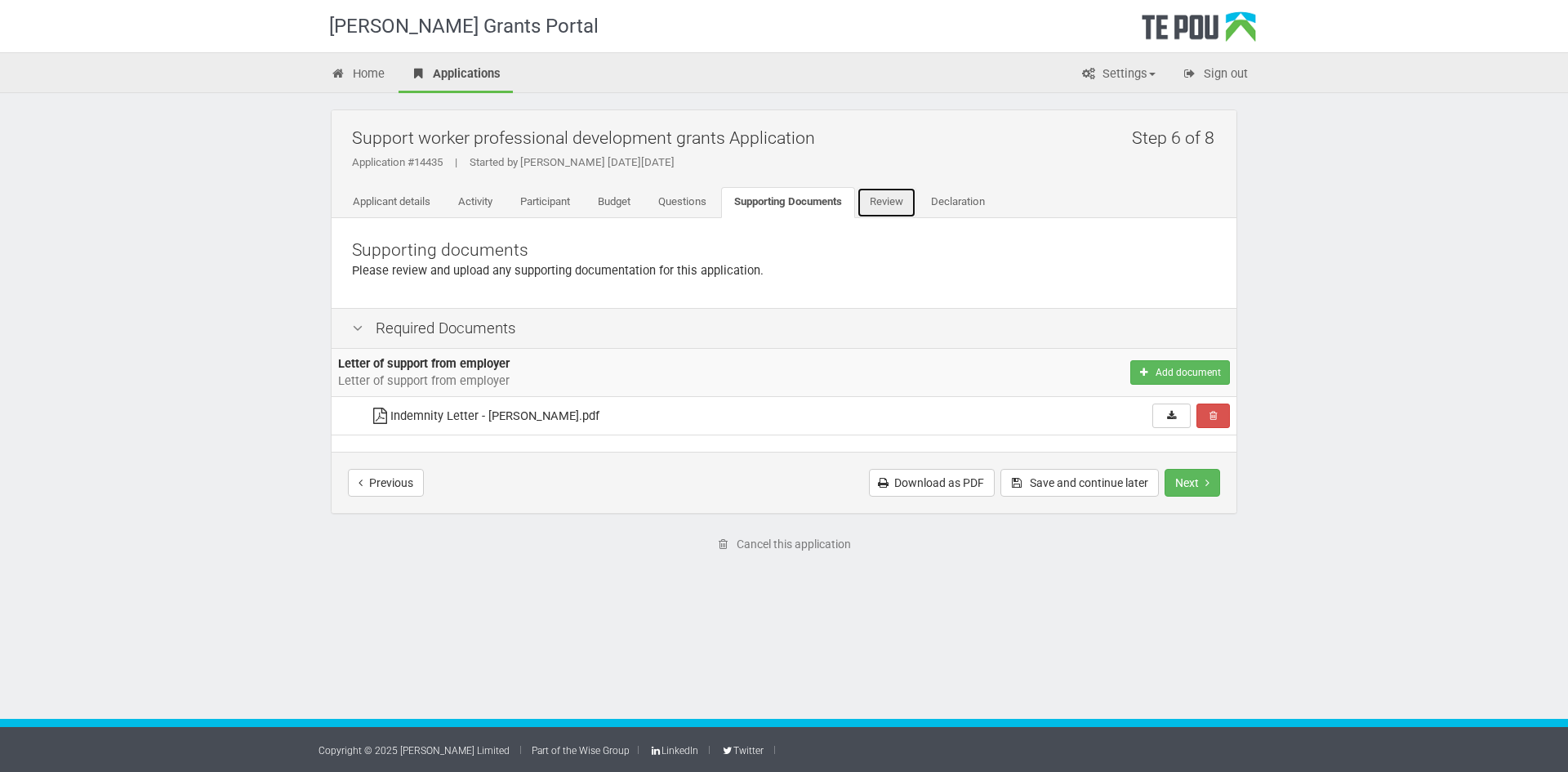
click at [902, 204] on link "Review" at bounding box center [886, 202] width 59 height 31
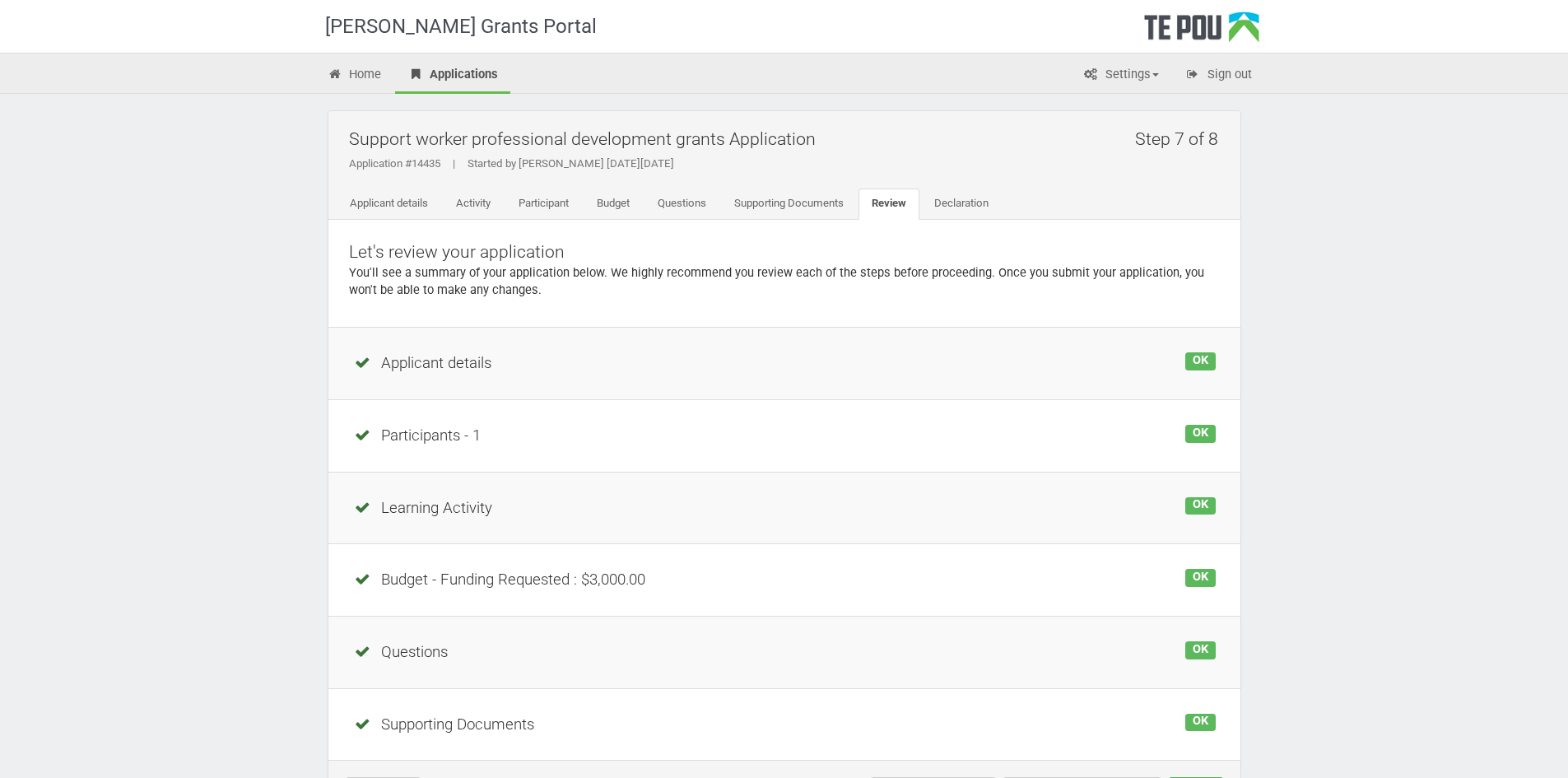
drag, startPoint x: 824, startPoint y: 146, endPoint x: 346, endPoint y: 142, distance: 478.0
click at [346, 142] on div "Step 7 of 8 Support worker professional development grants Application Applicat…" at bounding box center [784, 166] width 912 height 109
copy h2 "Support worker professional development grants Application"
click at [1019, 17] on div "[PERSON_NAME] Grants Portal" at bounding box center [794, 26] width 963 height 53
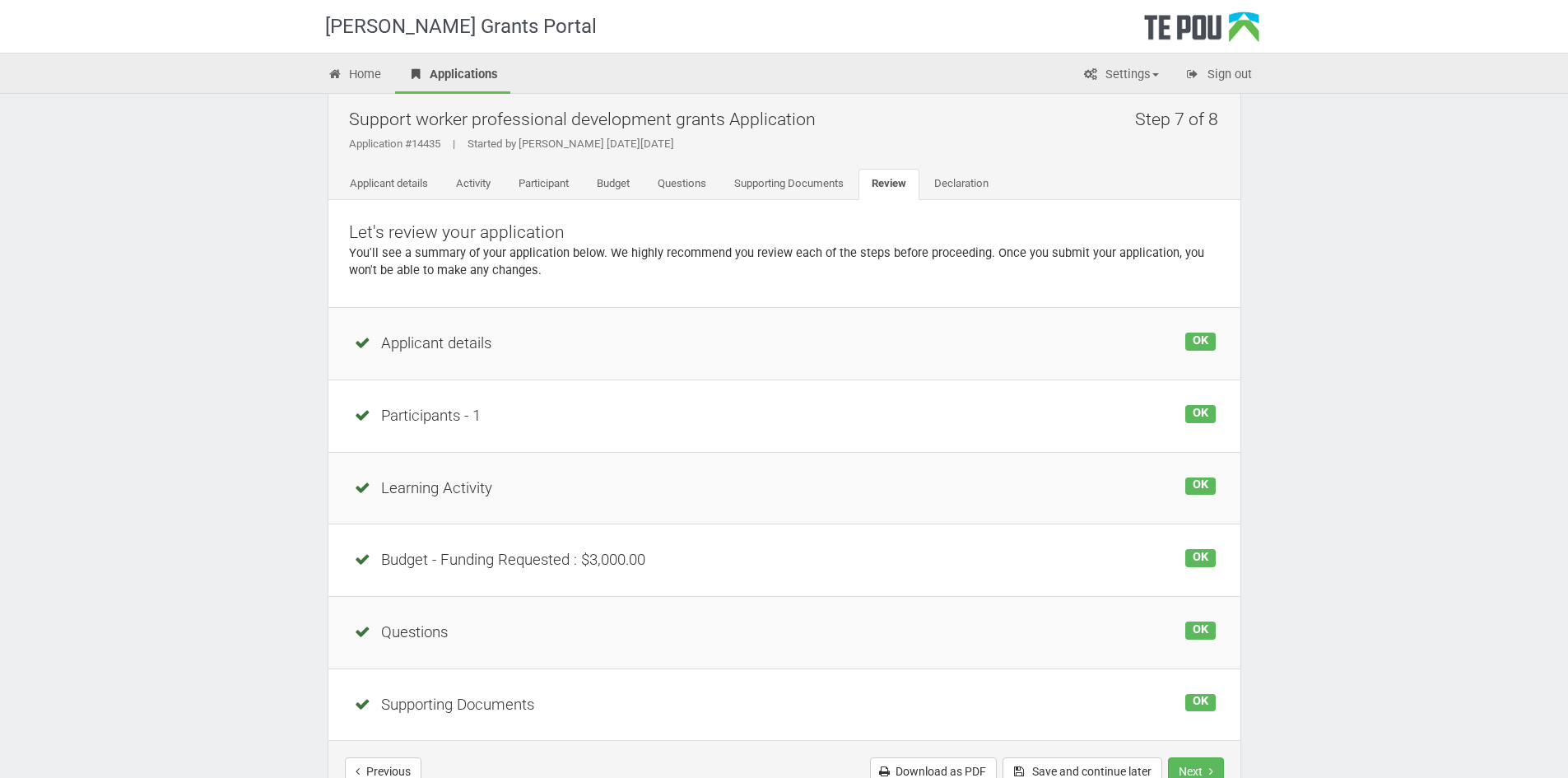
scroll to position [183, 0]
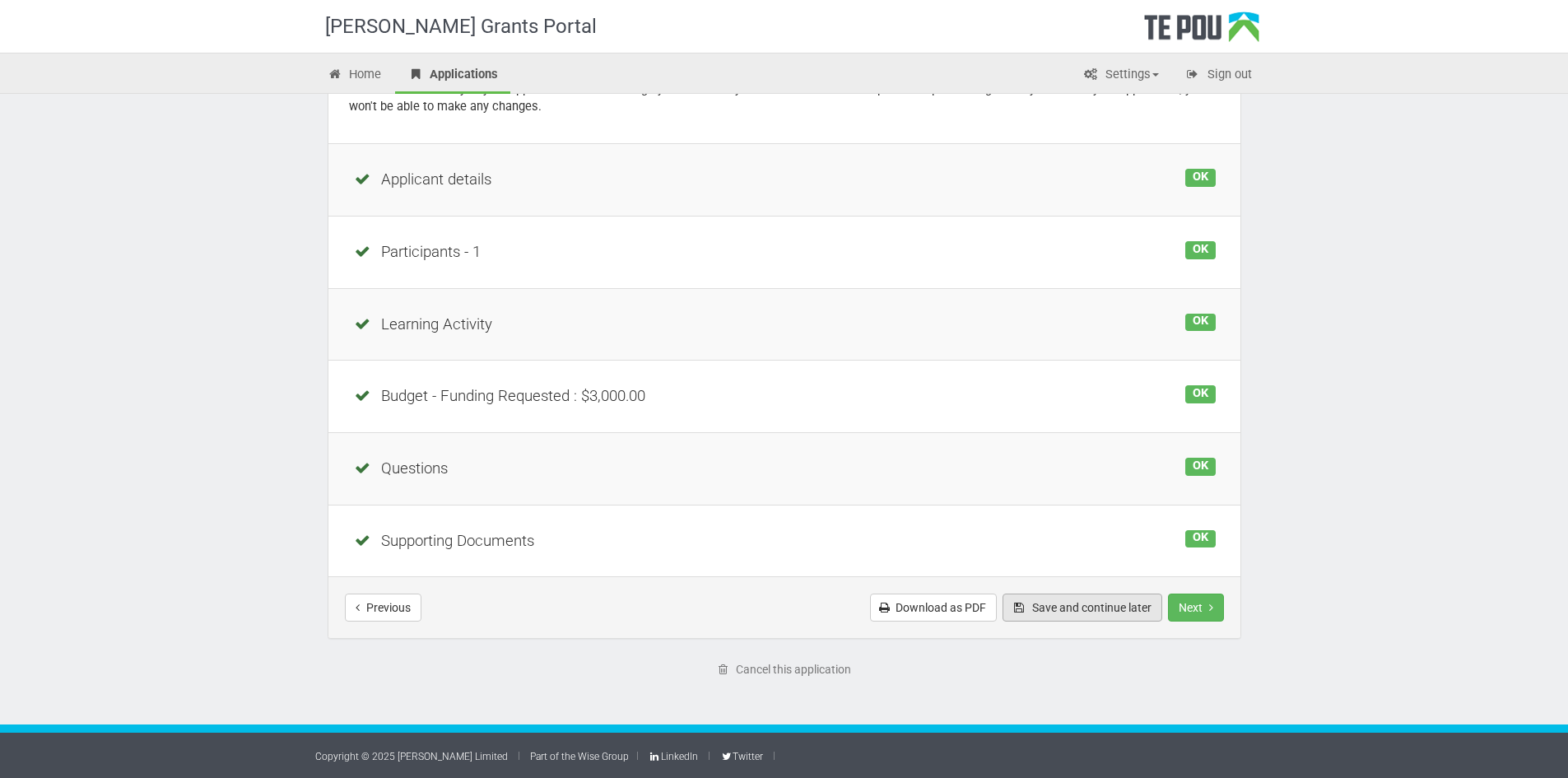
click at [1063, 609] on button "Save and continue later" at bounding box center [1082, 607] width 159 height 28
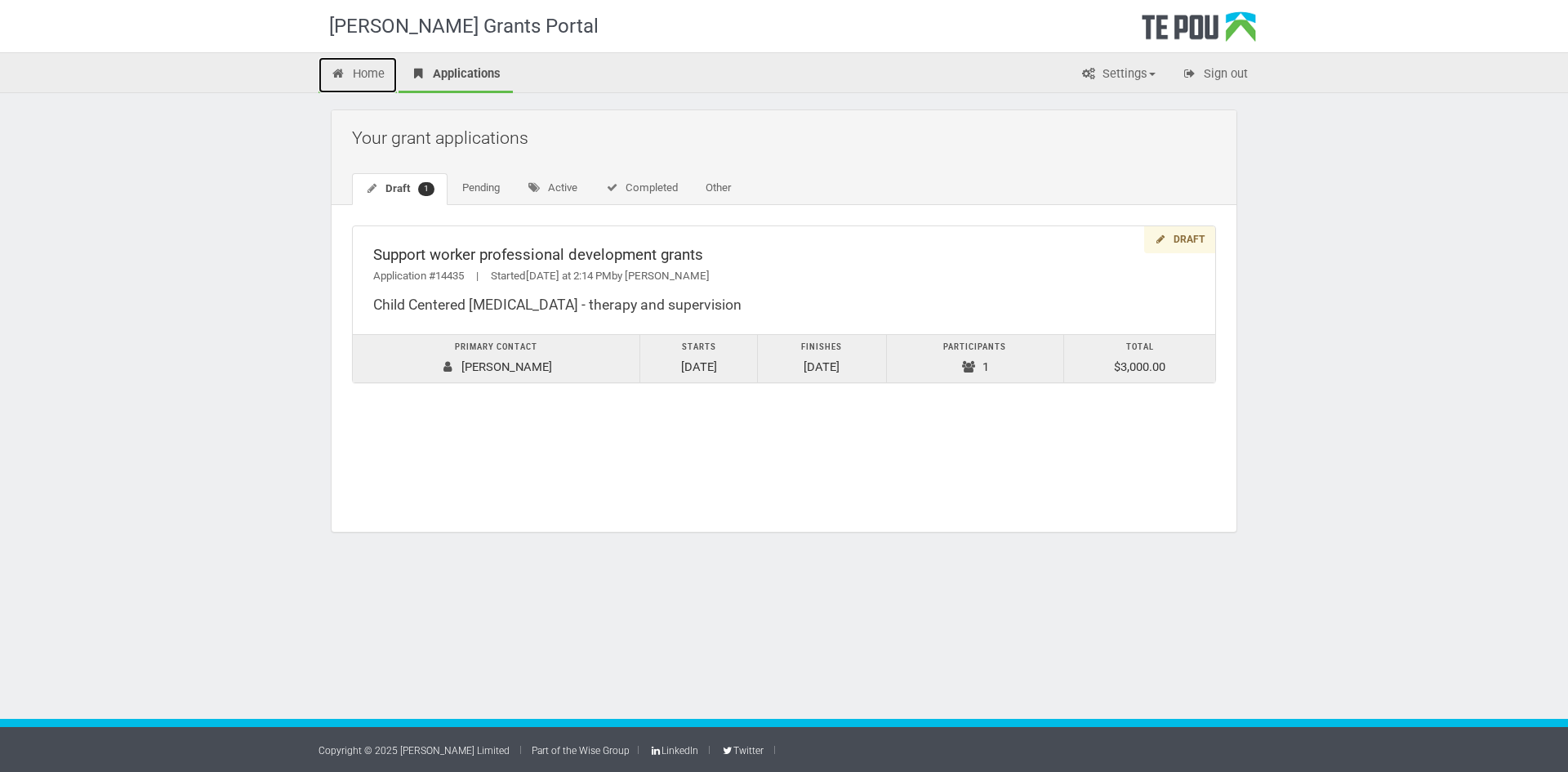
click at [365, 81] on link "Home" at bounding box center [358, 75] width 79 height 36
